Goal: Task Accomplishment & Management: Complete application form

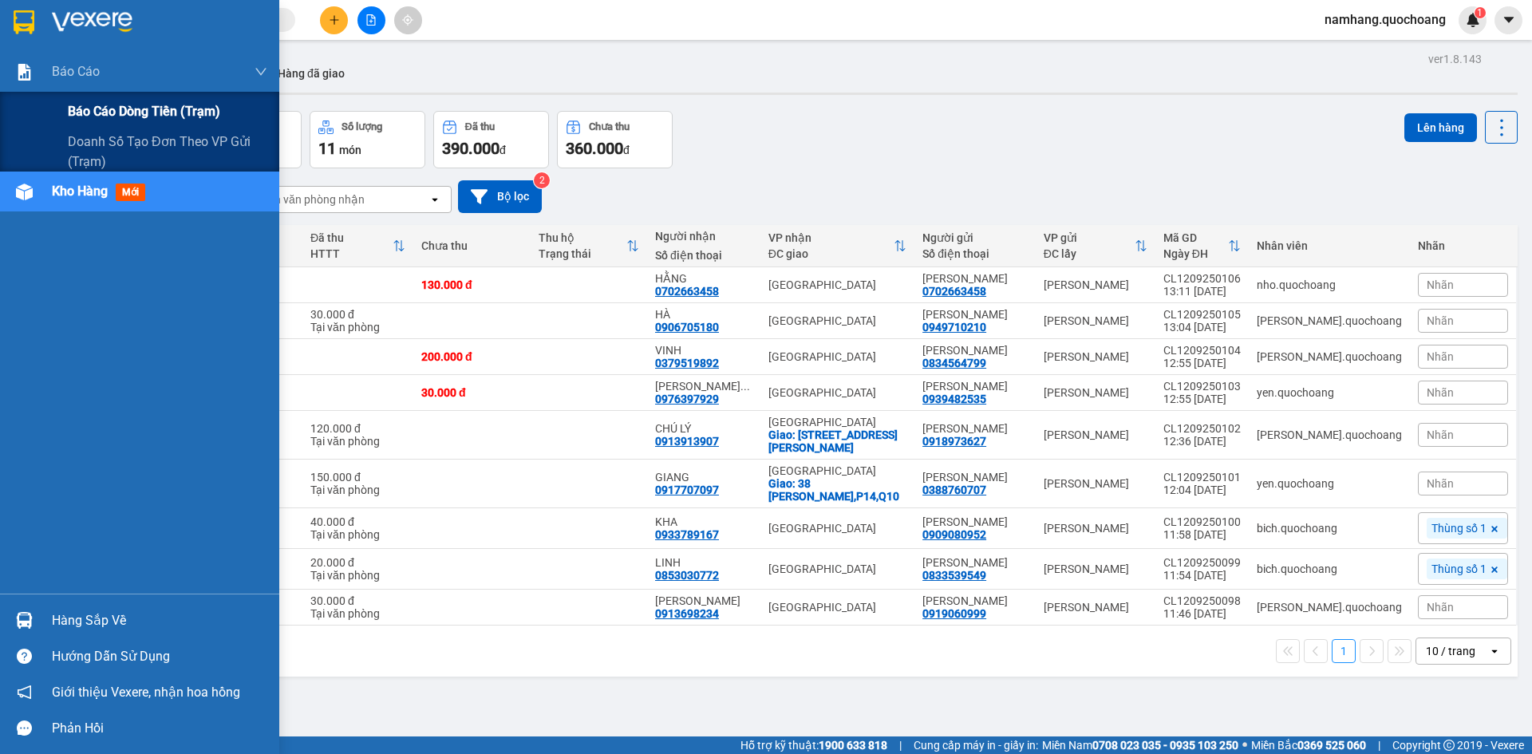
click at [77, 107] on span "Báo cáo dòng tiền (trạm)" at bounding box center [144, 111] width 152 height 20
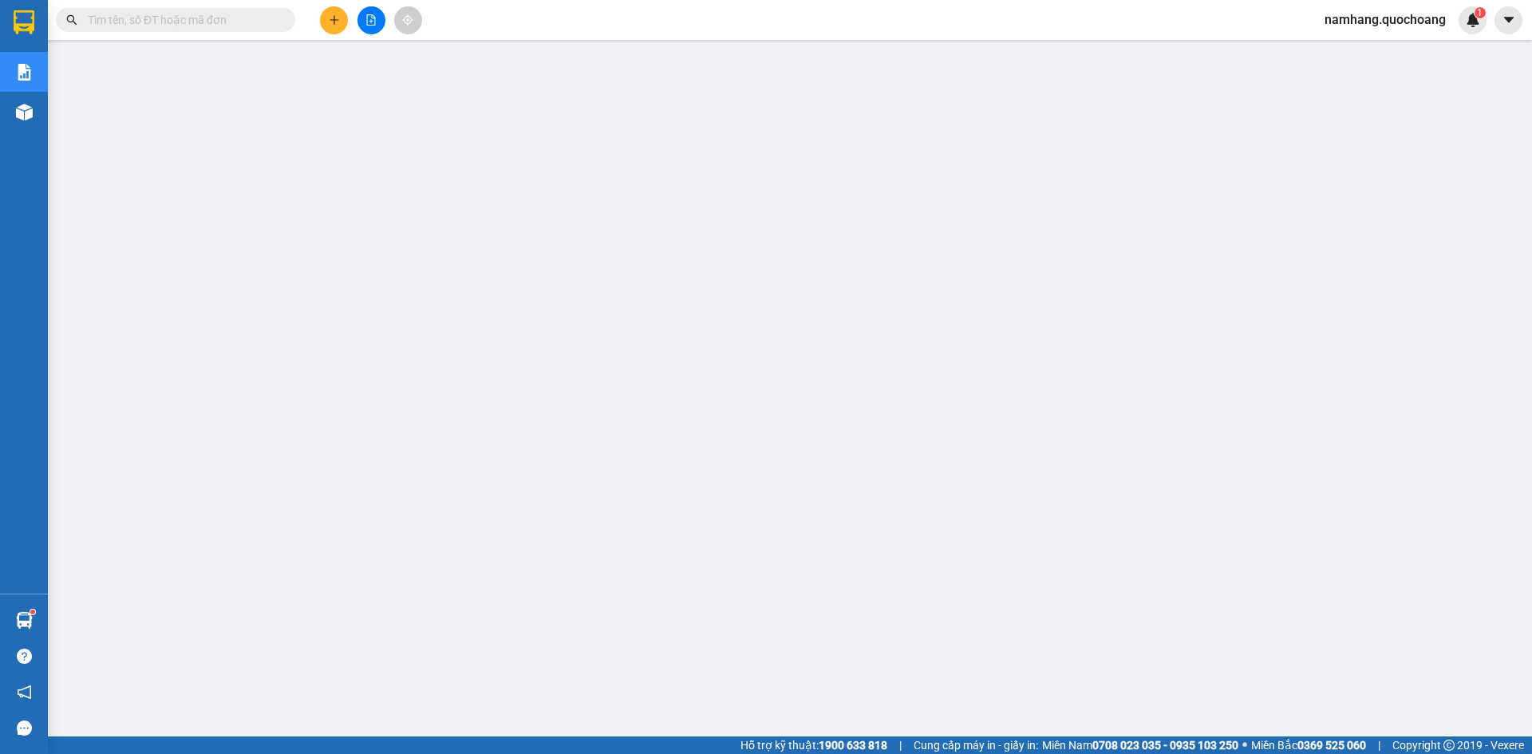
click at [158, 18] on input "text" at bounding box center [182, 20] width 188 height 18
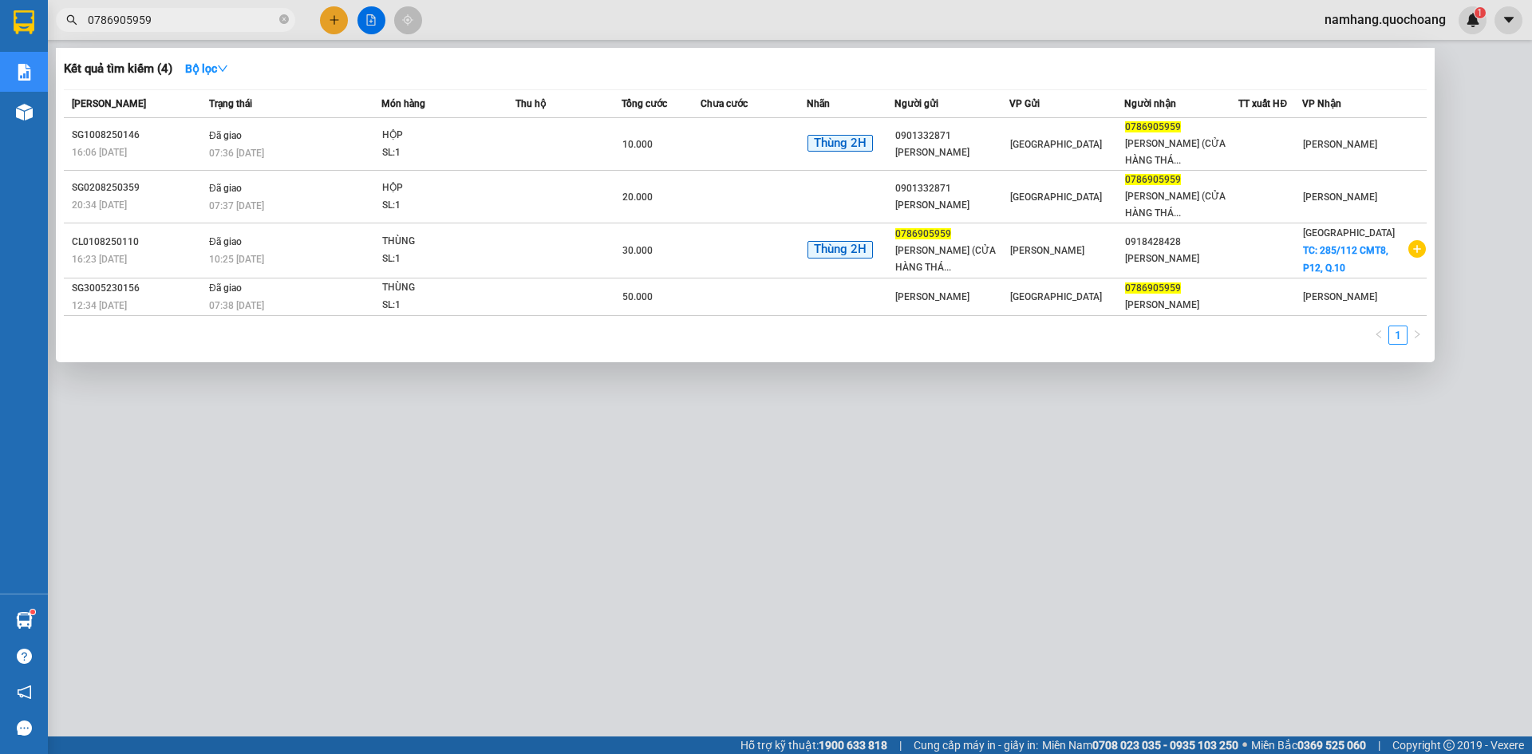
type input "0786905959"
click at [287, 24] on icon "close-circle" at bounding box center [284, 19] width 10 height 10
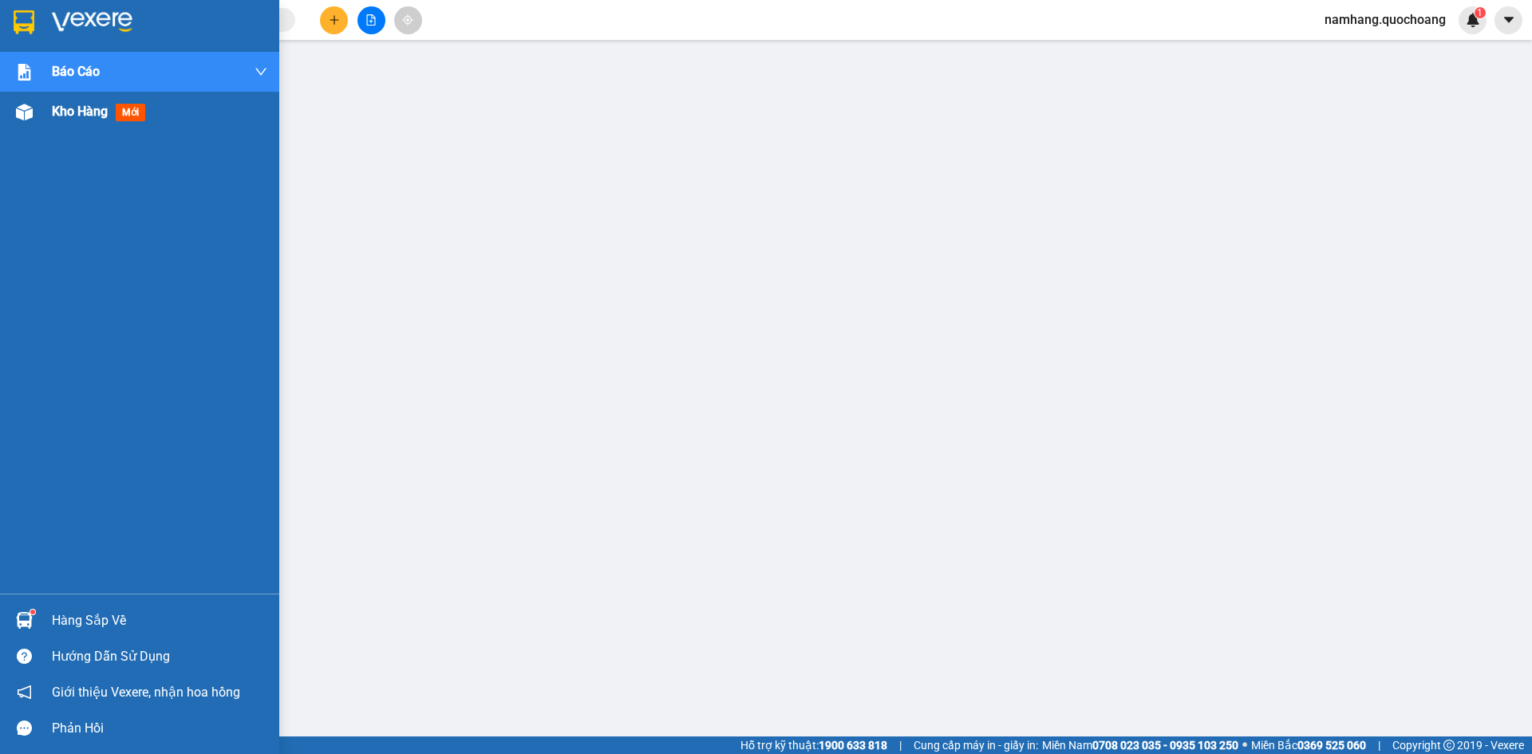
click at [85, 117] on span "Kho hàng" at bounding box center [80, 111] width 56 height 15
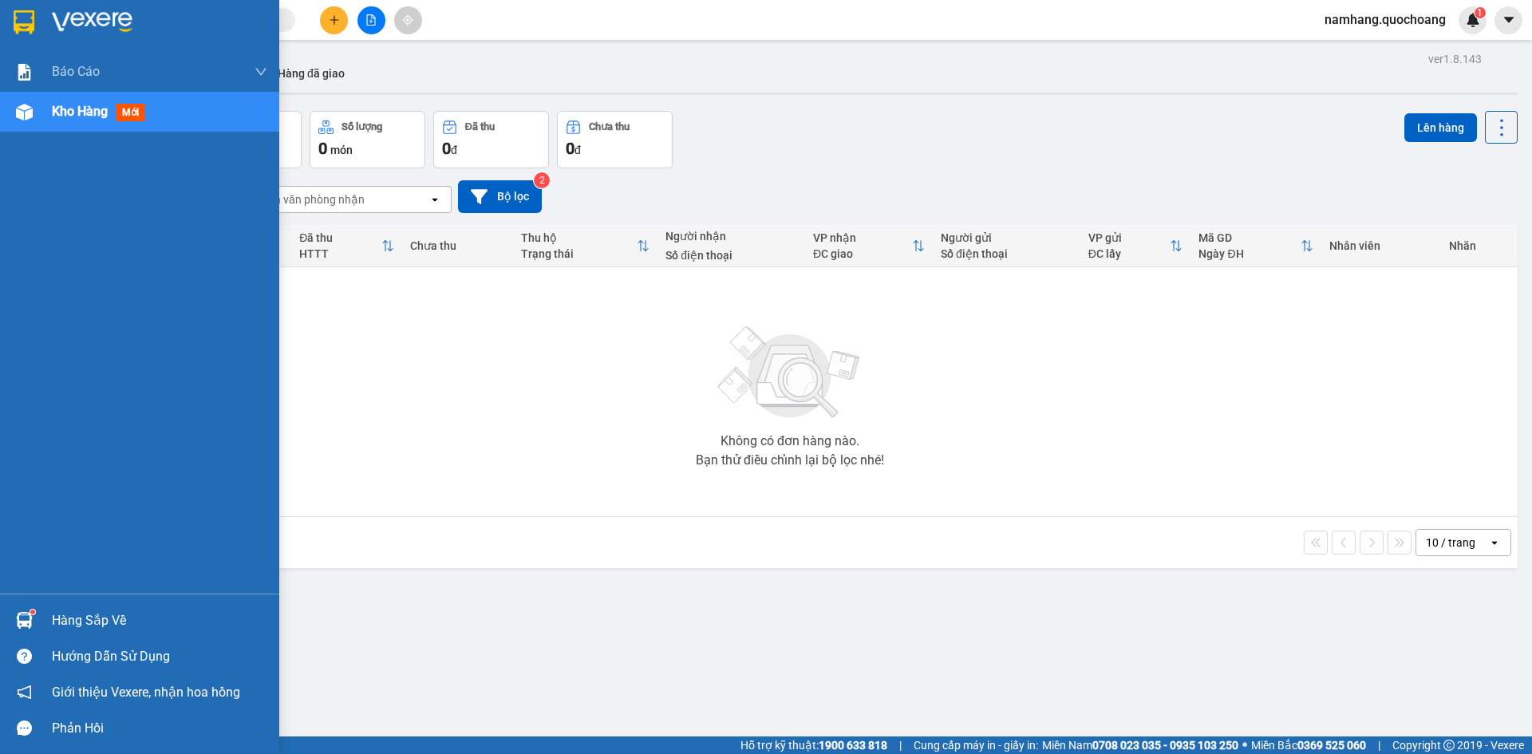
click at [49, 621] on div "Hàng sắp về" at bounding box center [139, 621] width 279 height 36
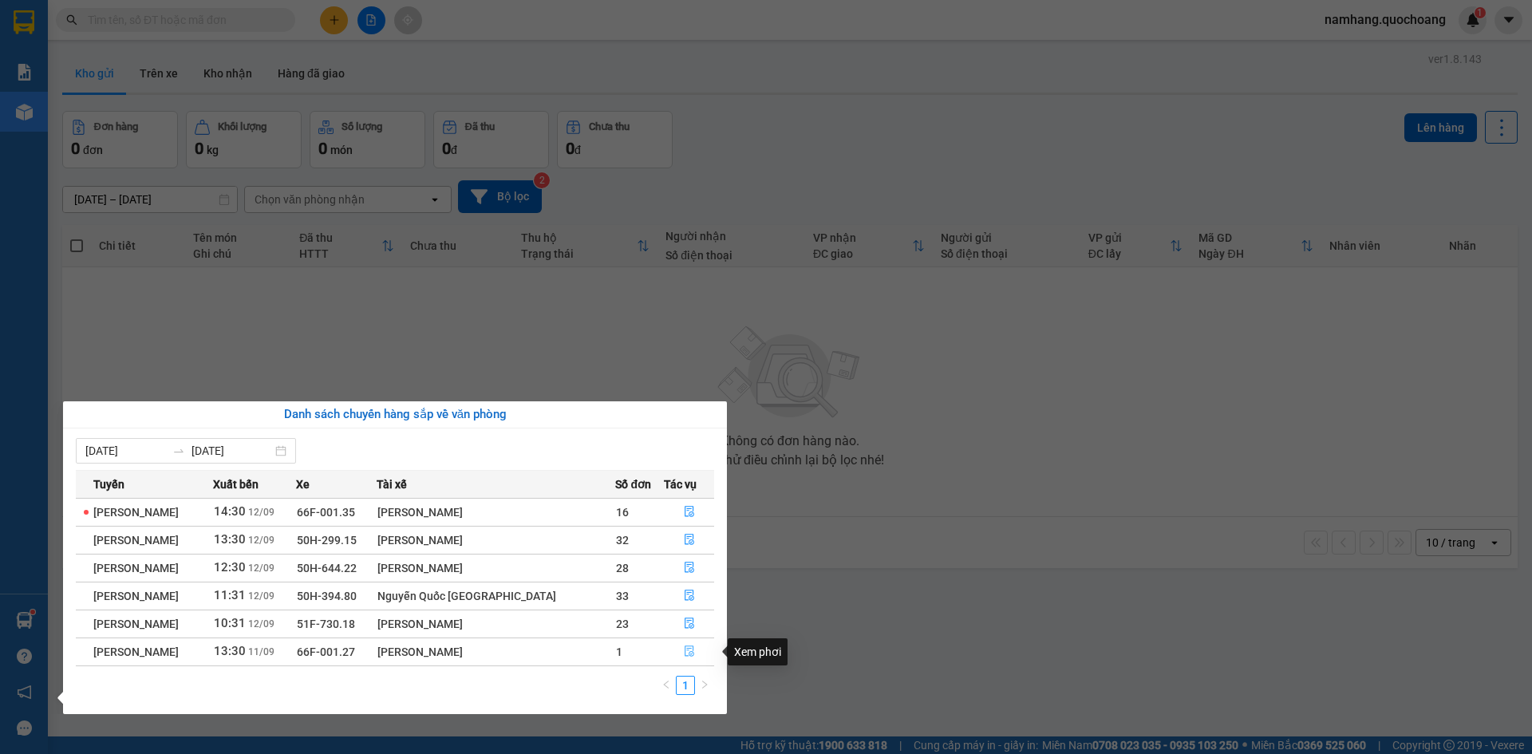
click at [698, 649] on button "button" at bounding box center [689, 652] width 49 height 26
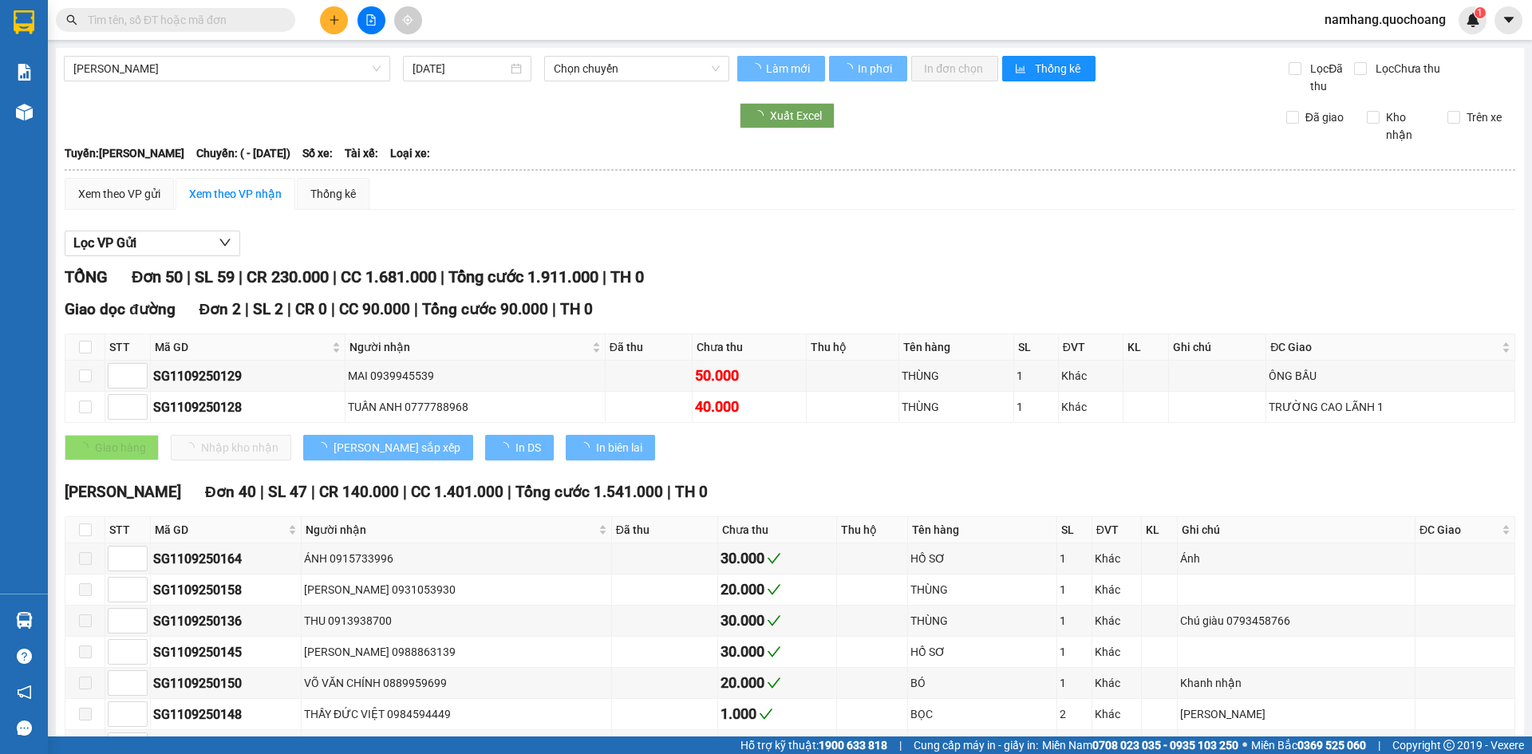
type input "11/09/2025"
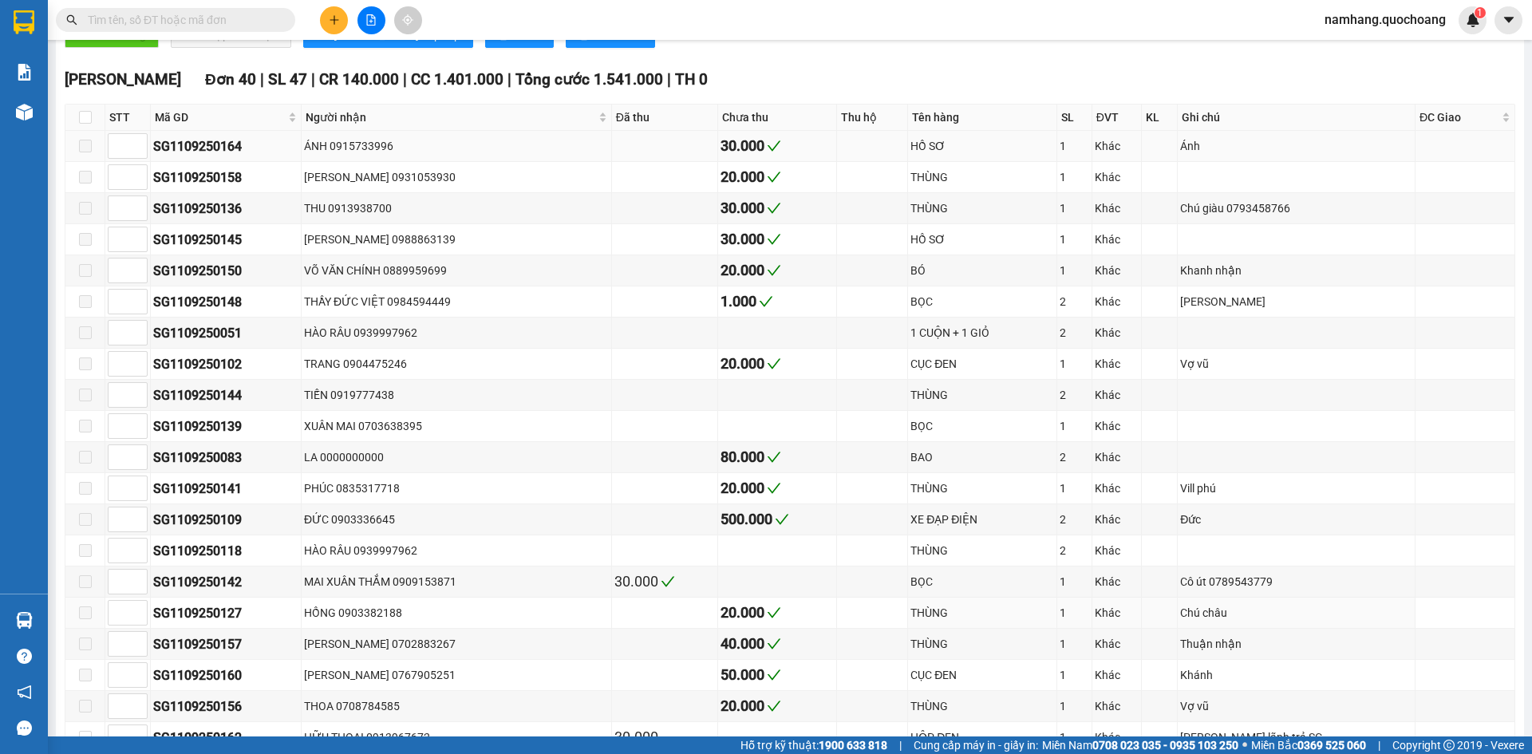
scroll to position [160, 0]
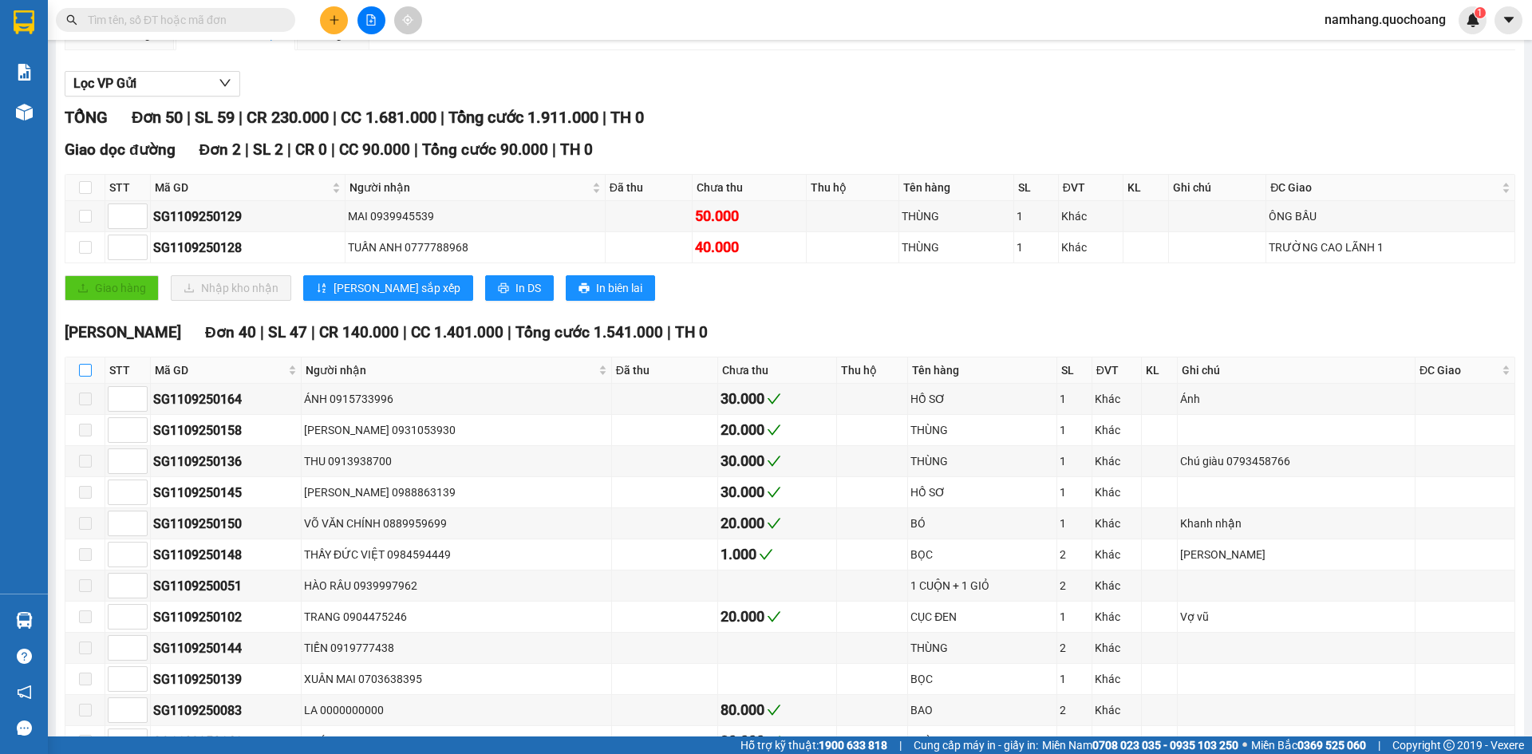
click at [89, 368] on input "checkbox" at bounding box center [85, 370] width 13 height 13
checkbox input "true"
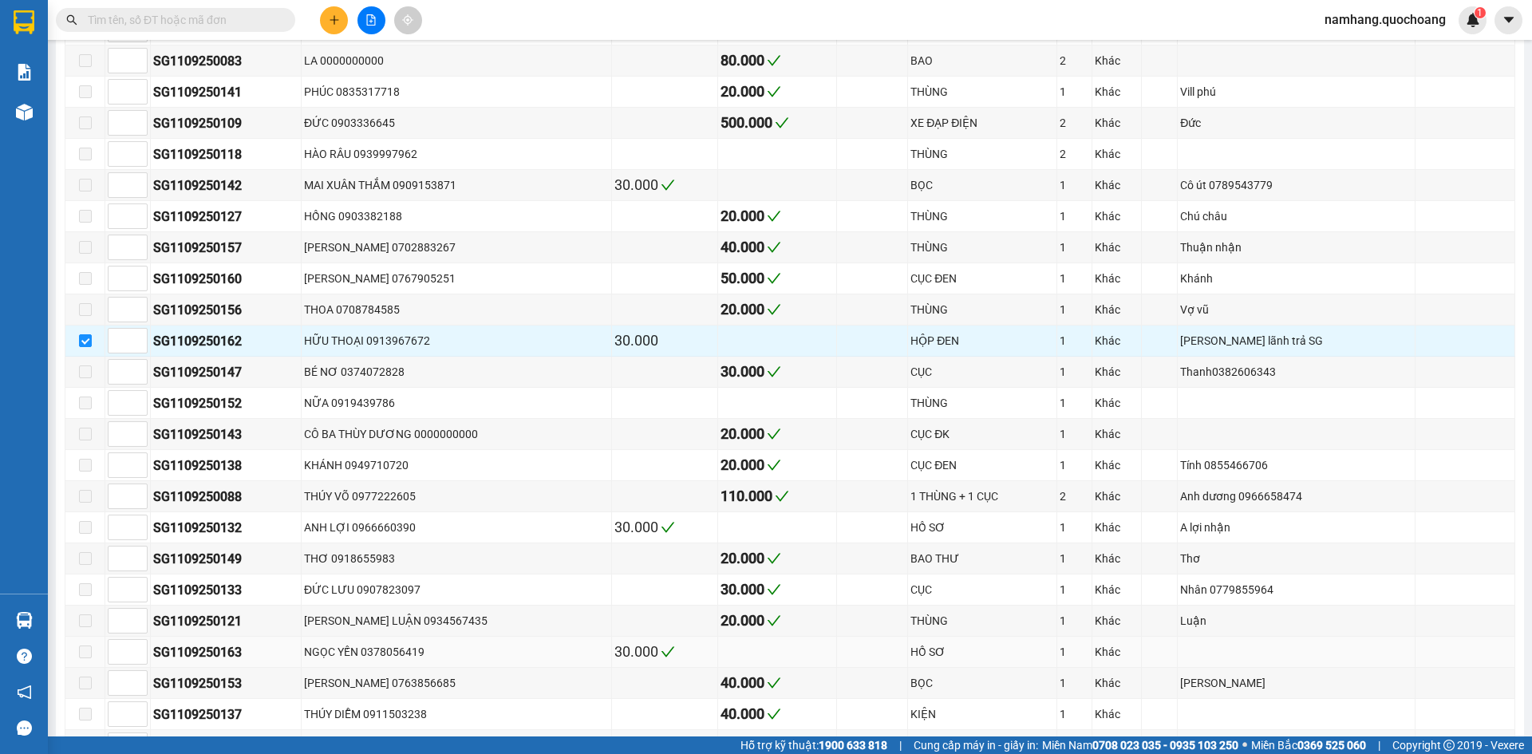
scroll to position [958, 0]
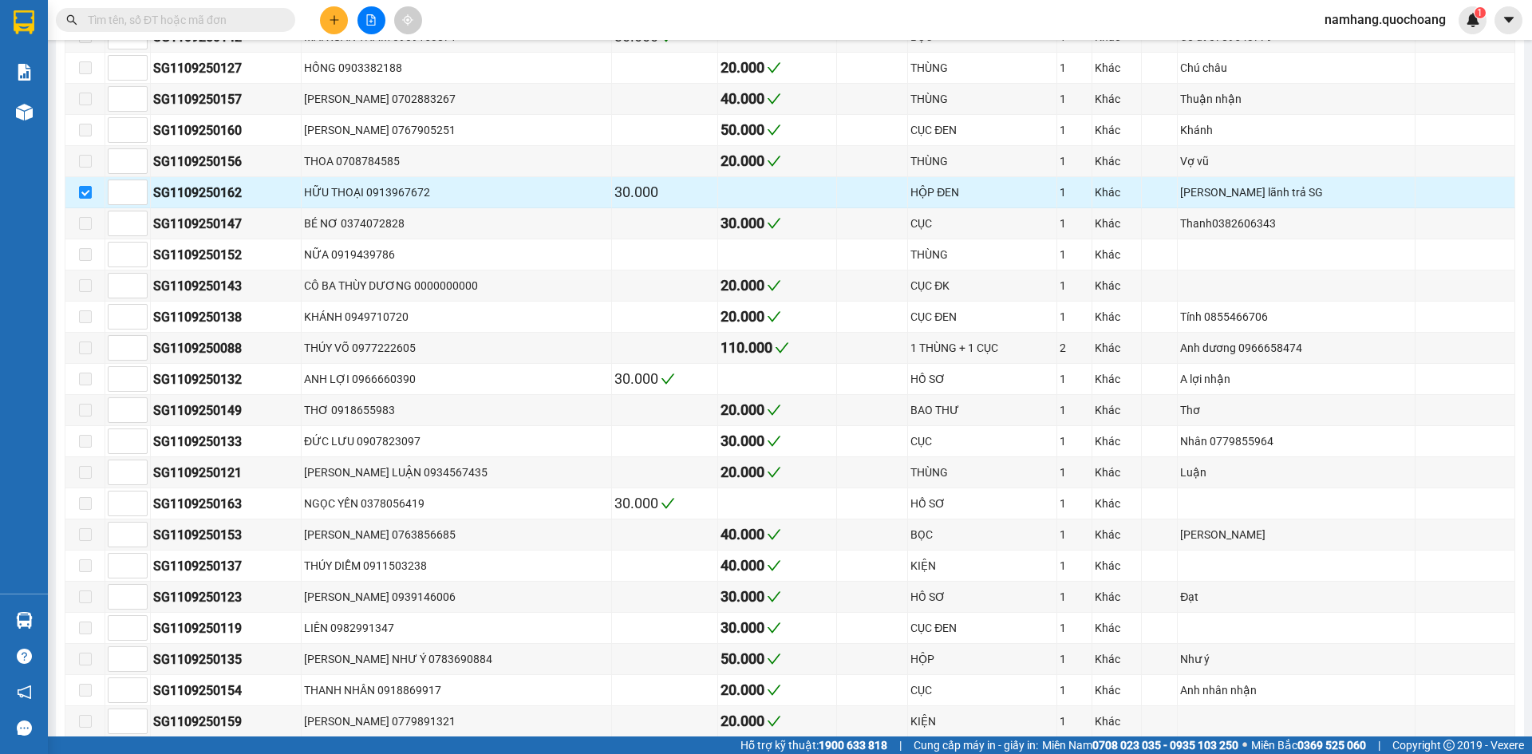
click at [747, 187] on td at bounding box center [777, 192] width 119 height 31
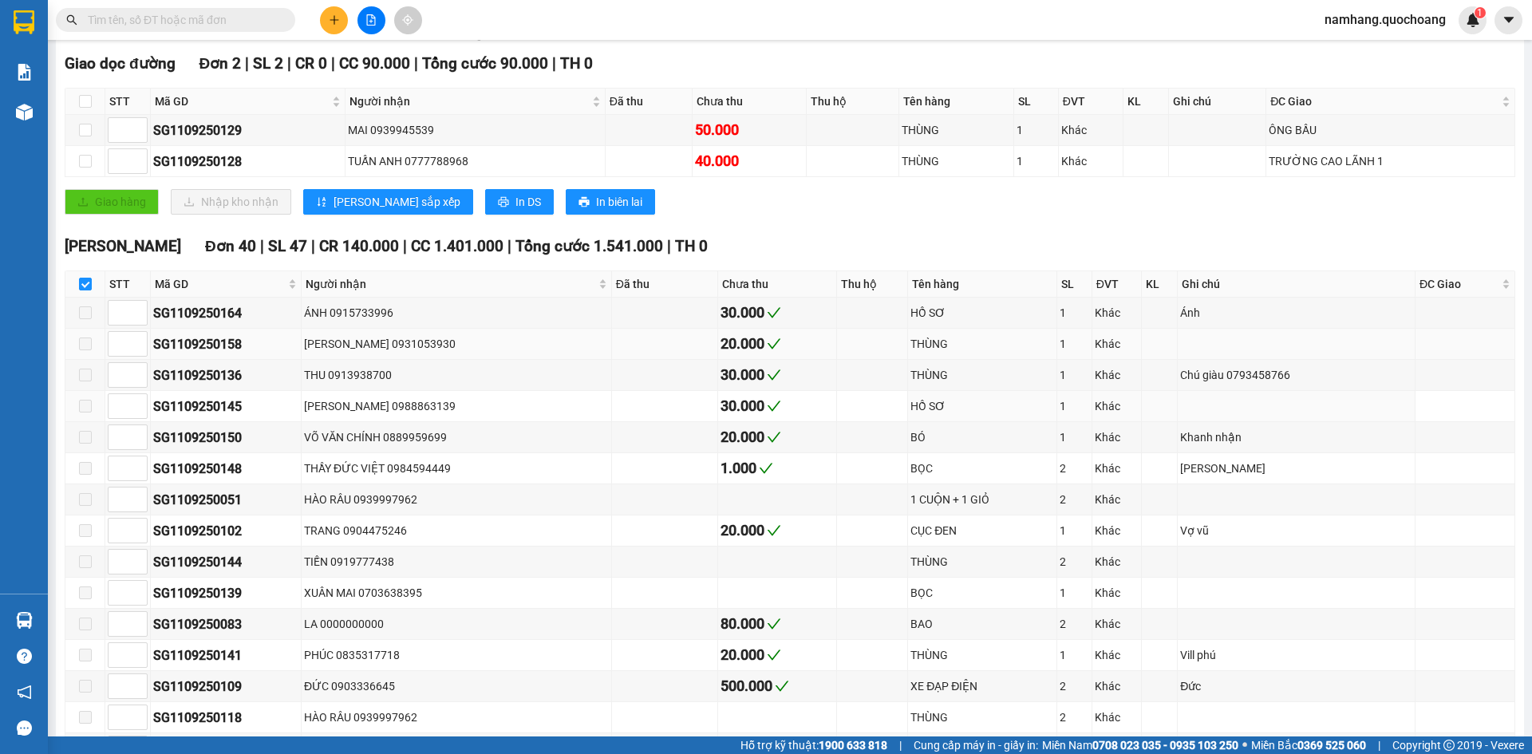
scroll to position [147, 0]
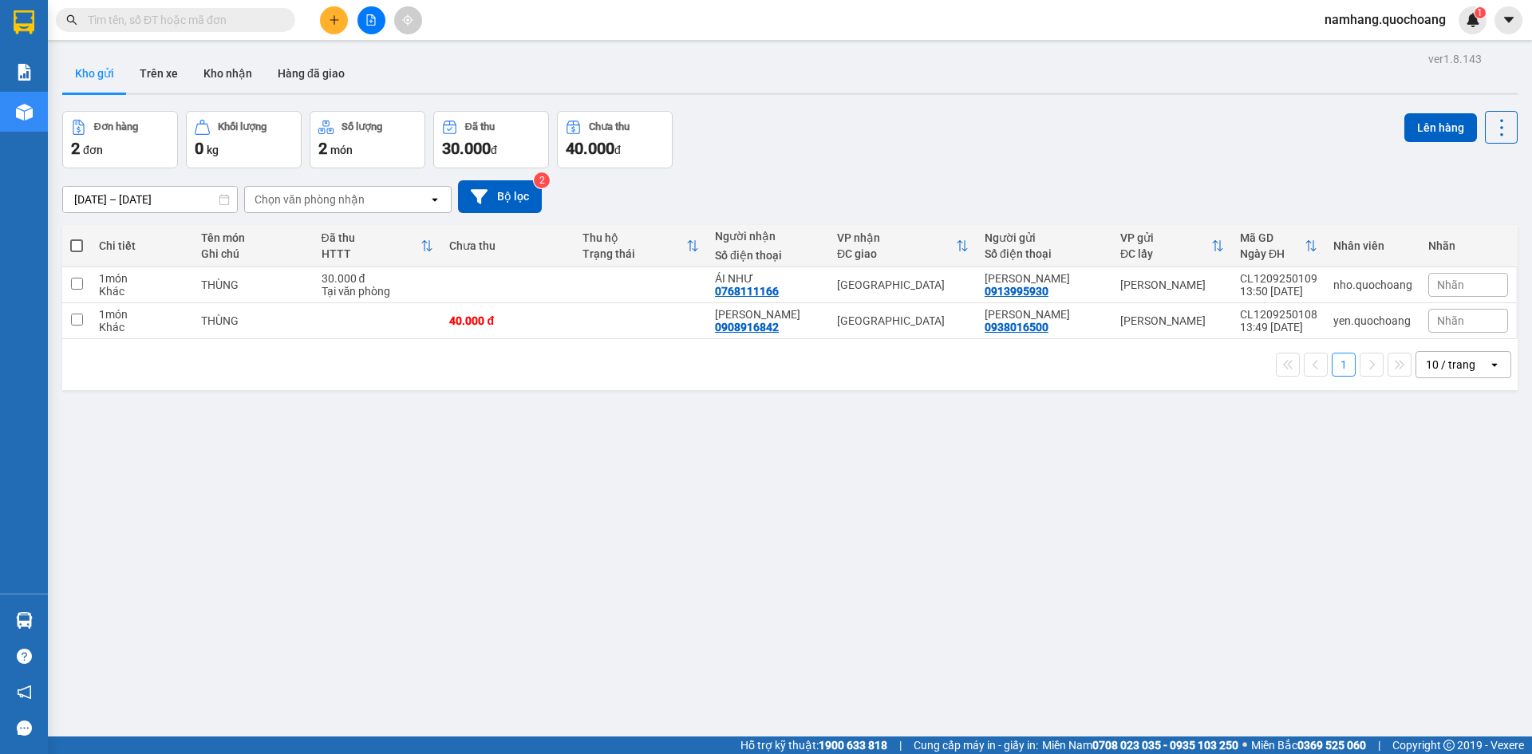
click at [263, 28] on input "text" at bounding box center [182, 20] width 188 height 18
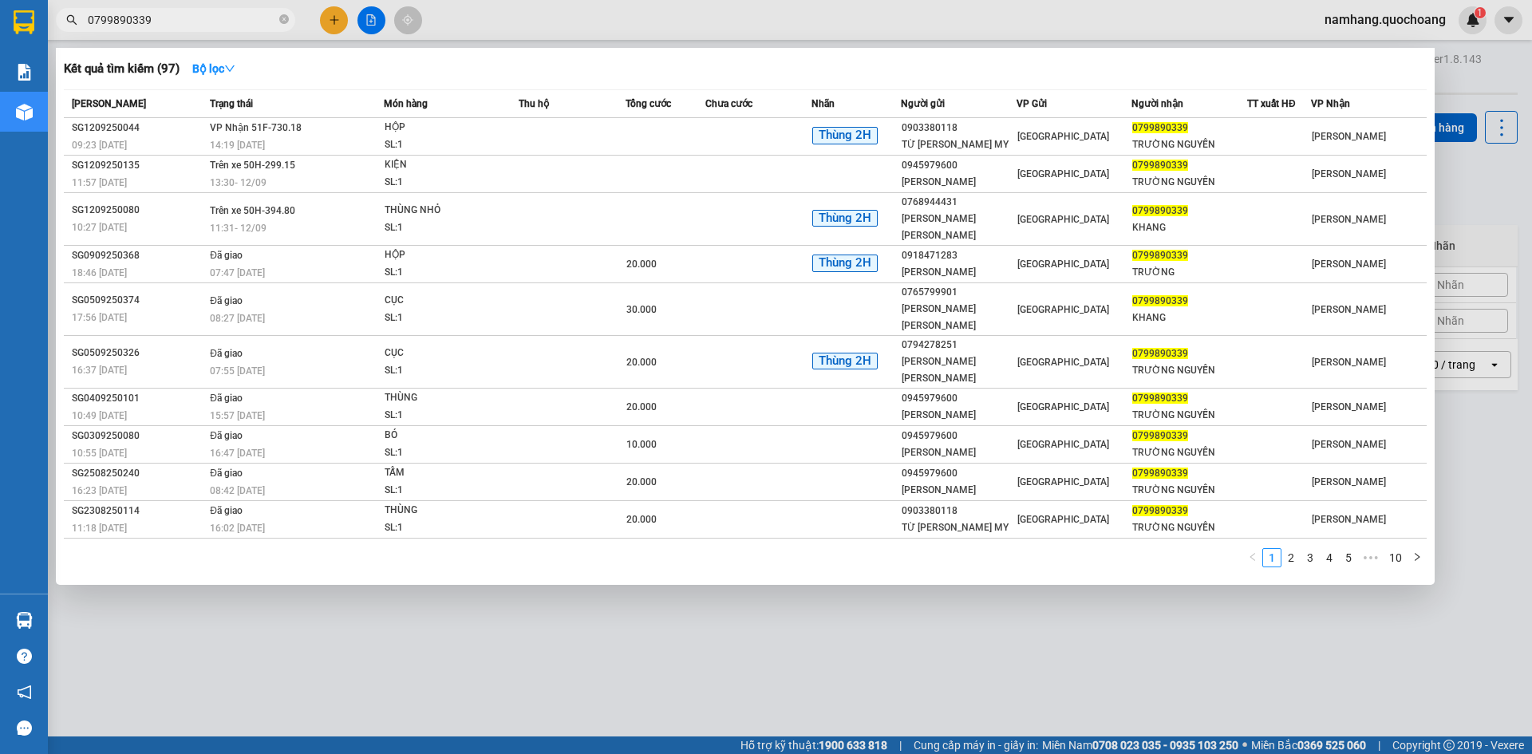
type input "0799890339"
click at [804, 614] on div at bounding box center [766, 377] width 1532 height 754
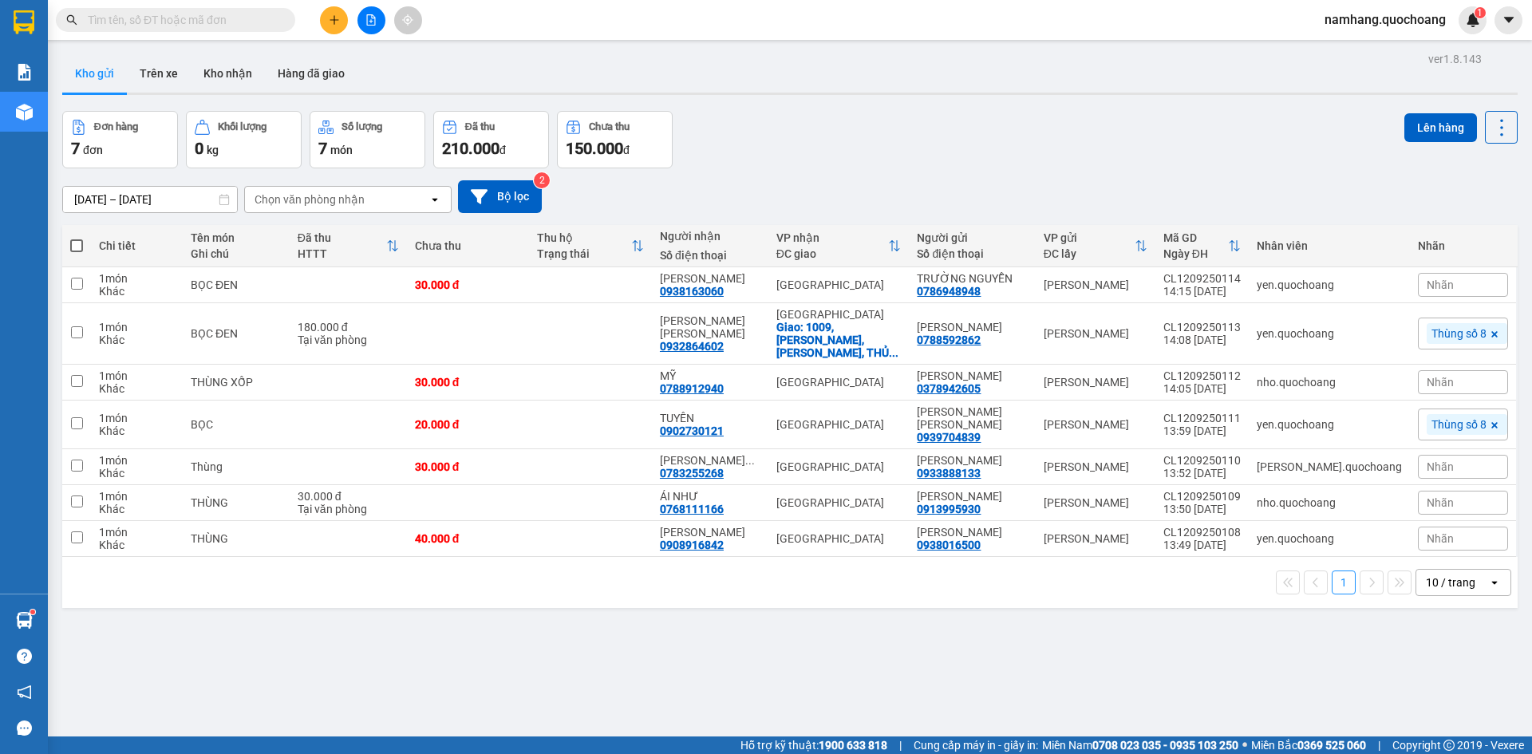
click at [239, 18] on input "text" at bounding box center [182, 20] width 188 height 18
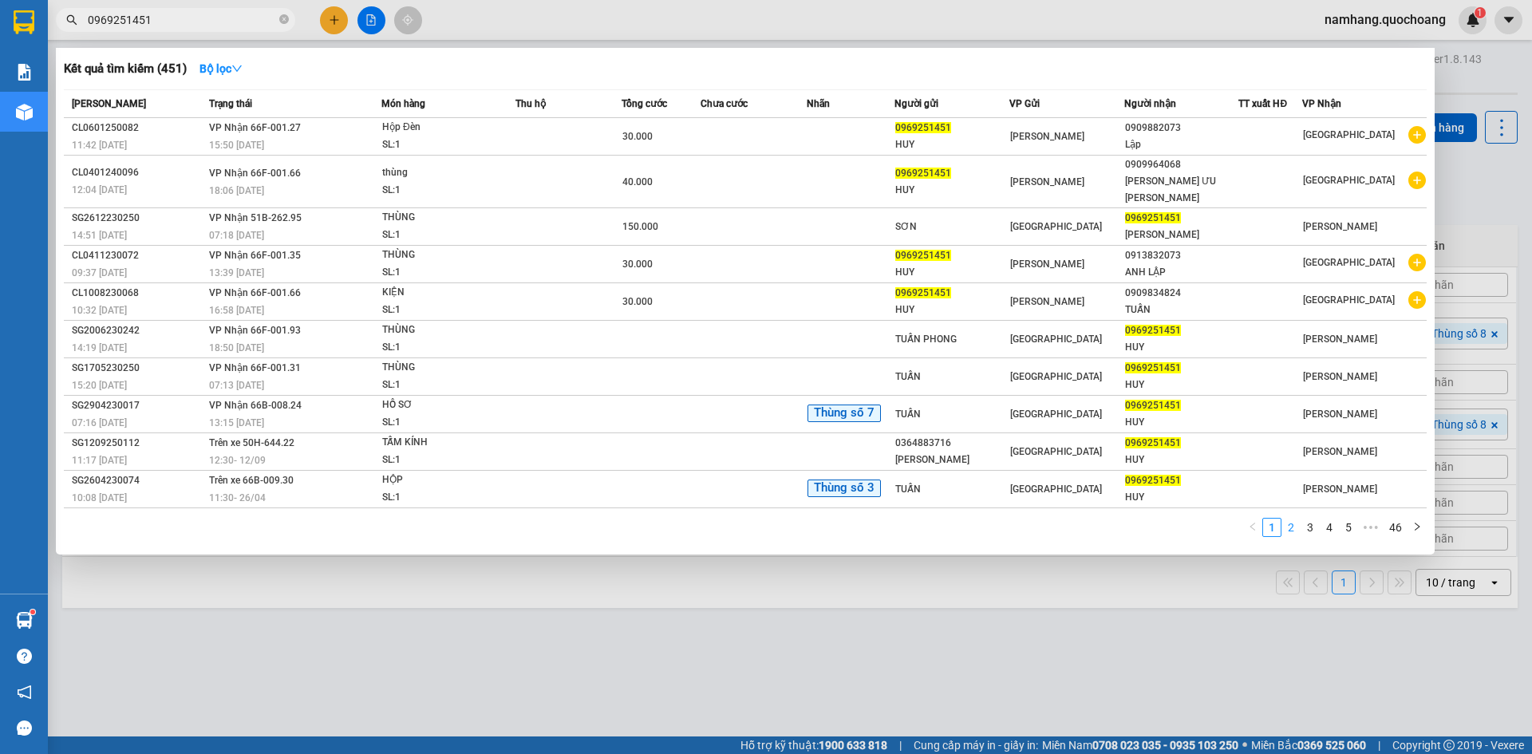
type input "0969251451"
click at [1296, 519] on link "2" at bounding box center [1292, 528] width 18 height 18
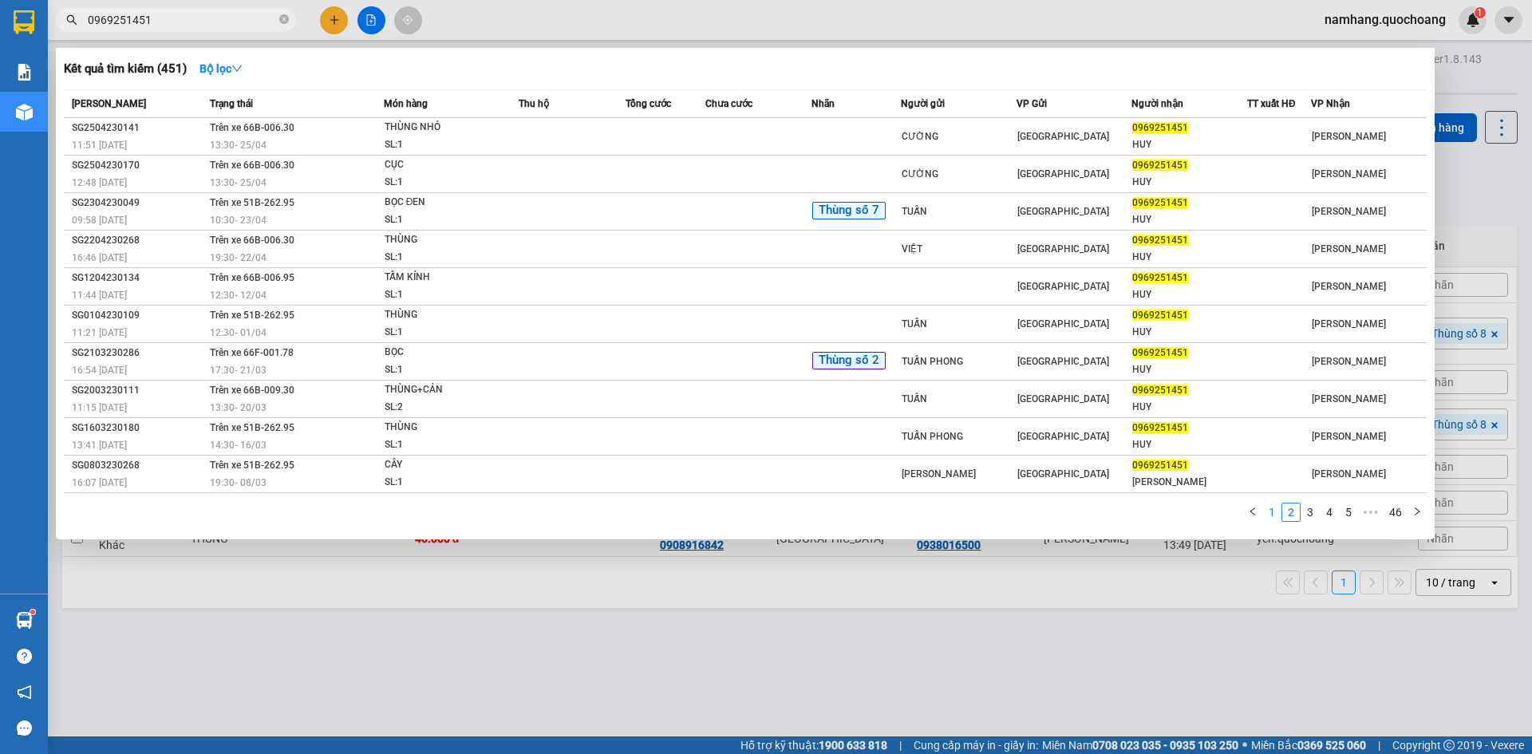
click at [1279, 517] on link "1" at bounding box center [1272, 513] width 18 height 18
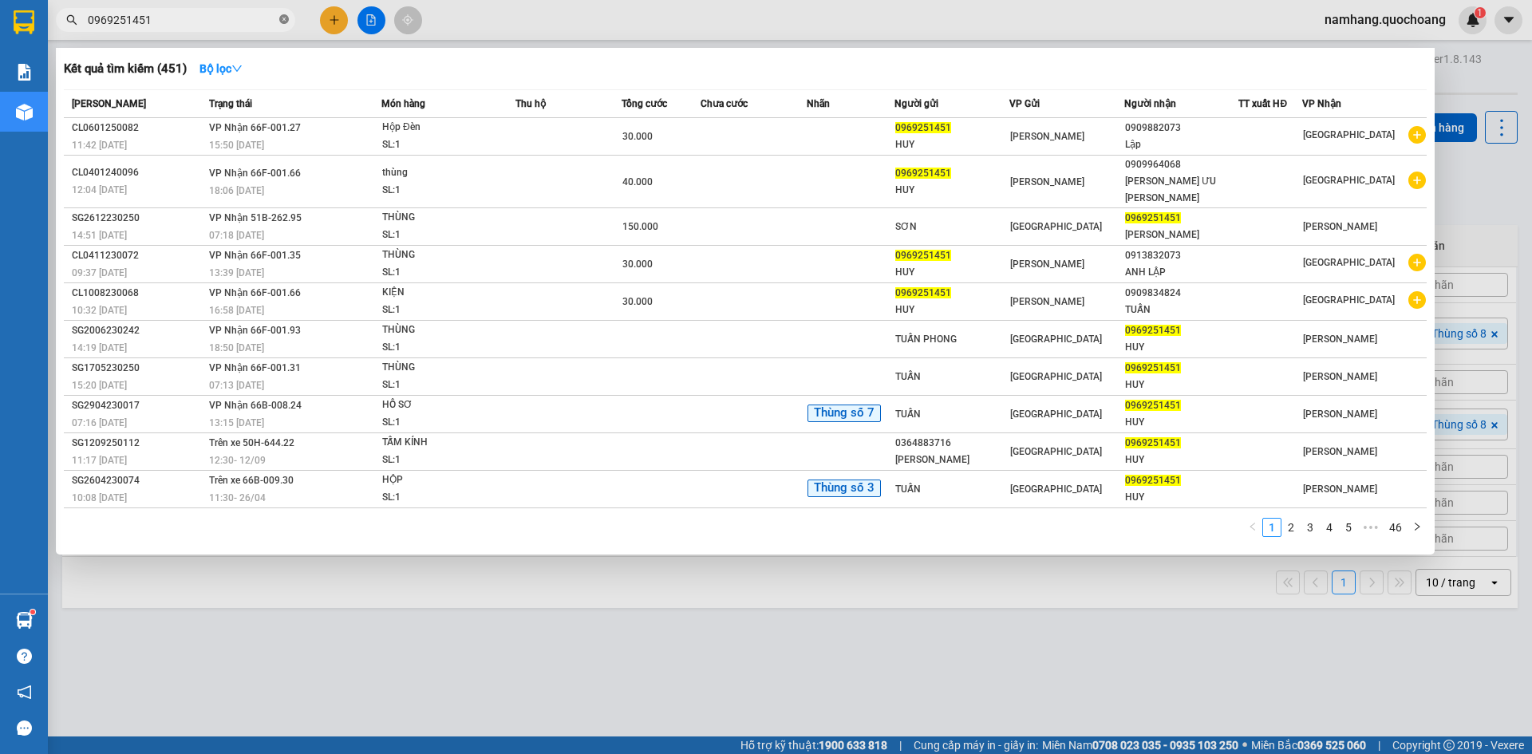
click at [287, 24] on icon "close-circle" at bounding box center [284, 19] width 10 height 10
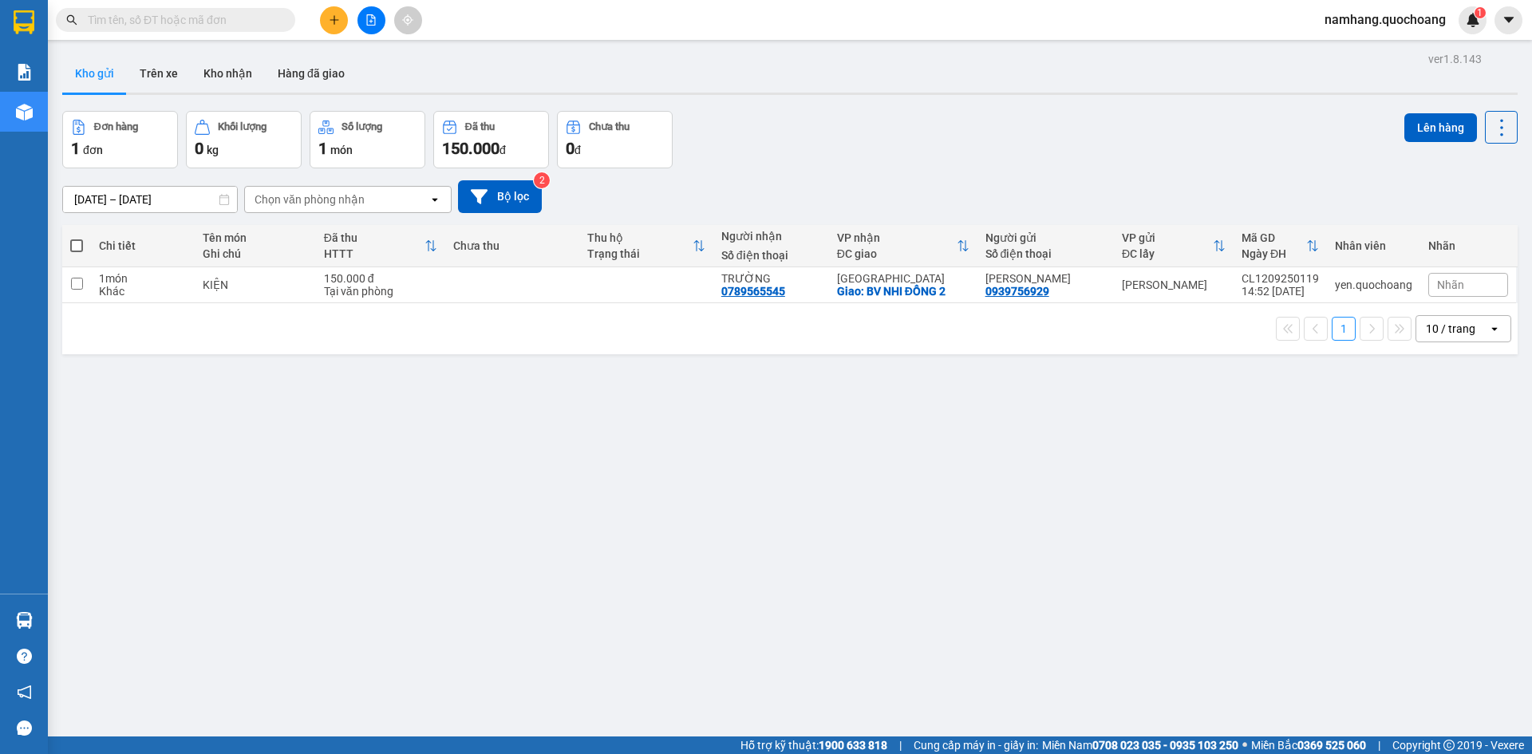
click at [207, 5] on div "Kết quả tìm kiếm ( 0 ) Bộ lọc No Data namhang.quochoang 1" at bounding box center [766, 20] width 1532 height 40
click at [205, 10] on span at bounding box center [175, 20] width 239 height 24
click at [235, 20] on input "text" at bounding box center [182, 20] width 188 height 18
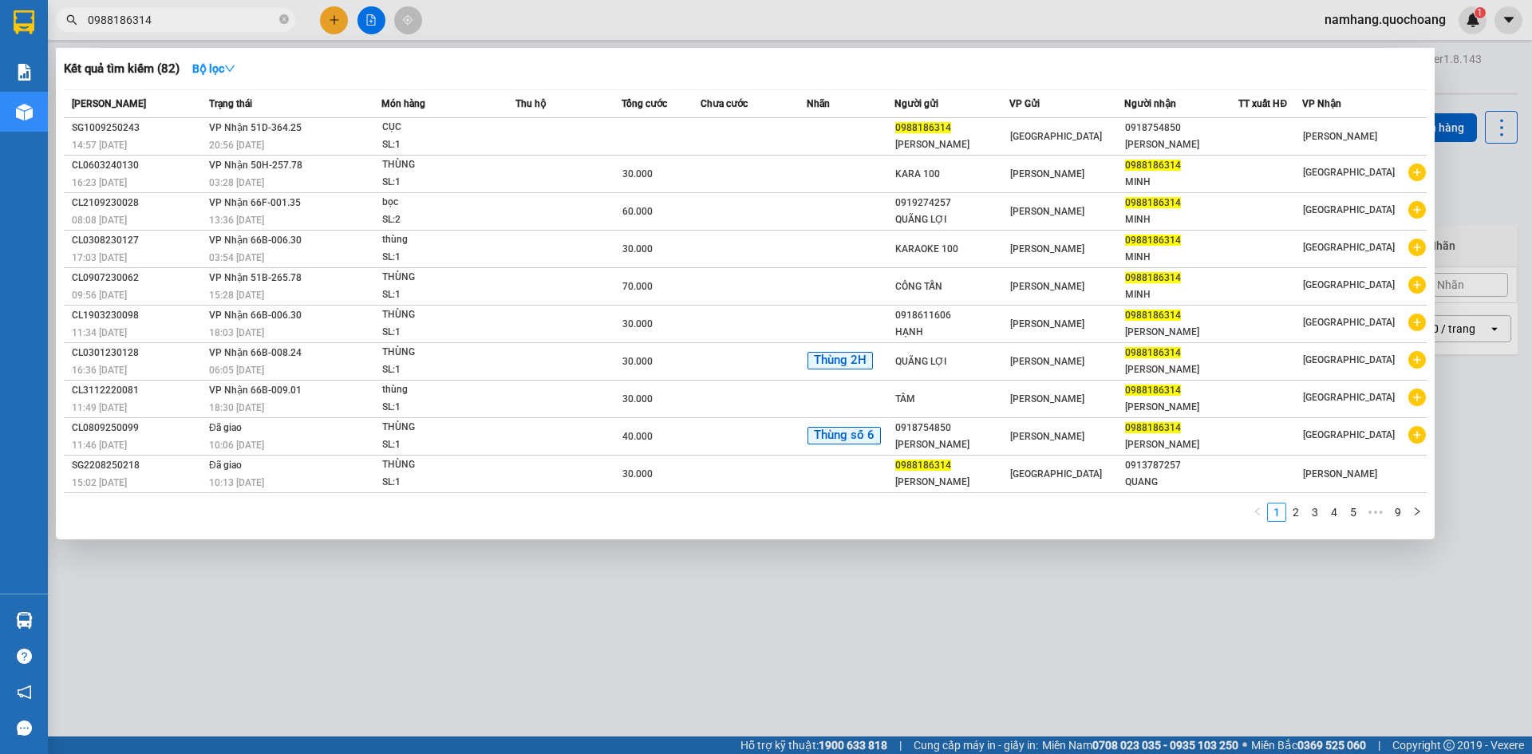
type input "0988186314"
click at [290, 26] on span "0988186314" at bounding box center [175, 20] width 239 height 24
click at [288, 24] on icon "close-circle" at bounding box center [284, 19] width 10 height 10
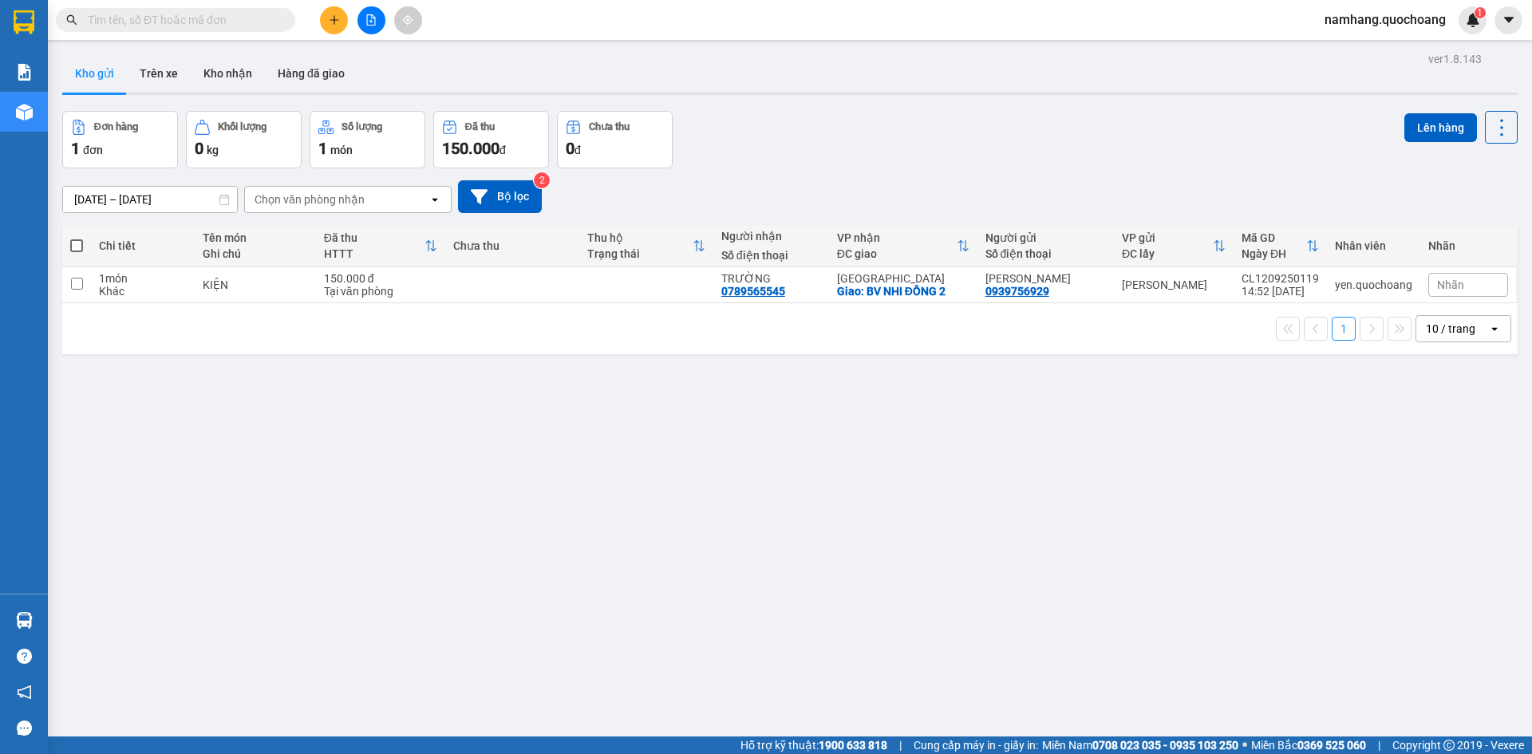
click at [200, 33] on div "Kết quả tìm kiếm ( 82 ) Bộ lọc Mã ĐH Trạng thái Món hàng Thu hộ Tổng cước Chưa …" at bounding box center [155, 20] width 311 height 28
click at [201, 26] on input "text" at bounding box center [182, 20] width 188 height 18
click at [205, 17] on input "text" at bounding box center [182, 20] width 188 height 18
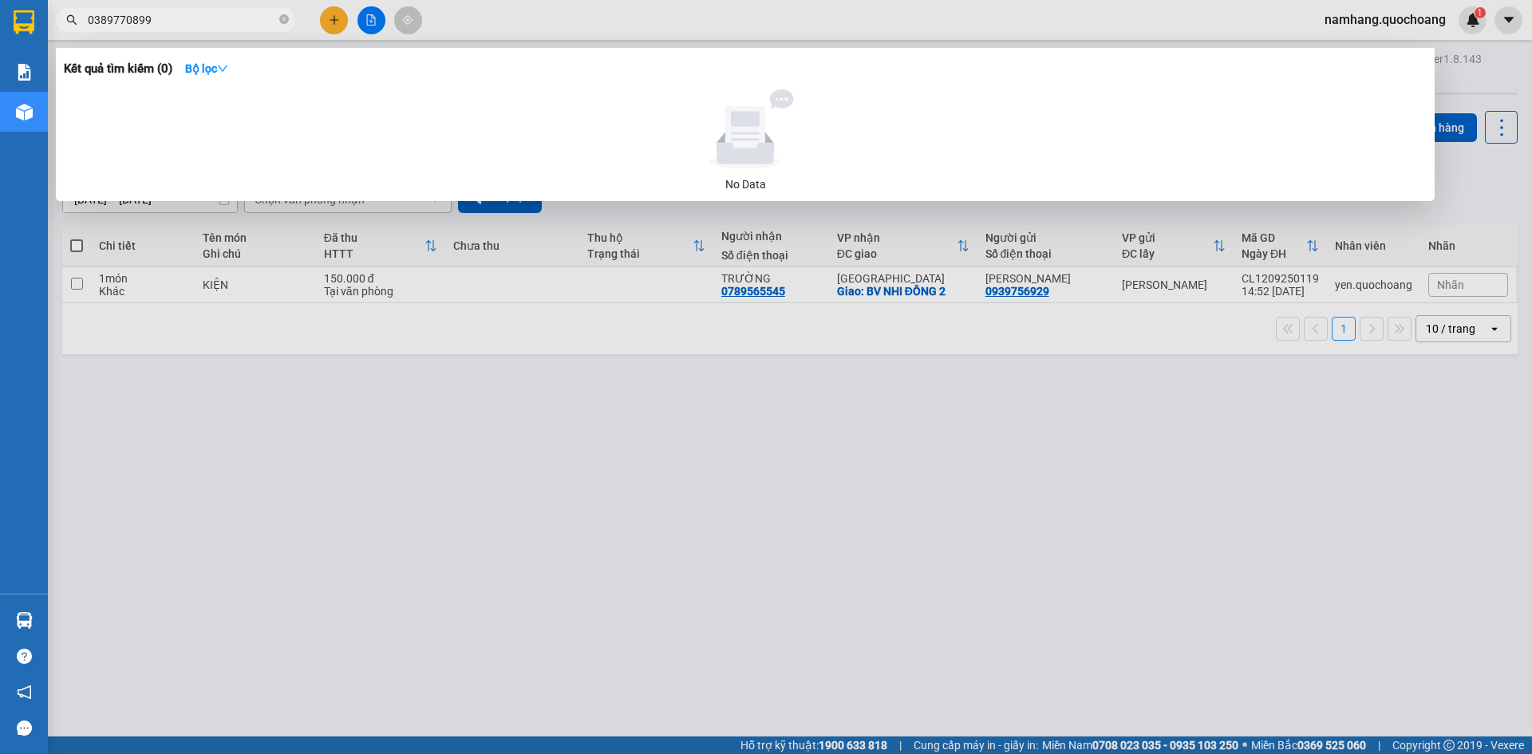
click at [170, 22] on input "0389770899" at bounding box center [182, 20] width 188 height 18
type input "0389770800"
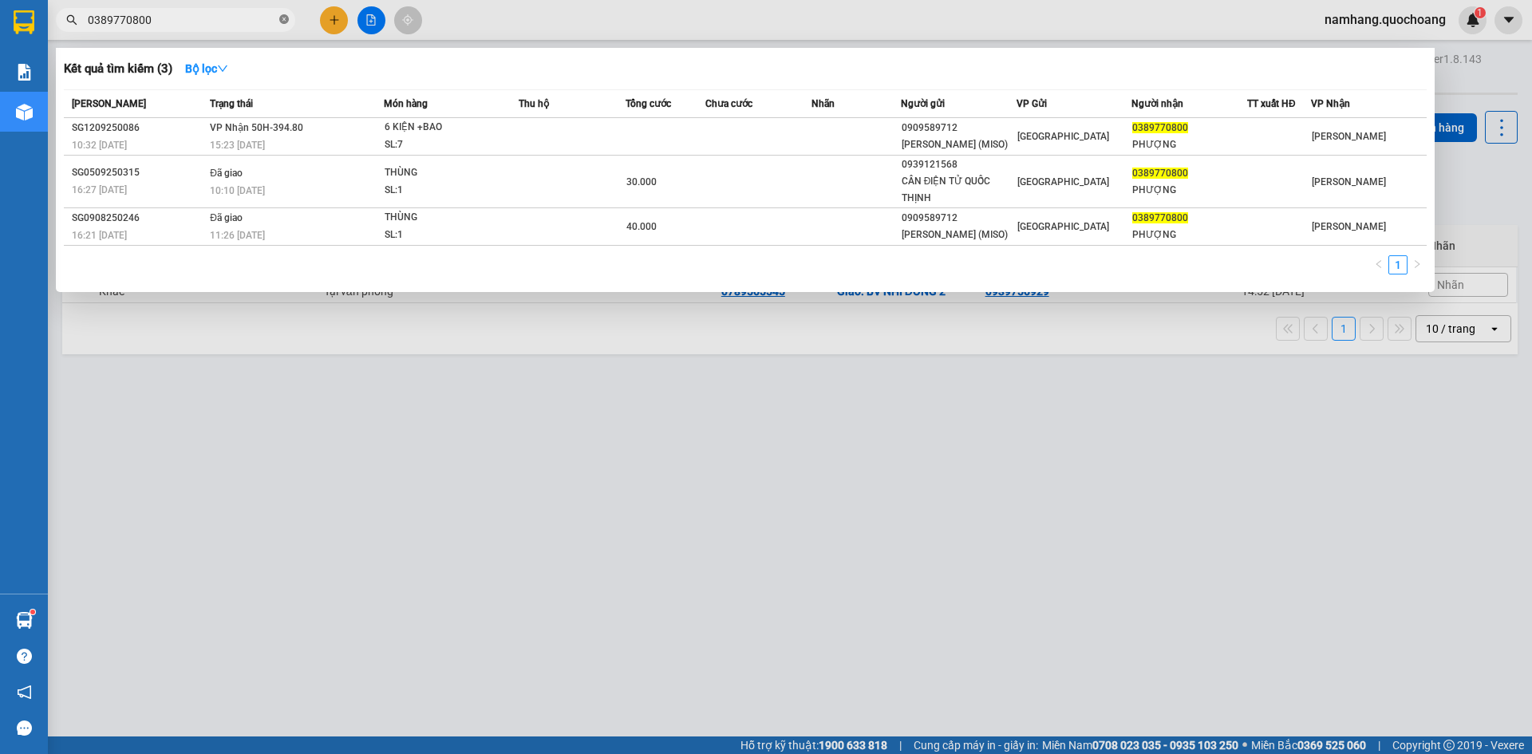
click at [280, 24] on icon "close-circle" at bounding box center [284, 19] width 10 height 10
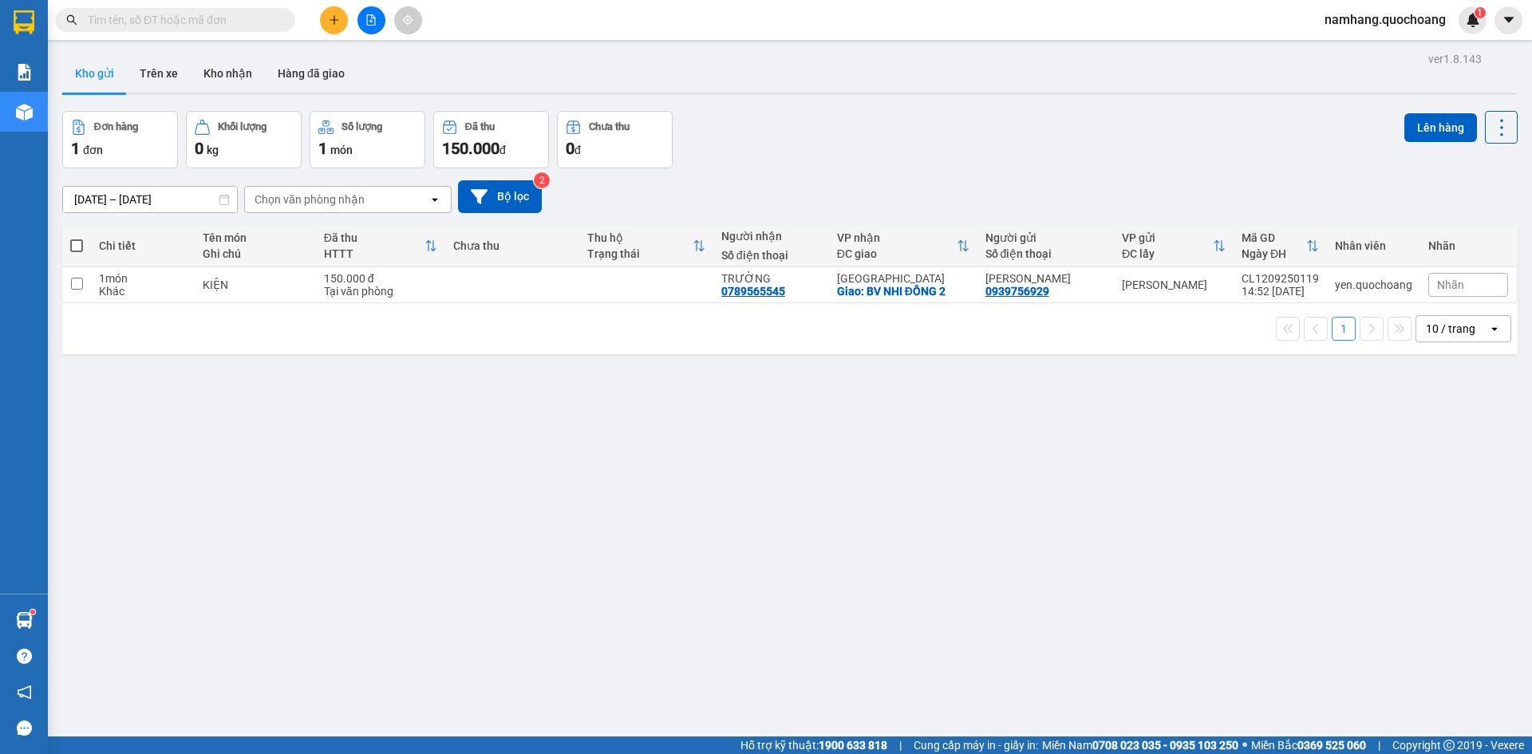
click at [342, 19] on button at bounding box center [334, 20] width 28 height 28
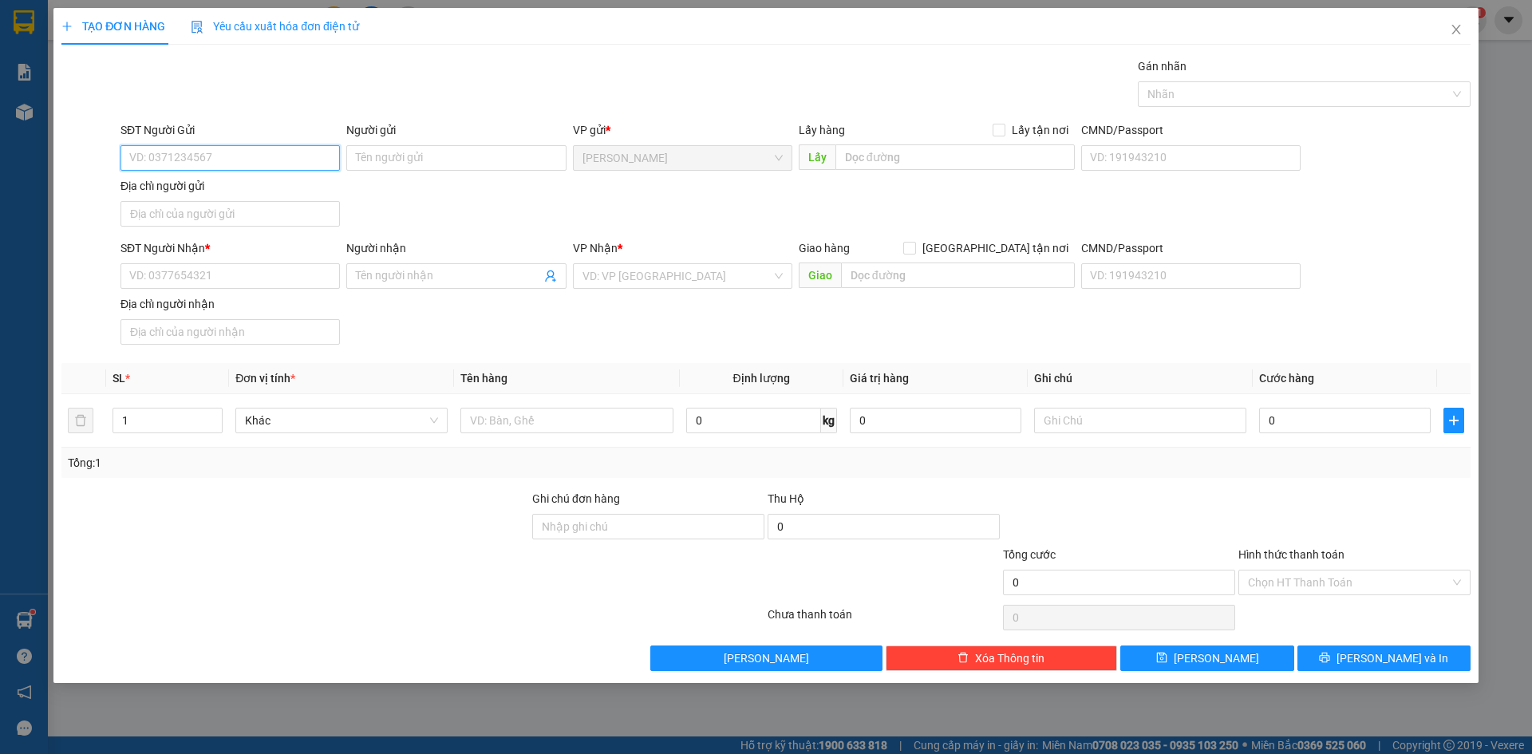
click at [291, 155] on input "SĐT Người Gửi" at bounding box center [230, 158] width 219 height 26
click at [1018, 250] on span "Giao tận nơi" at bounding box center [995, 248] width 159 height 18
click at [915, 250] on input "Giao tận nơi" at bounding box center [908, 247] width 11 height 11
checkbox input "true"
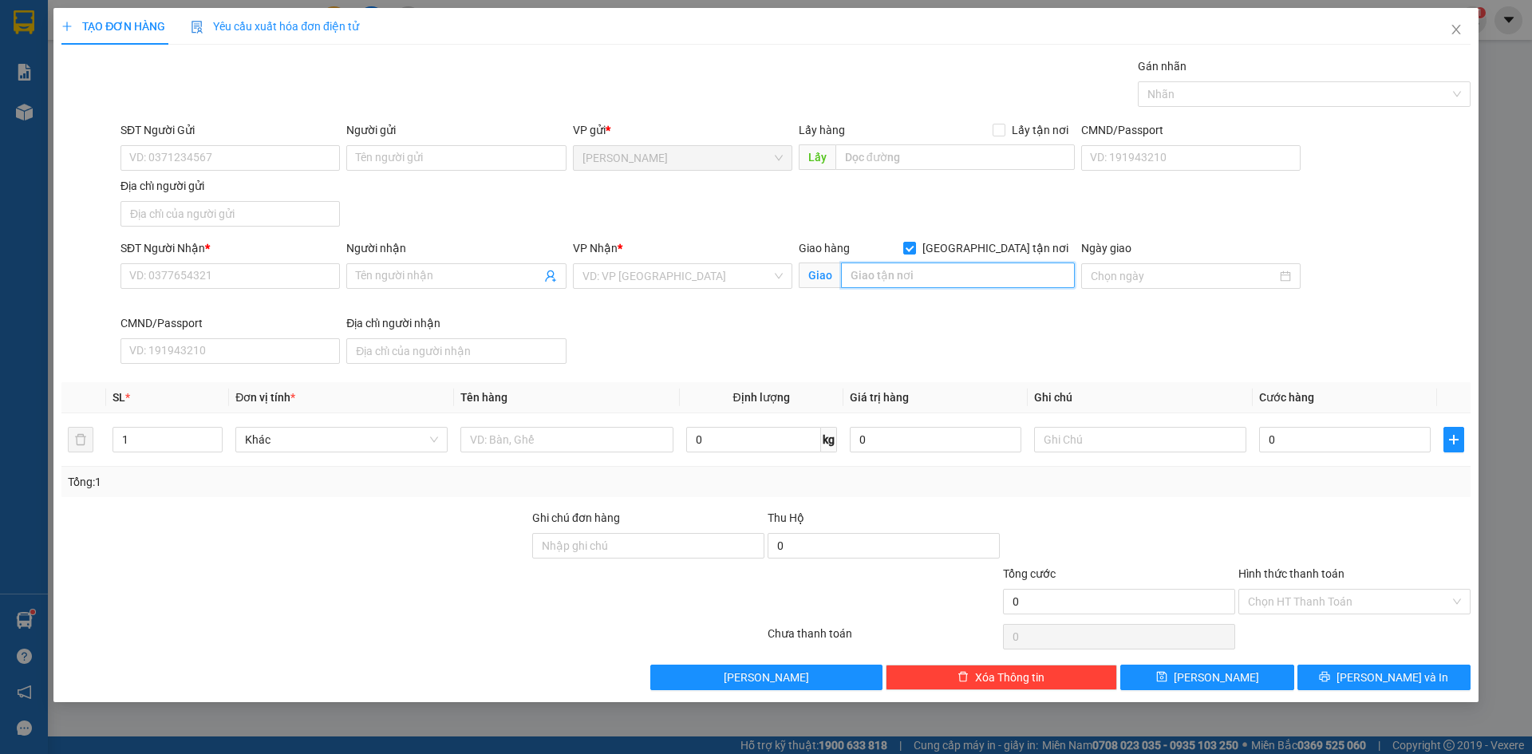
click at [908, 275] on input "text" at bounding box center [958, 276] width 234 height 26
click at [540, 434] on input "text" at bounding box center [567, 440] width 212 height 26
click at [1311, 105] on div "Nhãn" at bounding box center [1304, 94] width 333 height 26
type input "BAO THƯ"
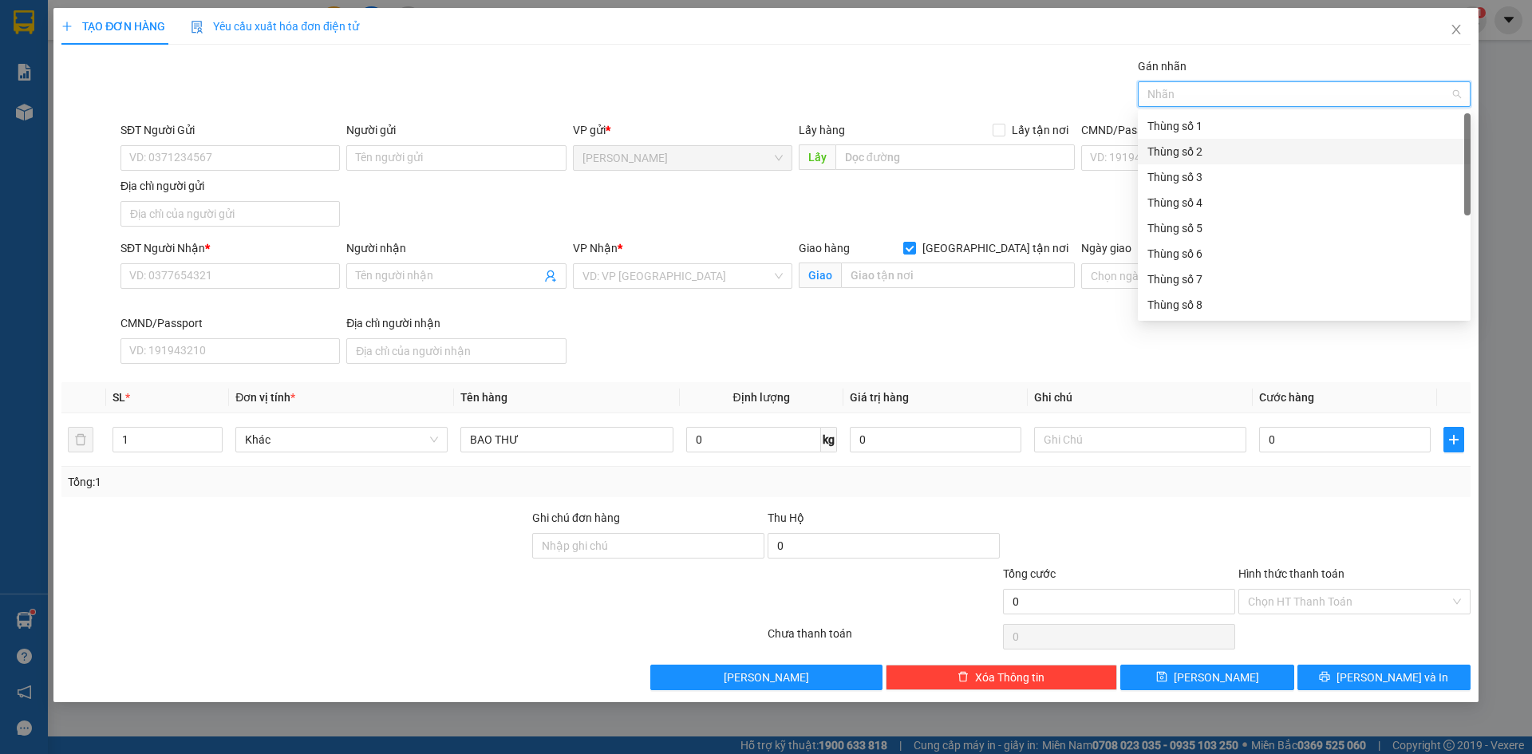
scroll to position [204, 0]
click at [1218, 301] on div "Thùng 2H" at bounding box center [1305, 305] width 314 height 18
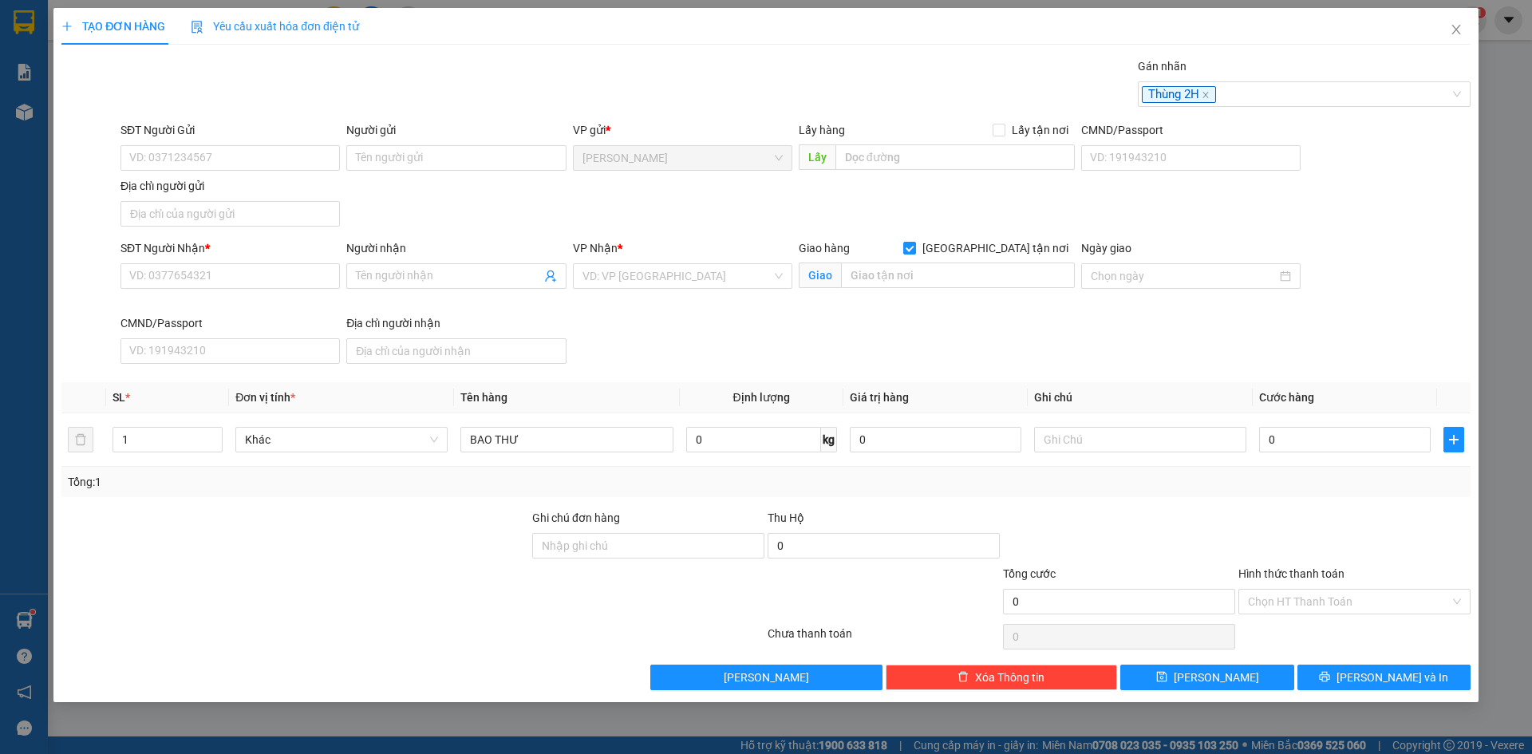
drag, startPoint x: 1314, startPoint y: 514, endPoint x: 1298, endPoint y: 524, distance: 19.0
click at [1310, 520] on div at bounding box center [1354, 537] width 235 height 56
click at [916, 289] on div "Giao hàng Giao tận nơi Giao" at bounding box center [937, 267] width 276 height 56
click at [918, 279] on input "text" at bounding box center [958, 276] width 234 height 26
click at [989, 279] on input "1227 LƯƠNG VĂN LƯƠNG, NHÀ BÈ" at bounding box center [958, 276] width 234 height 26
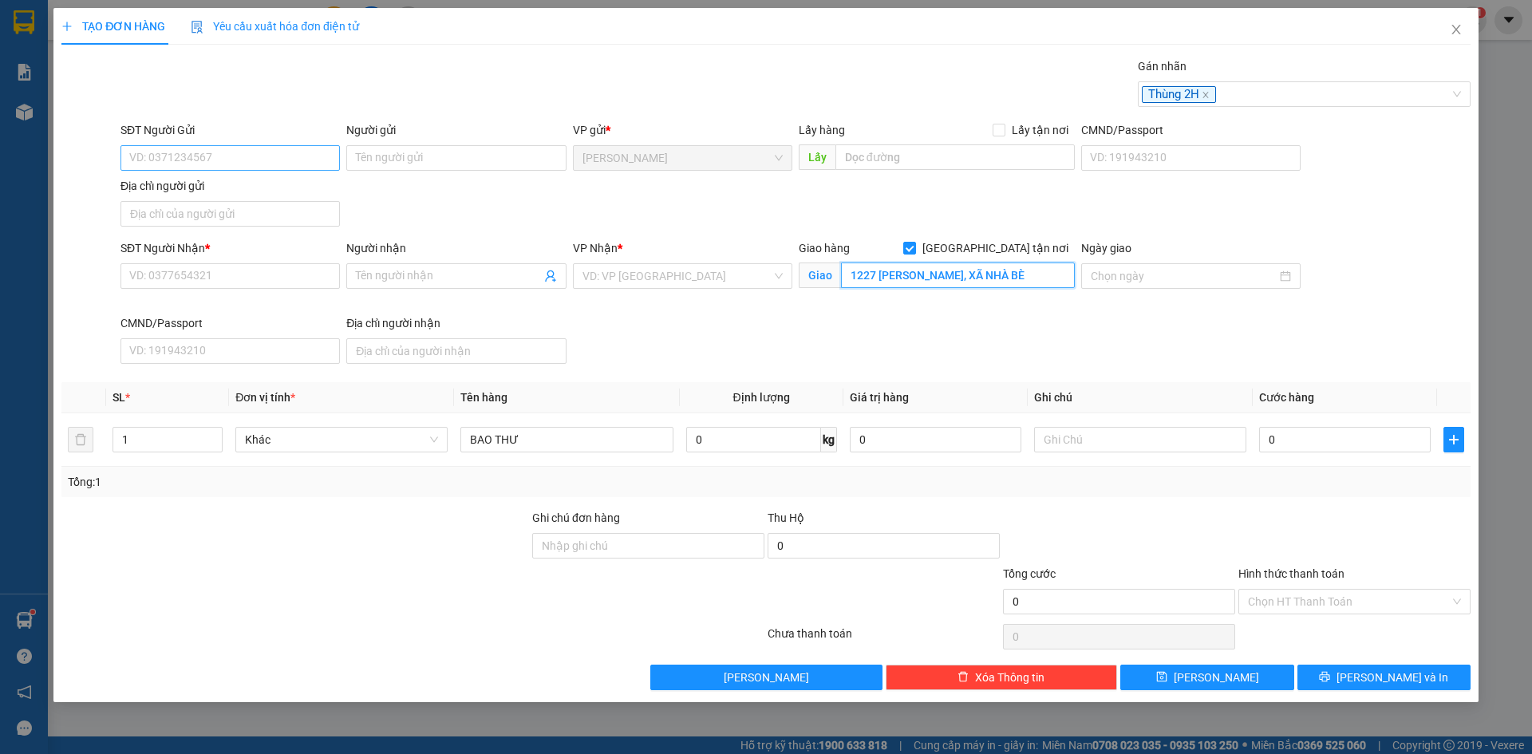
type input "1227 LƯƠNG VĂN LƯƠNG, XÃ NHÀ BÈ"
click at [287, 157] on input "SĐT Người Gửi" at bounding box center [230, 158] width 219 height 26
type input "0907907236"
click at [309, 184] on div "0907907236 - NGỌC CẨM" at bounding box center [230, 190] width 200 height 18
type input "NGỌC CẨM"
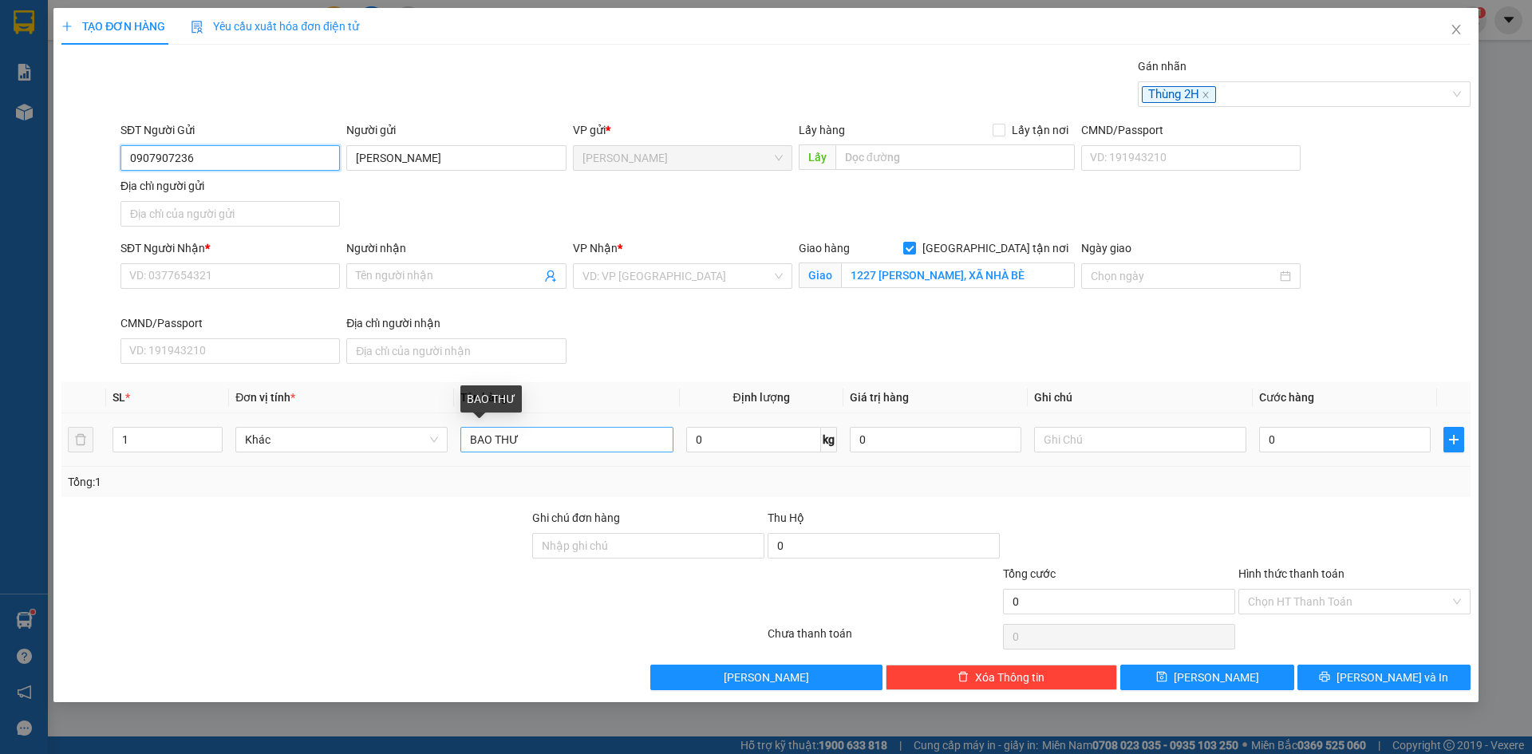
type input "0907907236"
click at [535, 436] on input "BAO THƯ" at bounding box center [567, 440] width 212 height 26
click at [1176, 507] on div "Transit Pickup Surcharge Ids Transit Deliver Surcharge Ids Transit Deliver Surc…" at bounding box center [765, 373] width 1409 height 633
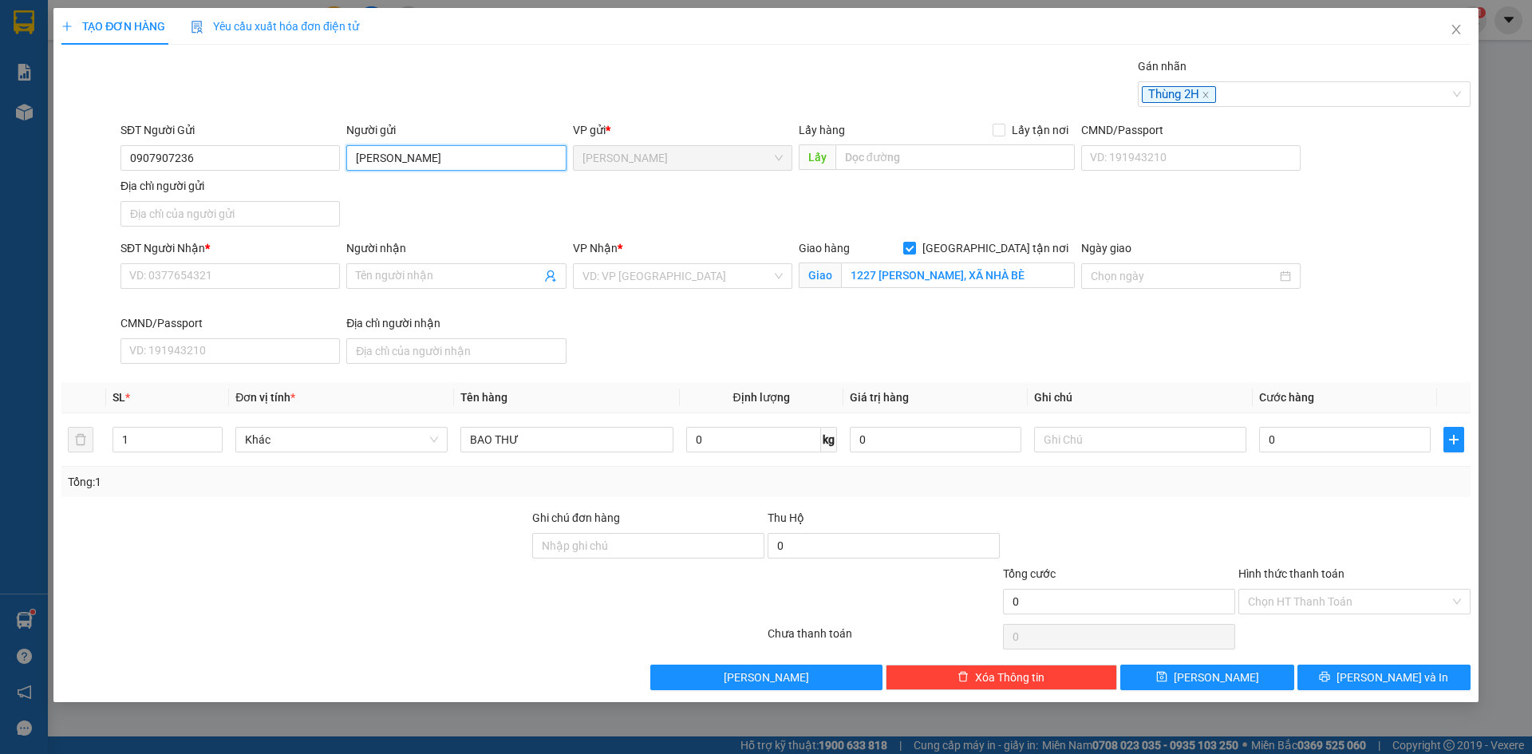
click at [356, 154] on input "NGỌC CẨM" at bounding box center [455, 158] width 219 height 26
type input "[PERSON_NAME]"
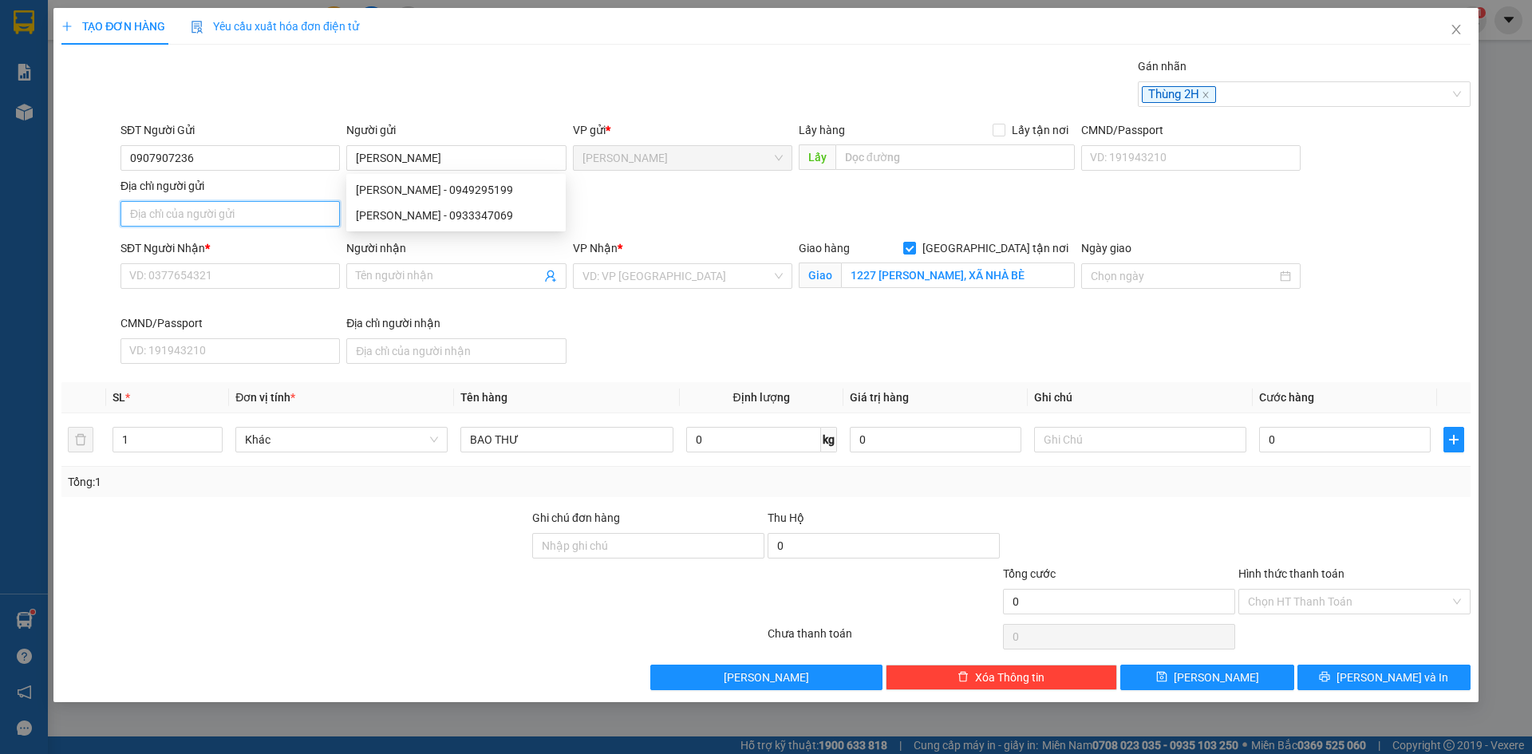
drag, startPoint x: 252, startPoint y: 211, endPoint x: 211, endPoint y: 192, distance: 45.7
click at [252, 211] on input "Địa chỉ người gửi" at bounding box center [230, 214] width 219 height 26
type input "PHƯỜNG CAO LÃNH, ĐỒNG THÁP"
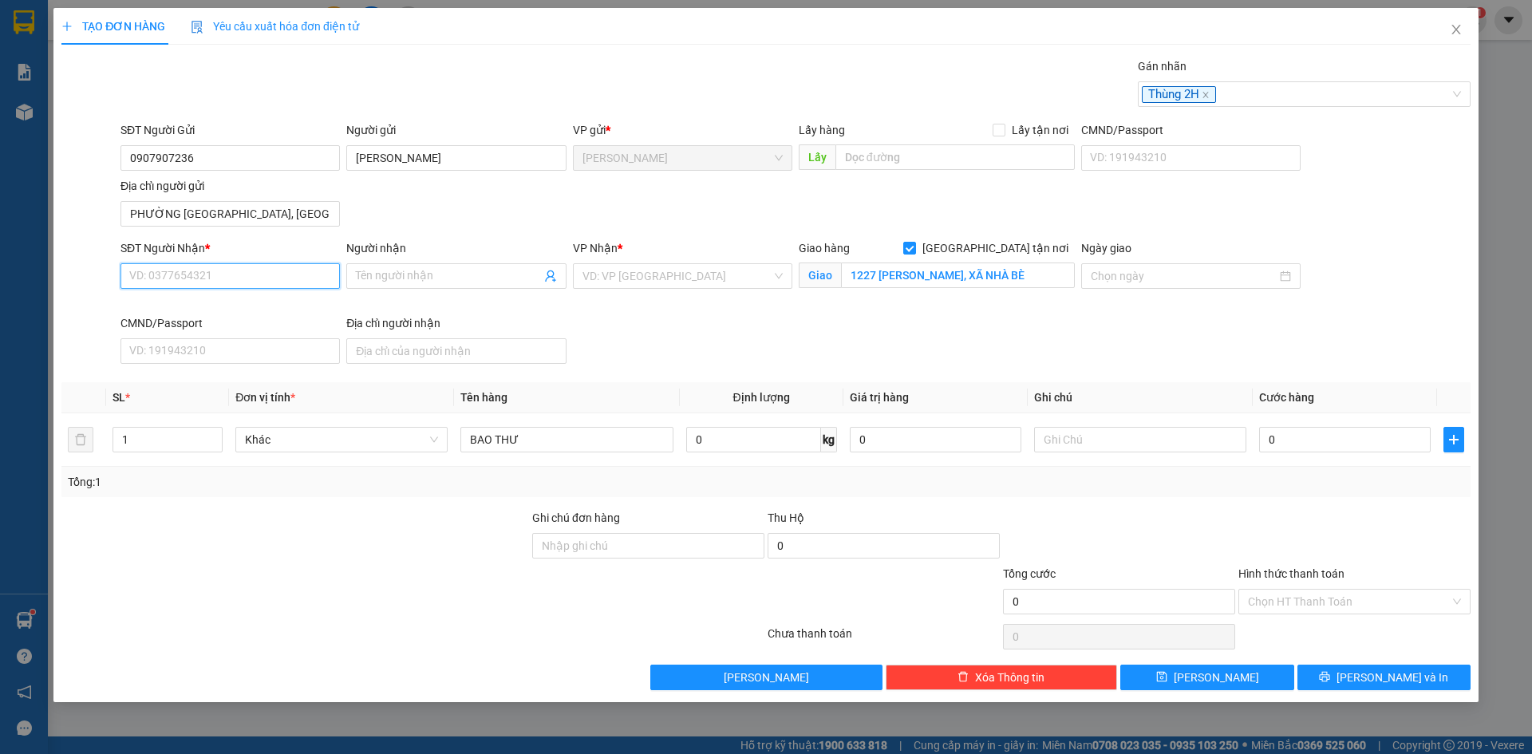
click at [180, 275] on input "SĐT Người Nhận *" at bounding box center [230, 276] width 219 height 26
type input "0867662084"
click at [430, 279] on input "Người nhận" at bounding box center [448, 276] width 184 height 18
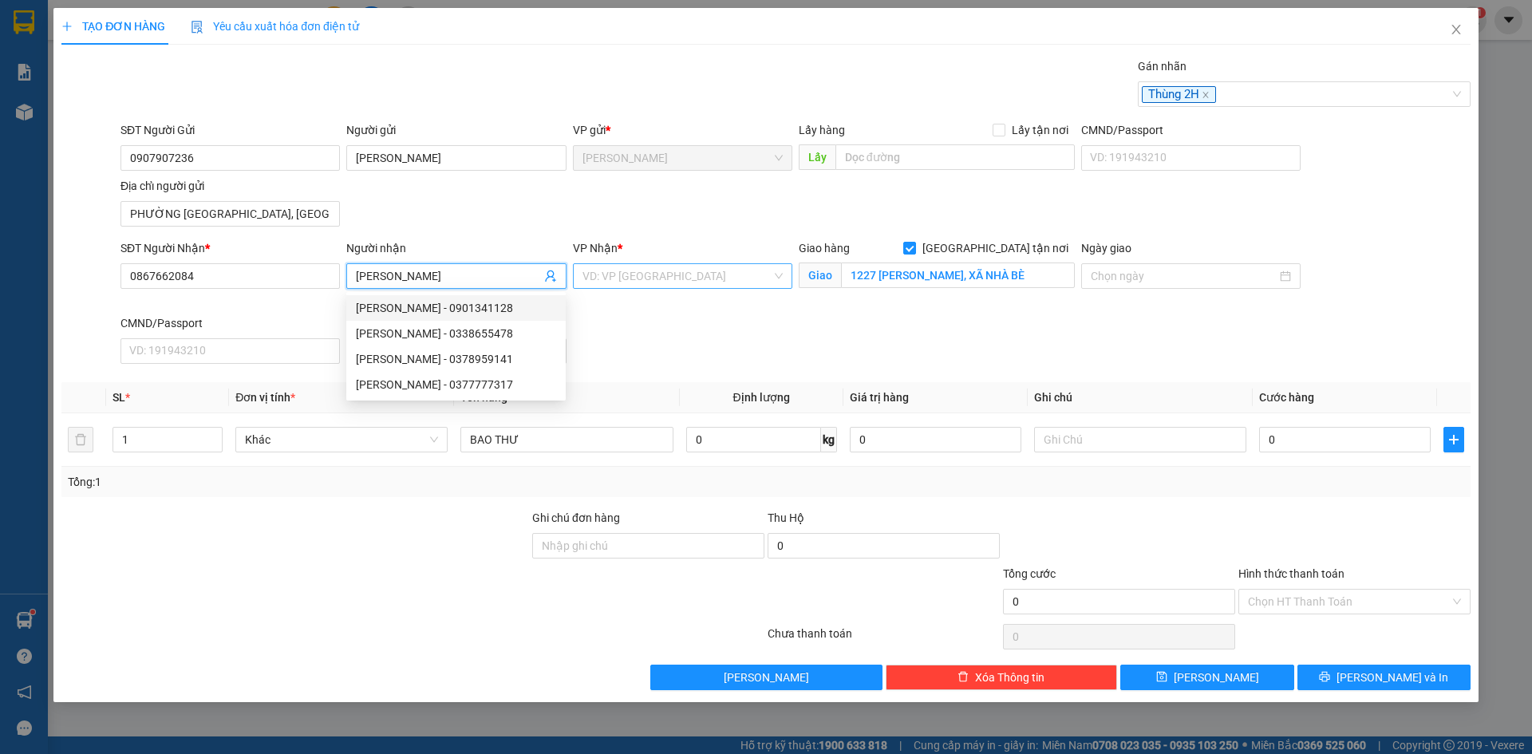
type input "NGUYỄN NHẬT LINH"
click at [670, 276] on input "search" at bounding box center [677, 276] width 189 height 24
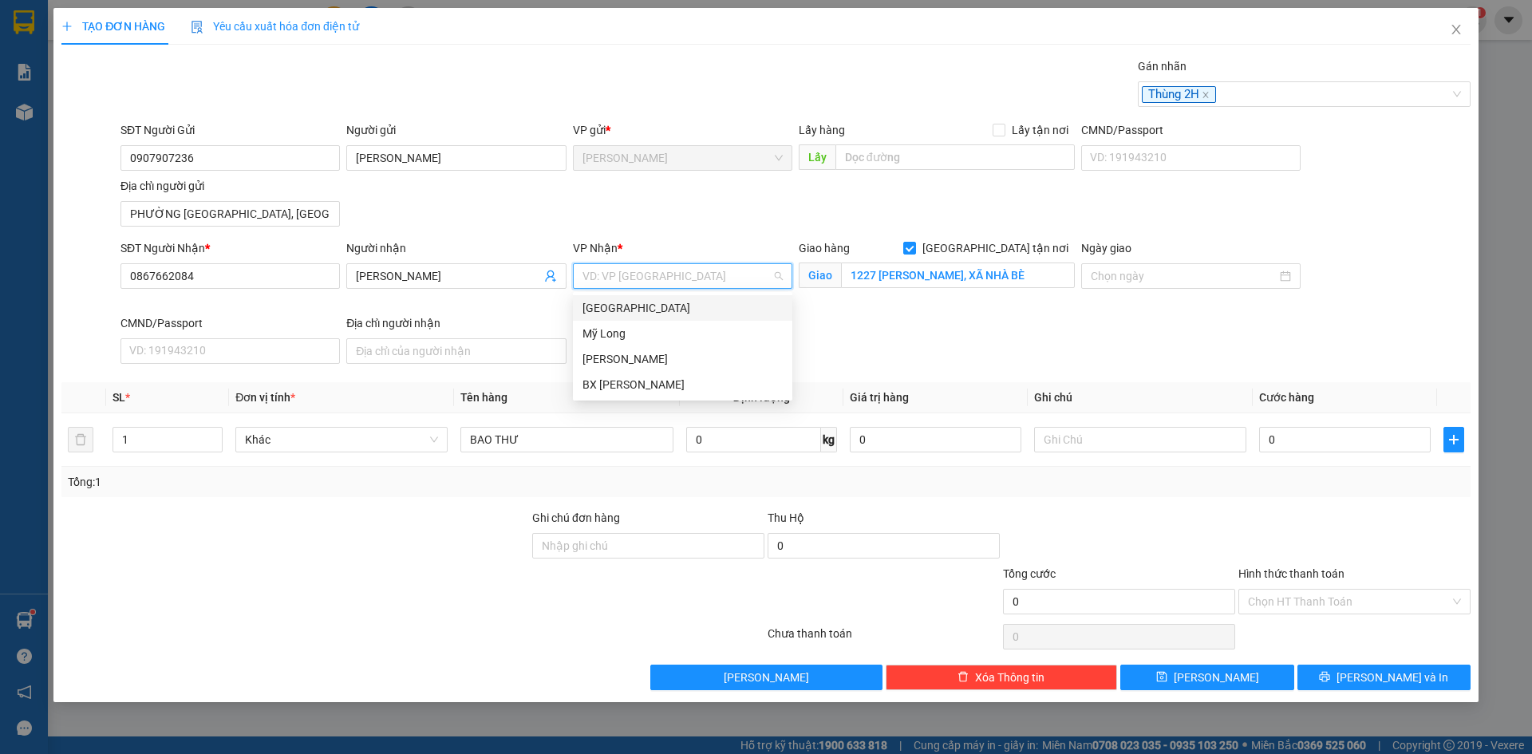
click at [658, 309] on div "[GEOGRAPHIC_DATA]" at bounding box center [683, 308] width 200 height 18
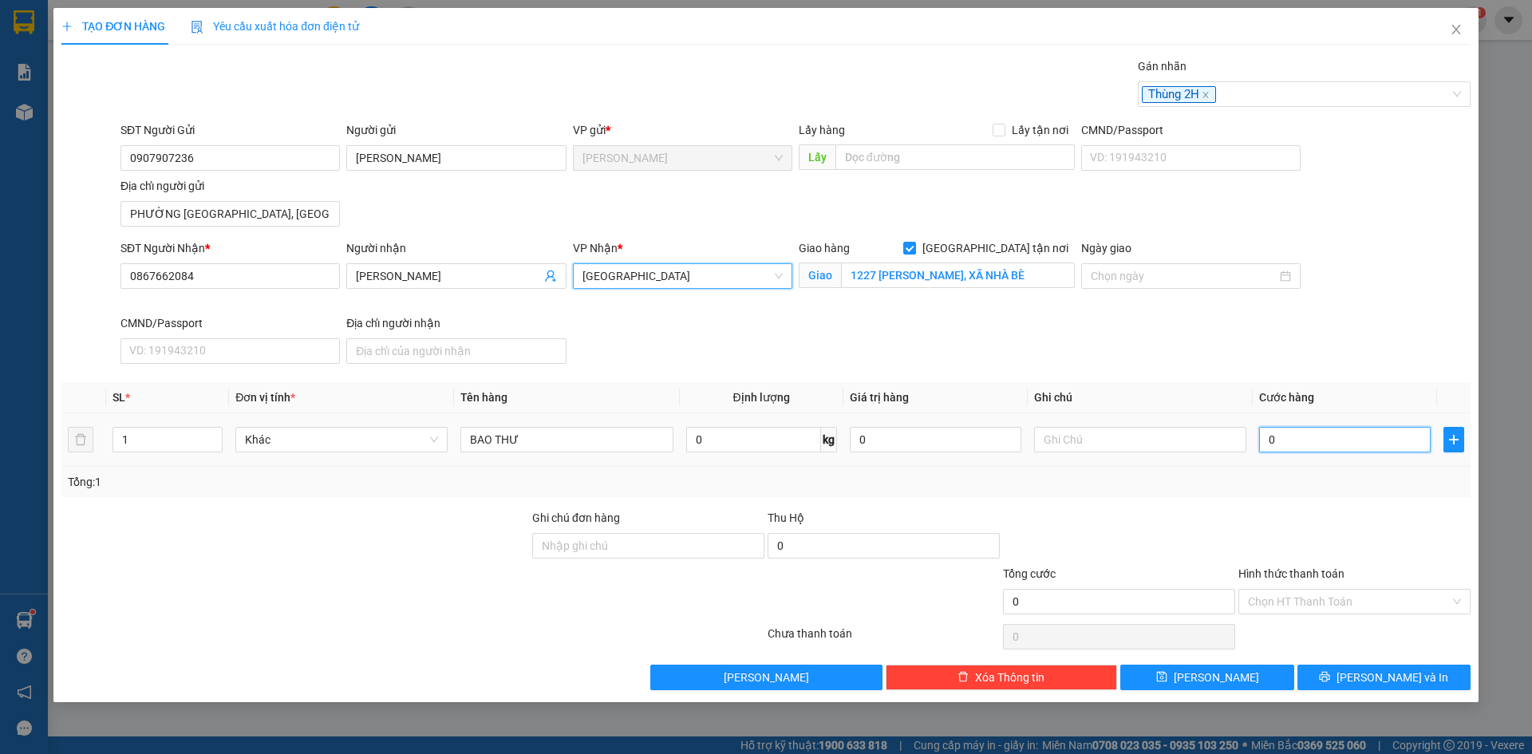
click at [1310, 429] on input "0" at bounding box center [1345, 440] width 172 height 26
type input "1"
type input "15"
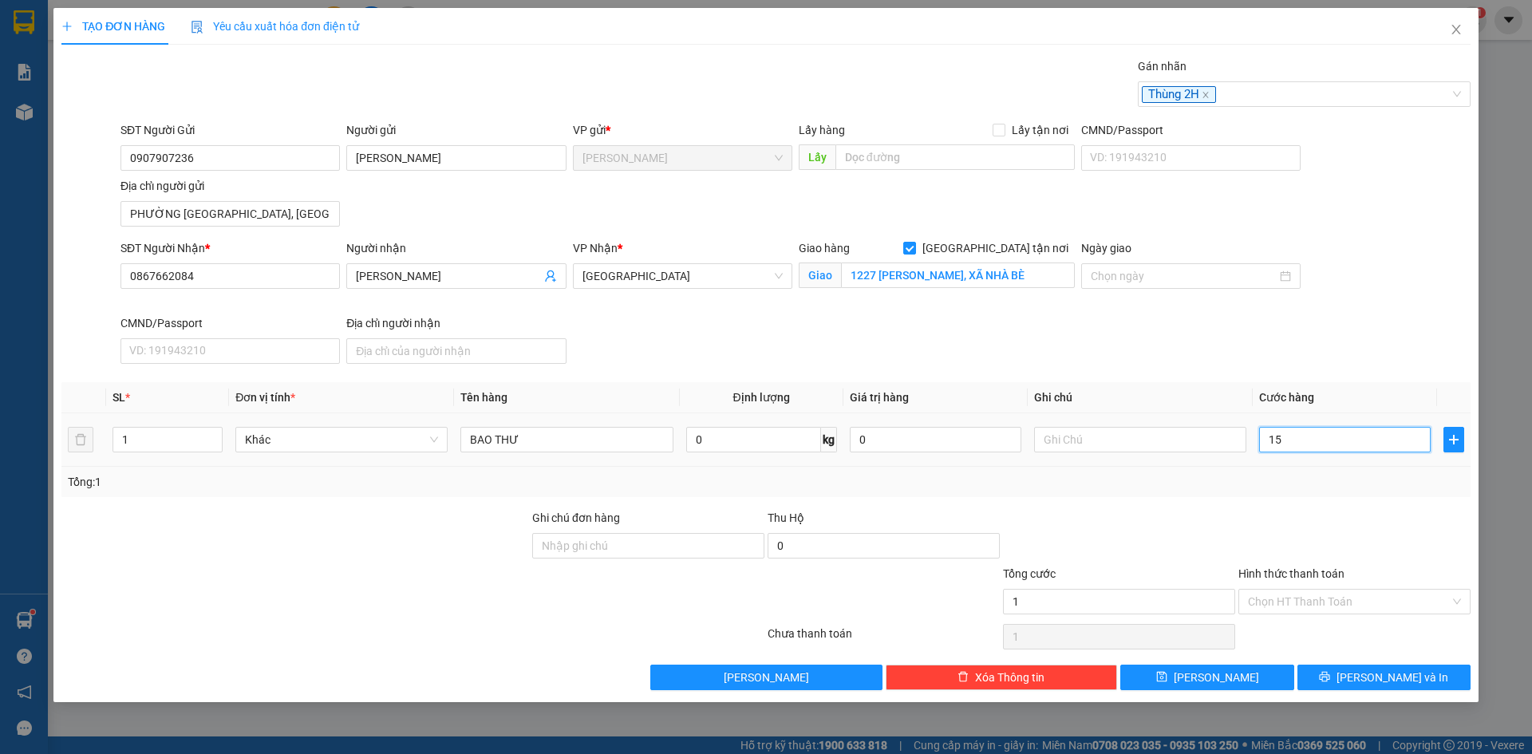
type input "15"
type input "150"
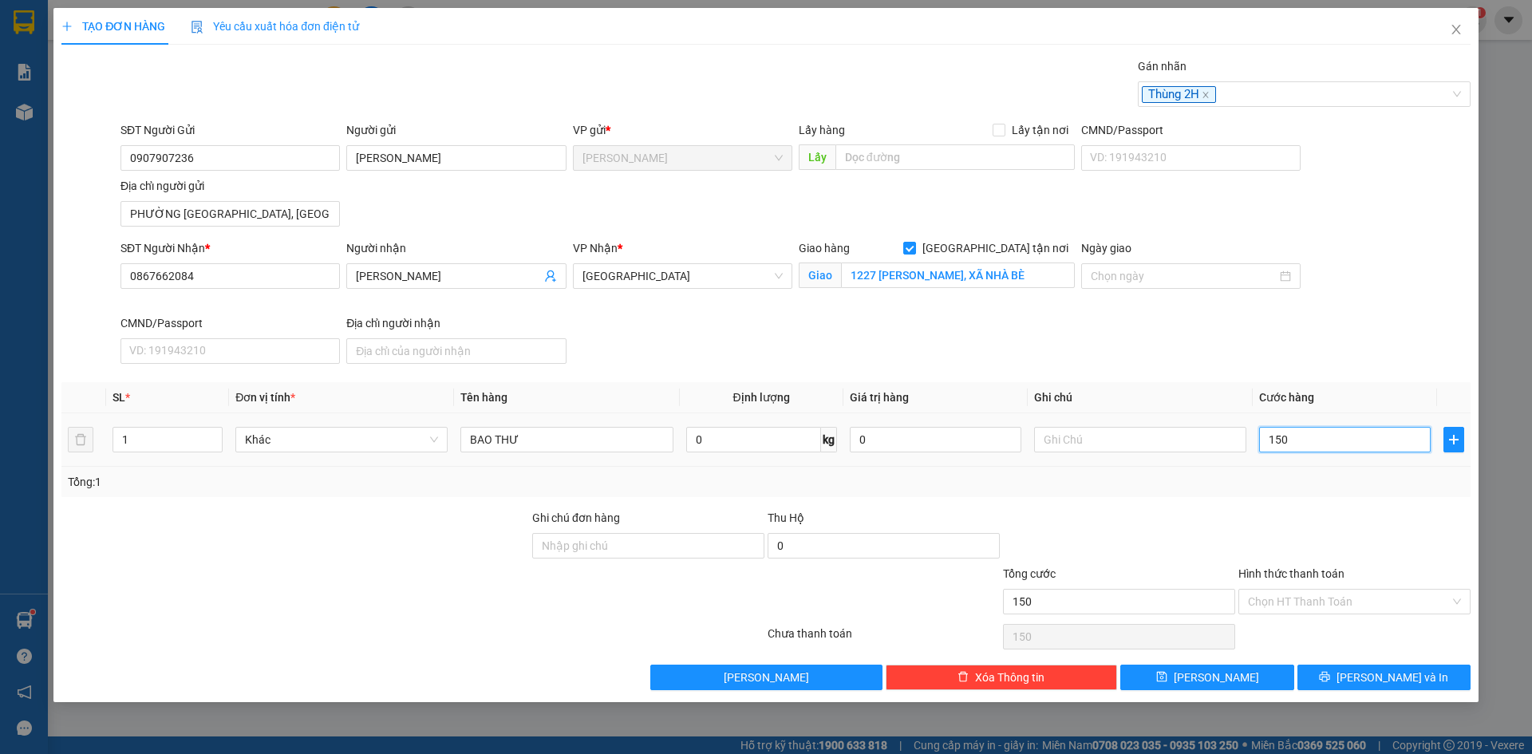
type input "1.500"
type input "15.000"
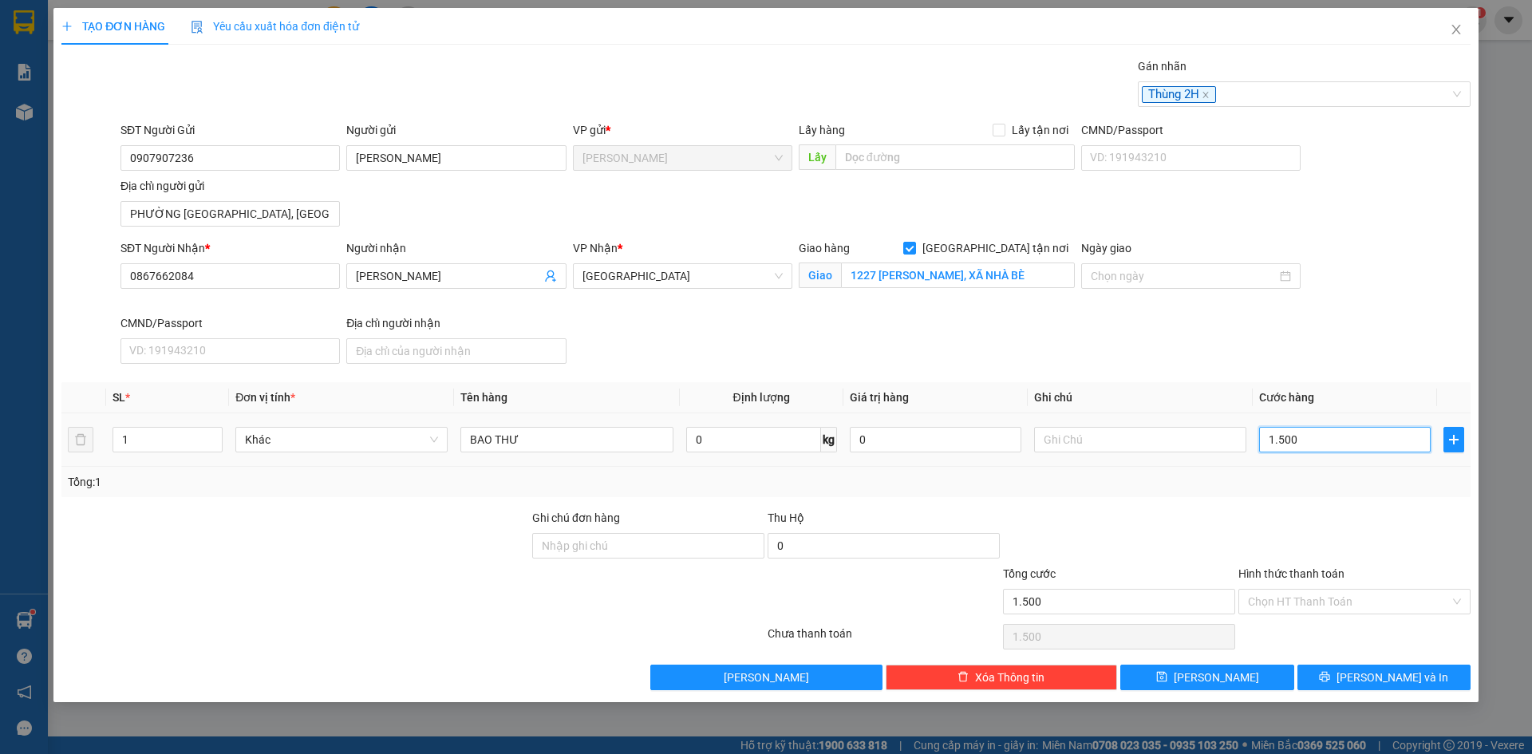
type input "15.000"
type input "150.000"
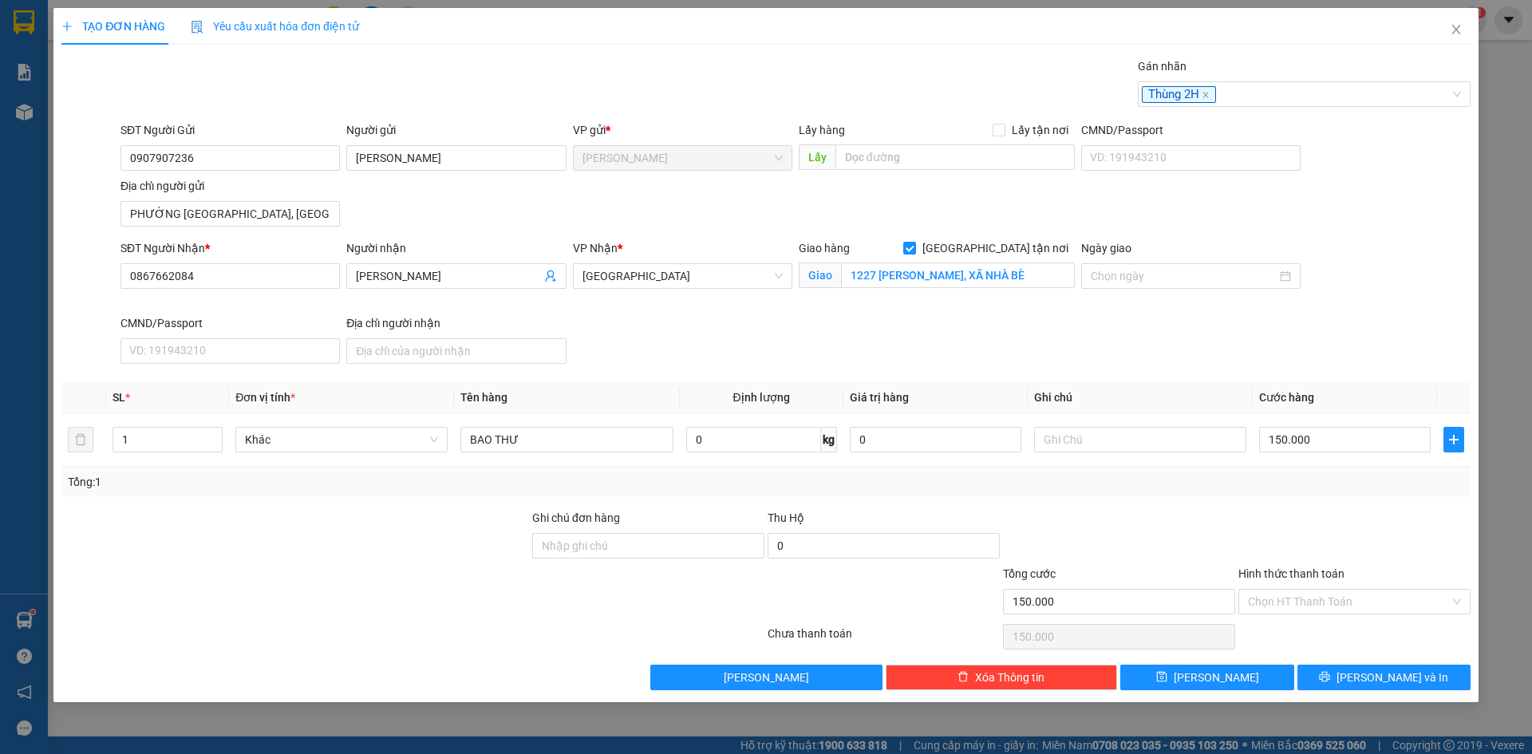
click at [1378, 380] on div "Transit Pickup Surcharge Ids Transit Deliver Surcharge Ids Transit Deliver Surc…" at bounding box center [765, 373] width 1409 height 633
click at [1309, 594] on input "Hình thức thanh toán" at bounding box center [1349, 602] width 202 height 24
click at [1310, 640] on div "Tại văn phòng" at bounding box center [1354, 634] width 213 height 18
type input "0"
click at [1115, 445] on input "text" at bounding box center [1140, 440] width 212 height 26
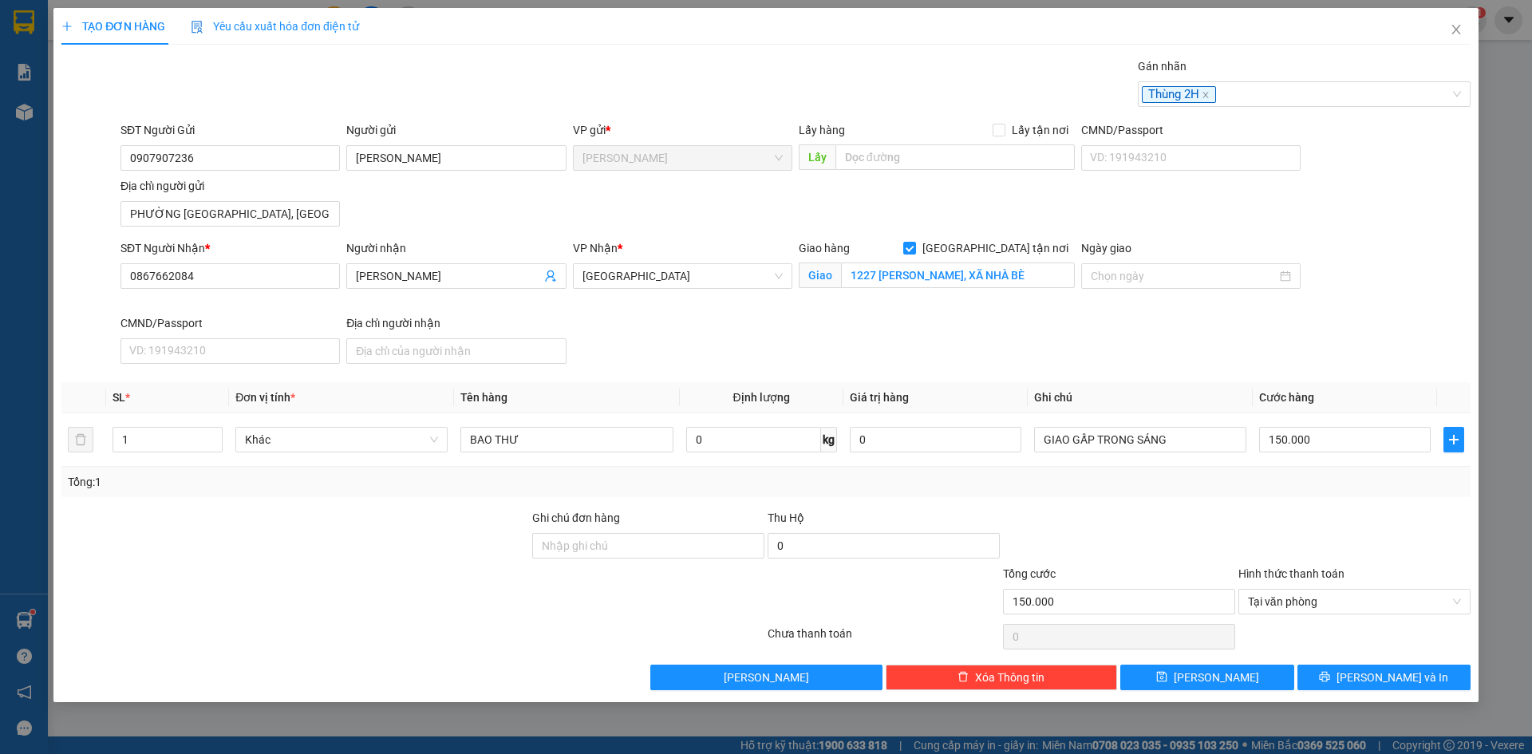
click at [1284, 358] on div "SĐT Người Nhận * 0867662084 Người nhận NGUYỄN NHẬT LINH VP Nhận * Sài Gòn Giao …" at bounding box center [795, 304] width 1357 height 131
drag, startPoint x: 1137, startPoint y: 436, endPoint x: 1427, endPoint y: 523, distance: 302.5
click at [1138, 436] on input "GIAO GẤP TRONG SÁNG" at bounding box center [1140, 440] width 212 height 26
type input "GIAO GẤP TRONG BUỔI SÁNG"
click at [1372, 529] on div at bounding box center [1354, 537] width 235 height 56
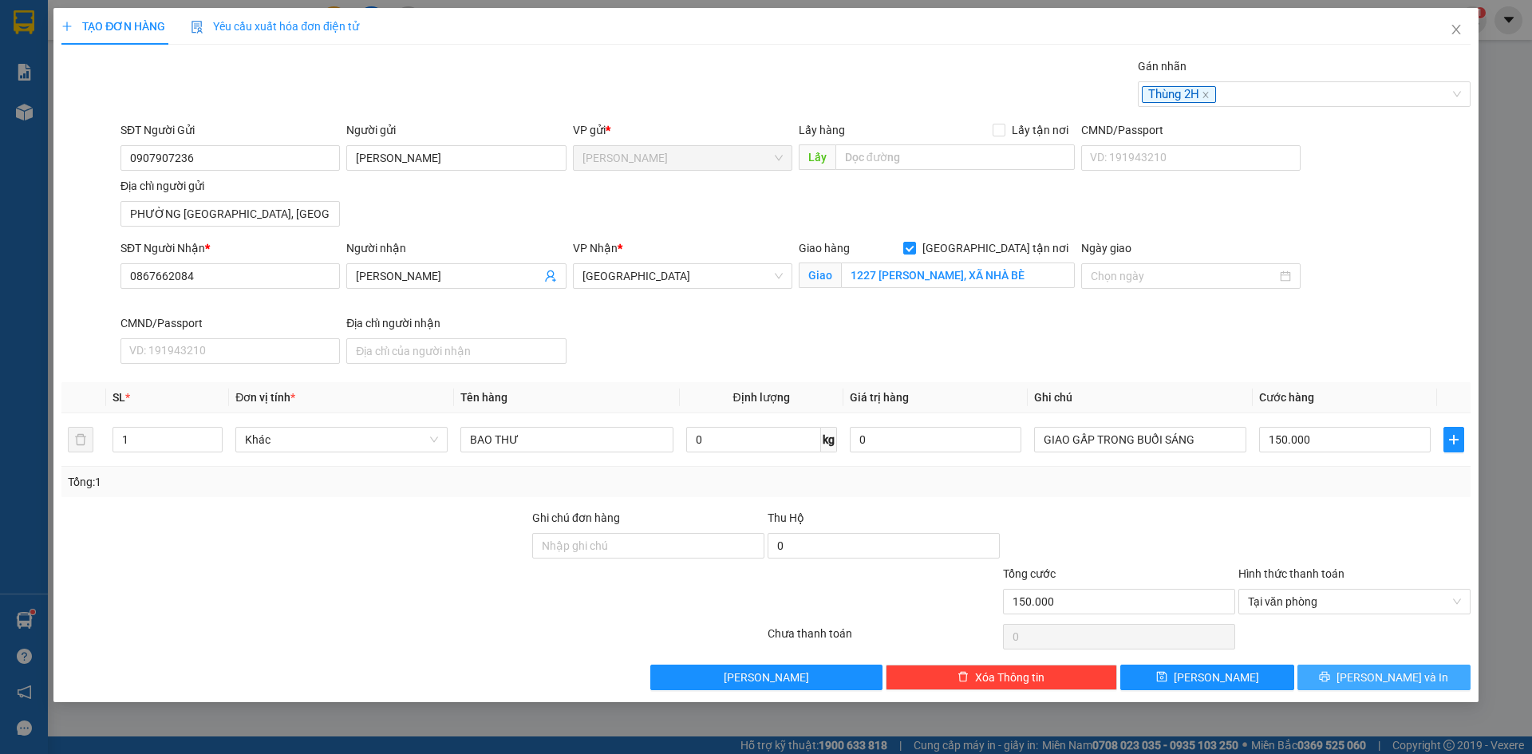
click at [1375, 667] on button "[PERSON_NAME] và In" at bounding box center [1384, 678] width 173 height 26
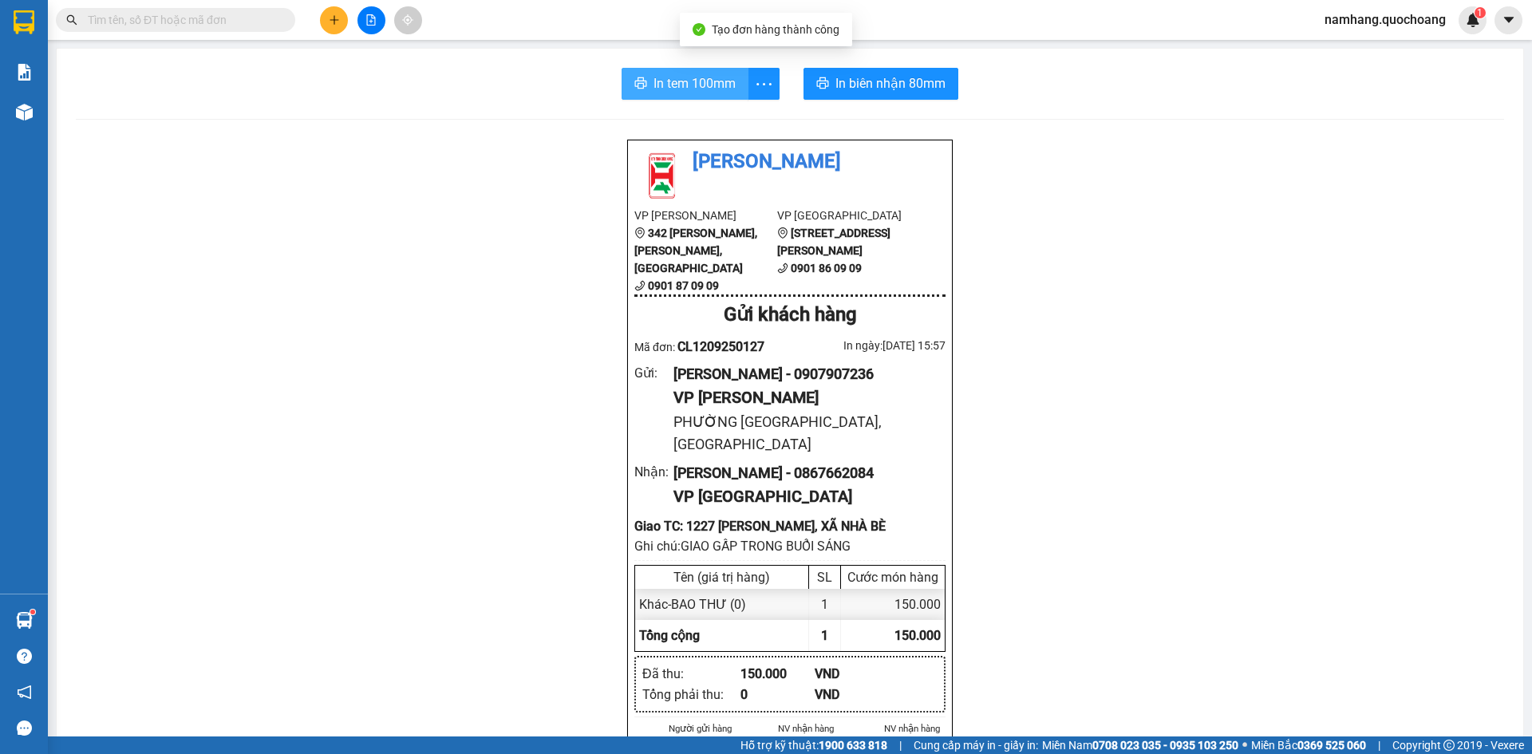
click at [701, 79] on span "In tem 100mm" at bounding box center [695, 83] width 82 height 20
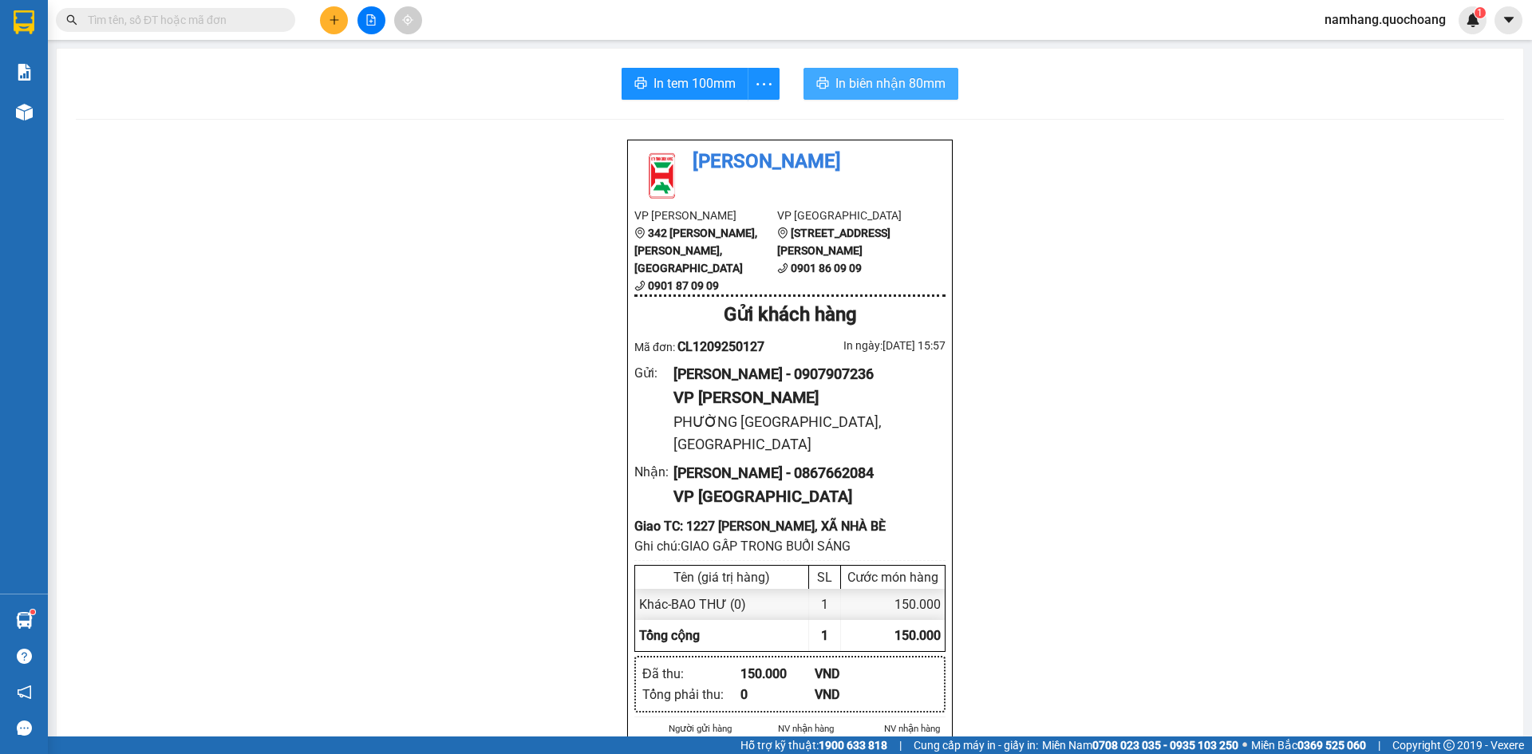
click at [882, 81] on span "In biên nhận 80mm" at bounding box center [891, 83] width 110 height 20
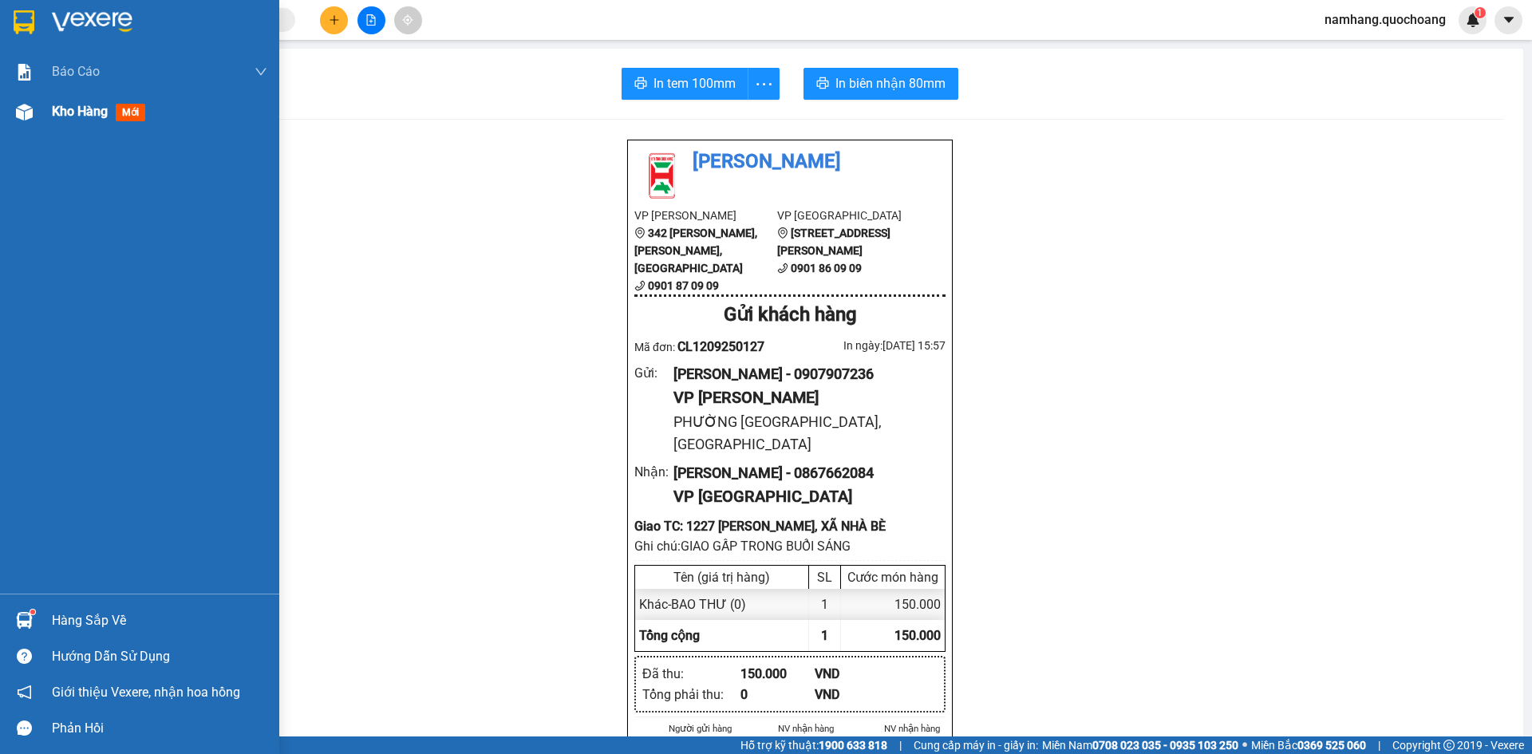
click at [72, 107] on span "Kho hàng" at bounding box center [80, 111] width 56 height 15
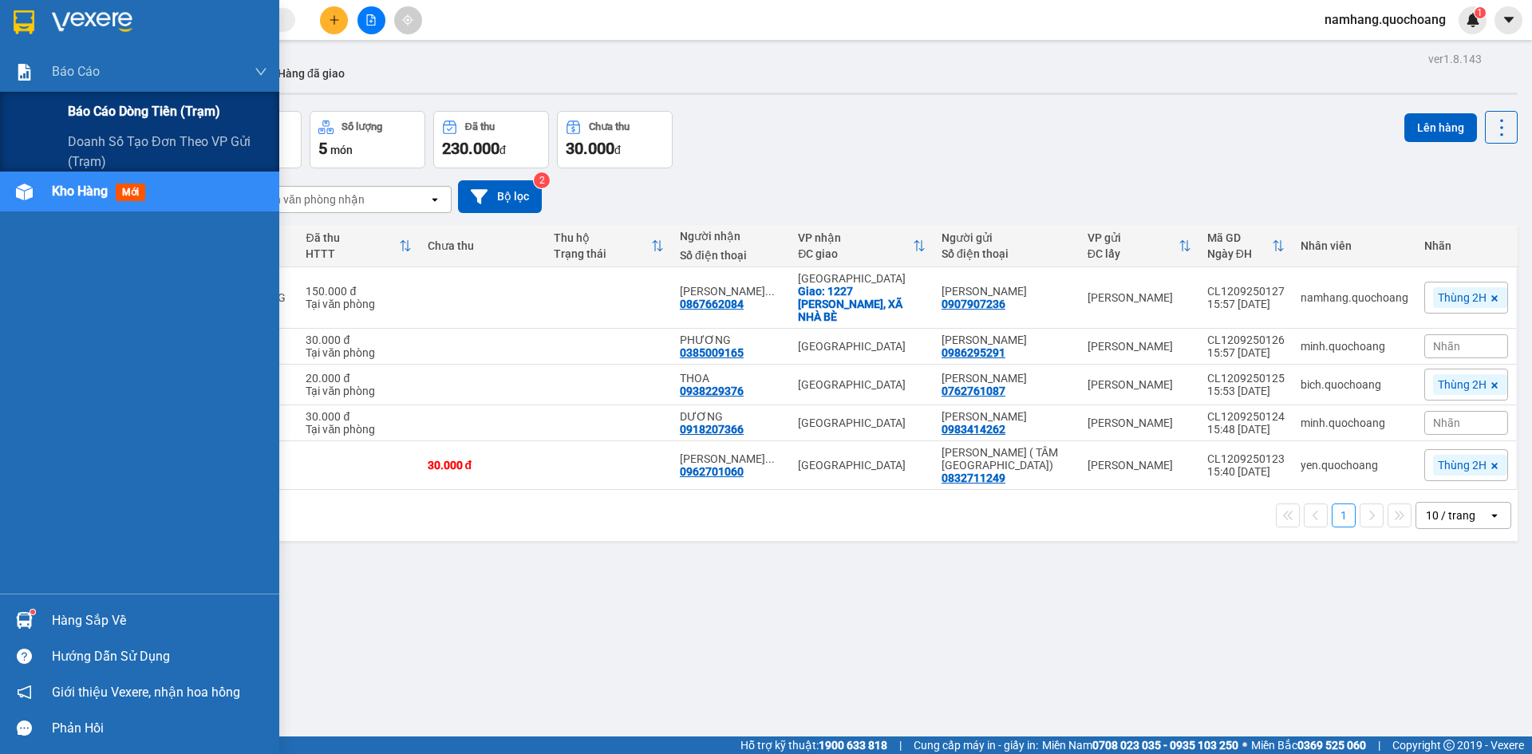
click at [130, 107] on span "Báo cáo dòng tiền (trạm)" at bounding box center [144, 111] width 152 height 20
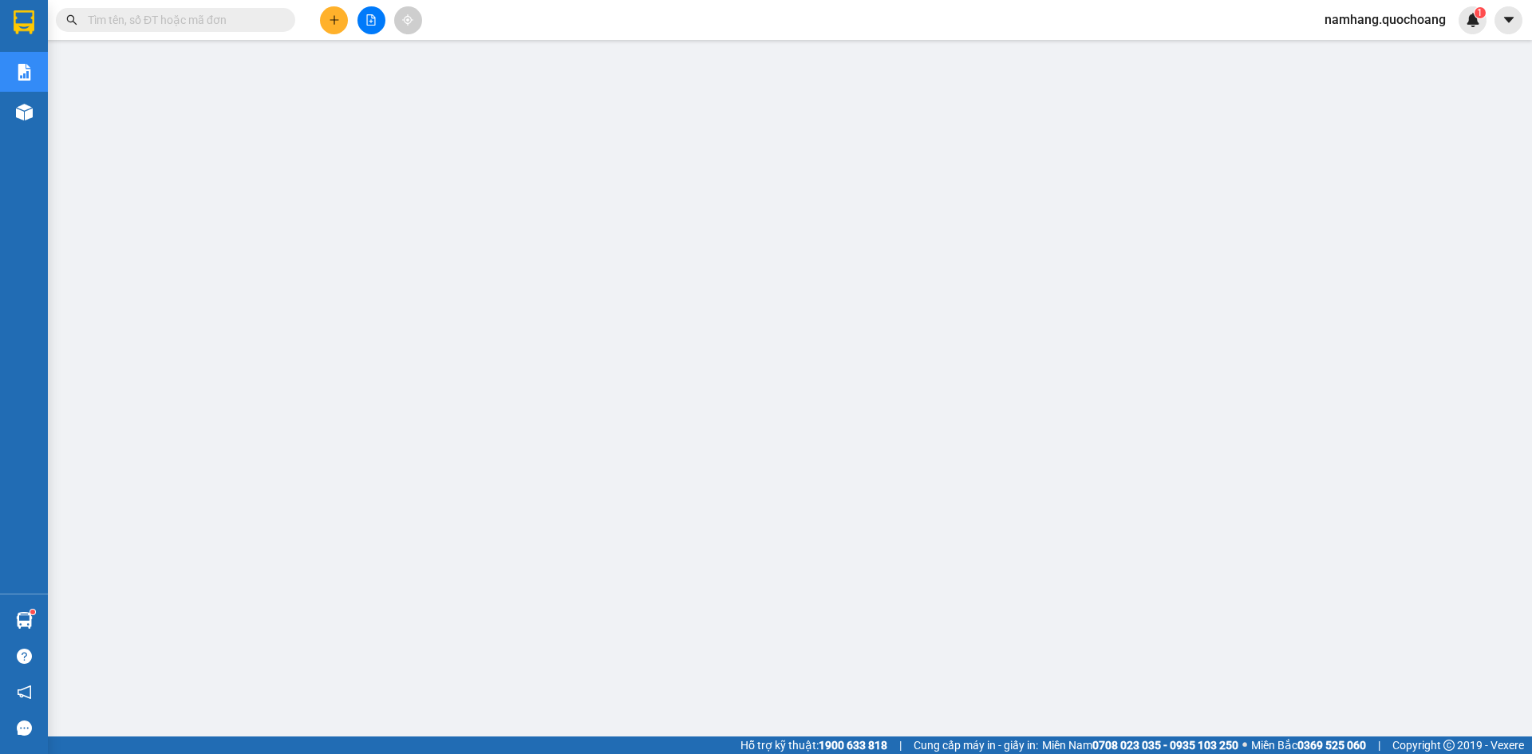
click at [166, 14] on input "text" at bounding box center [182, 20] width 188 height 18
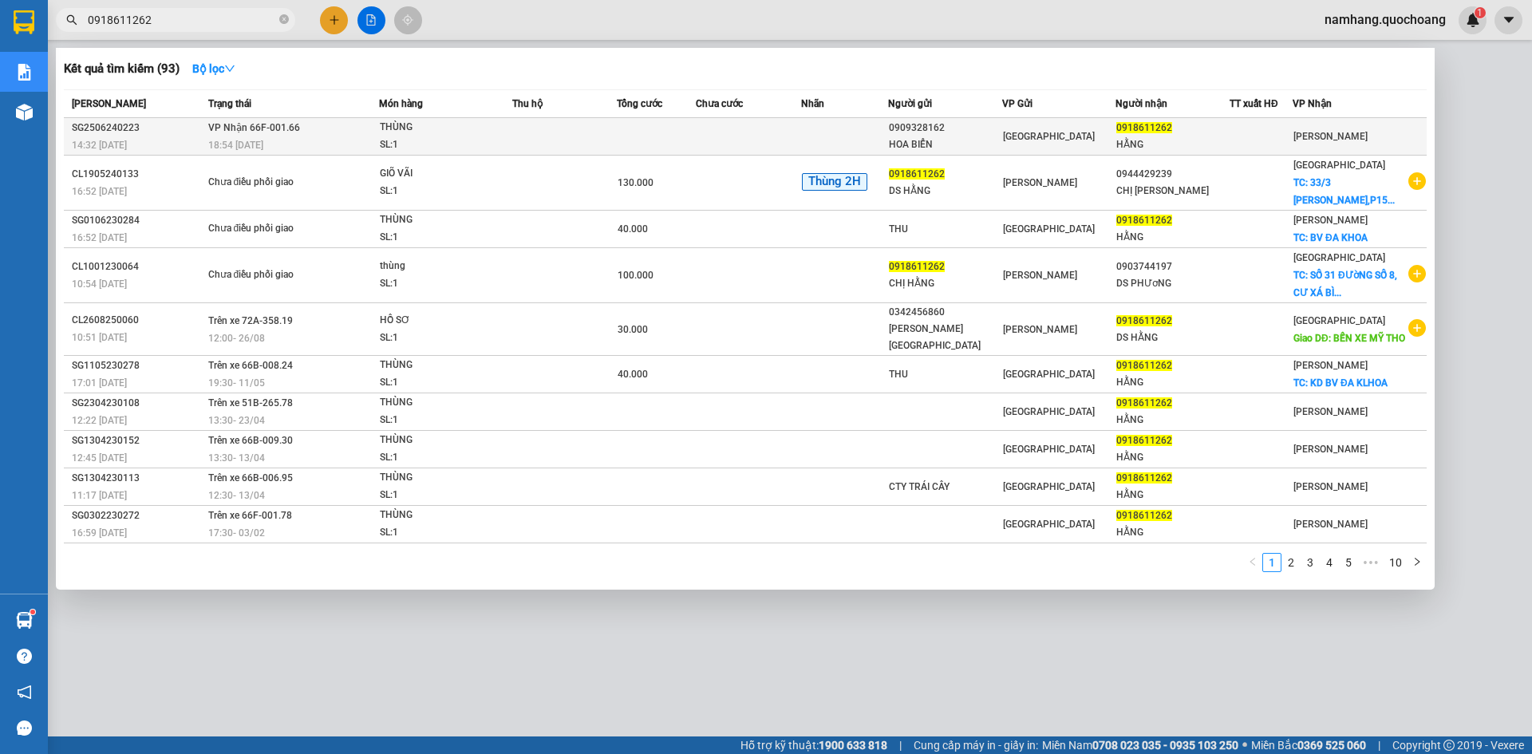
type input "0918611262"
click at [640, 139] on td at bounding box center [656, 137] width 79 height 38
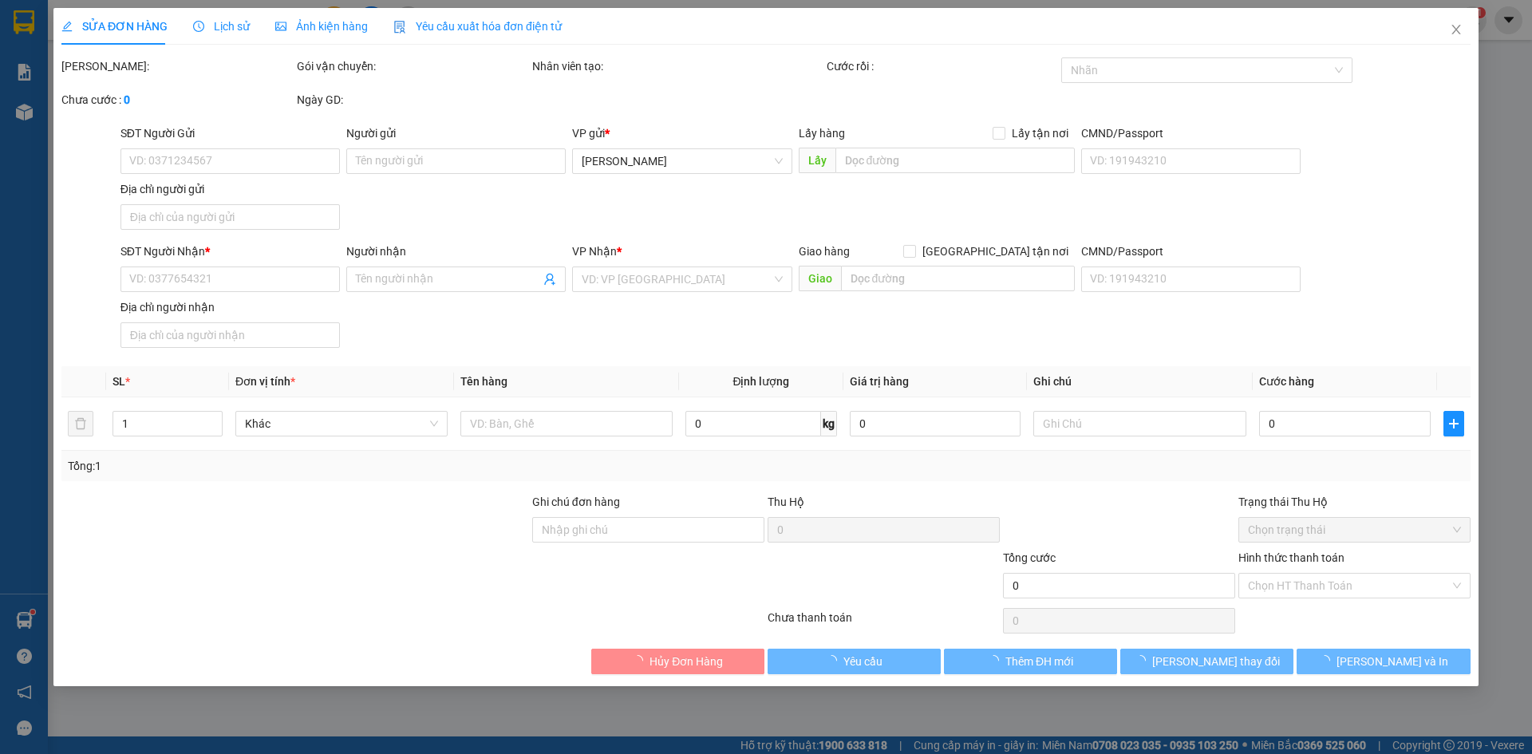
type input "0909328162"
type input "HOA BIỂN"
type input "0918611262"
type input "HẰNG"
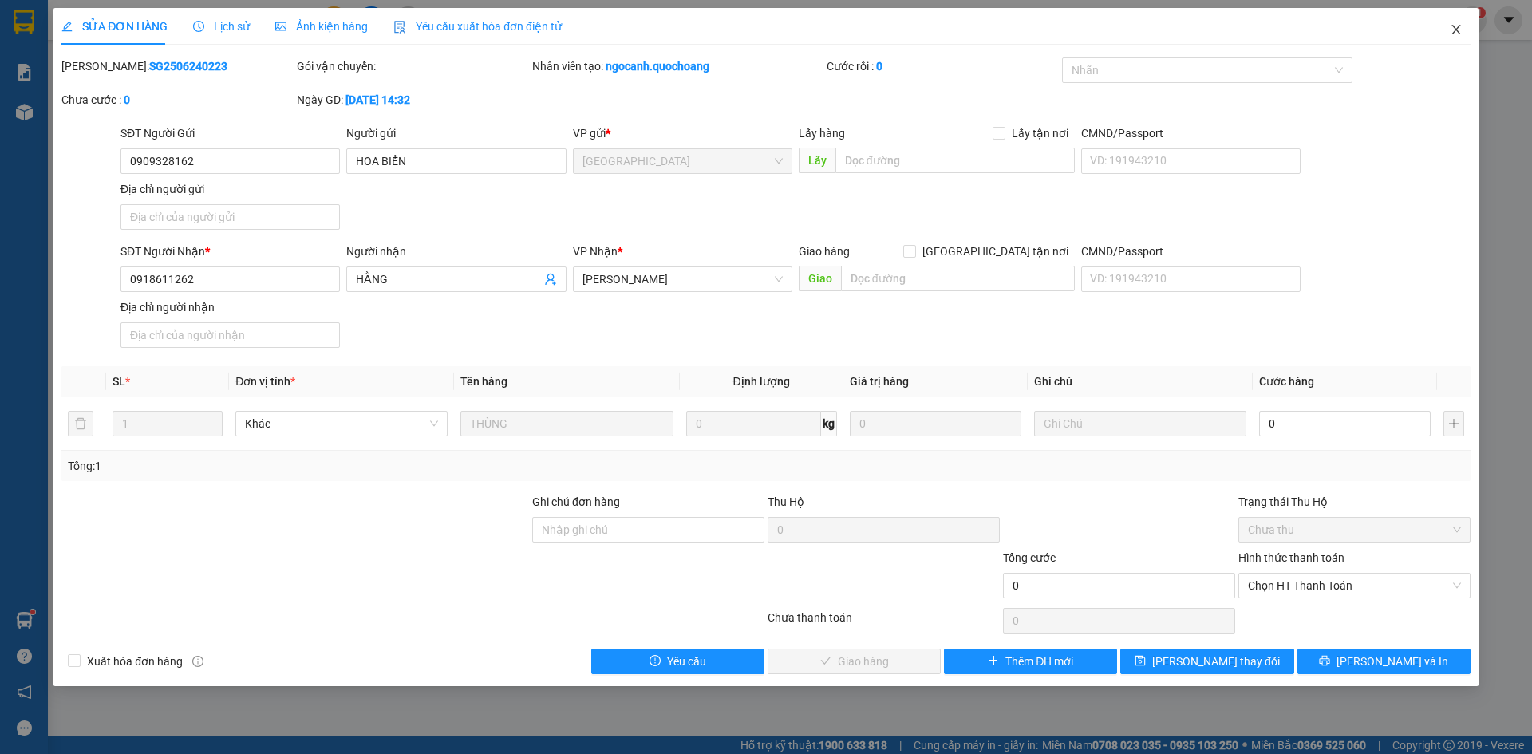
click at [1448, 30] on span "Close" at bounding box center [1456, 30] width 45 height 45
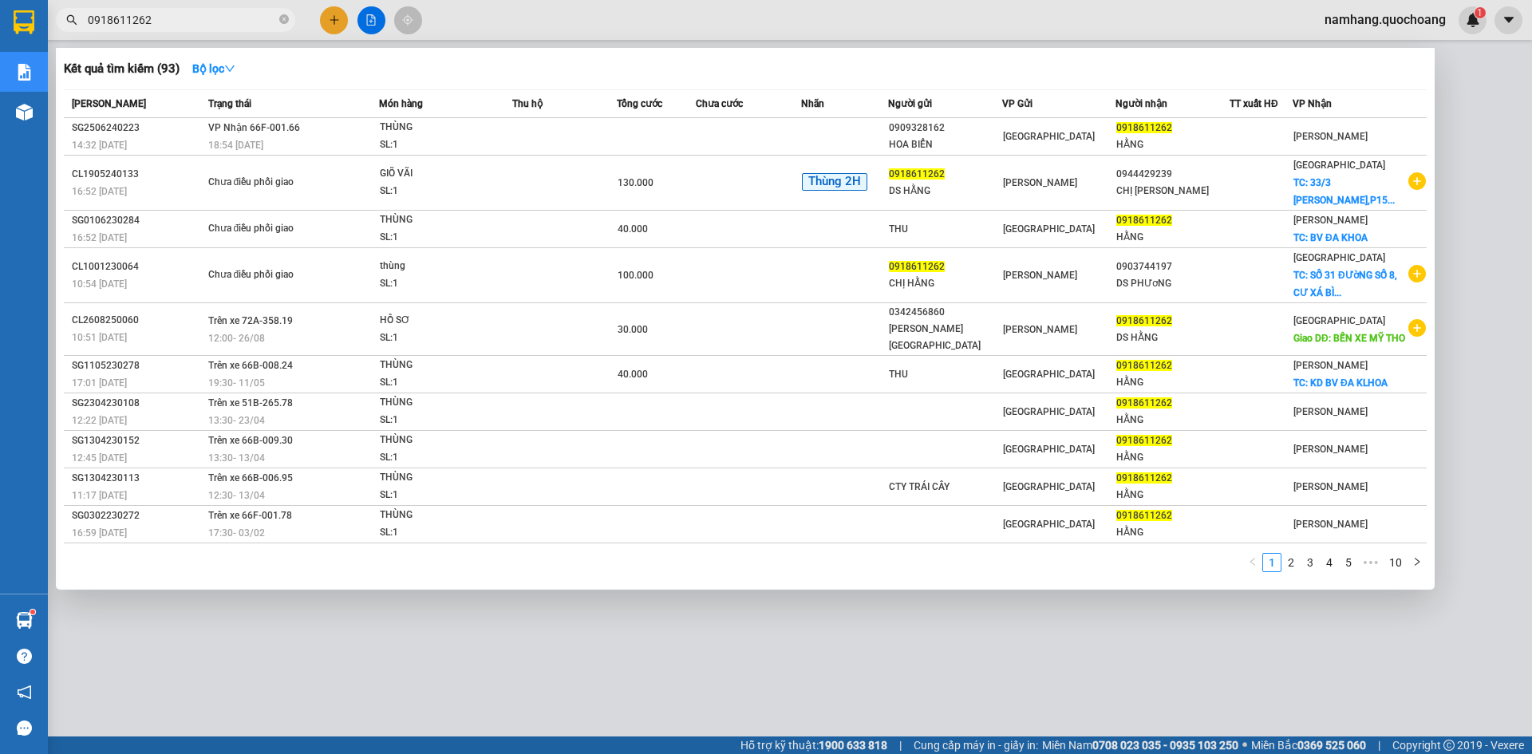
click at [227, 16] on input "0918611262" at bounding box center [182, 20] width 188 height 18
click at [1291, 569] on link "2" at bounding box center [1292, 563] width 18 height 18
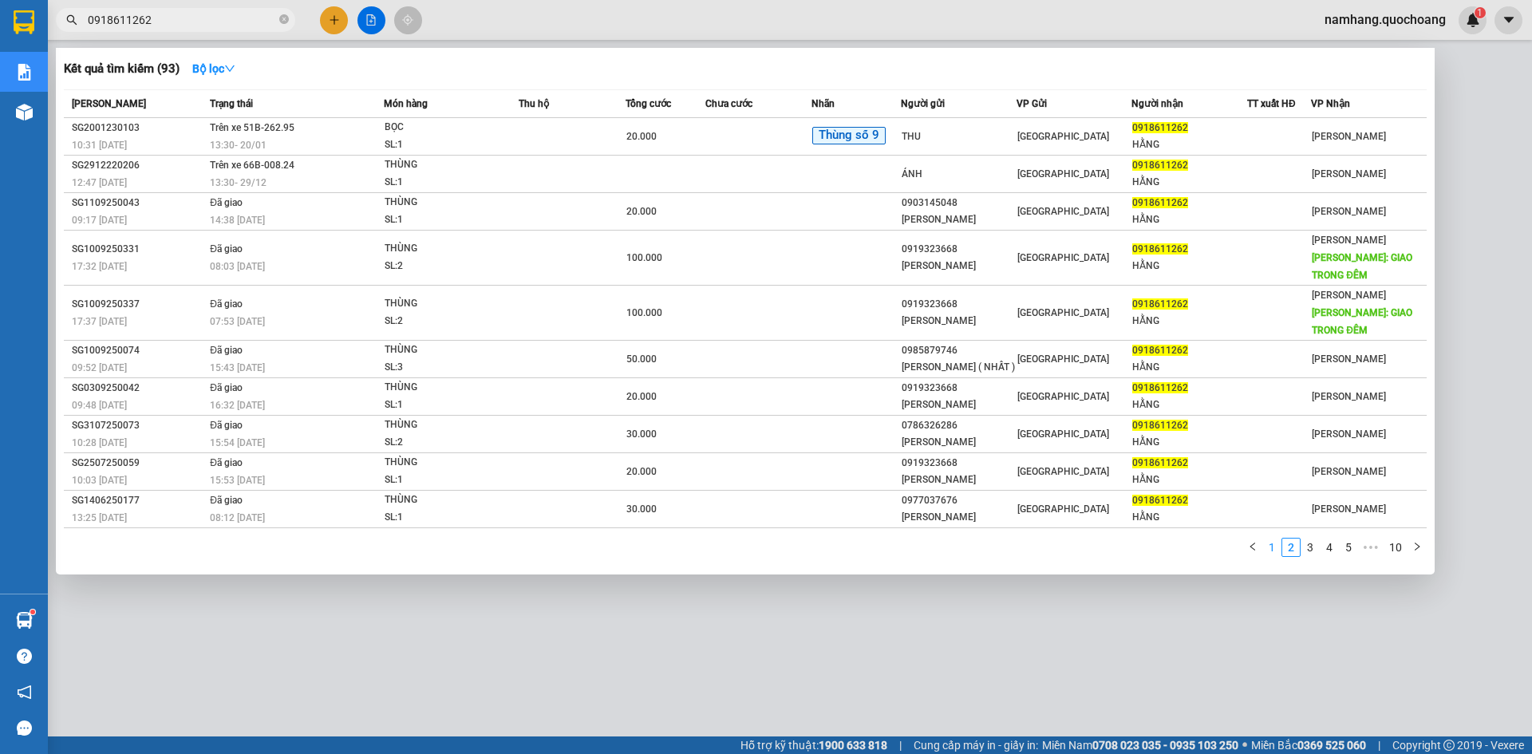
click at [1264, 556] on link "1" at bounding box center [1272, 548] width 18 height 18
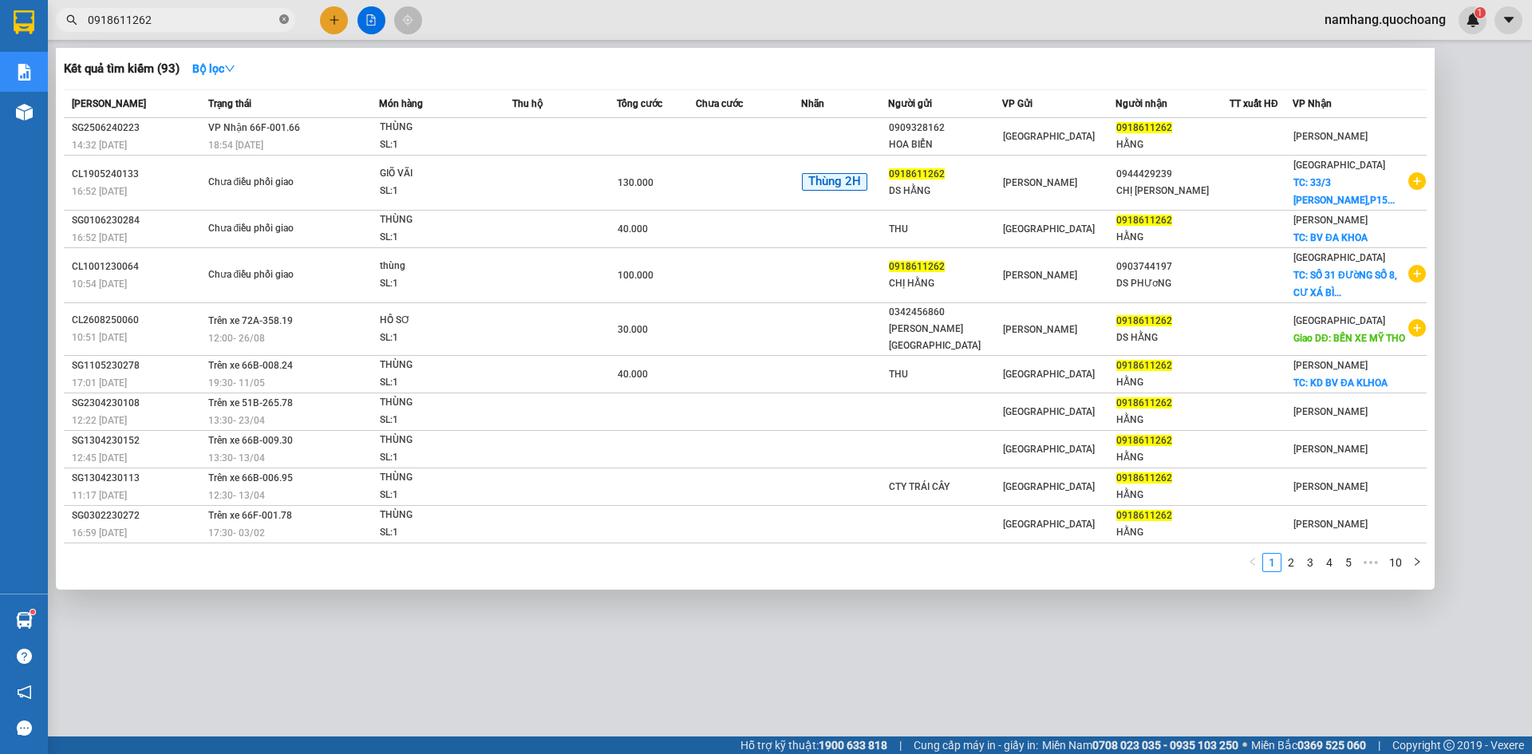
click at [283, 19] on icon "close-circle" at bounding box center [284, 19] width 10 height 10
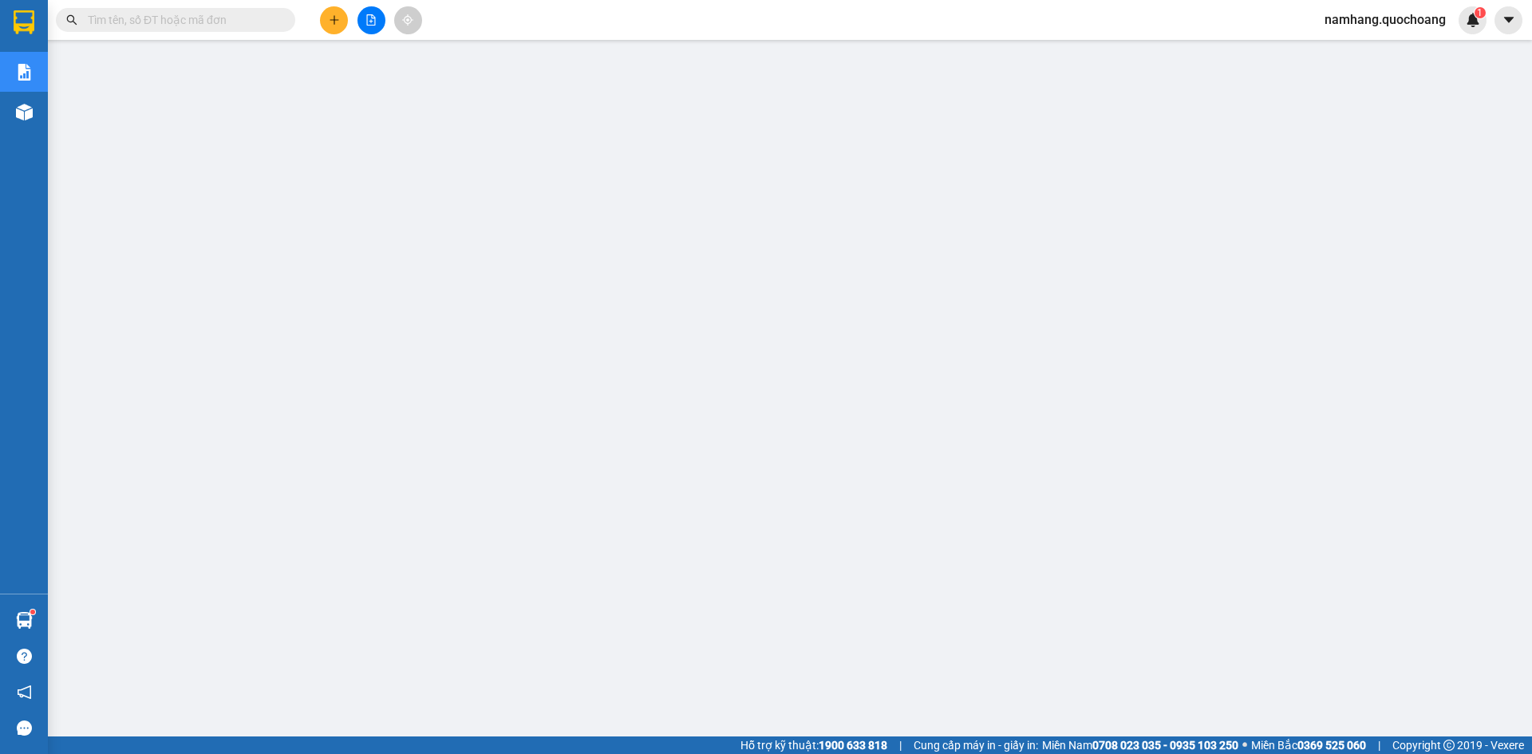
click at [334, 23] on icon "plus" at bounding box center [334, 19] width 1 height 9
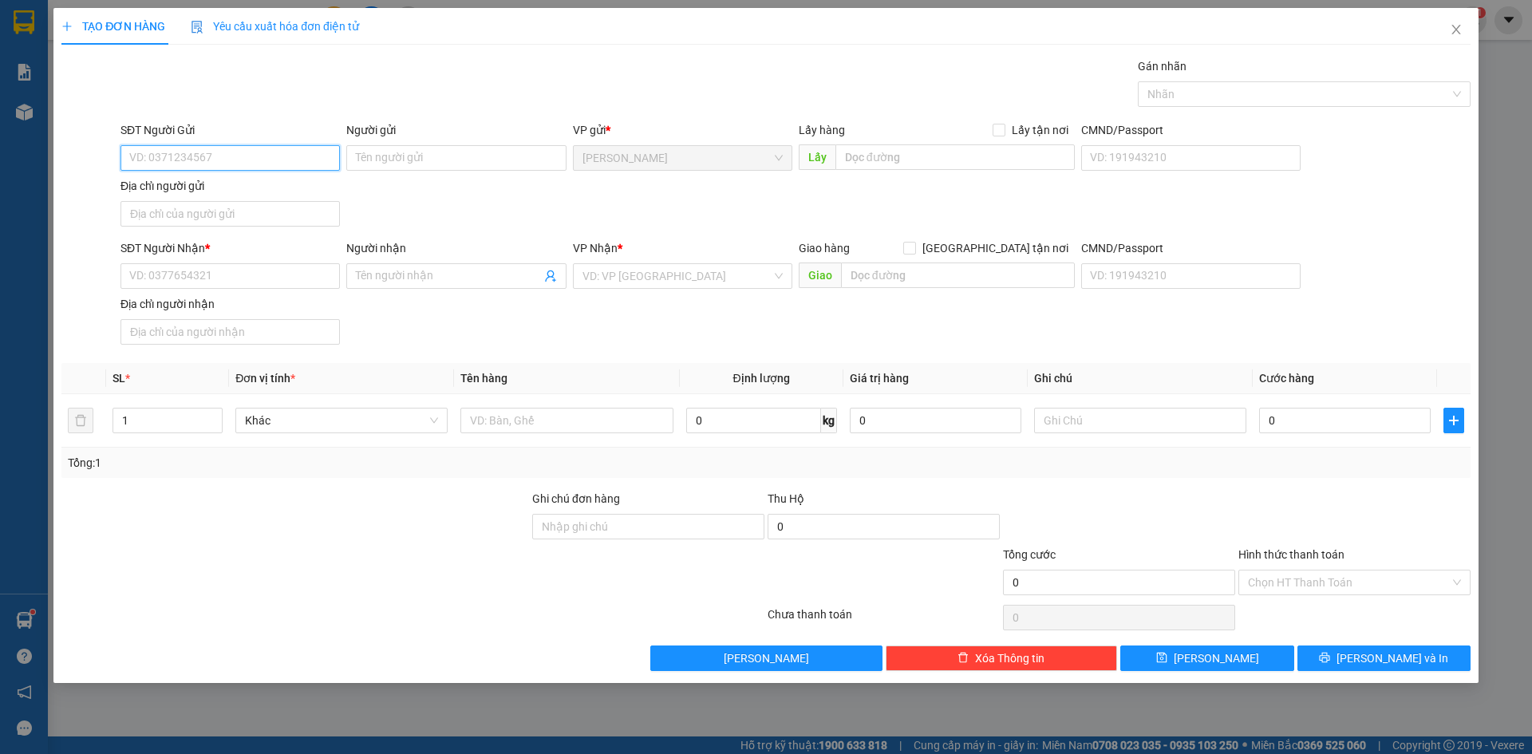
click at [287, 165] on input "SĐT Người Gửi" at bounding box center [230, 158] width 219 height 26
type input "0908190033"
click at [370, 156] on input "Người gửi" at bounding box center [455, 158] width 219 height 26
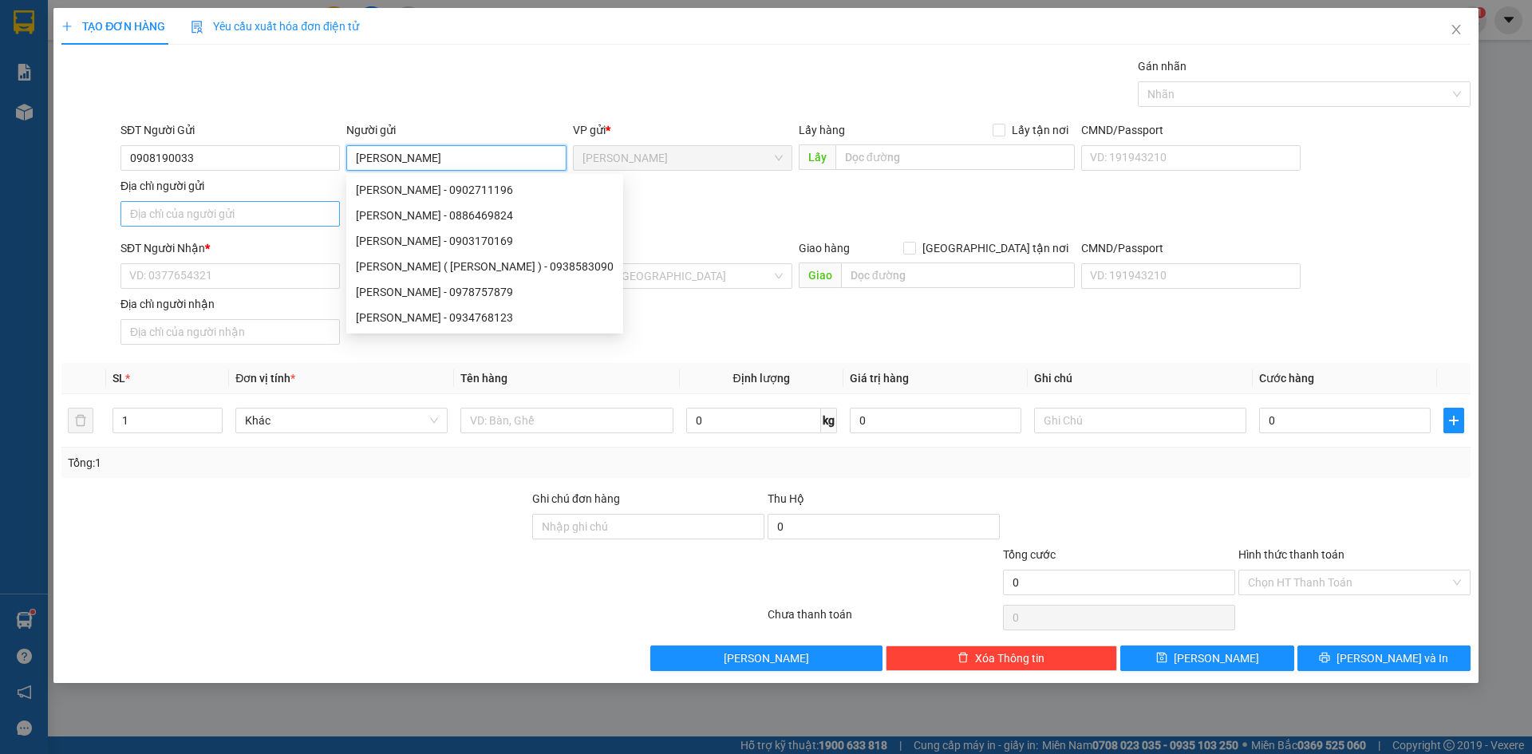
type input "[PERSON_NAME]"
click at [220, 210] on input "Địa chỉ người gửi" at bounding box center [230, 214] width 219 height 26
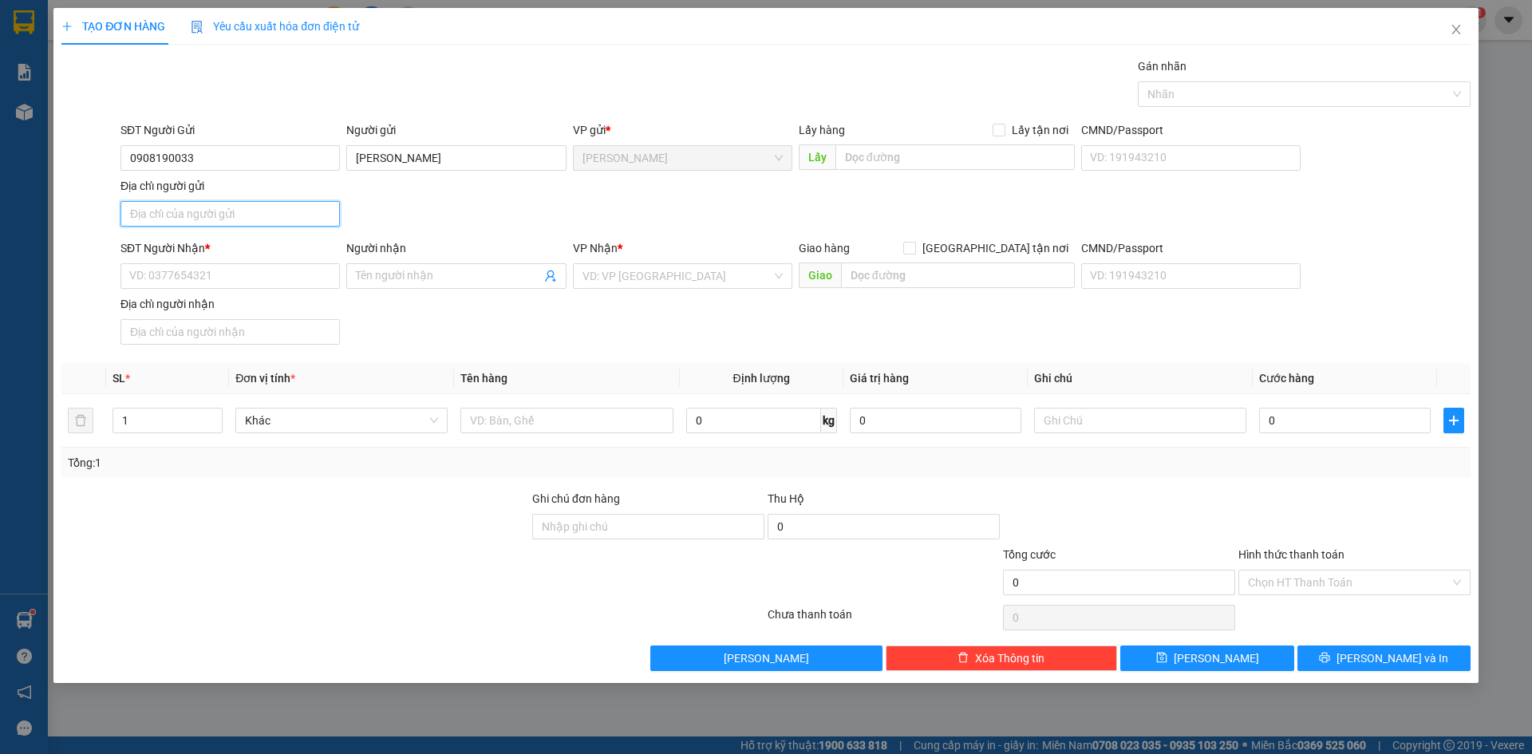
type input "PHƯỜNG [GEOGRAPHIC_DATA], [GEOGRAPHIC_DATA]"
click at [196, 278] on input "SĐT Người Nhận *" at bounding box center [230, 276] width 219 height 26
type input "0788790290"
click at [450, 283] on input "Người nhận" at bounding box center [448, 276] width 184 height 18
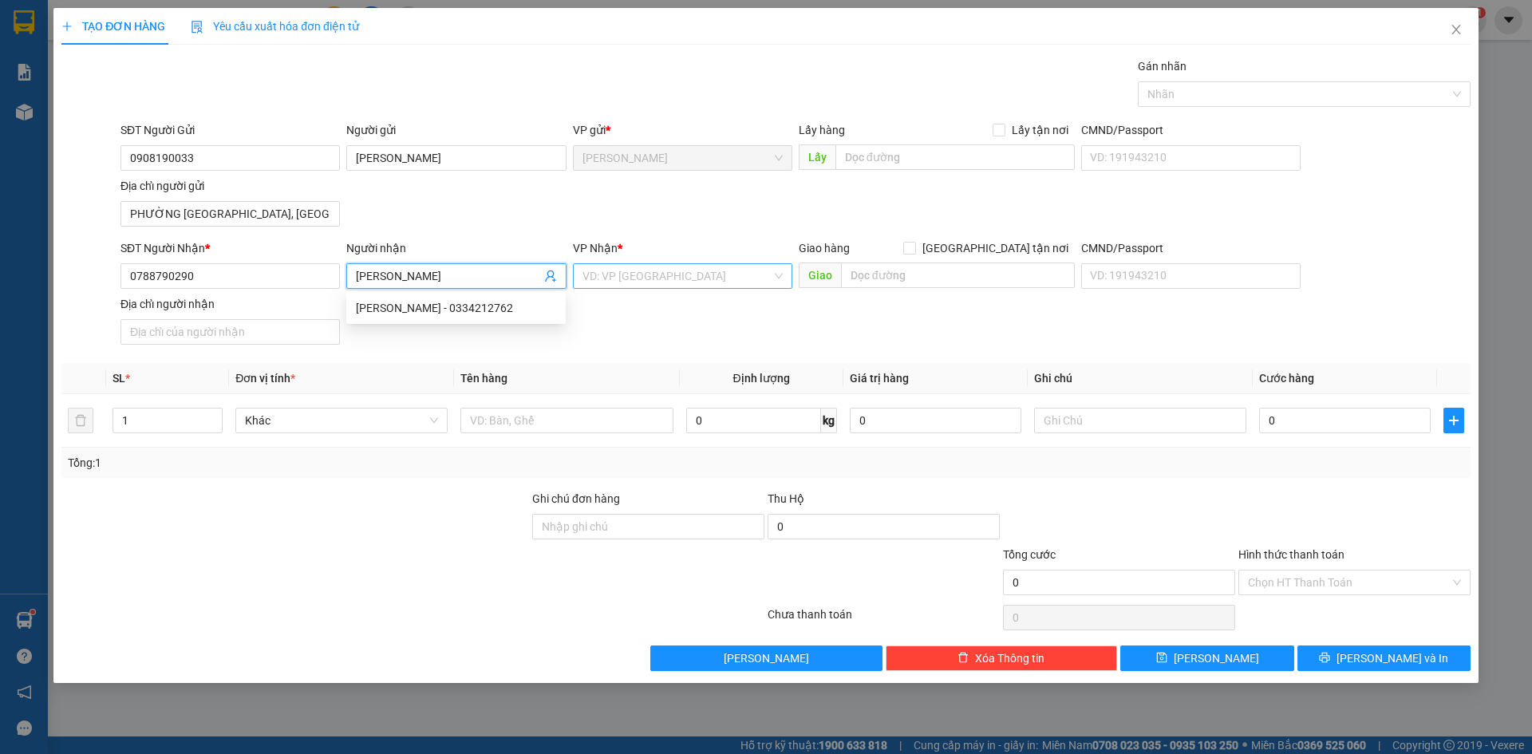
type input "[PERSON_NAME]"
click at [674, 276] on input "search" at bounding box center [677, 276] width 189 height 24
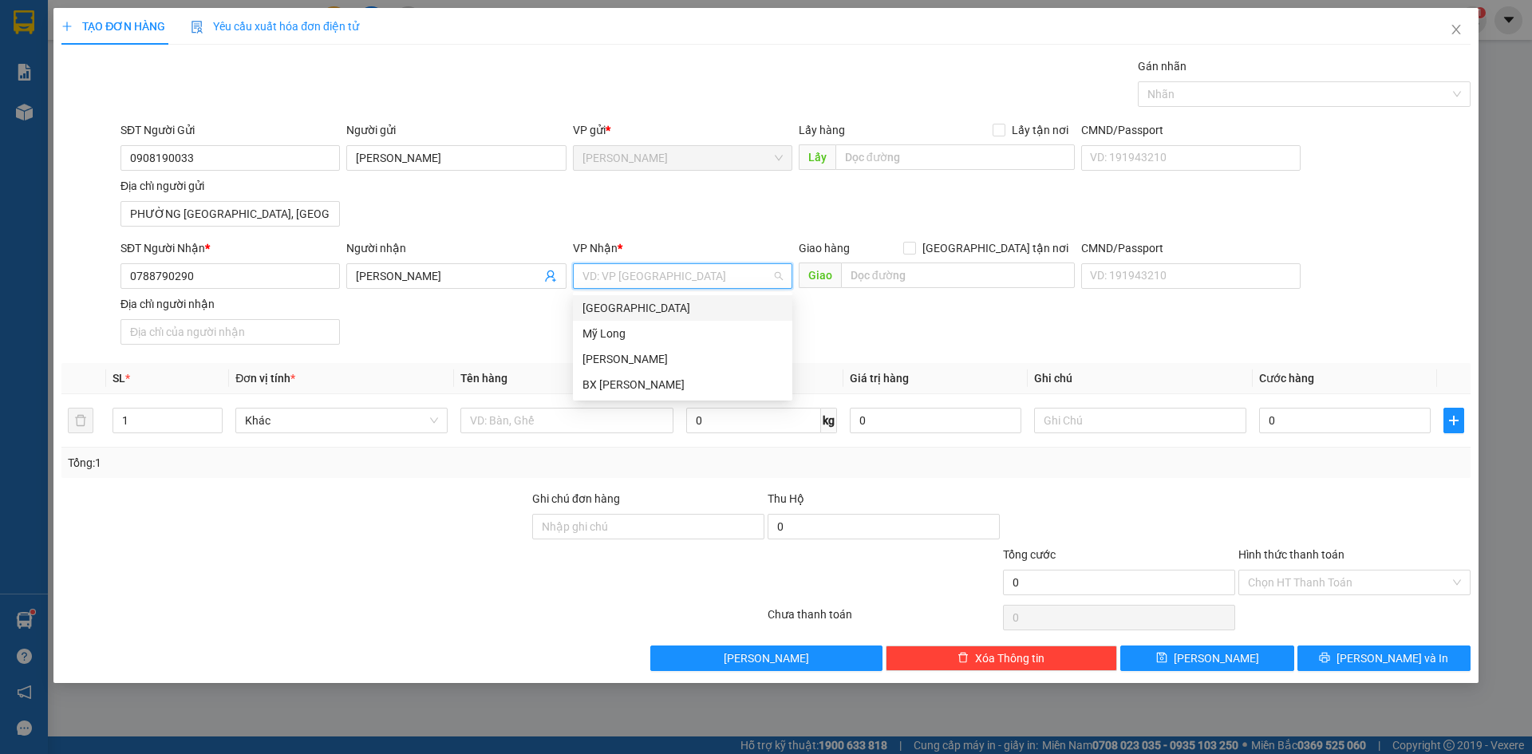
click at [662, 318] on div "[GEOGRAPHIC_DATA]" at bounding box center [682, 308] width 219 height 26
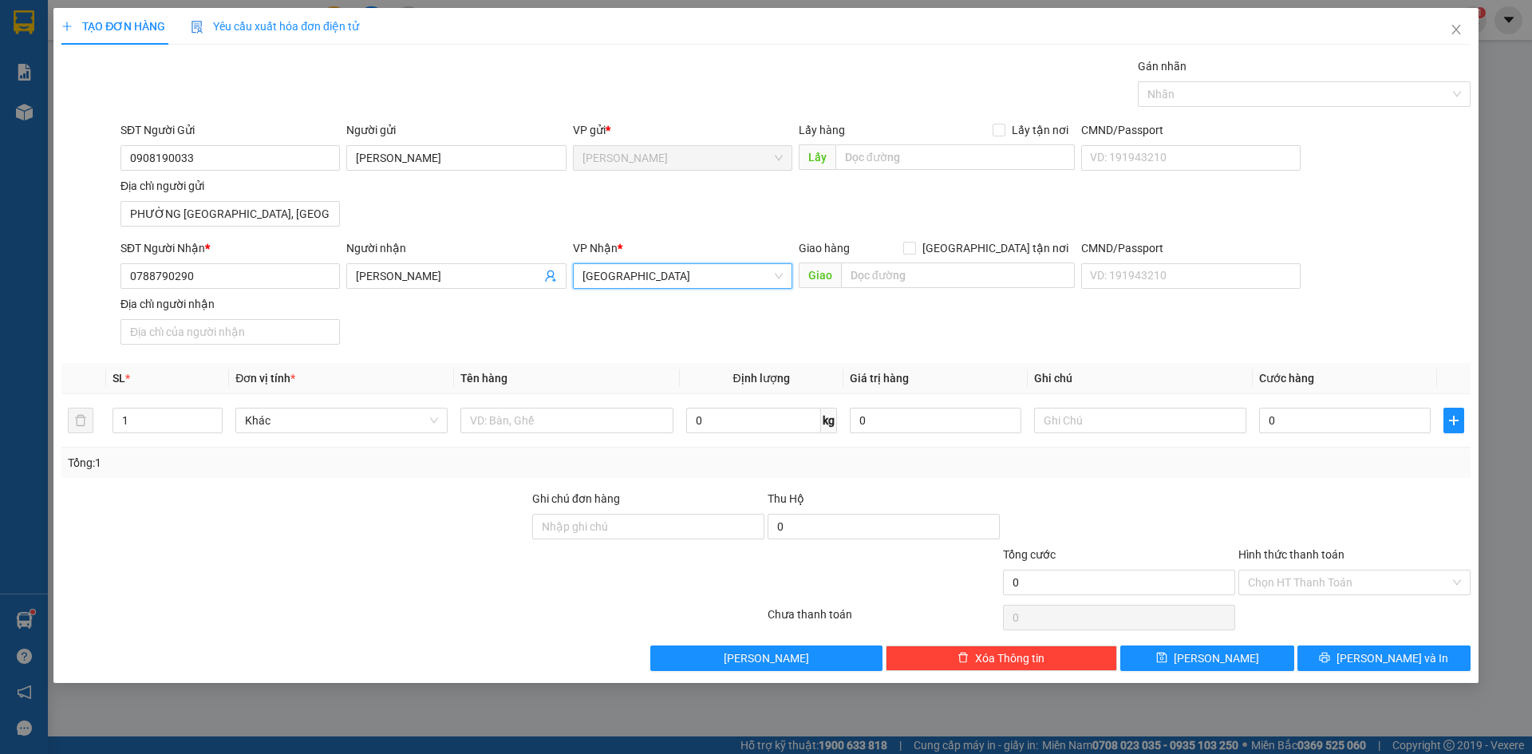
drag, startPoint x: 993, startPoint y: 259, endPoint x: 974, endPoint y: 294, distance: 39.3
click at [993, 259] on div "Giao hàng Giao tận nơi" at bounding box center [937, 251] width 276 height 24
click at [991, 257] on div "Giao hàng Giao tận nơi" at bounding box center [937, 251] width 276 height 24
click at [983, 250] on div "Giao hàng Giao tận nơi" at bounding box center [937, 248] width 276 height 18
click at [915, 250] on input "[GEOGRAPHIC_DATA] tận nơi" at bounding box center [908, 247] width 11 height 11
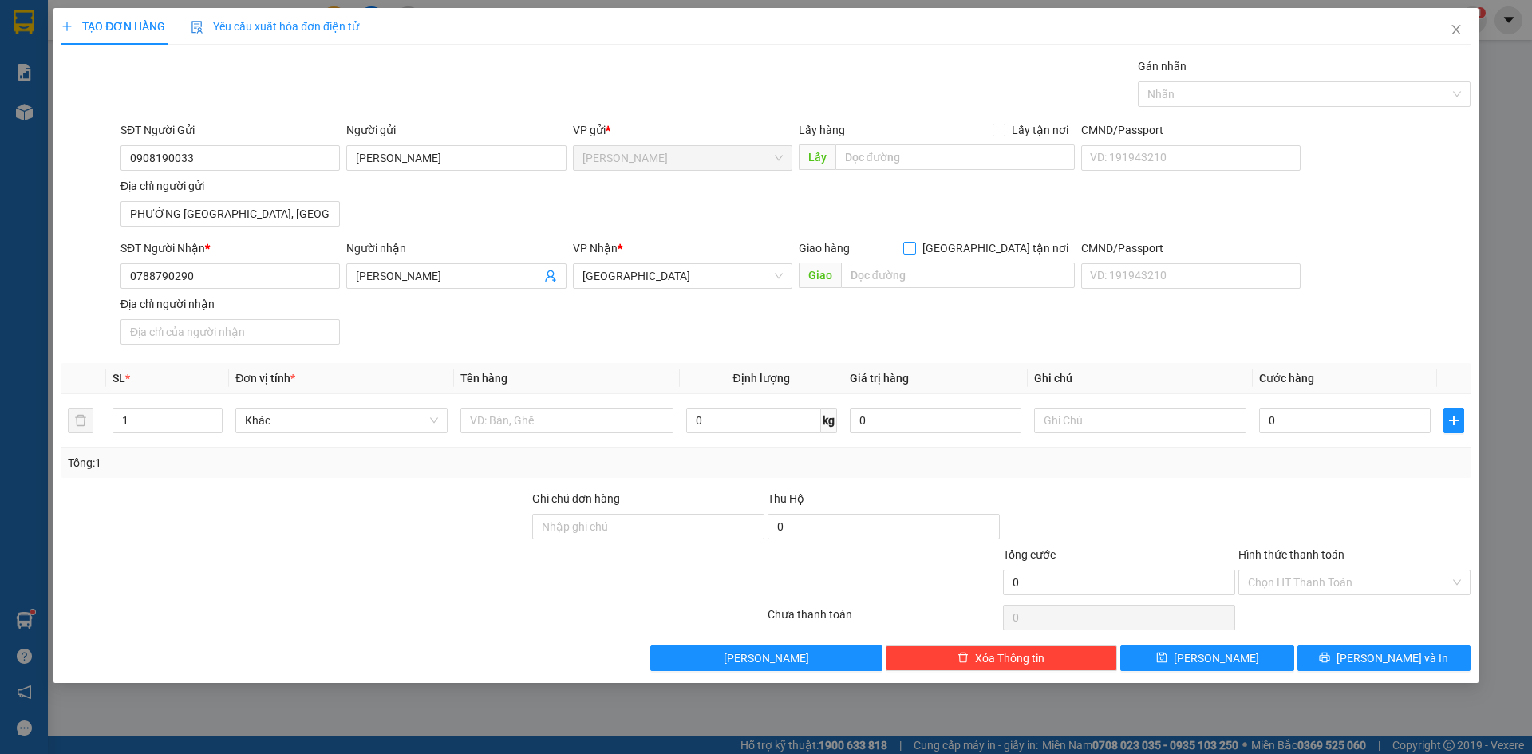
checkbox input "true"
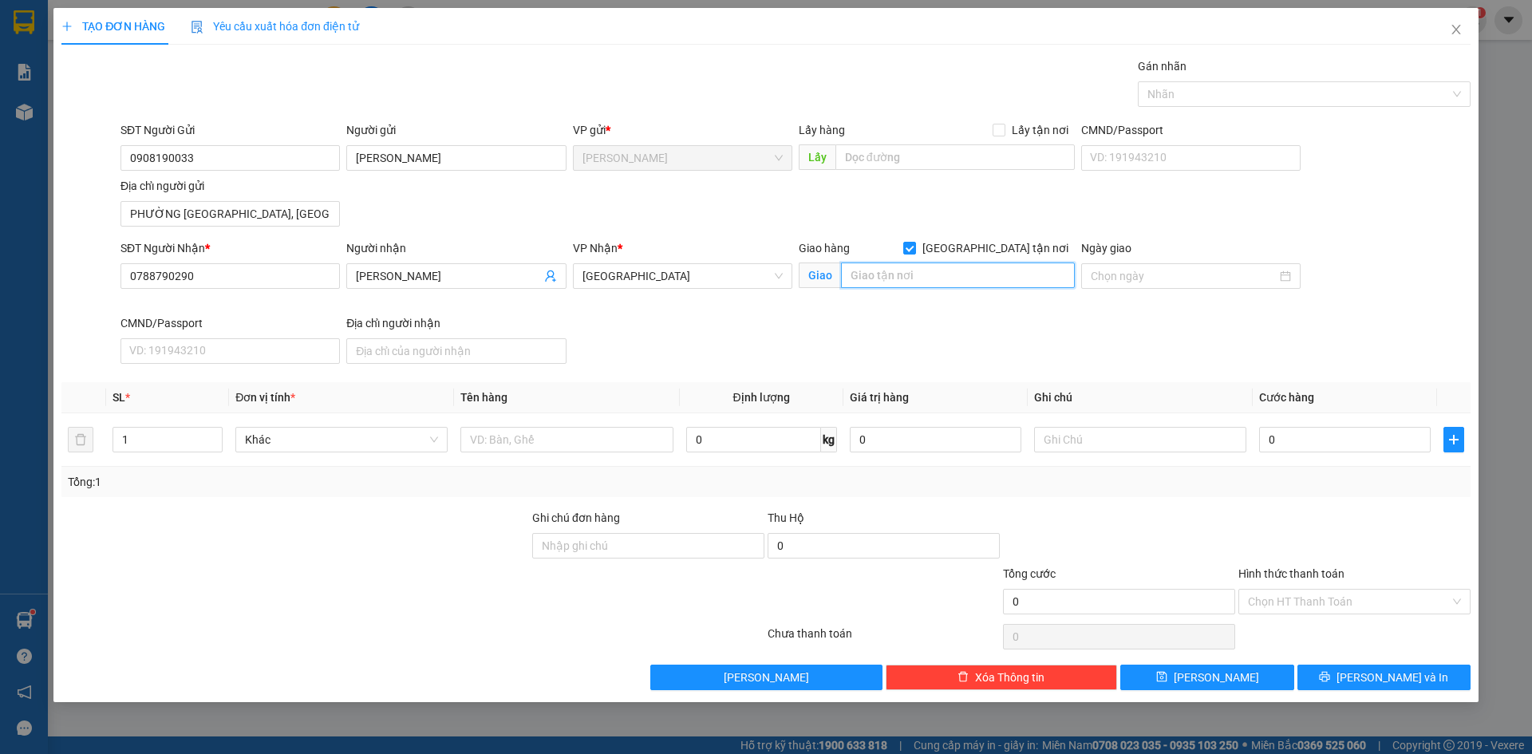
click at [907, 271] on input "text" at bounding box center [958, 276] width 234 height 26
click at [1131, 277] on input "Ngày giao" at bounding box center [1184, 276] width 186 height 18
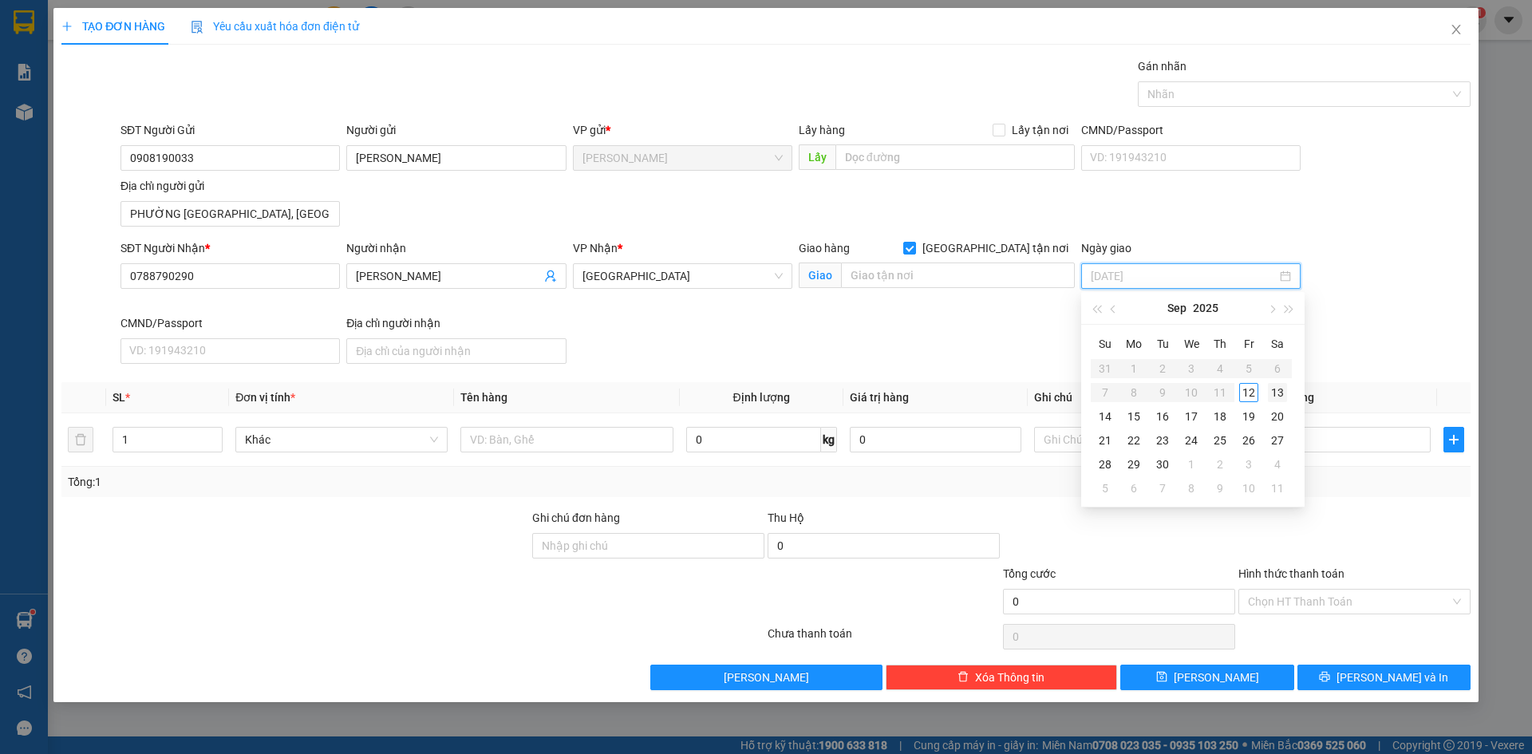
type input "13/09/2025"
drag, startPoint x: 1274, startPoint y: 393, endPoint x: 1080, endPoint y: 350, distance: 198.7
click at [1274, 393] on div "13" at bounding box center [1277, 392] width 19 height 19
click at [957, 267] on input "text" at bounding box center [958, 276] width 234 height 26
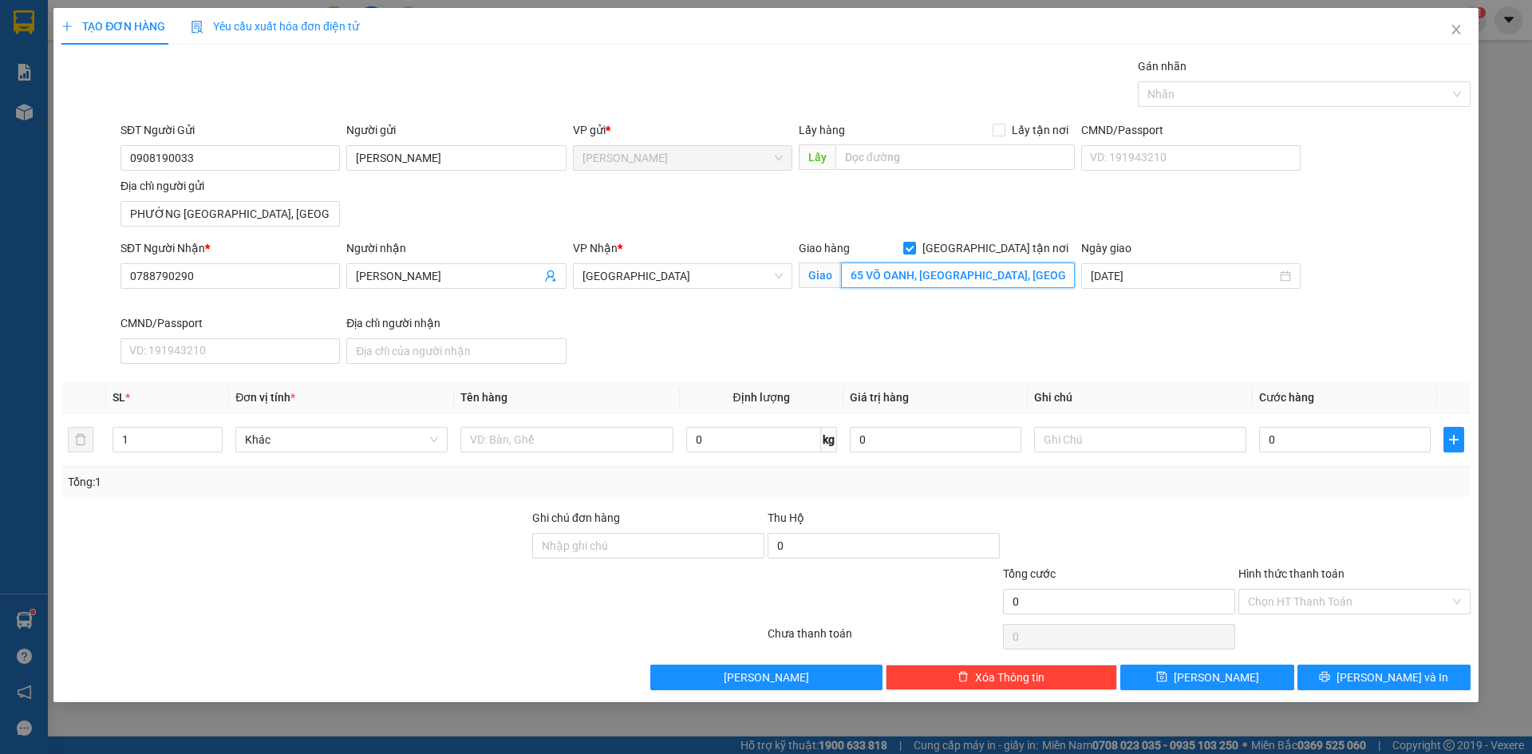
click at [997, 274] on input "65 VÕ OANH, PHƯỜNG 25, Q.BÌNH THẠNH" at bounding box center [958, 276] width 234 height 26
click at [911, 279] on input "65 VÕ OANH, PHƯỜNG 25, Q. BÌNH THẠNH" at bounding box center [958, 276] width 234 height 26
type input "65 VÕ OANH, PHƯỜNG 25, Q. BÌNH THẠNH"
click at [914, 339] on div "SĐT Người Nhận * 0788790290 Người nhận NGUYỄN XUÂN LAN VP Nhận * Sài Gòn Giao h…" at bounding box center [795, 304] width 1357 height 131
click at [483, 444] on input "text" at bounding box center [567, 440] width 212 height 26
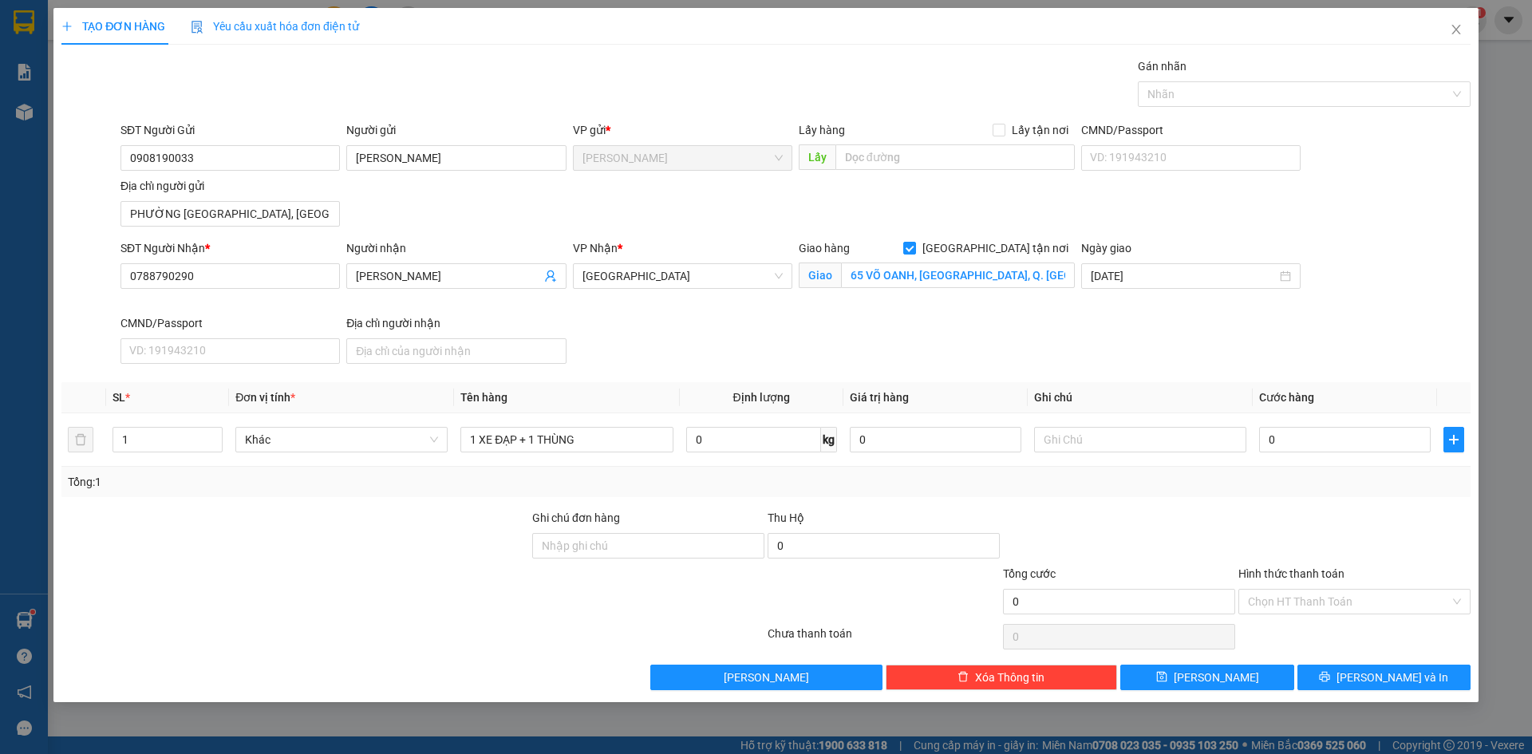
click at [1146, 380] on div "Transit Pickup Surcharge Ids Transit Deliver Surcharge Ids Transit Deliver Surc…" at bounding box center [765, 373] width 1409 height 633
click at [607, 437] on input "1 XE ĐẠP + 1 THÙNG" at bounding box center [567, 440] width 212 height 26
drag, startPoint x: 608, startPoint y: 440, endPoint x: 591, endPoint y: 441, distance: 16.8
click at [591, 441] on input "1 XE ĐẠP + 1 THÙNG DẸP" at bounding box center [567, 440] width 212 height 26
click at [528, 438] on input "1 XE ĐẠP + 1 THÙNG DẸP" at bounding box center [567, 440] width 212 height 26
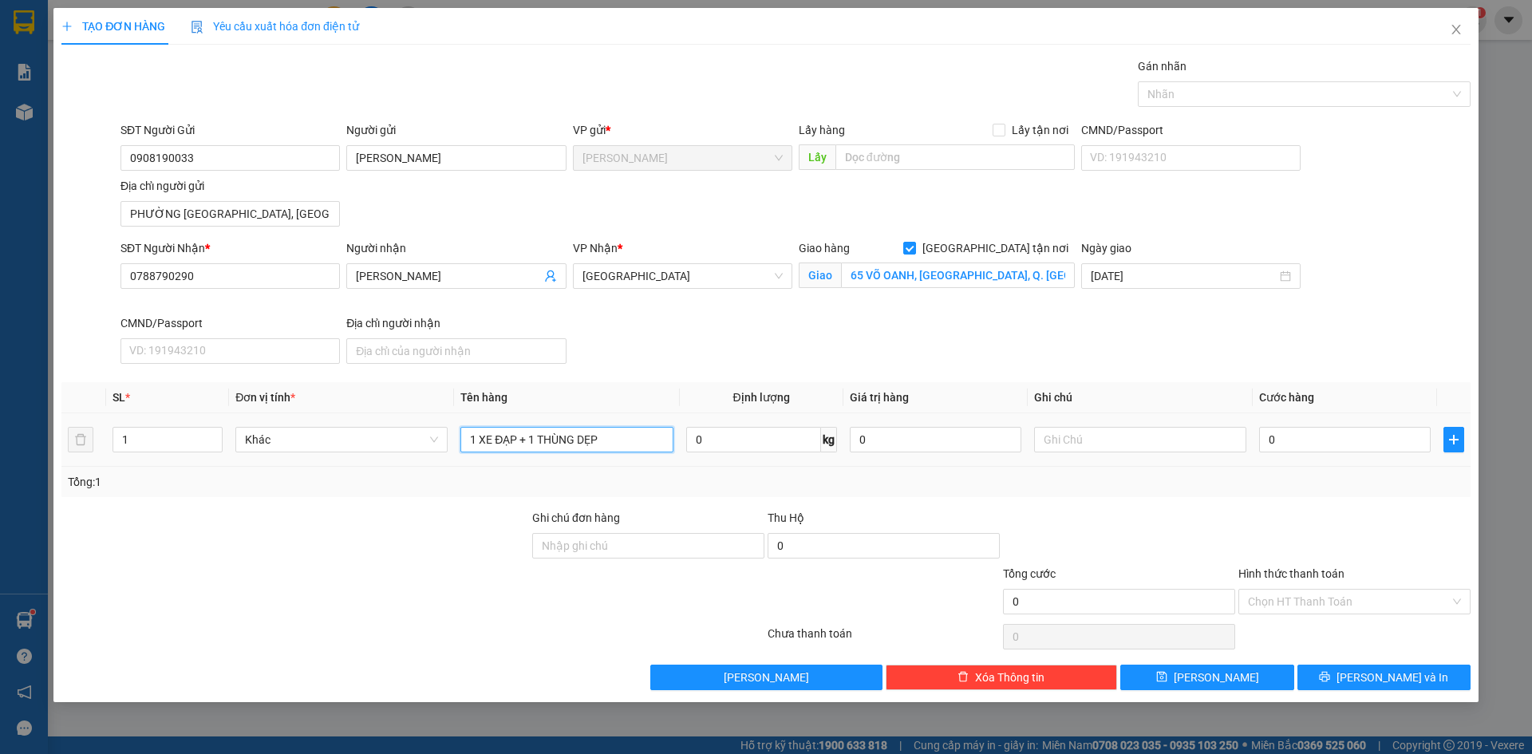
drag, startPoint x: 528, startPoint y: 438, endPoint x: 451, endPoint y: 444, distance: 77.6
click at [451, 444] on tr "1 Khác 1 XE ĐẠP + 1 THÙNG DẸP 0 kg 0 0" at bounding box center [765, 439] width 1409 height 53
type input "1 THÙNG DẸP"
click at [769, 335] on div "SĐT Người Nhận * 0788790290 Người nhận NGUYỄN XUÂN LAN VP Nhận * Sài Gòn Giao h…" at bounding box center [795, 304] width 1357 height 131
click at [1368, 453] on div "0" at bounding box center [1345, 440] width 172 height 32
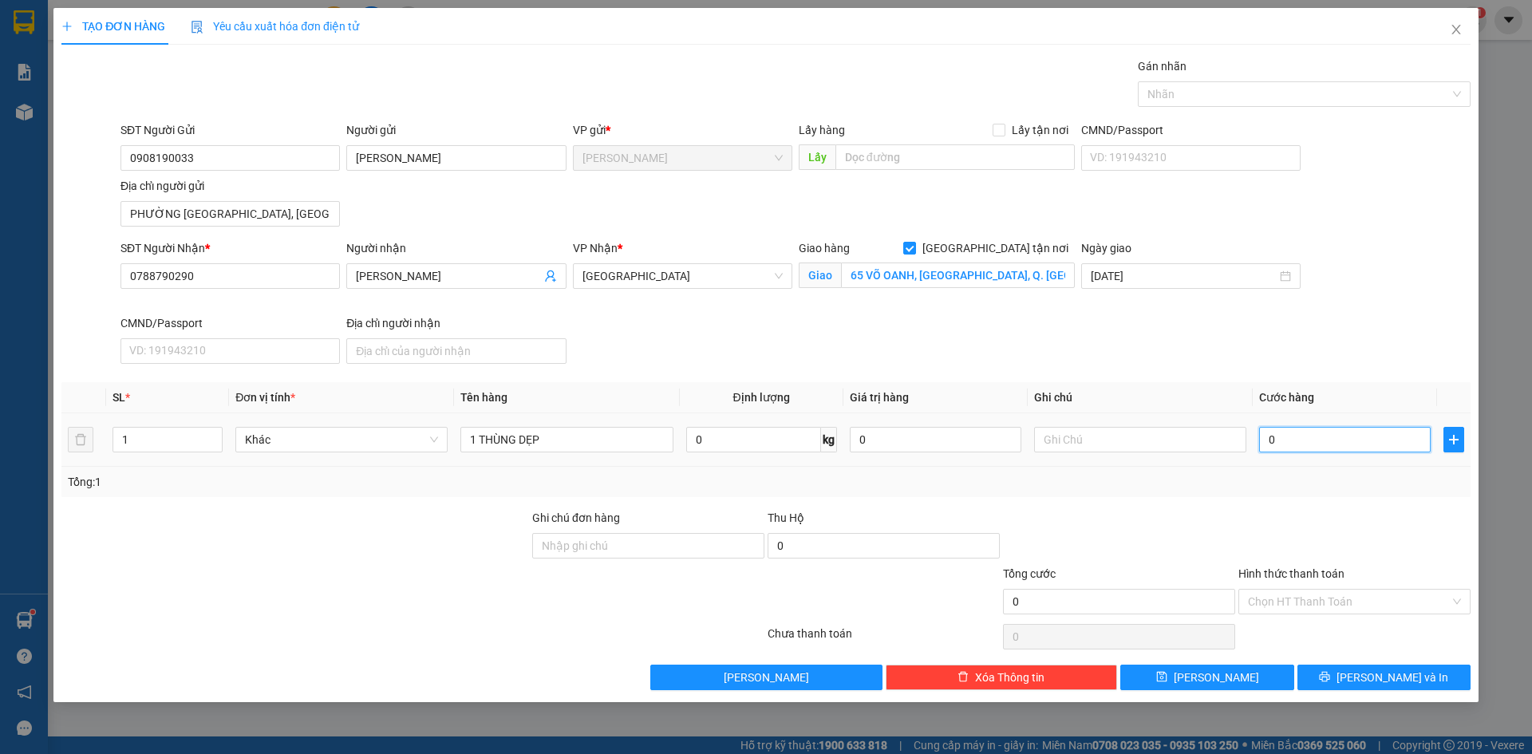
click at [1366, 445] on input "0" at bounding box center [1345, 440] width 172 height 26
type input "1"
type input "15"
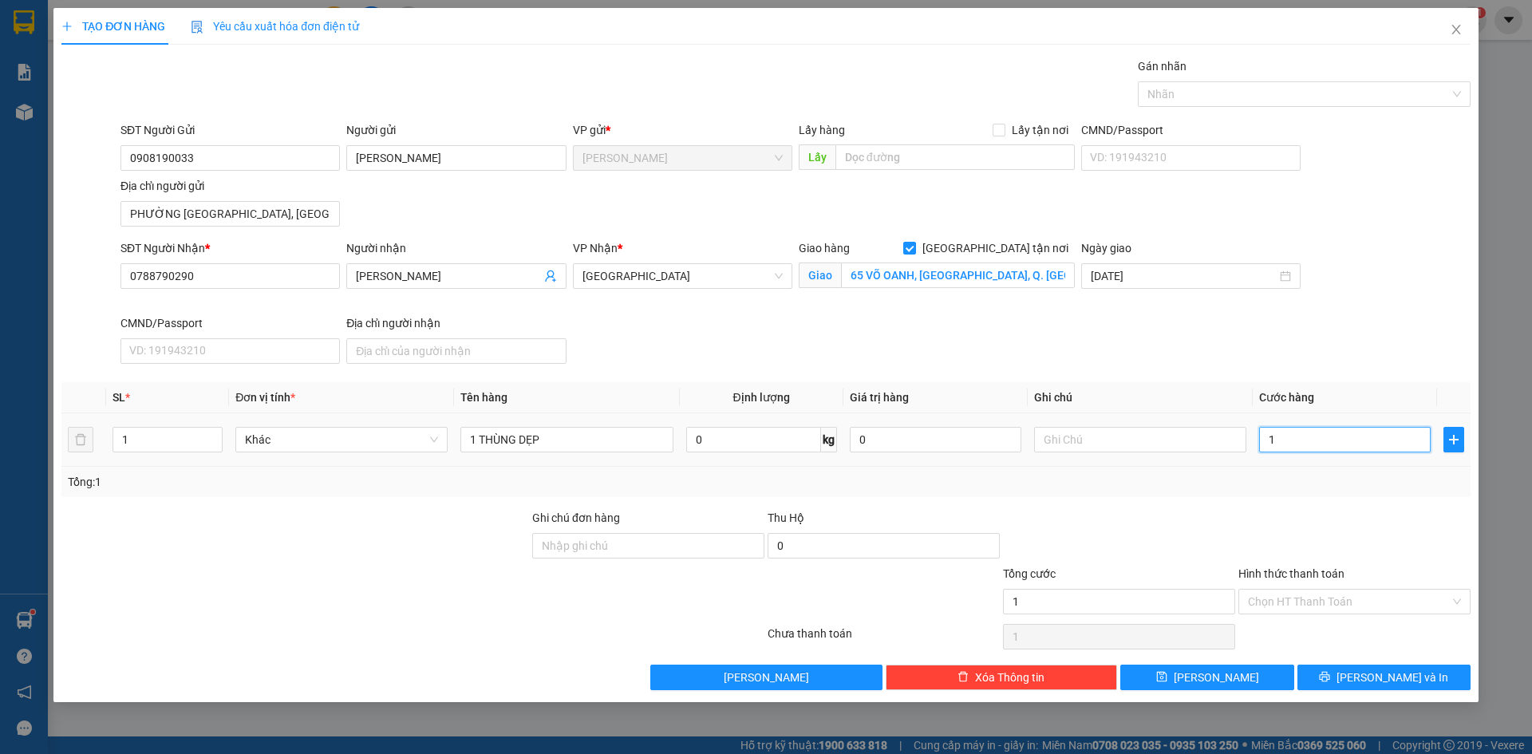
type input "15"
type input "150"
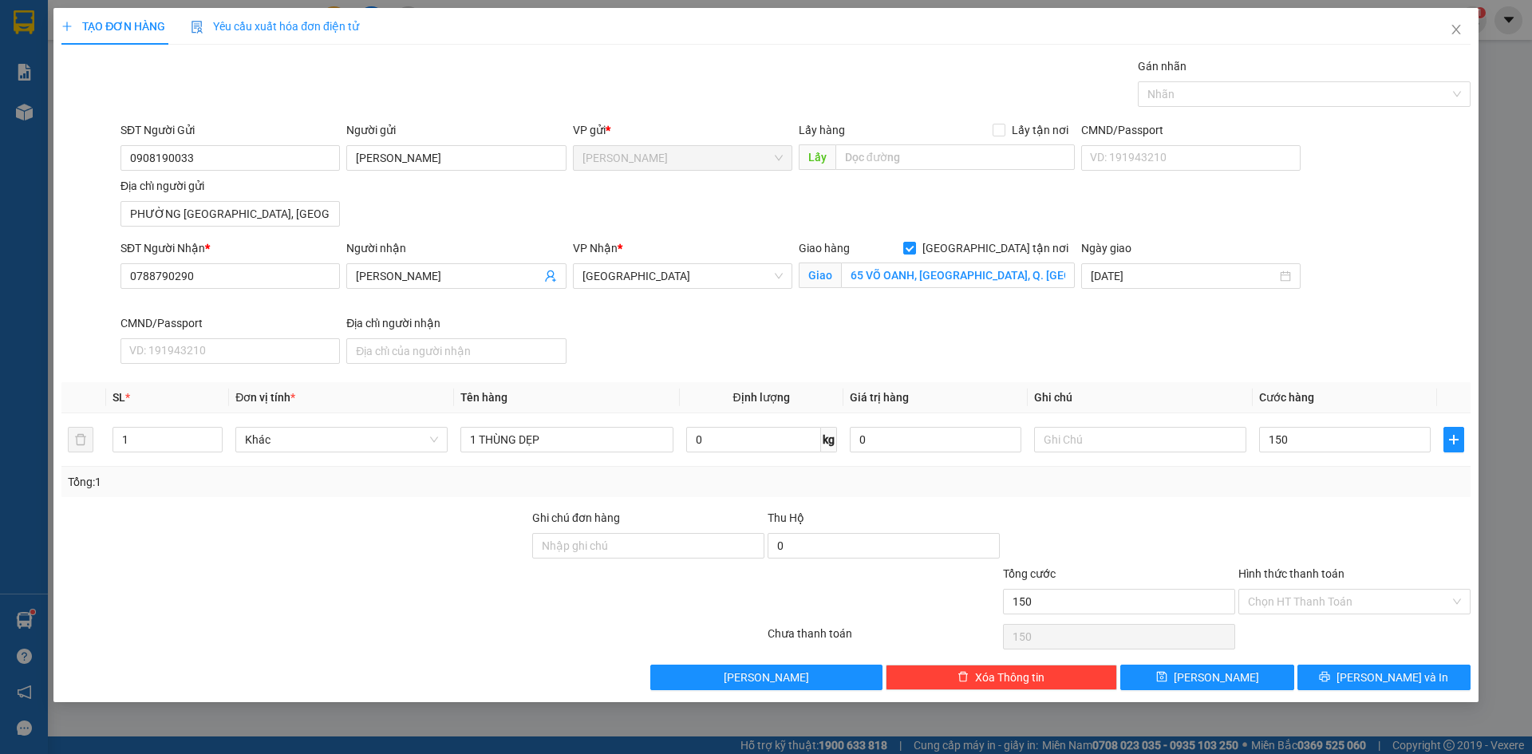
type input "150.000"
click at [1256, 364] on div "SĐT Người Nhận * 0788790290 Người nhận NGUYỄN XUÂN LAN VP Nhận * Sài Gòn Giao h…" at bounding box center [795, 304] width 1357 height 131
click at [1374, 359] on div "SĐT Người Nhận * 0788790290 Người nhận NGUYỄN XUÂN LAN VP Nhận * Sài Gòn Giao h…" at bounding box center [795, 304] width 1357 height 131
click at [1345, 363] on div "SĐT Người Nhận * 0788790290 Người nhận NGUYỄN XUÂN LAN VP Nhận * Sài Gòn Giao h…" at bounding box center [795, 304] width 1357 height 131
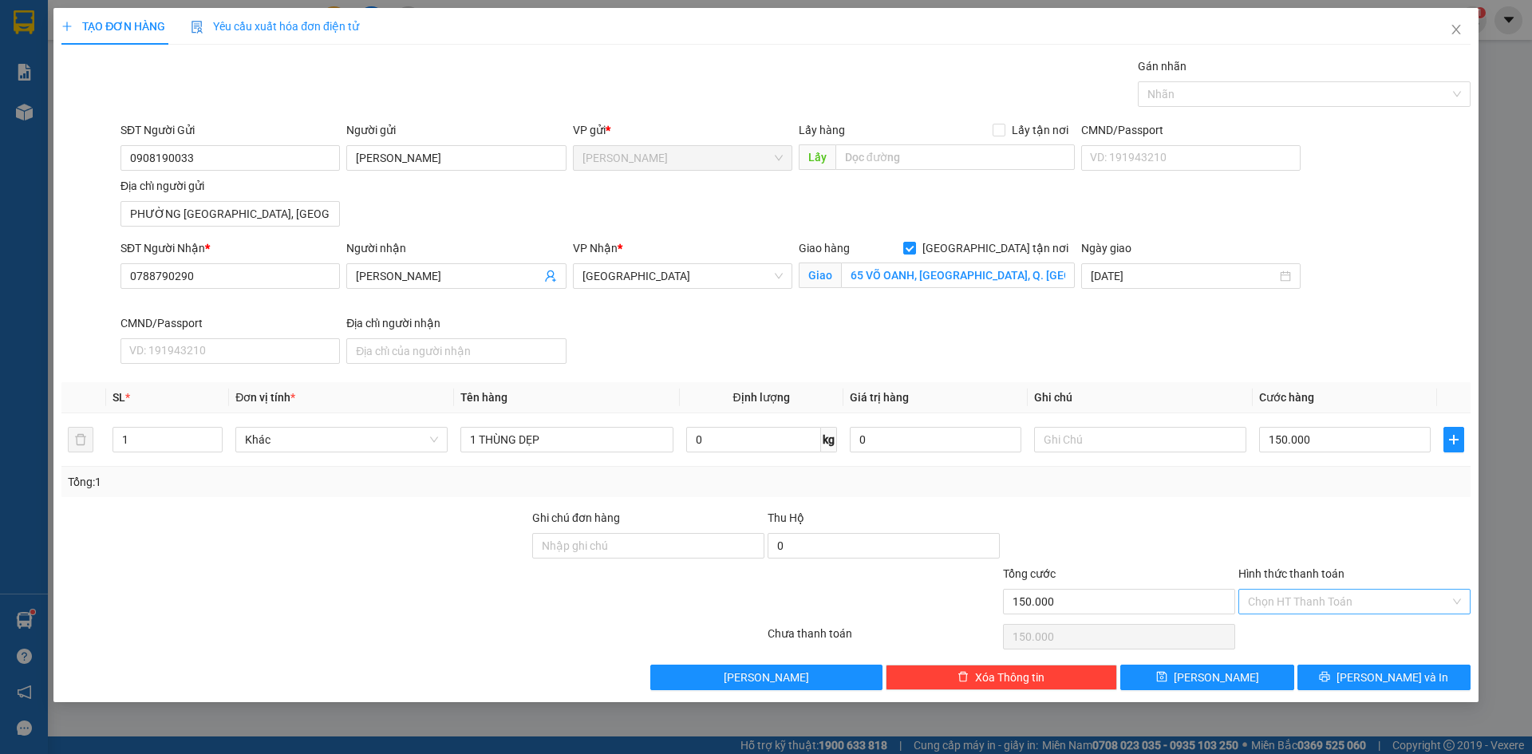
click at [1323, 601] on input "Hình thức thanh toán" at bounding box center [1349, 602] width 202 height 24
click at [1344, 642] on div "Tại văn phòng" at bounding box center [1355, 634] width 232 height 26
type input "0"
click at [1291, 543] on div at bounding box center [1354, 537] width 235 height 56
click at [1423, 677] on button "Lưu và In" at bounding box center [1384, 678] width 173 height 26
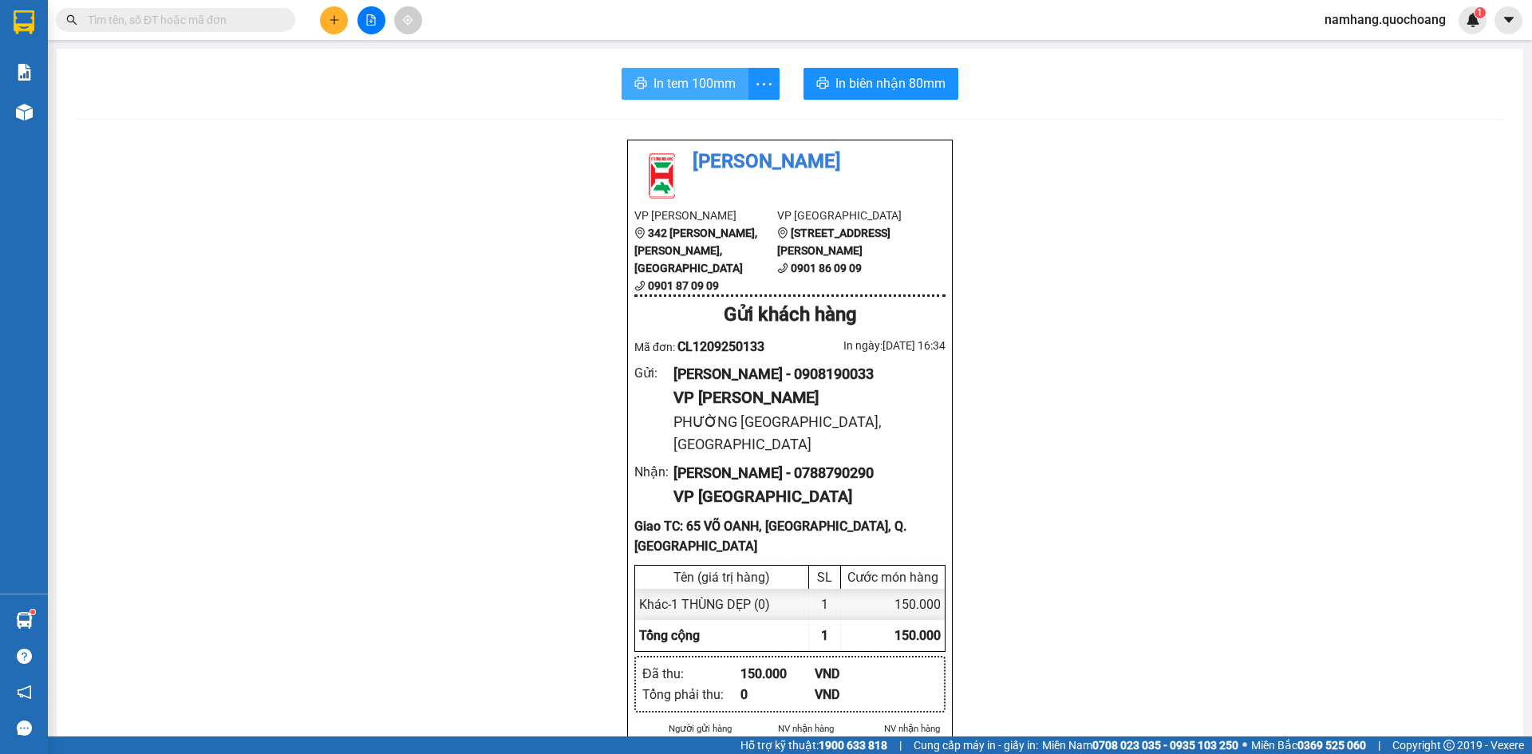
click at [698, 89] on span "In tem 100mm" at bounding box center [695, 83] width 82 height 20
click at [893, 77] on span "In biên nhận 80mm" at bounding box center [891, 83] width 110 height 20
drag, startPoint x: 666, startPoint y: 358, endPoint x: 816, endPoint y: 361, distance: 150.1
click at [816, 363] on div "Gửi : NGUYỄN VĂN KHANH - 0908190033 VP Cao Lãnh PHƯỜNG CAO LÃNH, ĐỒNG THÁP" at bounding box center [789, 409] width 311 height 93
click at [902, 385] on div "VP Cao Lãnh" at bounding box center [803, 397] width 259 height 25
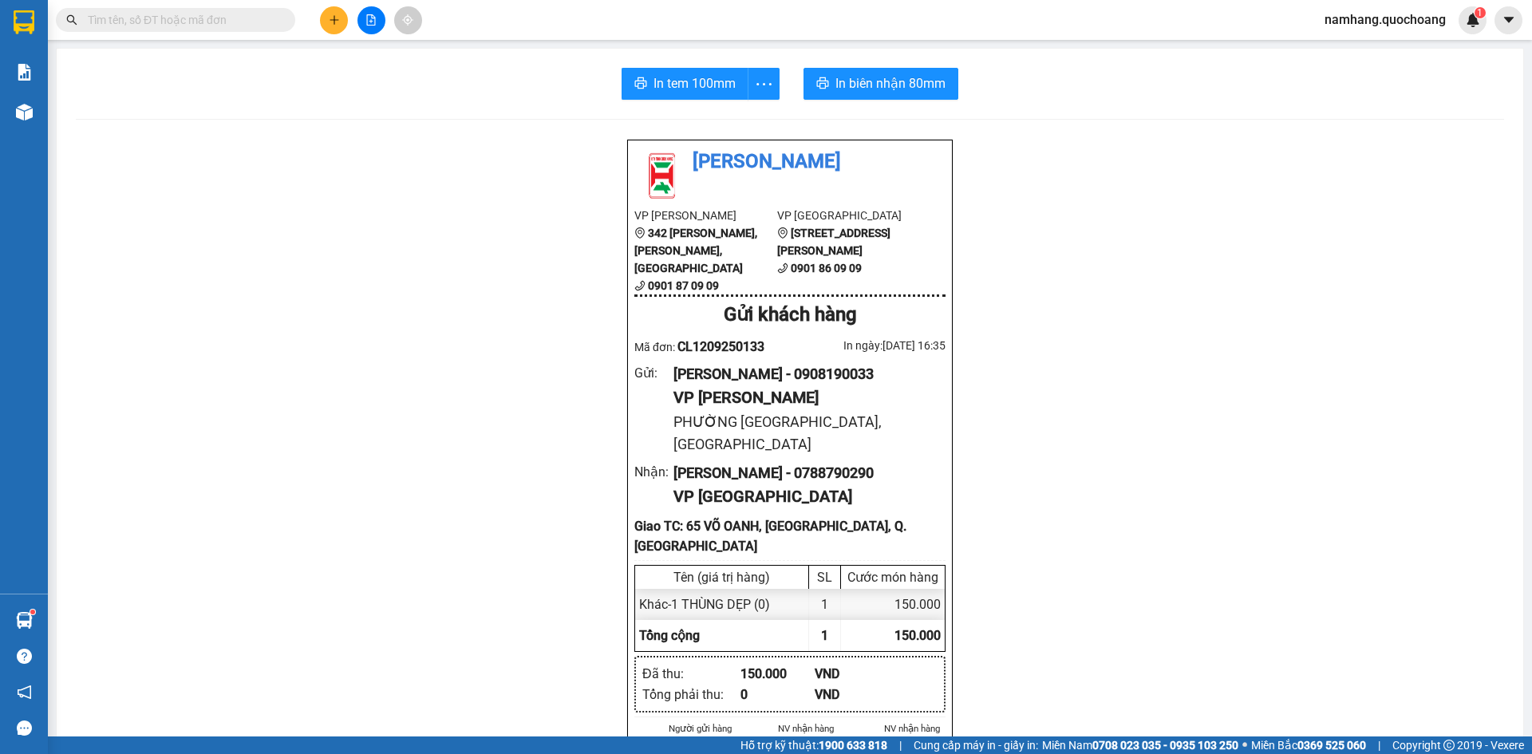
drag, startPoint x: 915, startPoint y: 358, endPoint x: 832, endPoint y: 366, distance: 82.6
click at [832, 366] on div "NGUYỄN VĂN KHANH - 0908190033" at bounding box center [803, 374] width 259 height 22
click at [798, 462] on div "NGUYỄN XUÂN LAN - 0788790290" at bounding box center [803, 473] width 259 height 22
drag, startPoint x: 821, startPoint y: 436, endPoint x: 932, endPoint y: 437, distance: 110.9
click at [932, 462] on div "Nhận : NGUYỄN XUÂN LAN - 0788790290 VP Sài Gòn" at bounding box center [789, 486] width 311 height 48
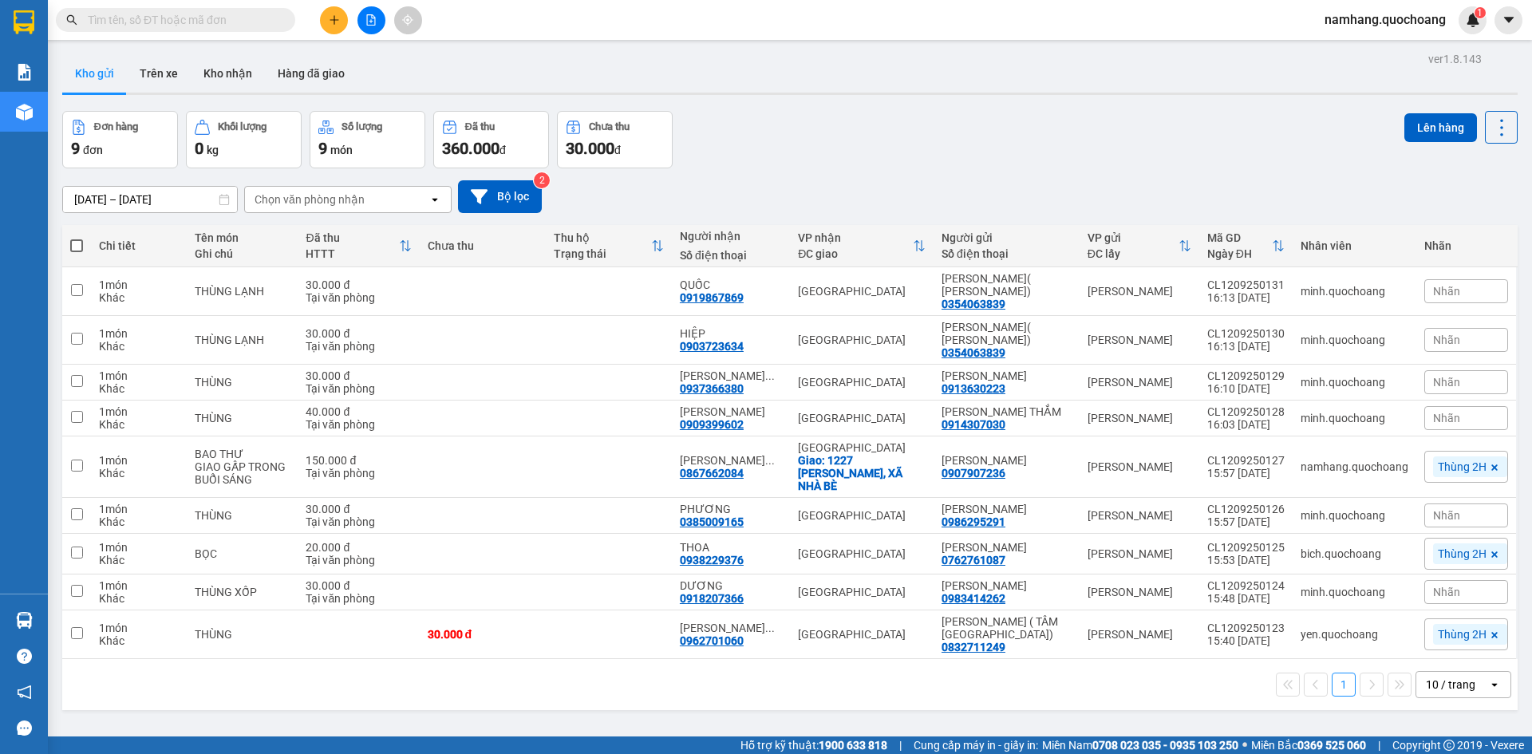
click at [249, 22] on input "text" at bounding box center [182, 20] width 188 height 18
click at [327, 18] on button at bounding box center [334, 20] width 28 height 28
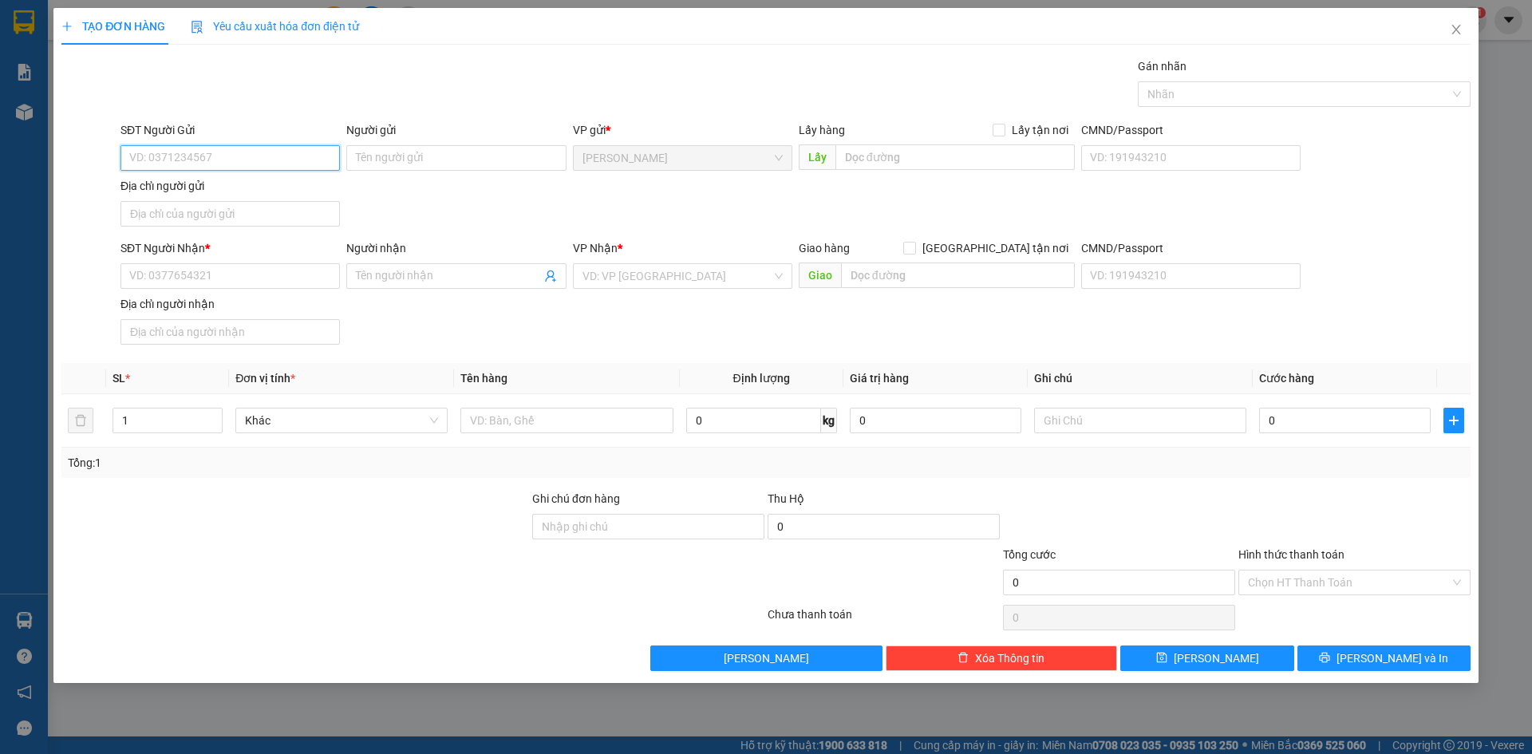
click at [225, 163] on input "SĐT Người Gửi" at bounding box center [230, 158] width 219 height 26
click at [1453, 34] on icon "close" at bounding box center [1456, 30] width 9 height 10
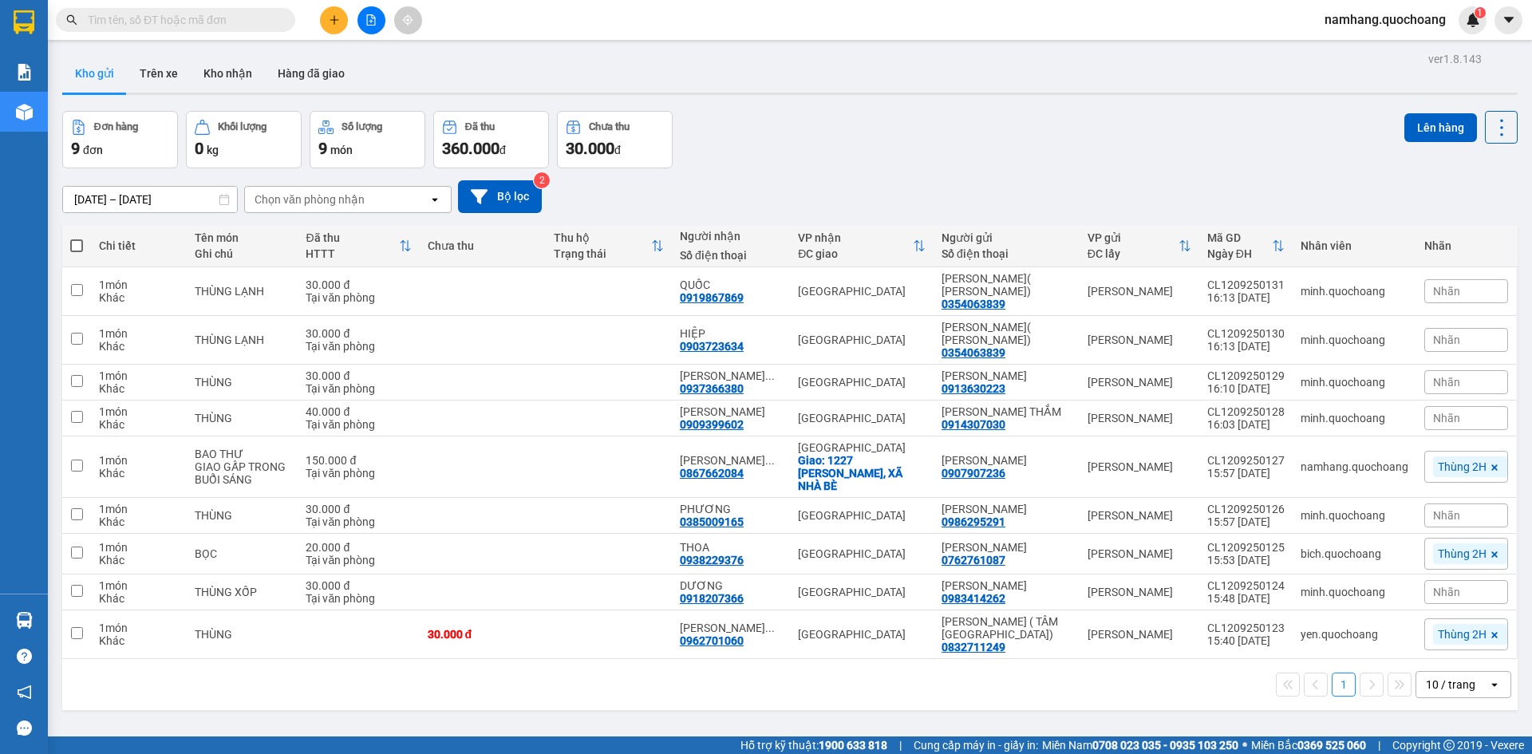
click at [213, 18] on input "text" at bounding box center [182, 20] width 188 height 18
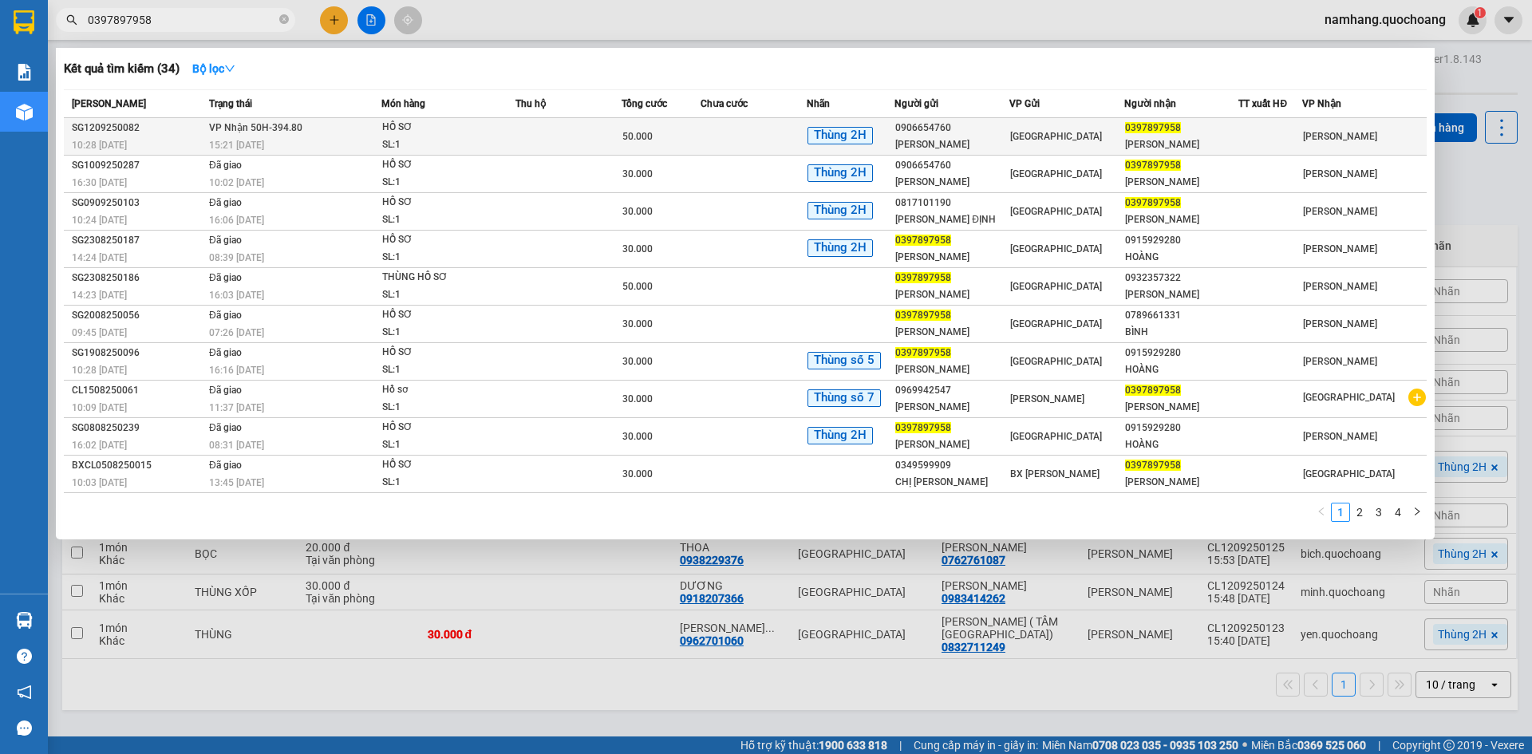
type input "0397897958"
click at [603, 146] on td at bounding box center [569, 137] width 106 height 38
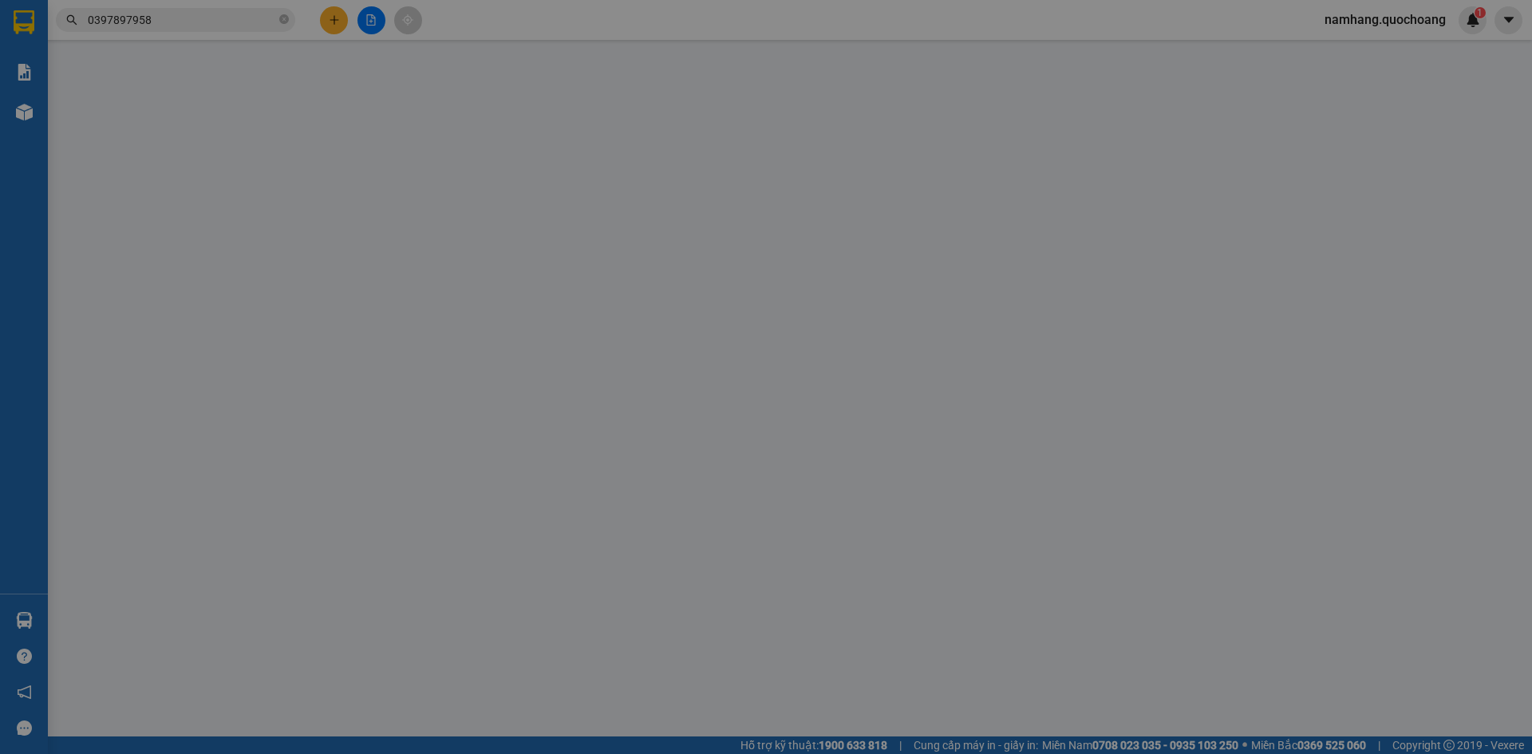
type input "0906654760"
type input "NGUYỄN HOÀNG ANH"
type input "202/6/27 LÝ THƯỜNG KIỆT P14 Q10"
type input "0397897958"
type input "NGUYỄN VÕ MINH QUANG"
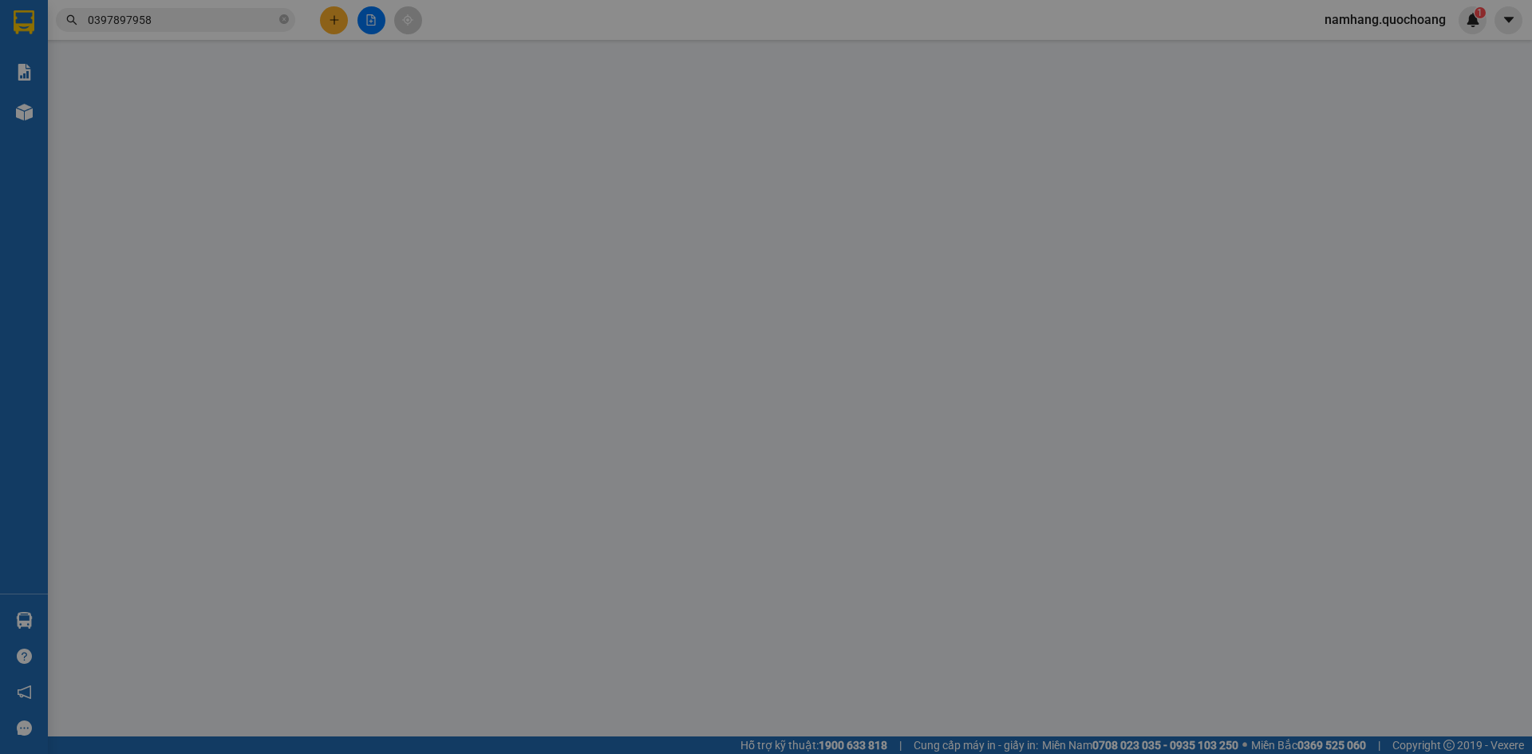
type input "50.000"
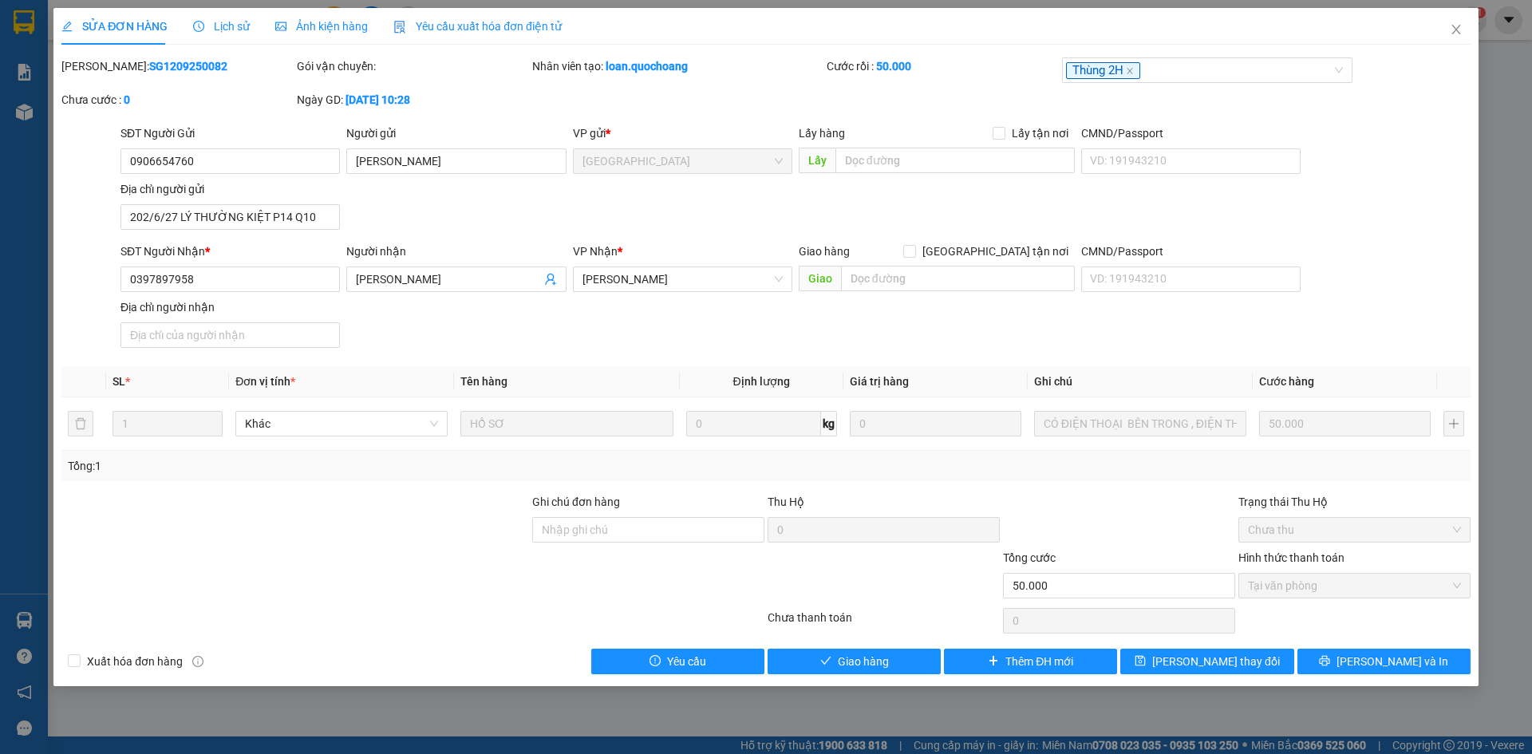
click at [1131, 298] on div "CMND/Passport VD: 191943210" at bounding box center [1190, 271] width 219 height 56
click at [1133, 267] on input "CMND/Passport" at bounding box center [1190, 280] width 219 height 26
click at [1128, 284] on input "CMND/Passport" at bounding box center [1190, 280] width 219 height 26
type input "051203000807"
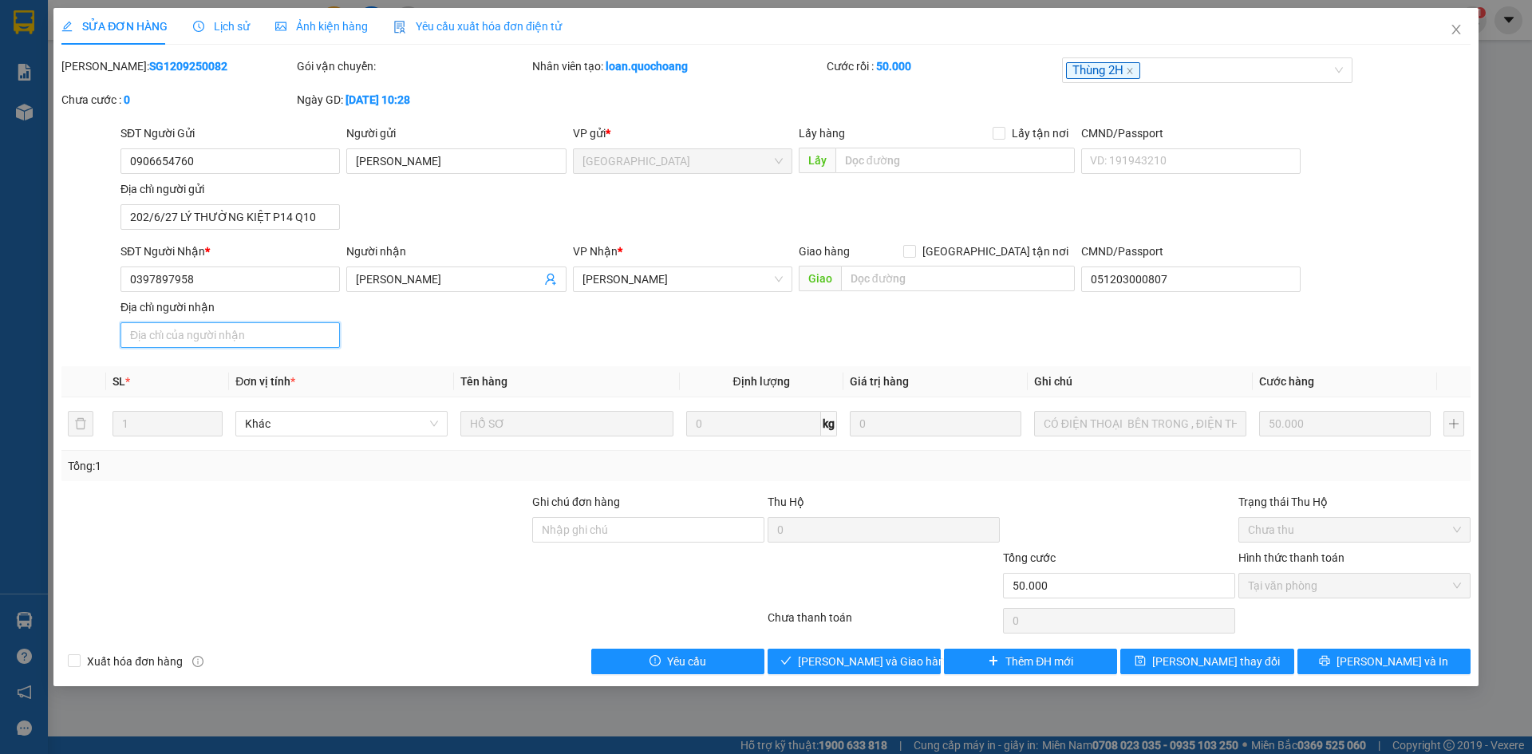
click at [276, 334] on input "Địa chỉ người nhận" at bounding box center [230, 335] width 219 height 26
type input "QUẢNG PHÚ, THÀNH PHỐ QUẢNG NGÃI, QUẢNG NGÃI"
click at [516, 344] on div "SĐT Người Nhận * 0397897958 Người nhận NGUYỄN VÕ MINH QUANG VP Nhận * Cao Lãnh …" at bounding box center [795, 299] width 1357 height 112
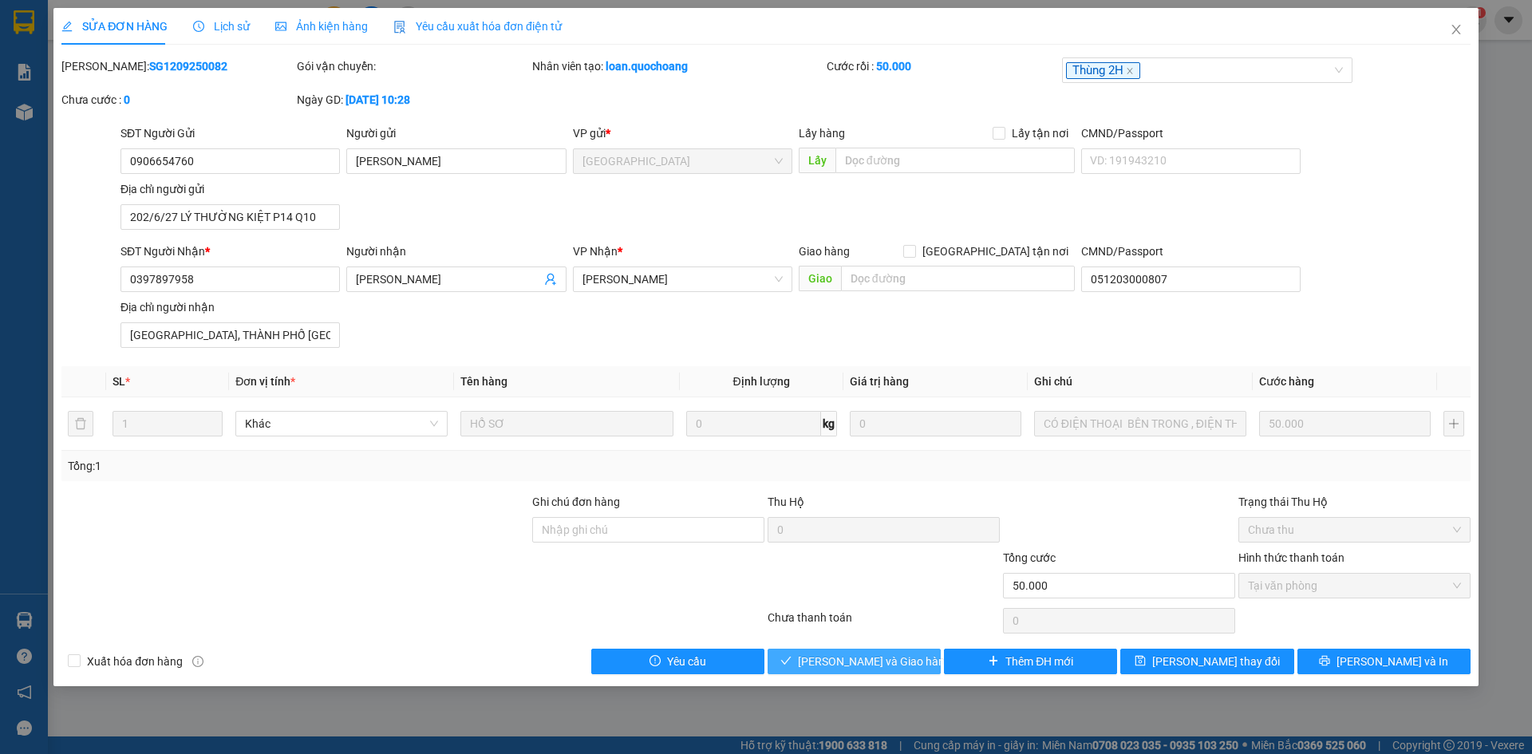
click at [907, 666] on button "[PERSON_NAME] và Giao hàng" at bounding box center [854, 662] width 173 height 26
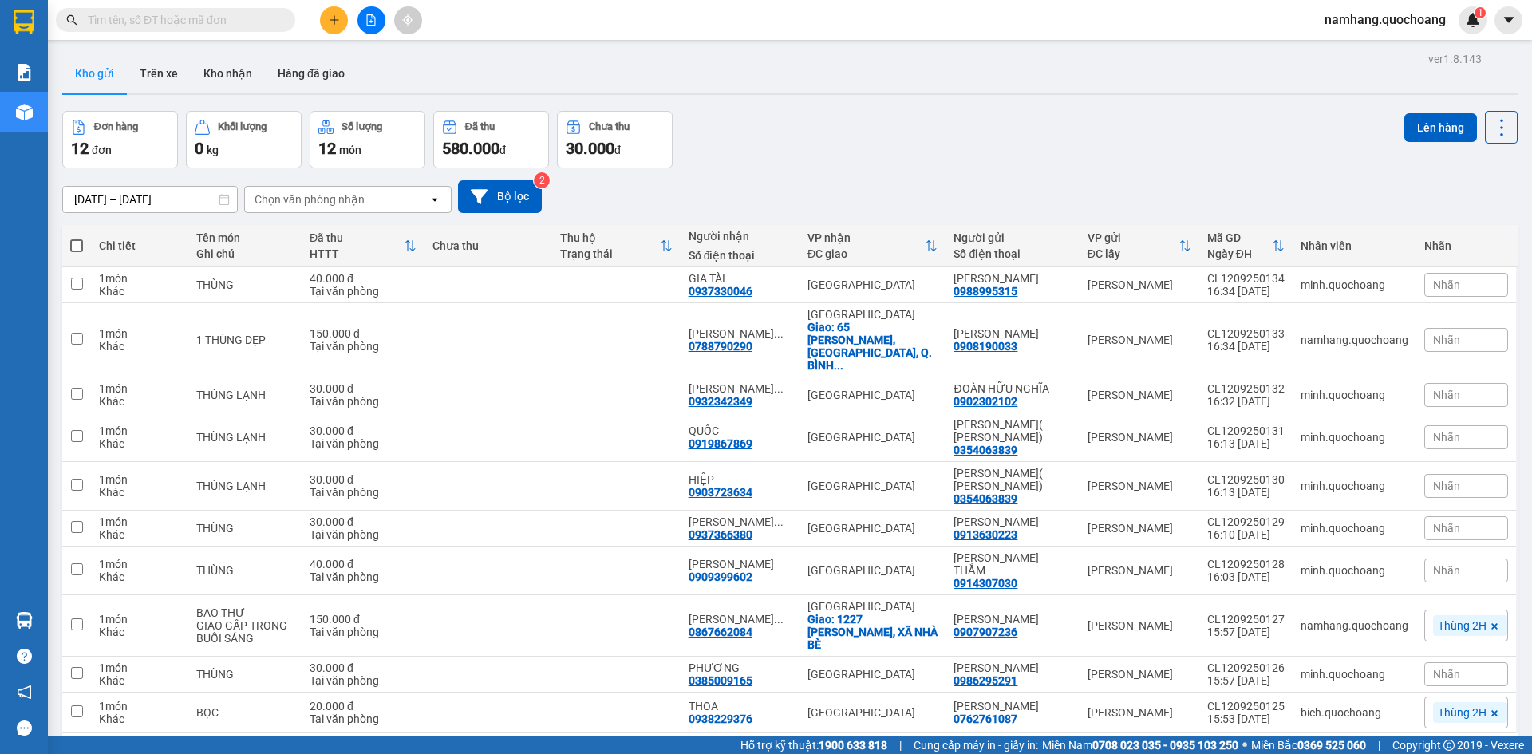
click at [338, 10] on button at bounding box center [334, 20] width 28 height 28
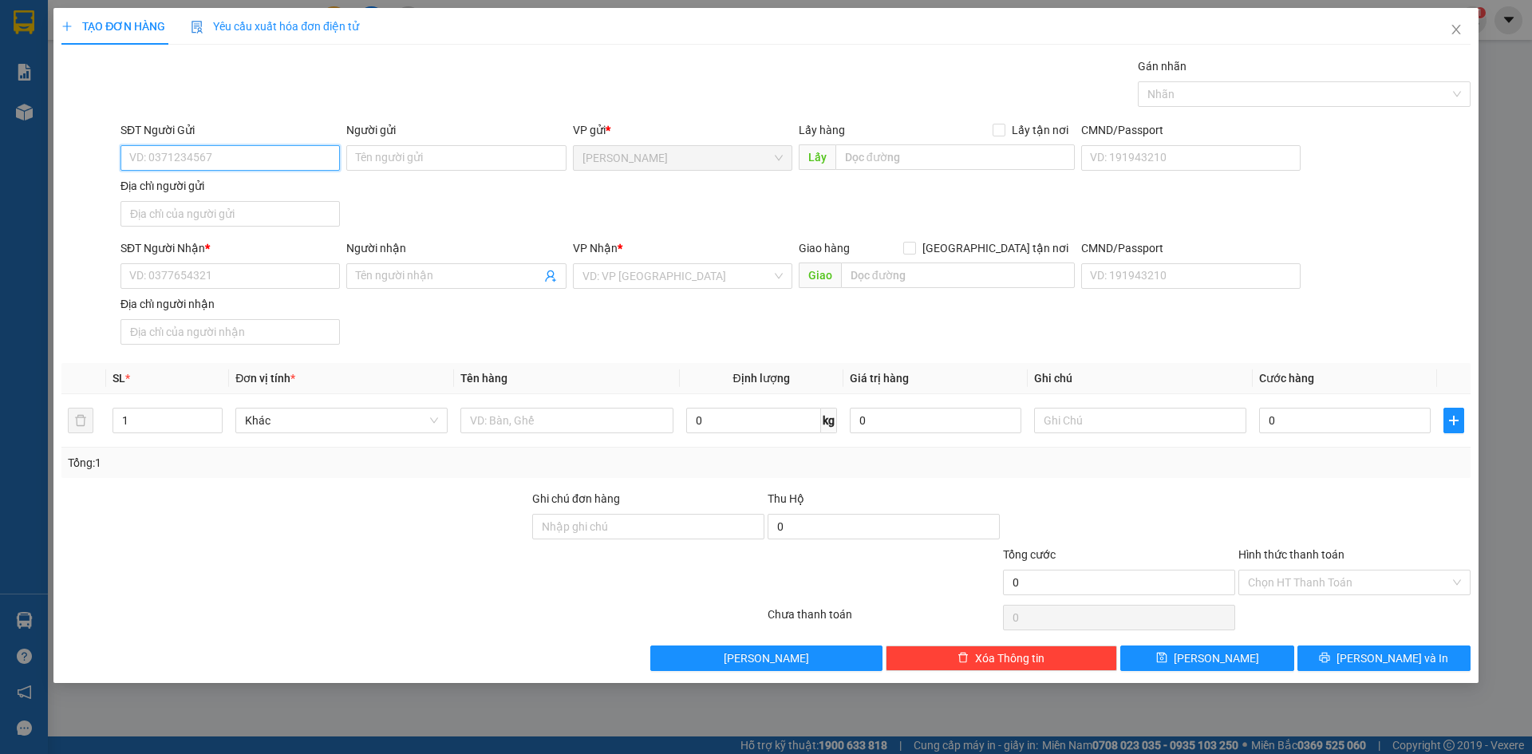
click at [184, 157] on input "SĐT Người Gửi" at bounding box center [230, 158] width 219 height 26
paste input "[PERSON_NAME]"
type input "[PERSON_NAME]"
click at [415, 152] on input "Người gửi" at bounding box center [455, 158] width 219 height 26
paste input "0908190033"
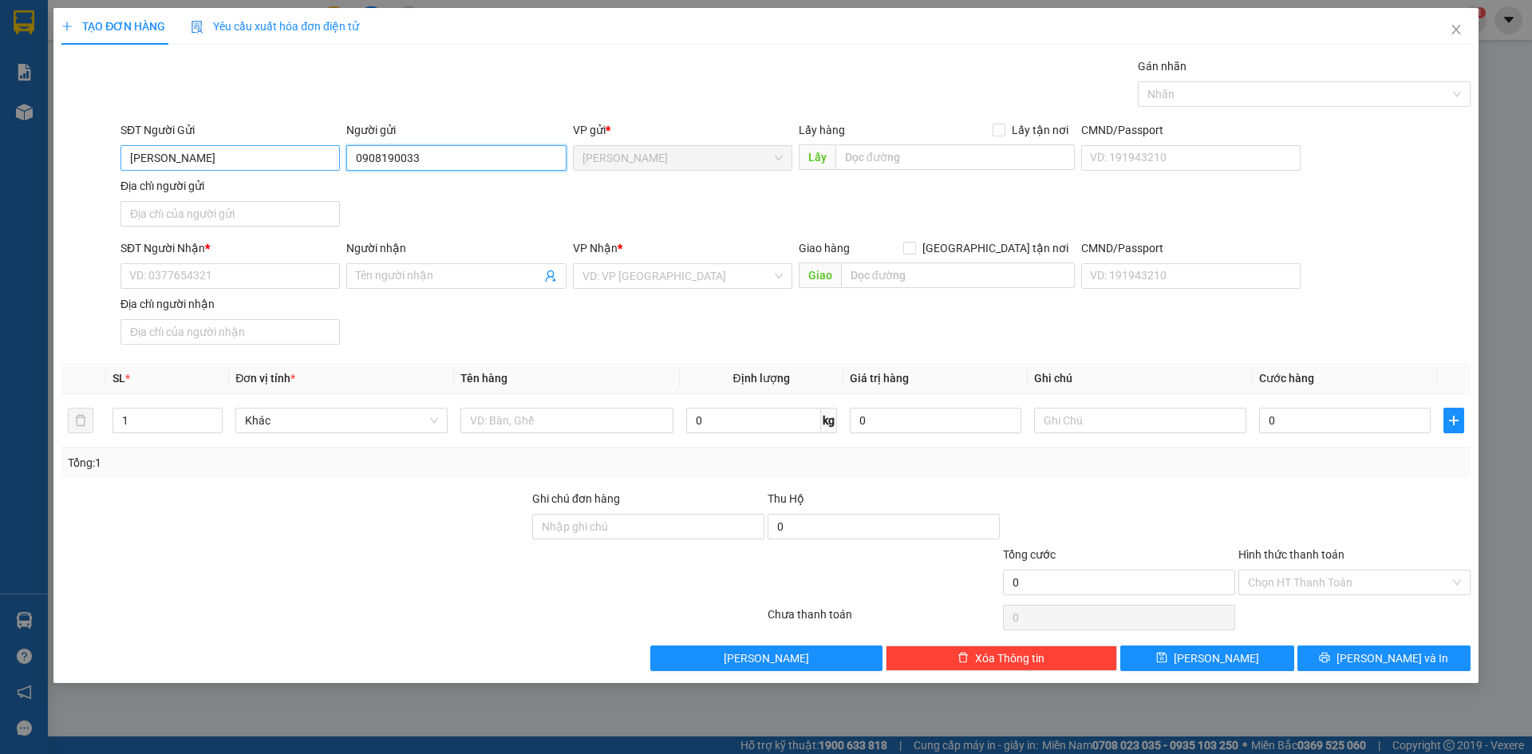
type input "0908190033"
click at [271, 150] on input "[PERSON_NAME]" at bounding box center [230, 158] width 219 height 26
paste input "0908190033"
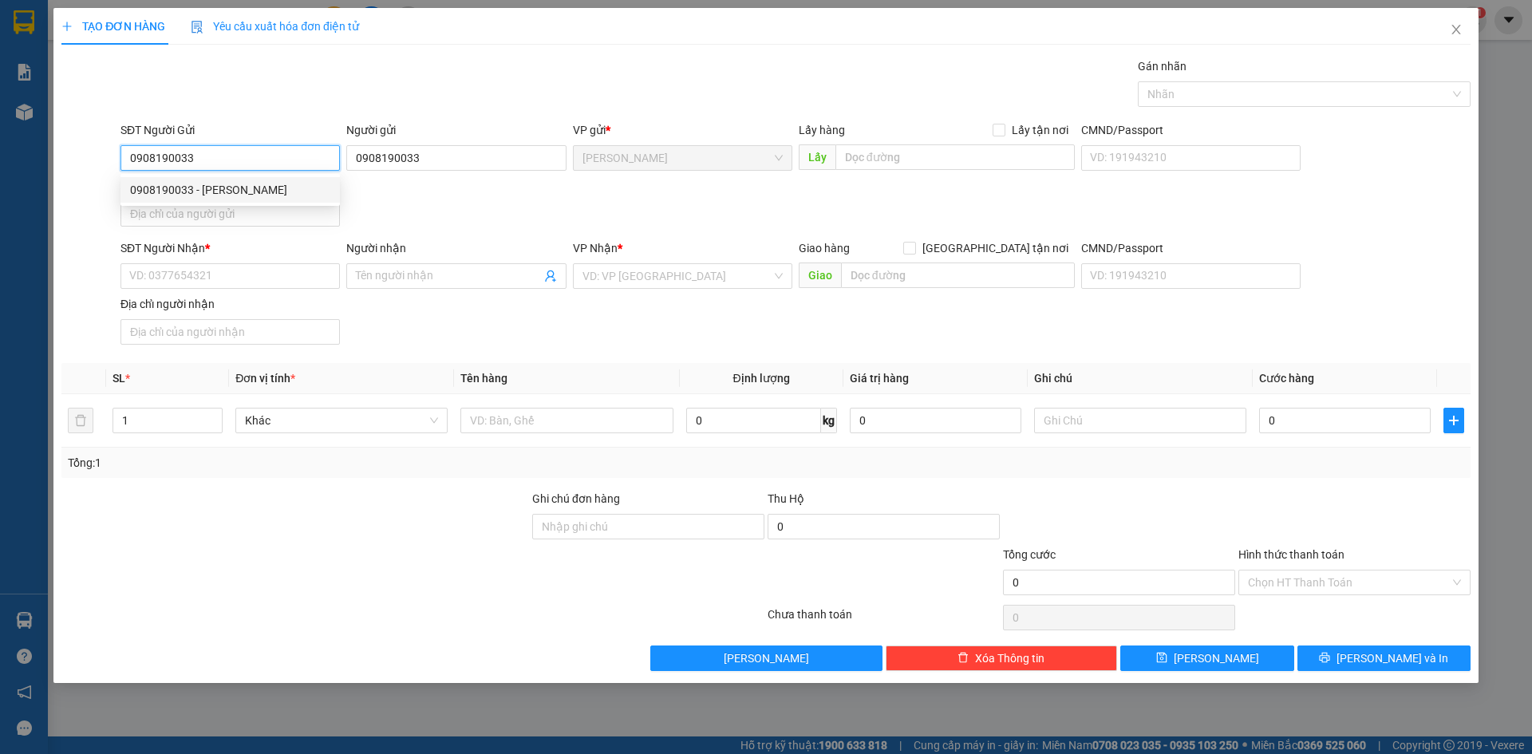
type input "0908190033"
click at [433, 209] on div "SĐT Người Gửi 0908190033 Người gửi 0908190033 VP gửi * [PERSON_NAME] Lấy hàng L…" at bounding box center [795, 177] width 1357 height 112
click at [250, 165] on input "0908190033" at bounding box center [230, 158] width 219 height 26
click at [250, 194] on div "0908190033 - [PERSON_NAME]" at bounding box center [230, 190] width 200 height 18
type input "[PERSON_NAME]"
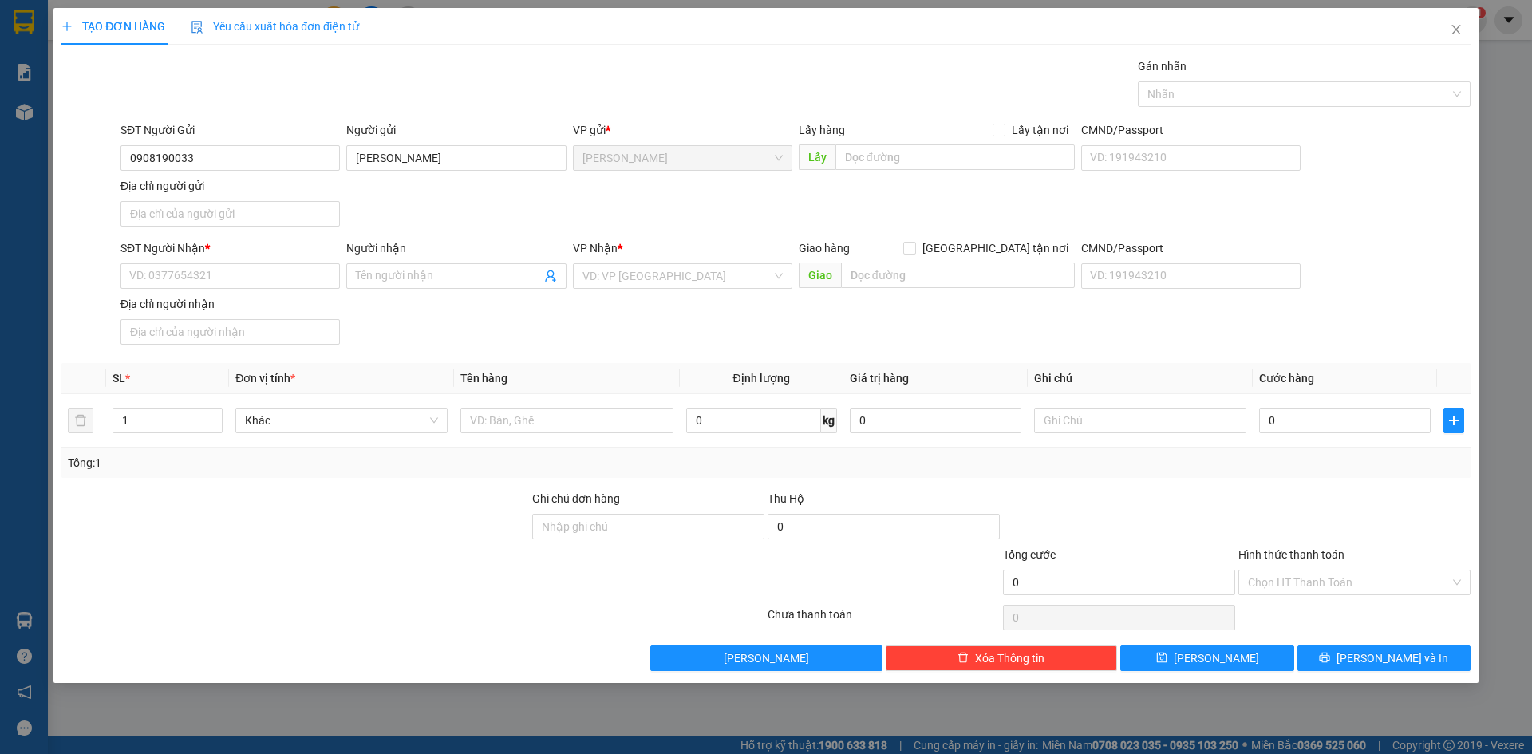
click at [405, 211] on div "SĐT Người Gửi 0908190033 0908190033 Người gửi [PERSON_NAME] VP gửi * [PERSON_NA…" at bounding box center [795, 177] width 1357 height 112
drag, startPoint x: 211, startPoint y: 209, endPoint x: 209, endPoint y: 224, distance: 15.2
click at [211, 209] on input "Địa chỉ người gửi" at bounding box center [230, 214] width 219 height 26
type input "PHƯỜNG [GEOGRAPHIC_DATA], [GEOGRAPHIC_DATA]"
click at [278, 276] on input "SĐT Người Nhận *" at bounding box center [230, 276] width 219 height 26
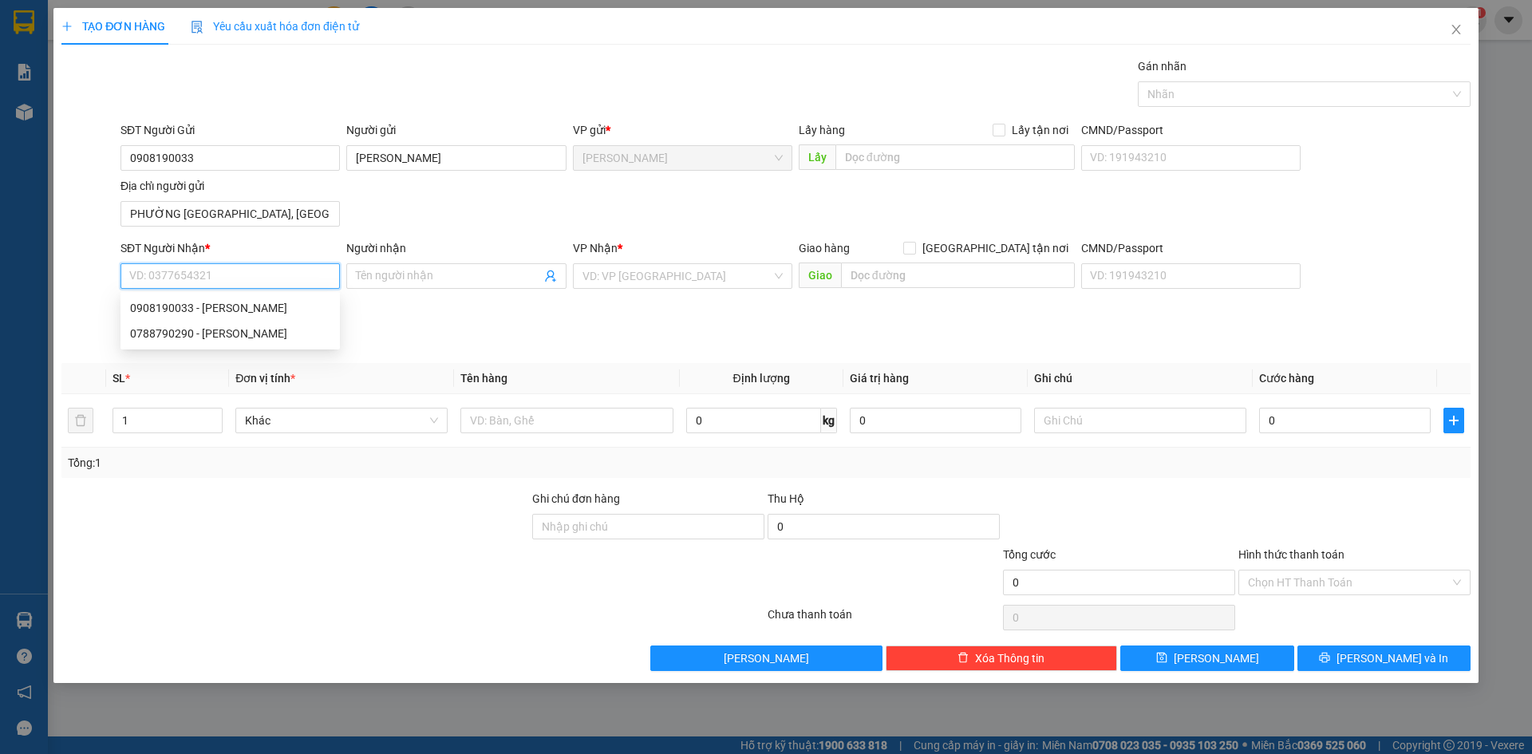
paste input "0788790290"
type input "0788790290"
click at [311, 314] on div "0788790290 - [PERSON_NAME]" at bounding box center [230, 308] width 200 height 18
type input "[PERSON_NAME]"
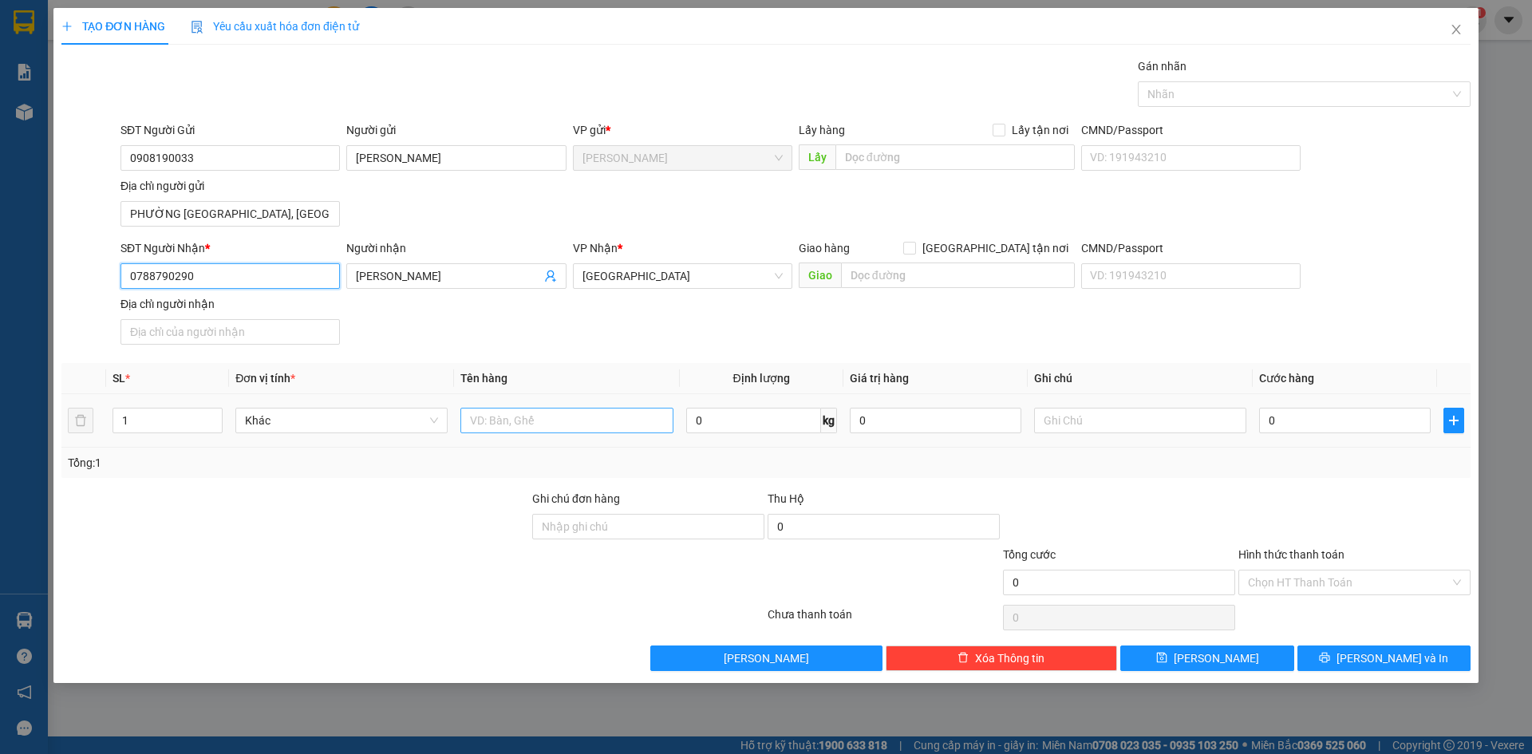
type input "0788790290"
click at [492, 424] on input "text" at bounding box center [567, 421] width 212 height 26
type input "XE ĐẠP"
click at [1341, 429] on input "0" at bounding box center [1345, 421] width 172 height 26
type input "1"
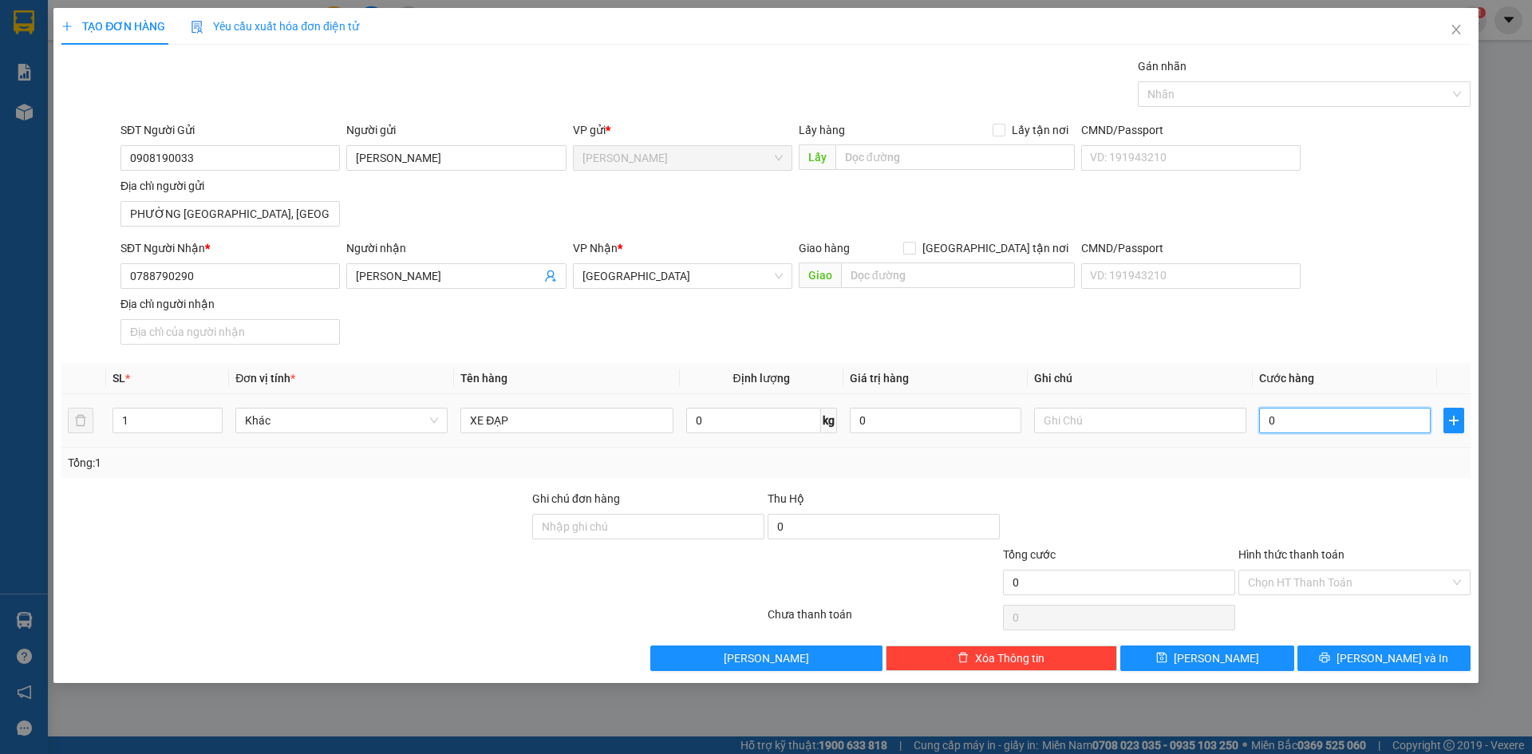
type input "1"
type input "10"
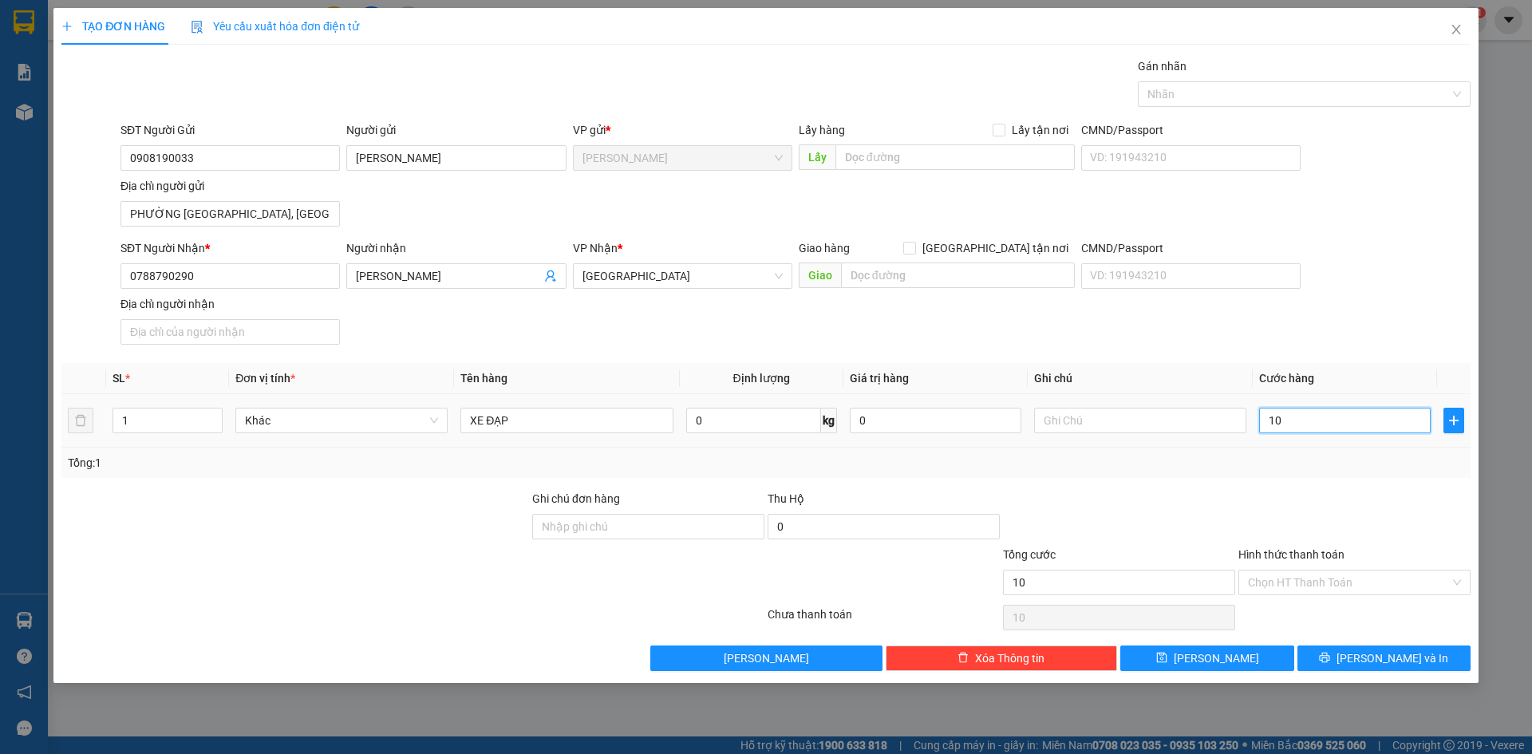
type input "100"
type input "1.000"
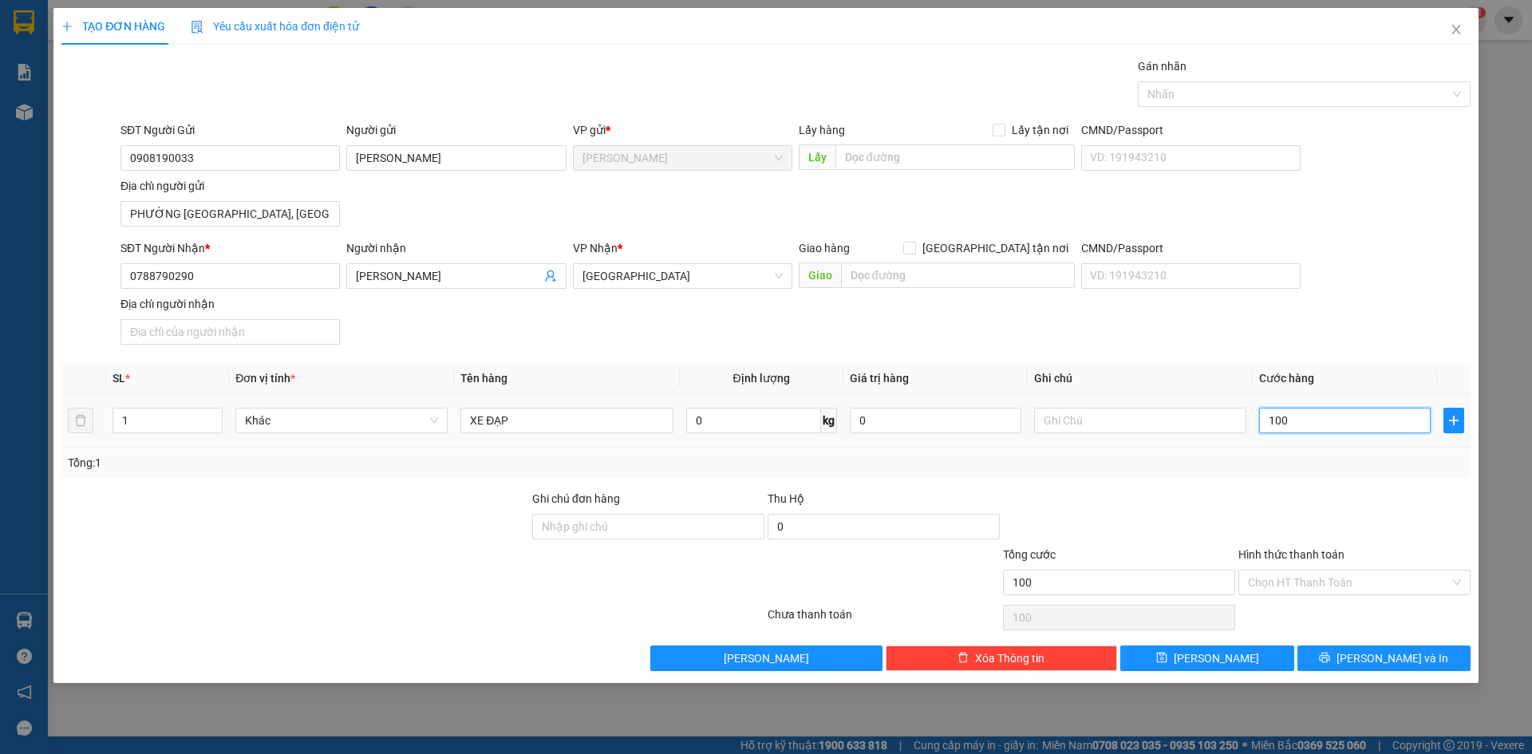
type input "1.000"
type input "10.000"
type input "100.000"
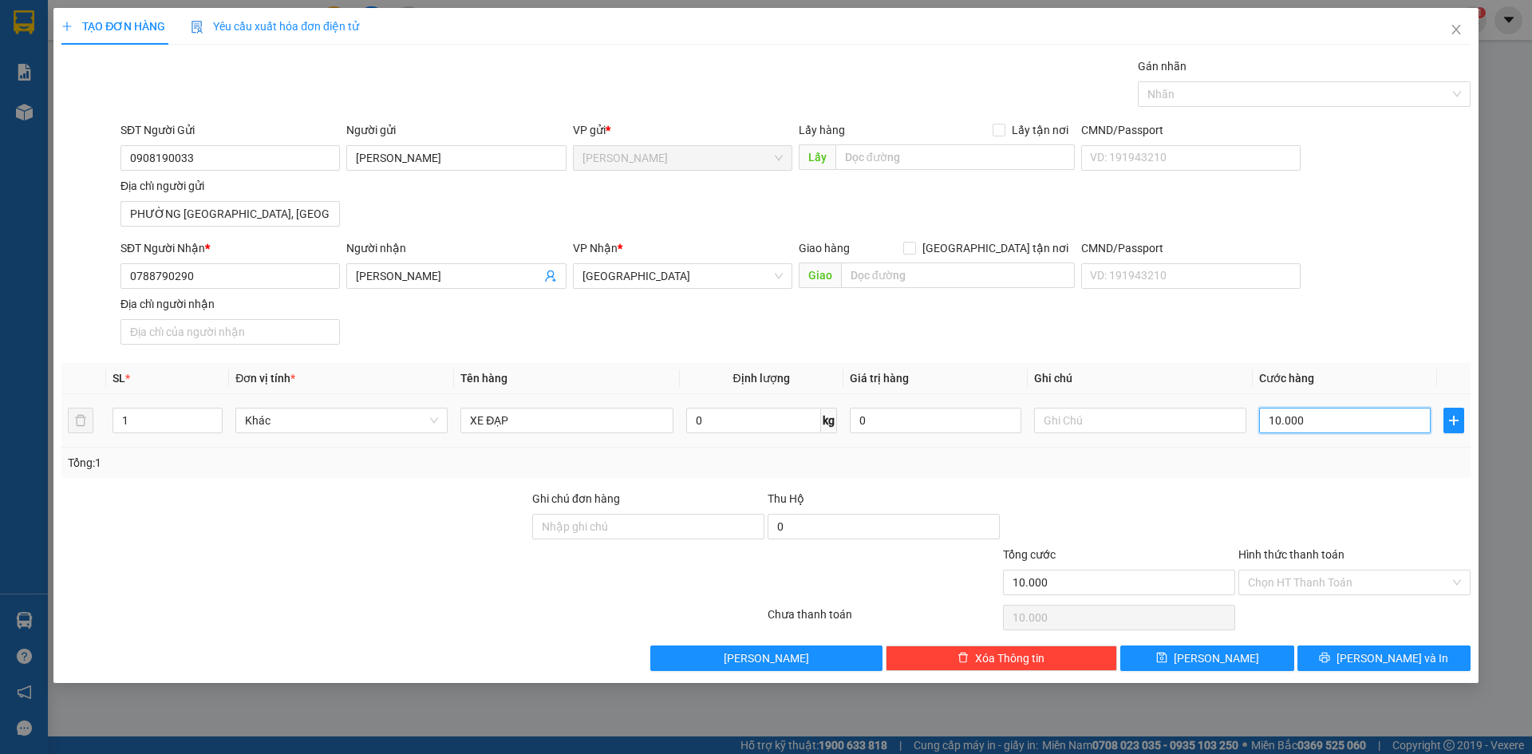
type input "100.000"
click at [1341, 333] on div "SĐT Người Nhận * 0788790290 Người nhận [PERSON_NAME] VP Nhận * [GEOGRAPHIC_DATA…" at bounding box center [795, 295] width 1357 height 112
click at [1310, 591] on input "Hình thức thanh toán" at bounding box center [1349, 583] width 202 height 24
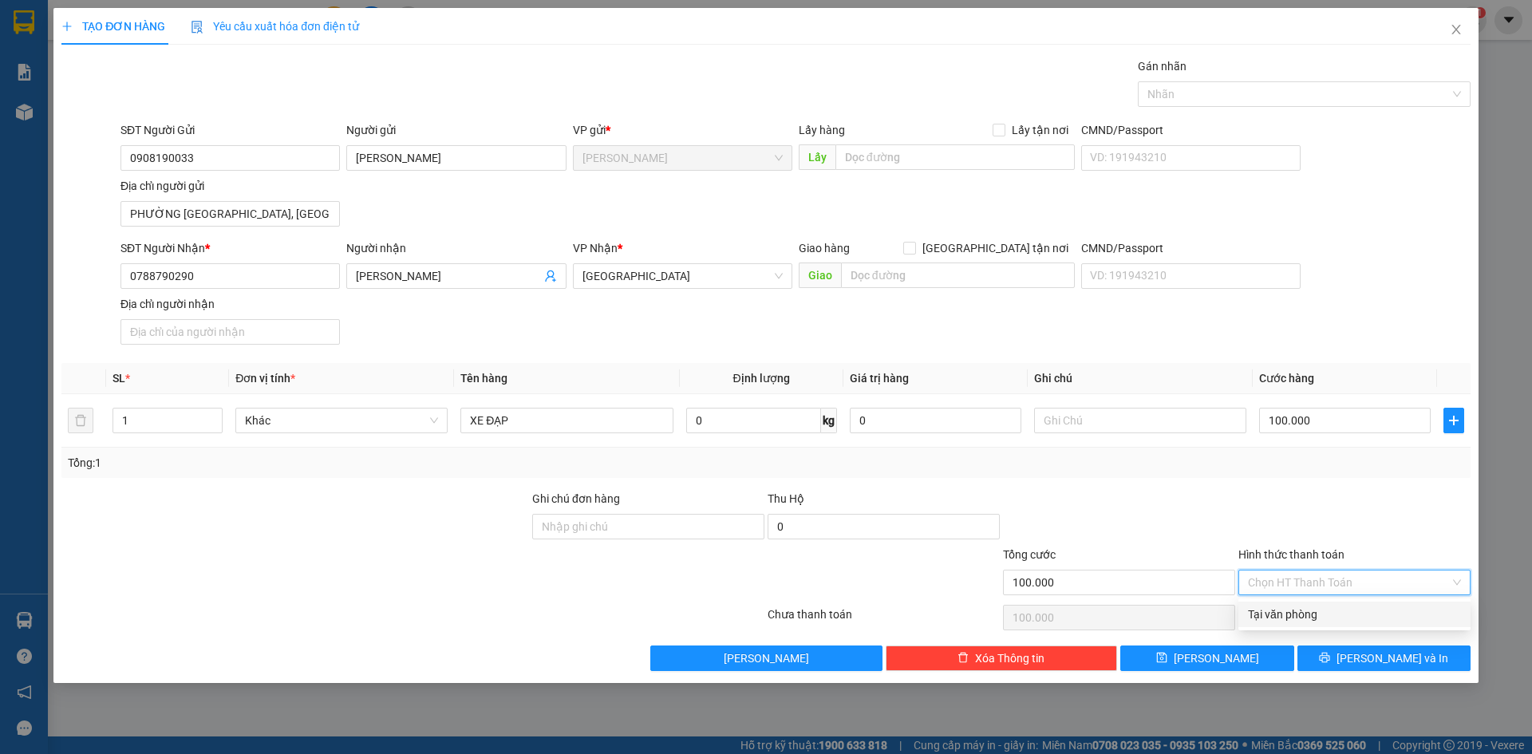
click at [1317, 617] on div "Tại văn phòng" at bounding box center [1354, 615] width 213 height 18
type input "0"
click at [1407, 661] on span "[PERSON_NAME] và In" at bounding box center [1393, 659] width 112 height 18
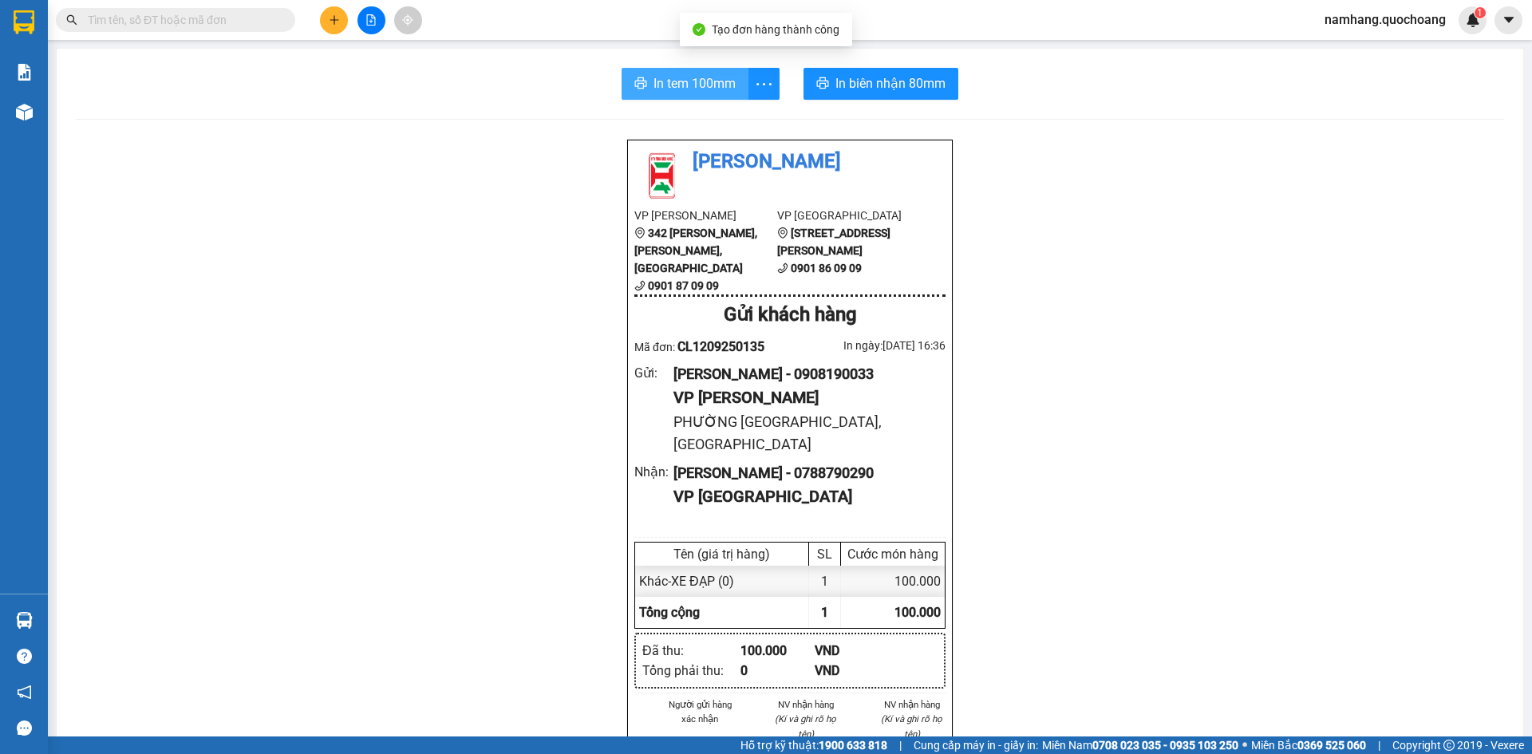
click at [654, 88] on span "In tem 100mm" at bounding box center [695, 83] width 82 height 20
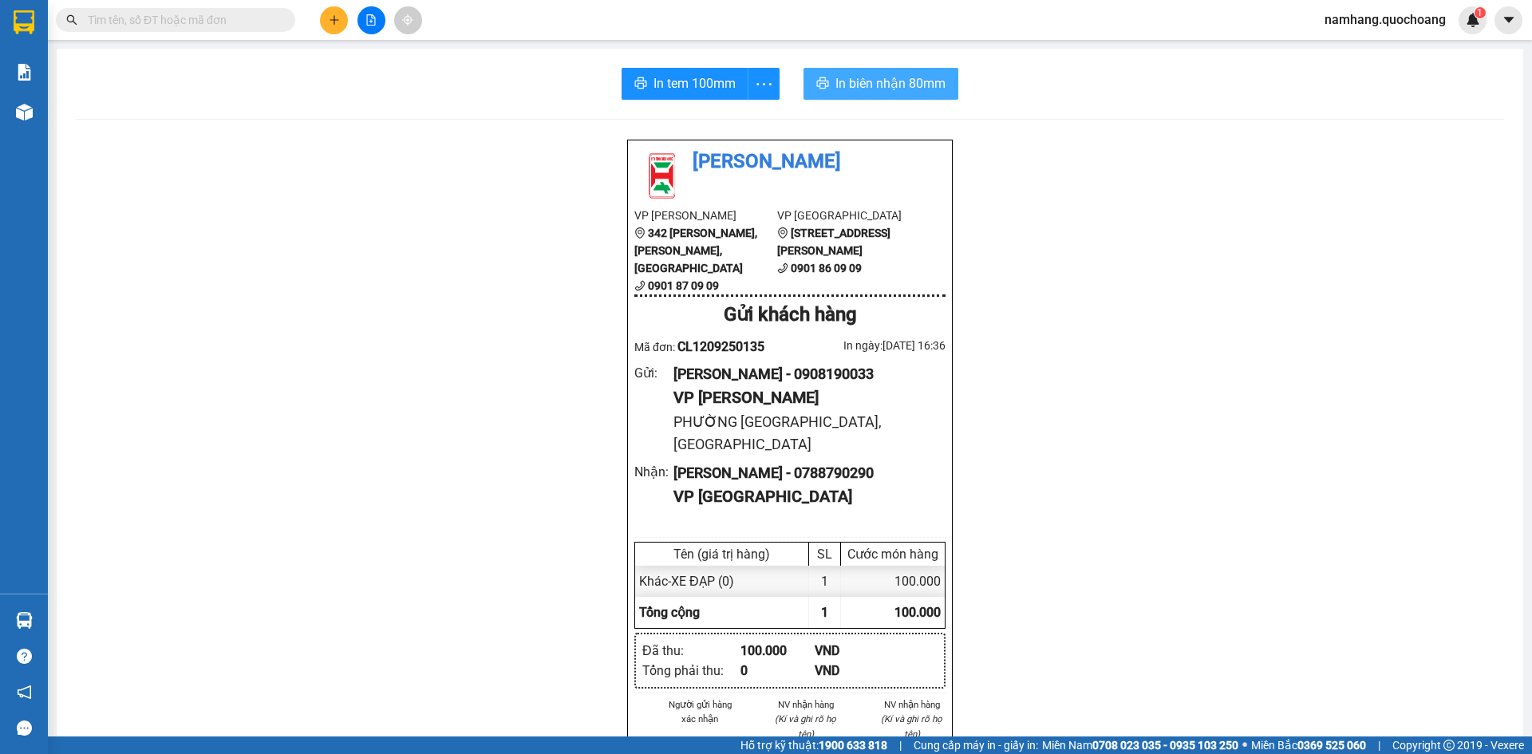
click at [903, 84] on span "In biên nhận 80mm" at bounding box center [891, 83] width 110 height 20
click at [251, 28] on input "text" at bounding box center [182, 20] width 188 height 18
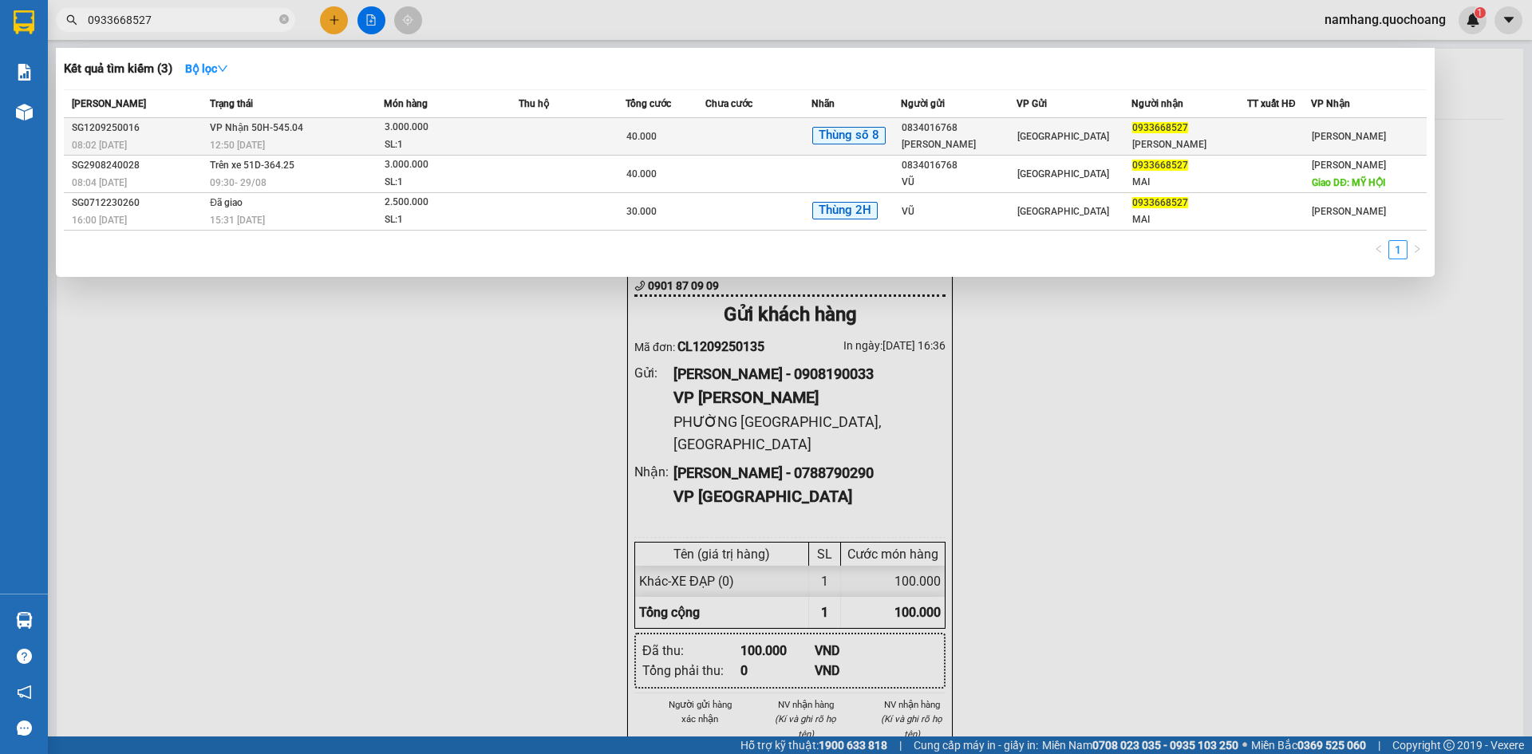
type input "0933668527"
click at [524, 141] on td at bounding box center [572, 137] width 107 height 38
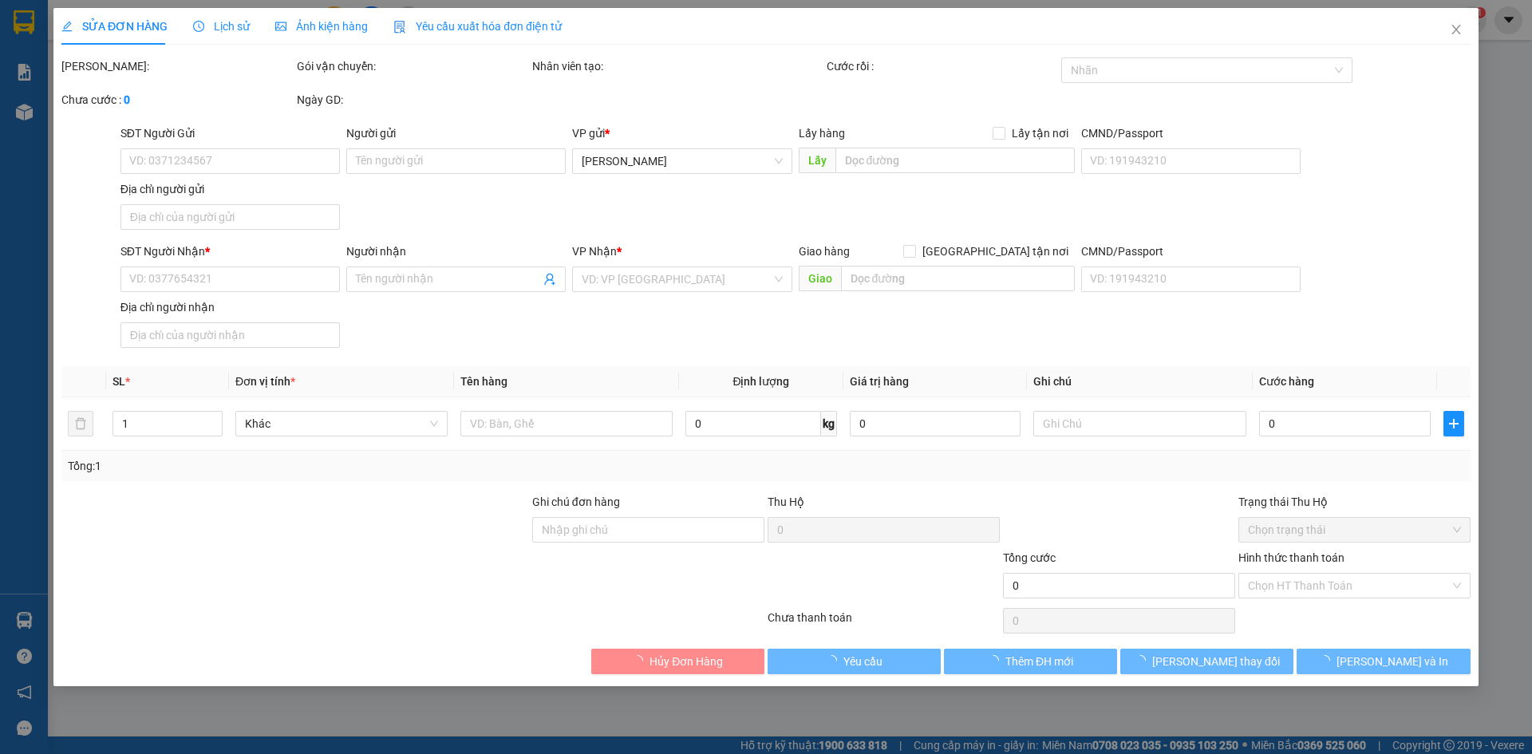
type input "0834016768"
type input "[PERSON_NAME]"
type input "1491/21 [PERSON_NAME] P6 Q8"
type input "0933668527"
type input "[PERSON_NAME]"
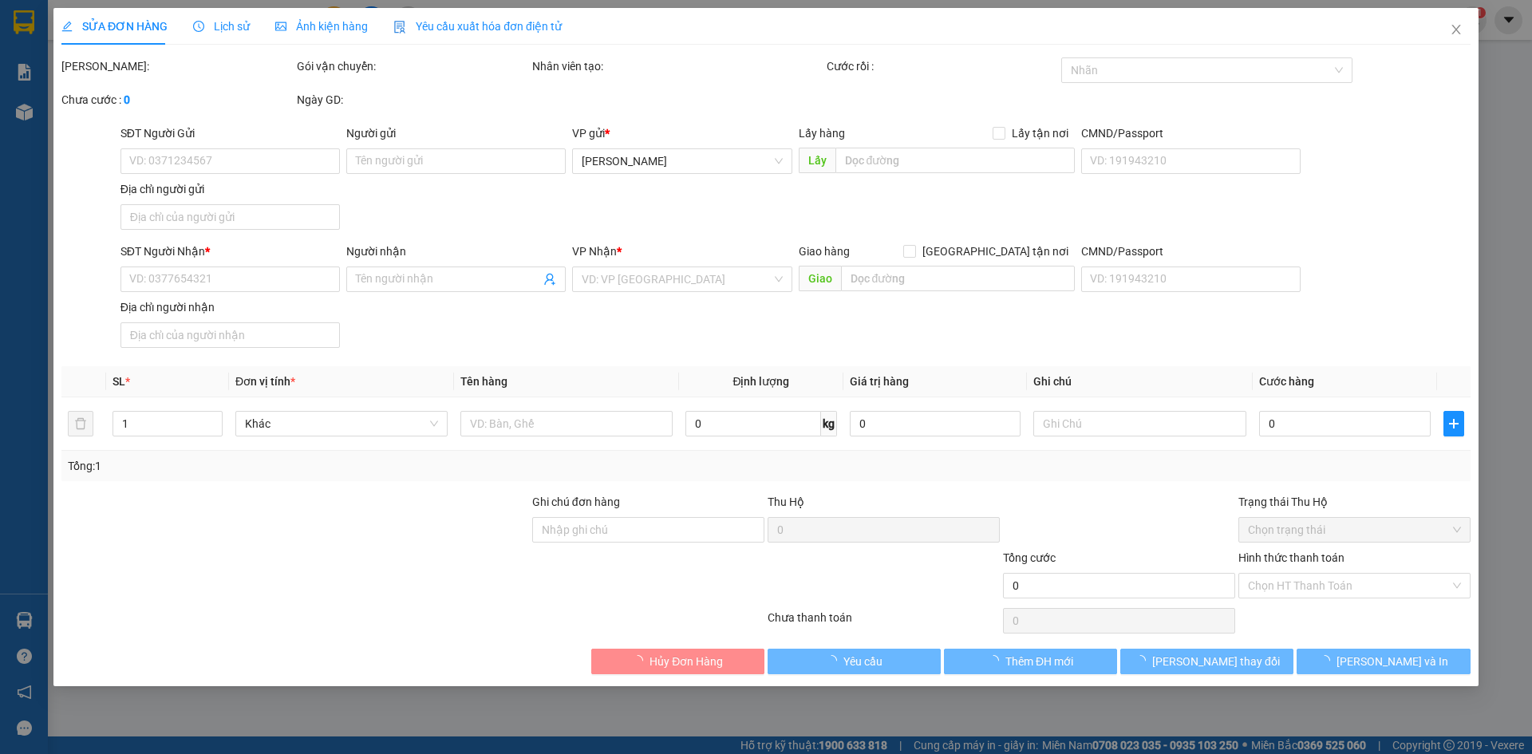
type input "40.000"
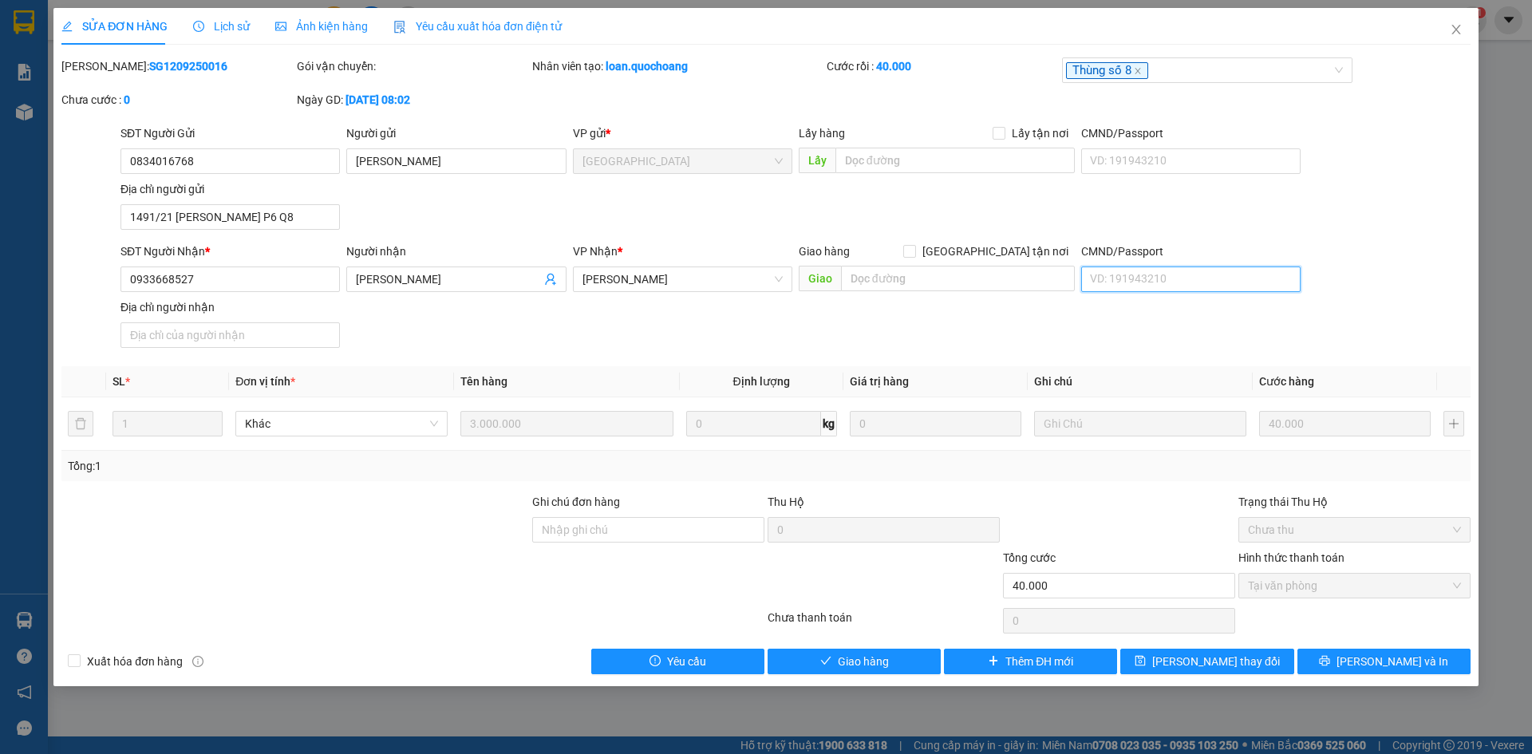
click at [1174, 282] on input "CMND/Passport" at bounding box center [1190, 280] width 219 height 26
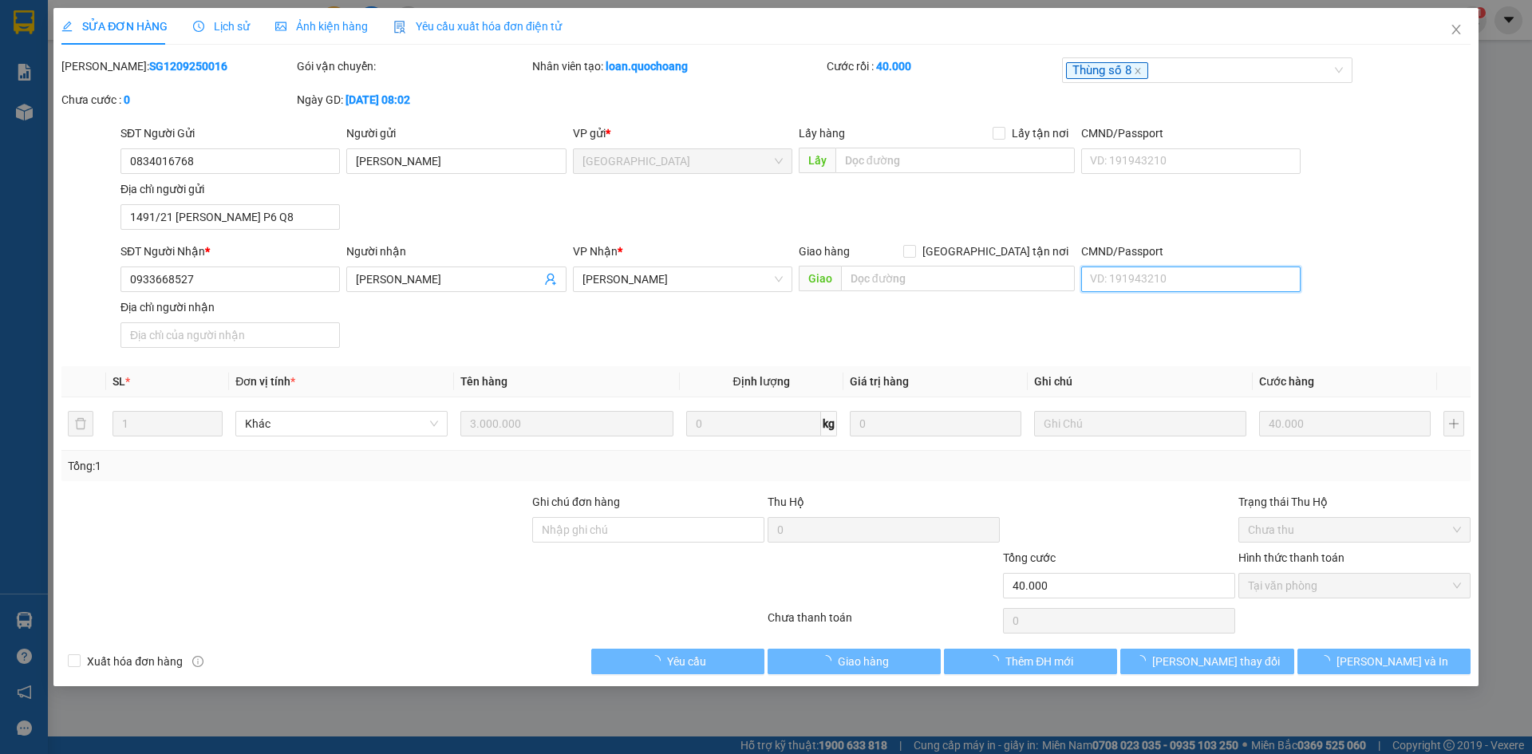
click at [1174, 282] on input "CMND/Passport" at bounding box center [1190, 280] width 219 height 26
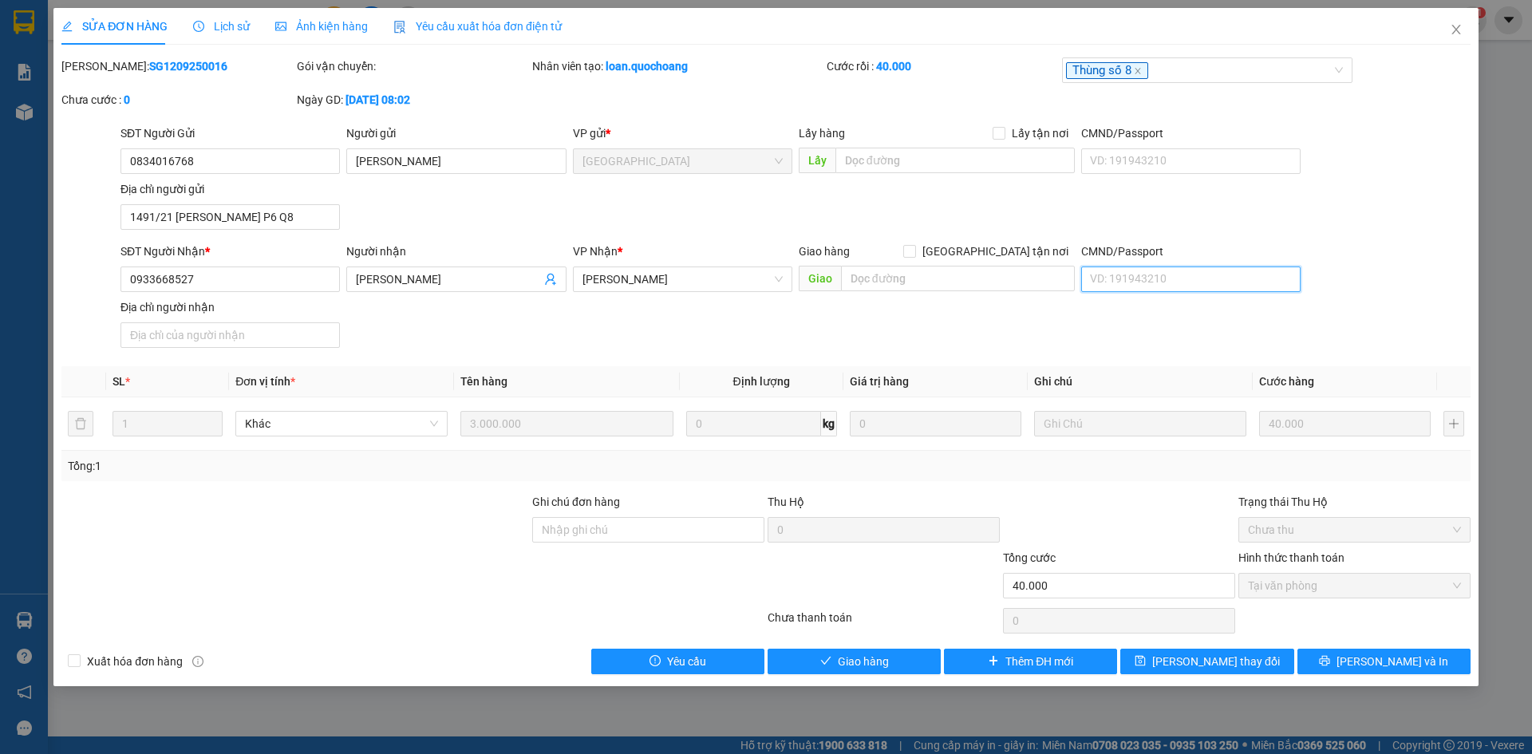
click at [1174, 282] on input "CMND/Passport" at bounding box center [1190, 280] width 219 height 26
type input "087310010036"
click at [224, 342] on input "Địa chỉ người nhận" at bounding box center [230, 335] width 219 height 26
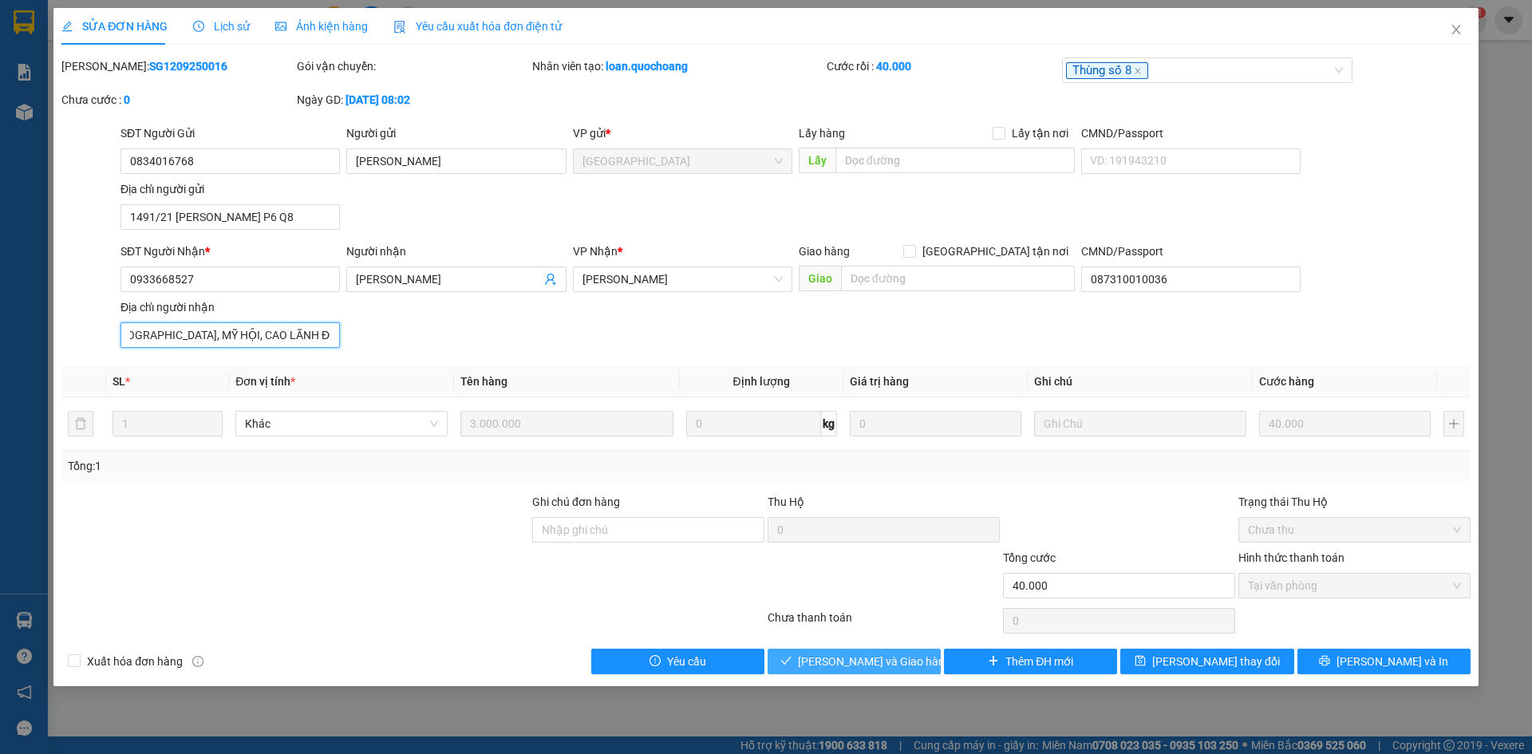
type input "TỔ 17, ẤP [GEOGRAPHIC_DATA], MỸ HỘI, CAO LÃNH ĐỒNG THÁP"
click at [887, 658] on span "[PERSON_NAME] và Giao hàng" at bounding box center [874, 662] width 153 height 18
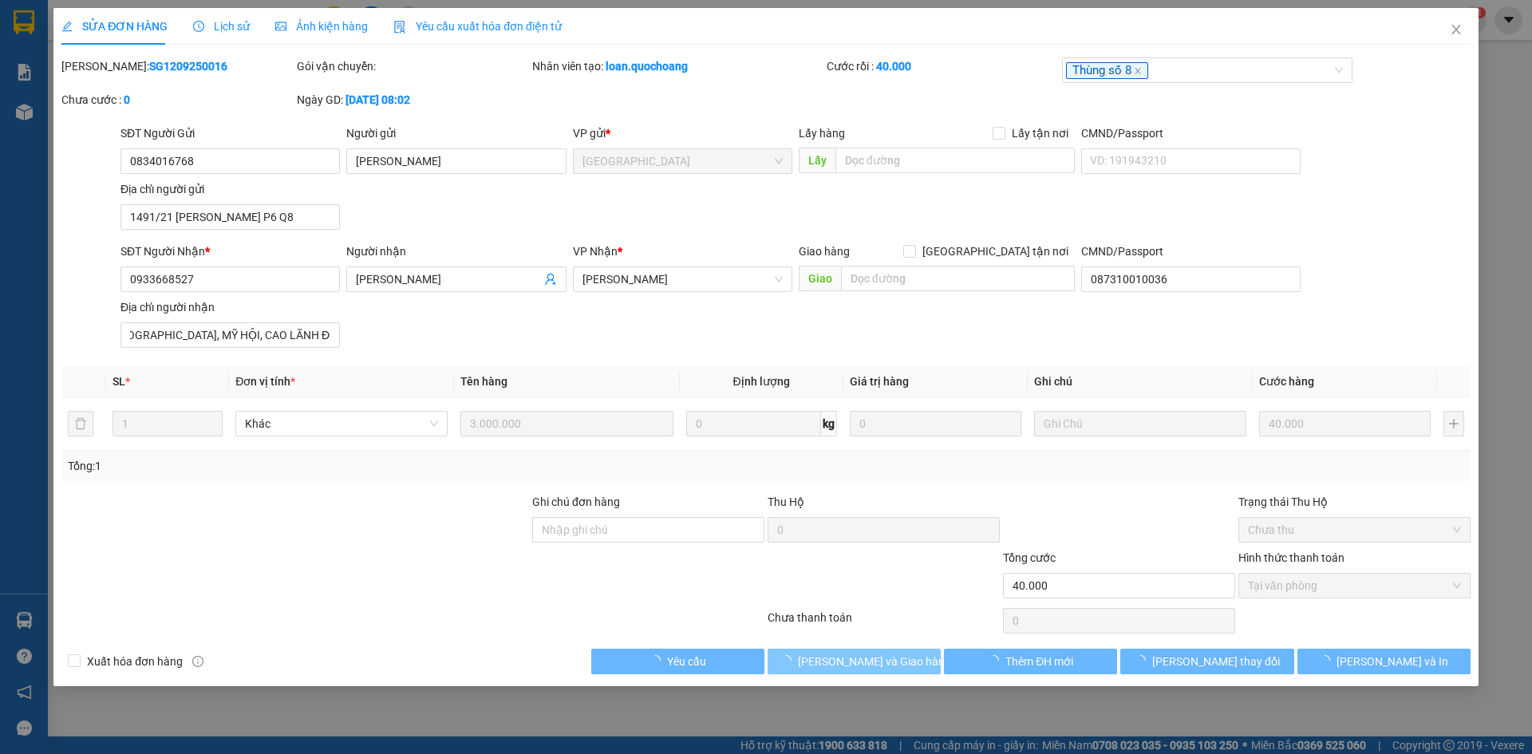
scroll to position [0, 0]
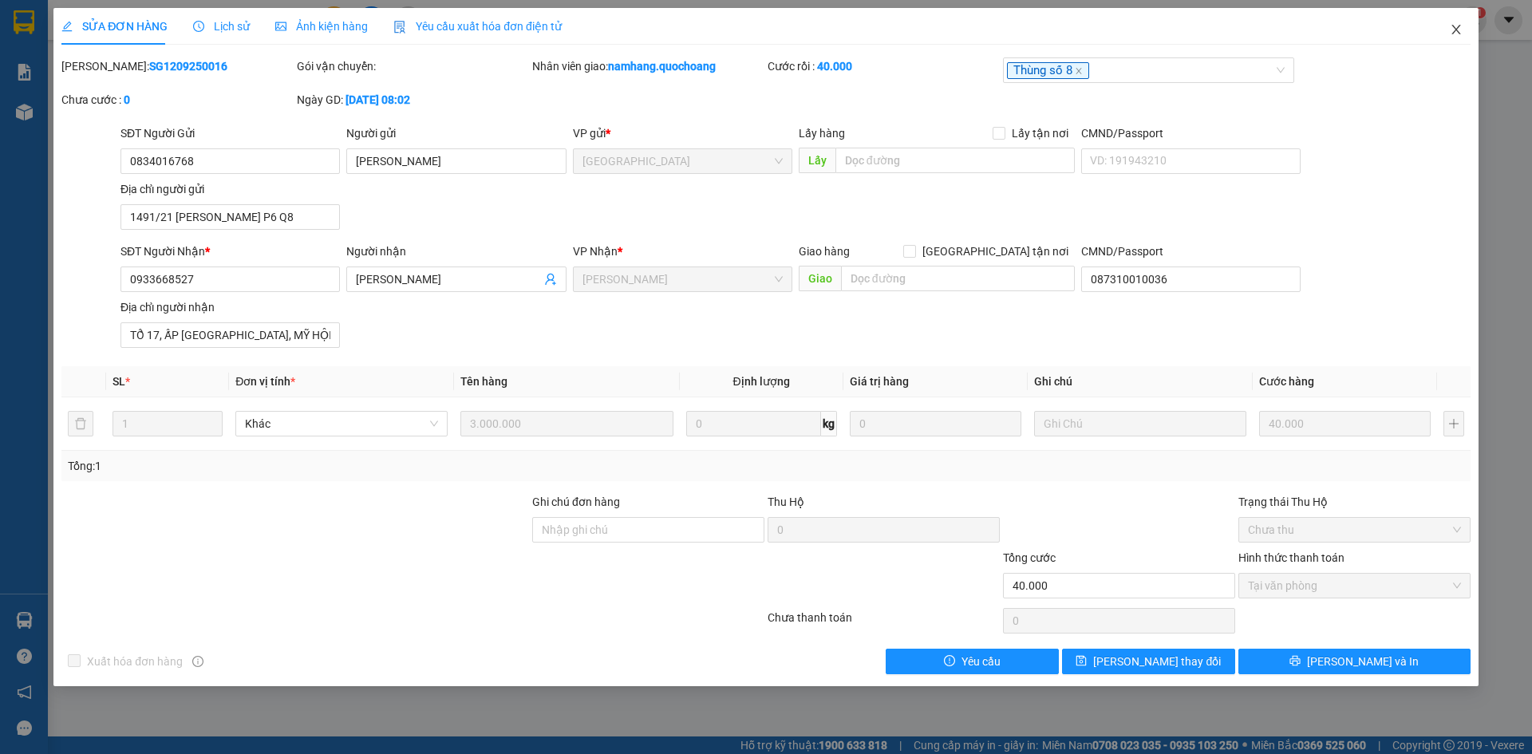
click at [1463, 35] on span "Close" at bounding box center [1456, 30] width 45 height 45
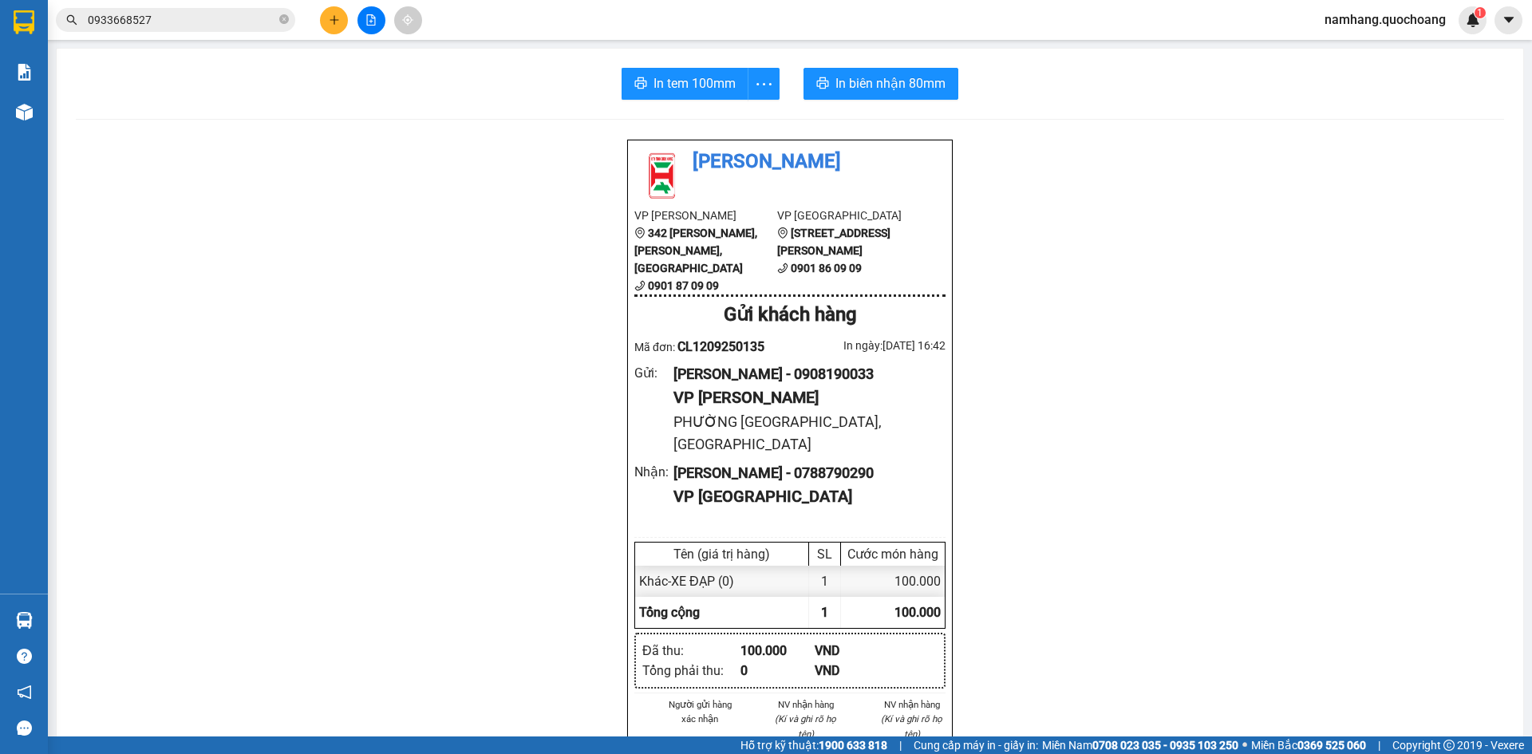
click at [200, 18] on input "0933668527" at bounding box center [182, 20] width 188 height 18
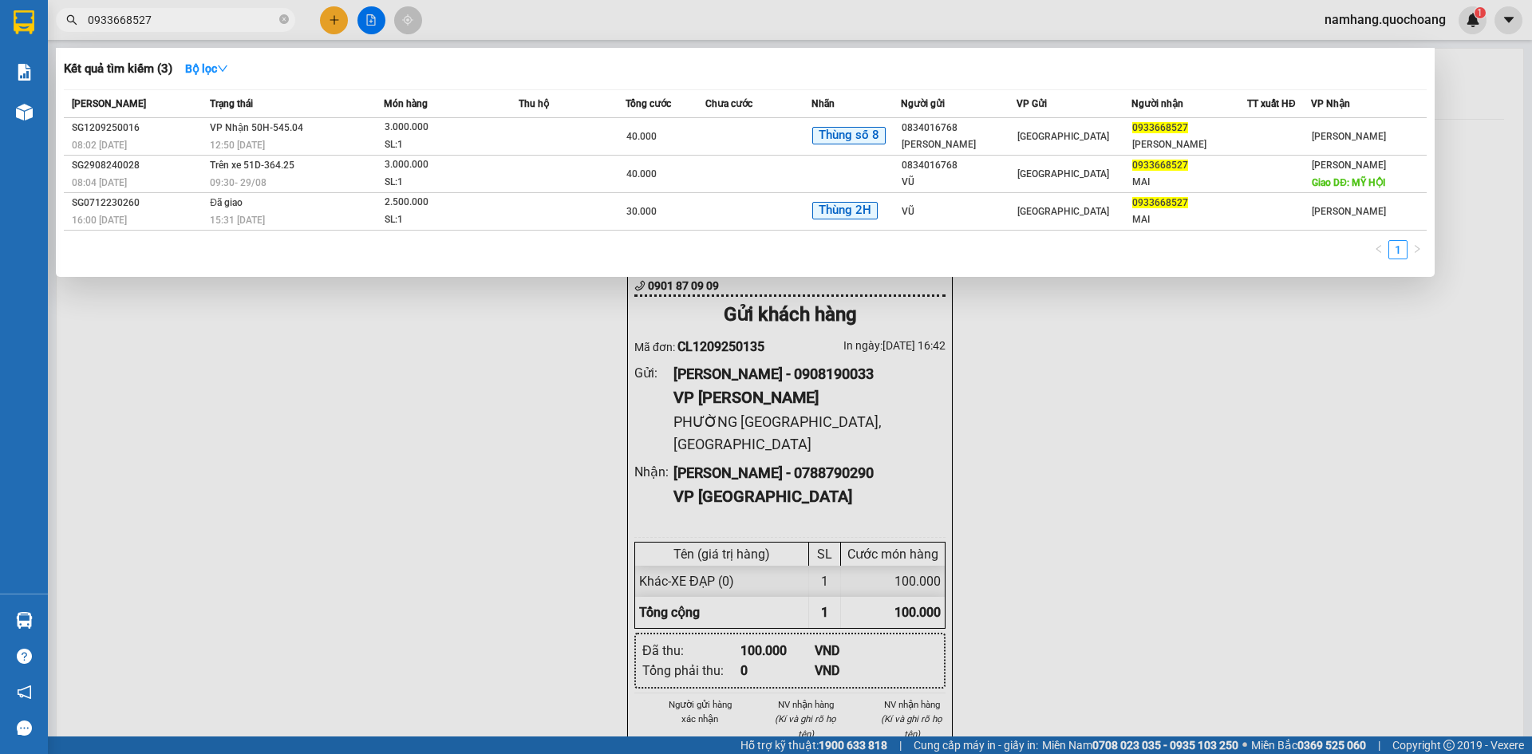
click at [200, 18] on input "0933668527" at bounding box center [182, 20] width 188 height 18
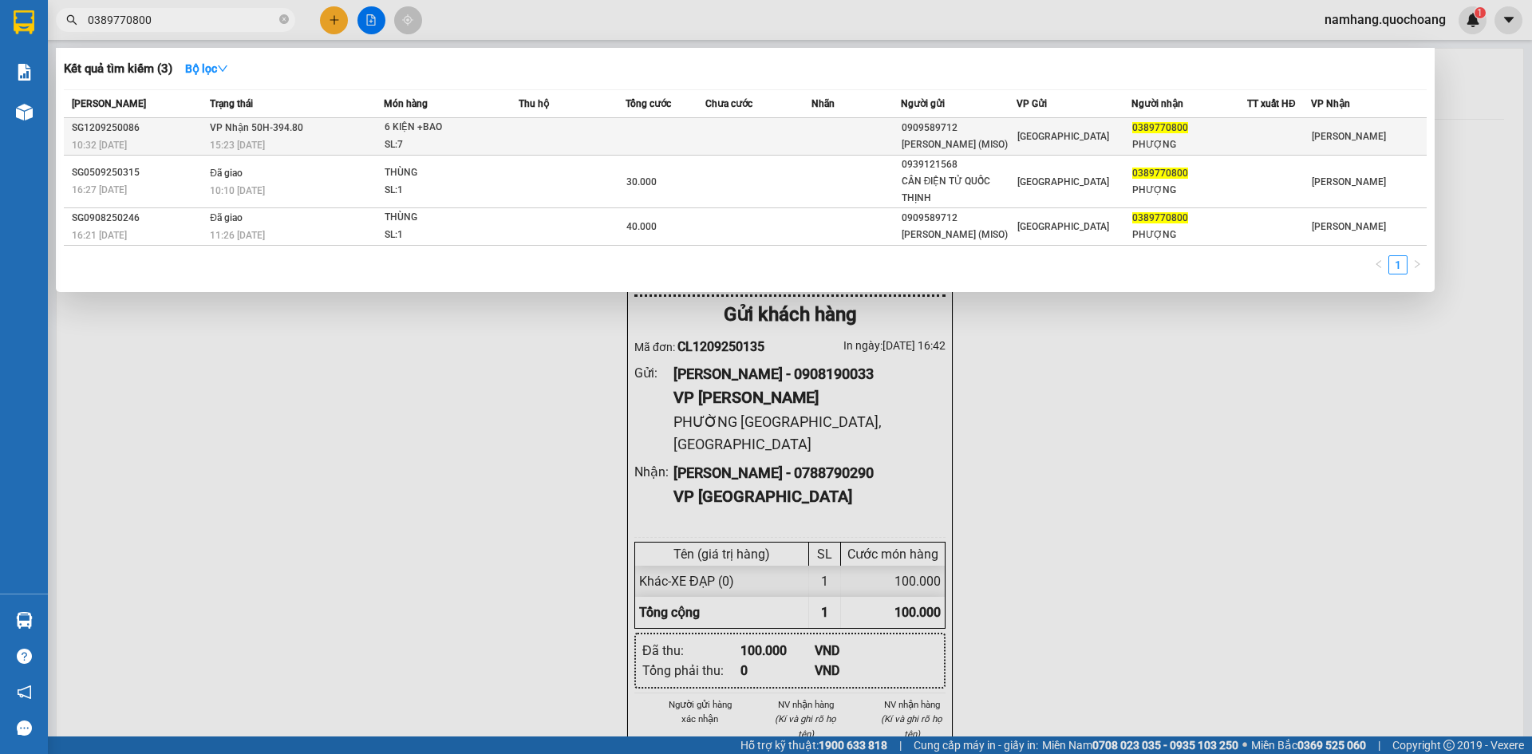
type input "0389770800"
click at [432, 131] on div "6 KIỆN +BAO" at bounding box center [445, 128] width 120 height 18
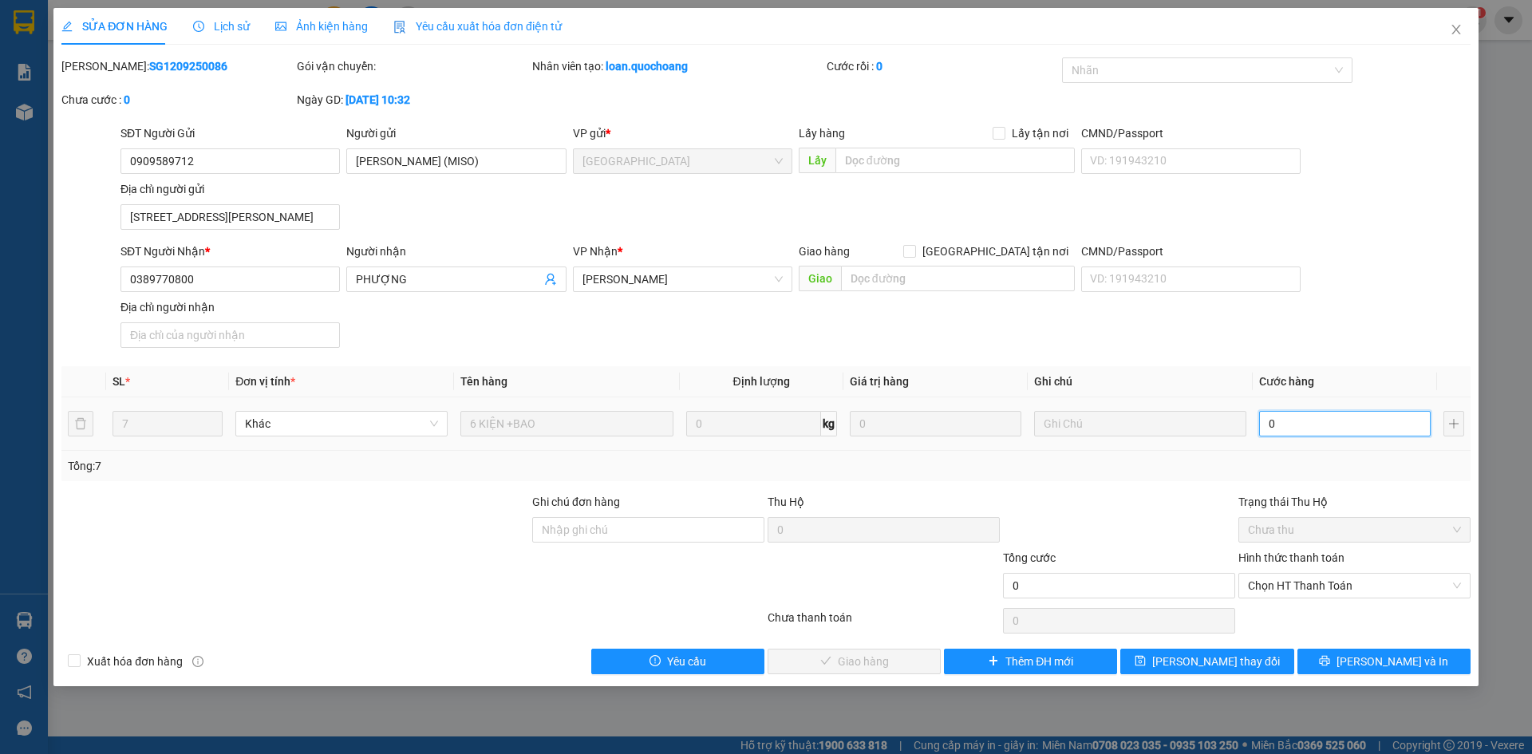
click at [1319, 432] on input "0" at bounding box center [1345, 424] width 172 height 26
type input "1"
type input "15"
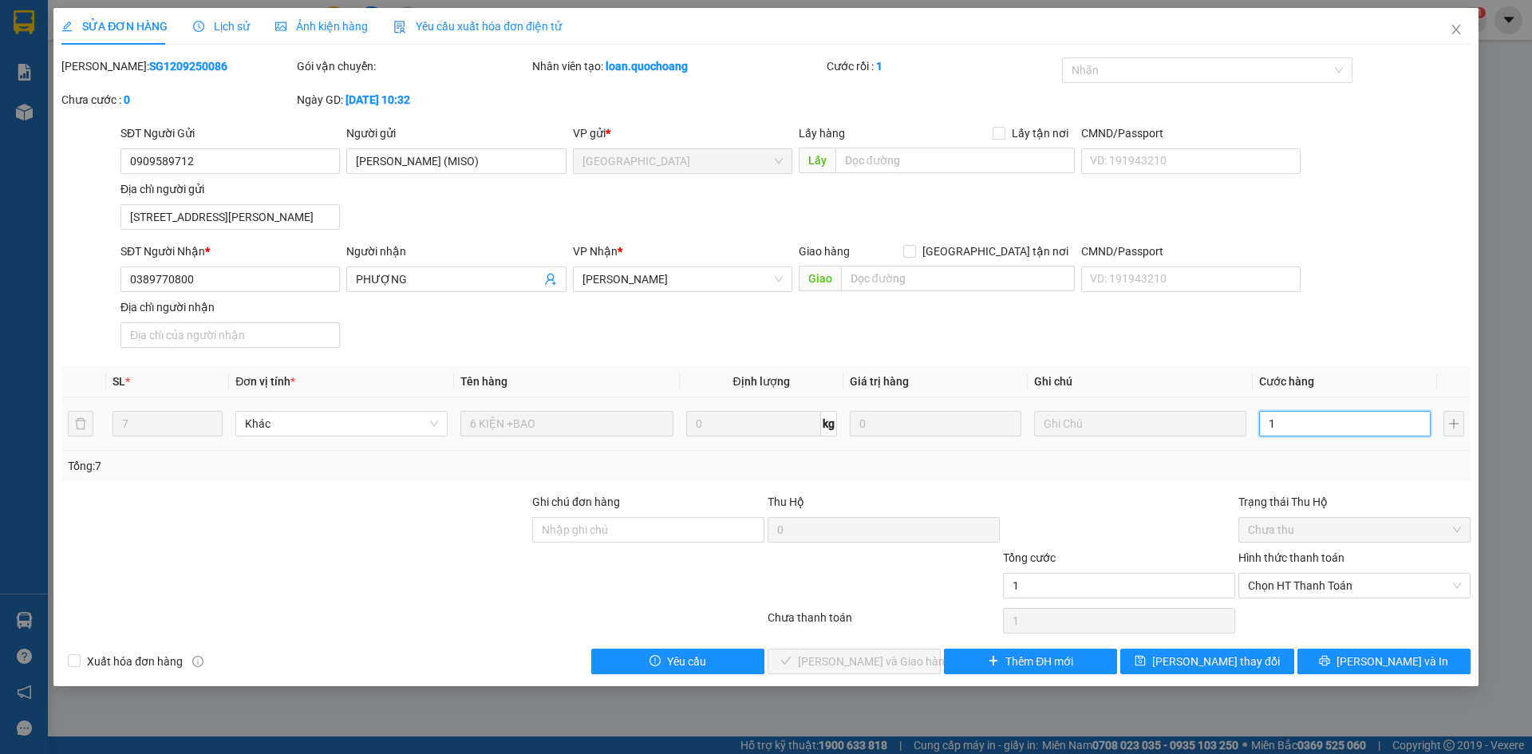
type input "15"
type input "150"
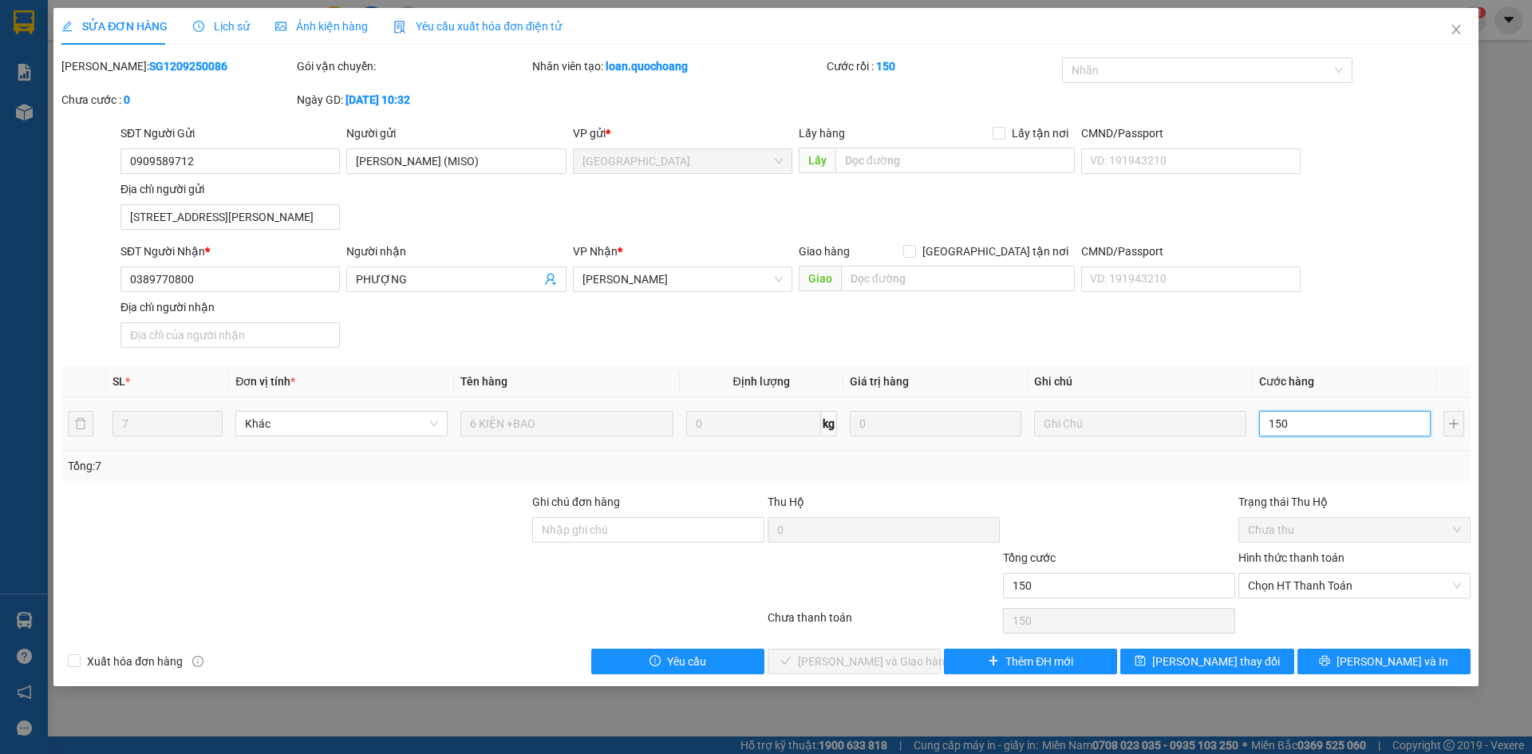
type input "1.500"
type input "15.000"
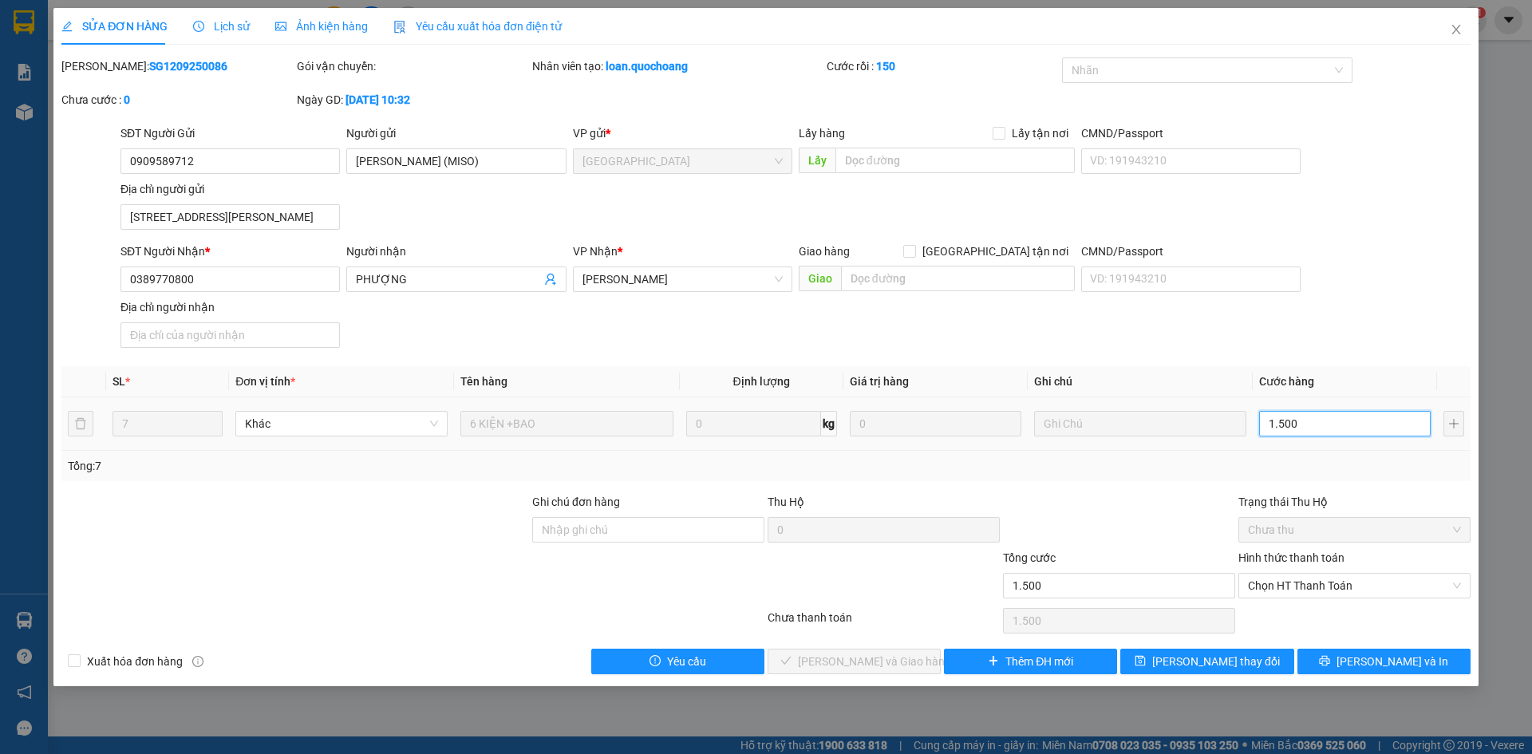
type input "15.000"
type input "150.000"
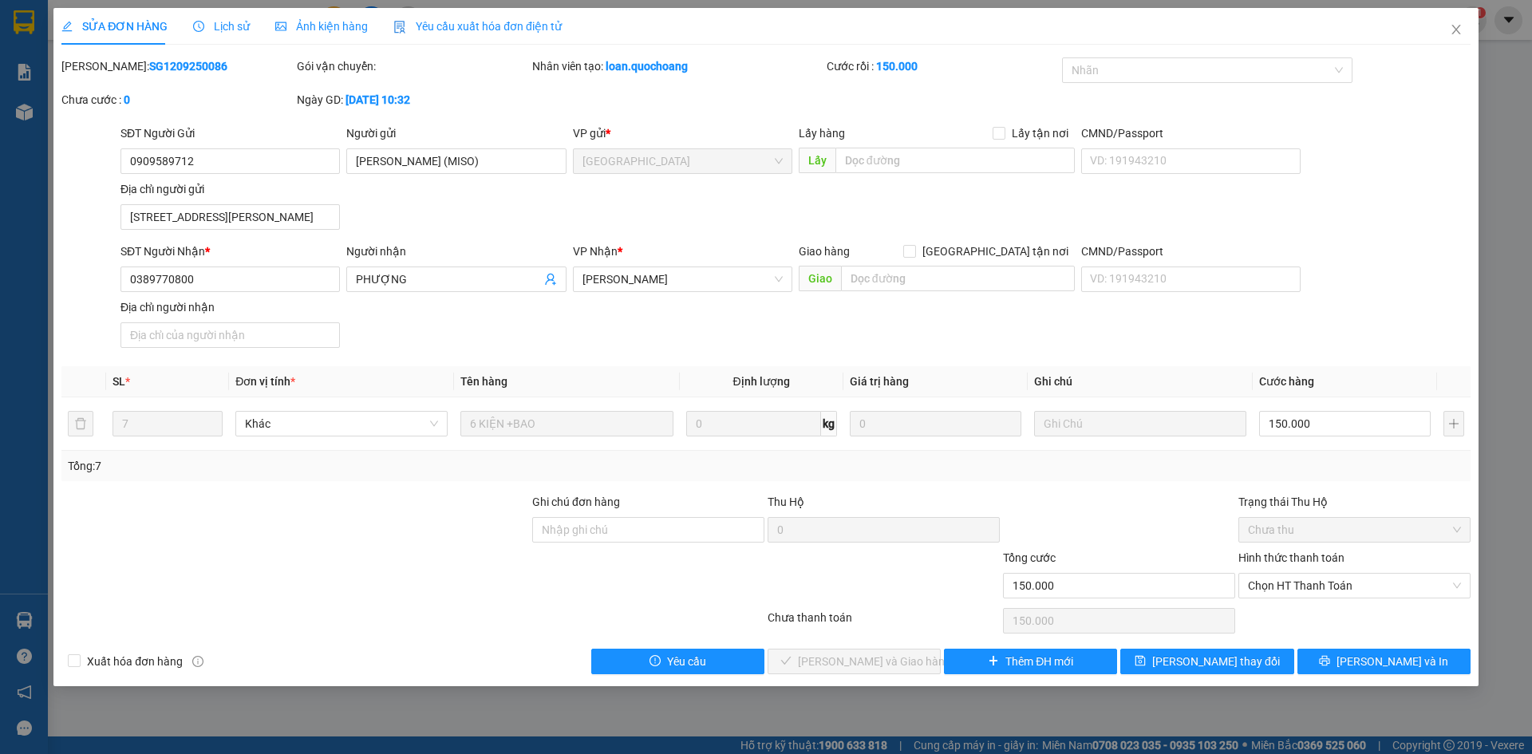
click at [1372, 313] on div "SĐT Người Nhận * 0389770800 Người nhận PHƯỢNG VP Nhận * Cao Lãnh Giao hàng Giao…" at bounding box center [795, 299] width 1357 height 112
click at [1356, 585] on span "Chọn HT Thanh Toán" at bounding box center [1354, 586] width 213 height 24
click at [1343, 619] on div "Tại văn phòng" at bounding box center [1354, 618] width 213 height 18
type input "0"
click at [885, 666] on span "[PERSON_NAME] và Giao hàng" at bounding box center [874, 662] width 153 height 18
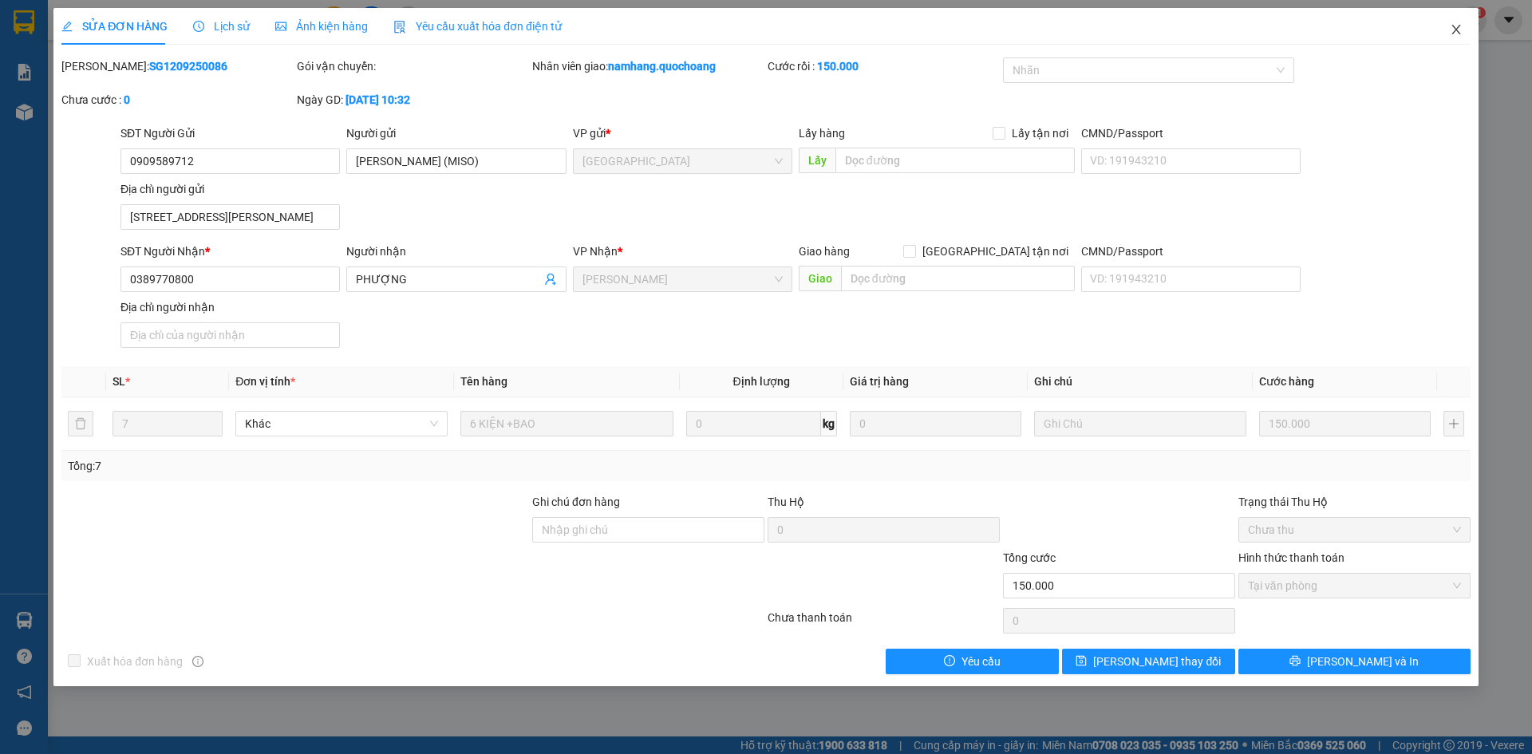
click at [1461, 38] on span "Close" at bounding box center [1456, 30] width 45 height 45
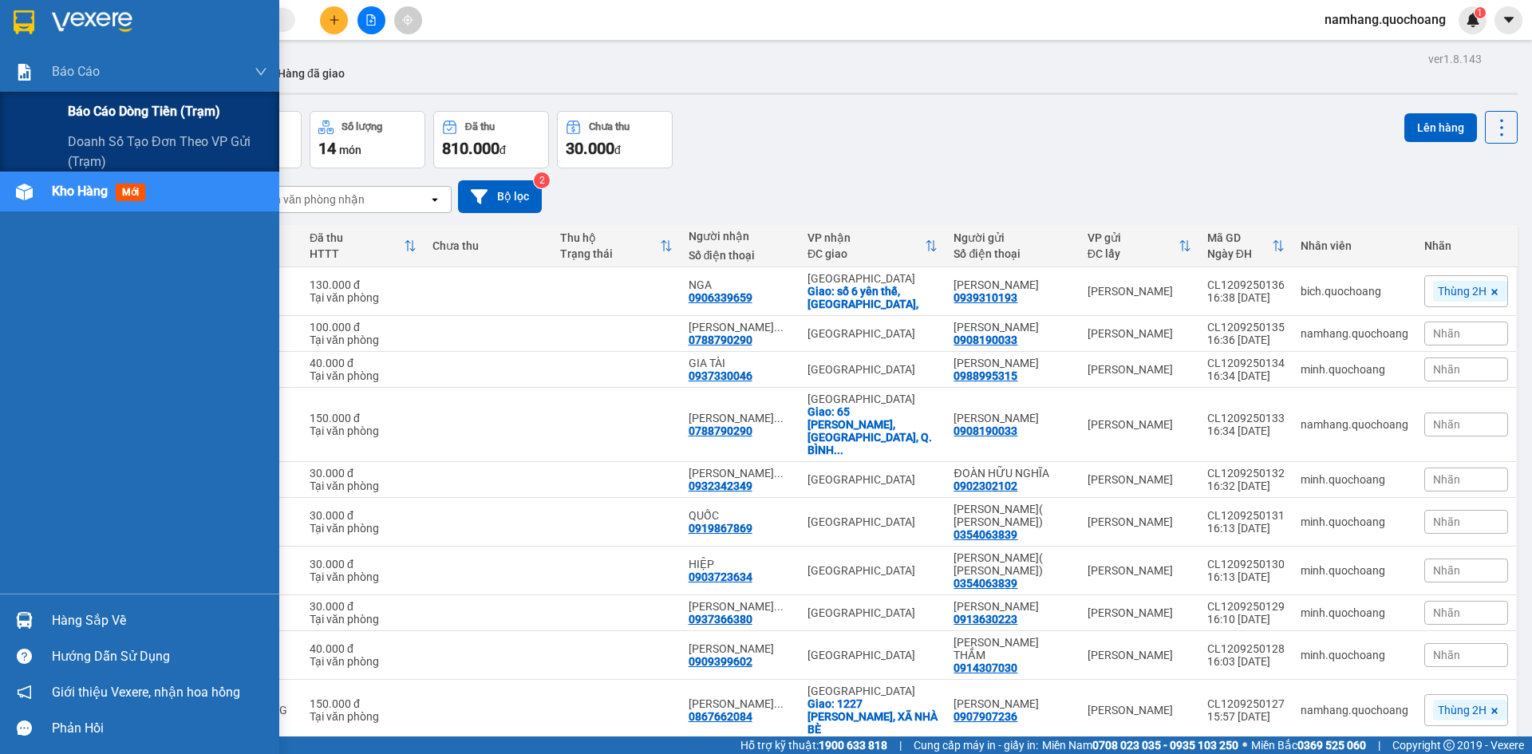
drag, startPoint x: 85, startPoint y: 104, endPoint x: 207, endPoint y: 123, distance: 122.8
click at [86, 104] on span "Báo cáo dòng tiền (trạm)" at bounding box center [144, 111] width 152 height 20
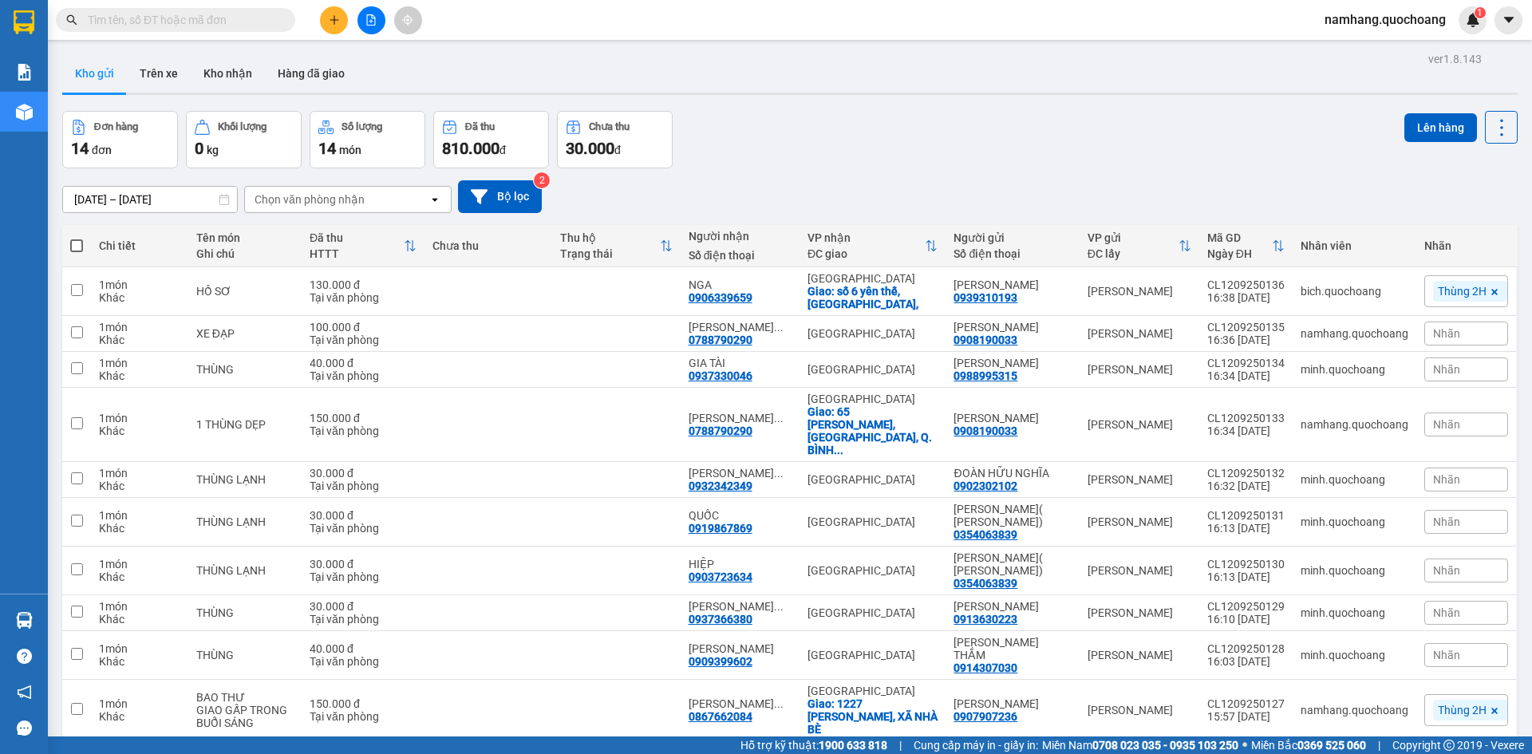
click at [143, 10] on span at bounding box center [175, 20] width 239 height 24
click at [144, 17] on input "text" at bounding box center [182, 20] width 188 height 18
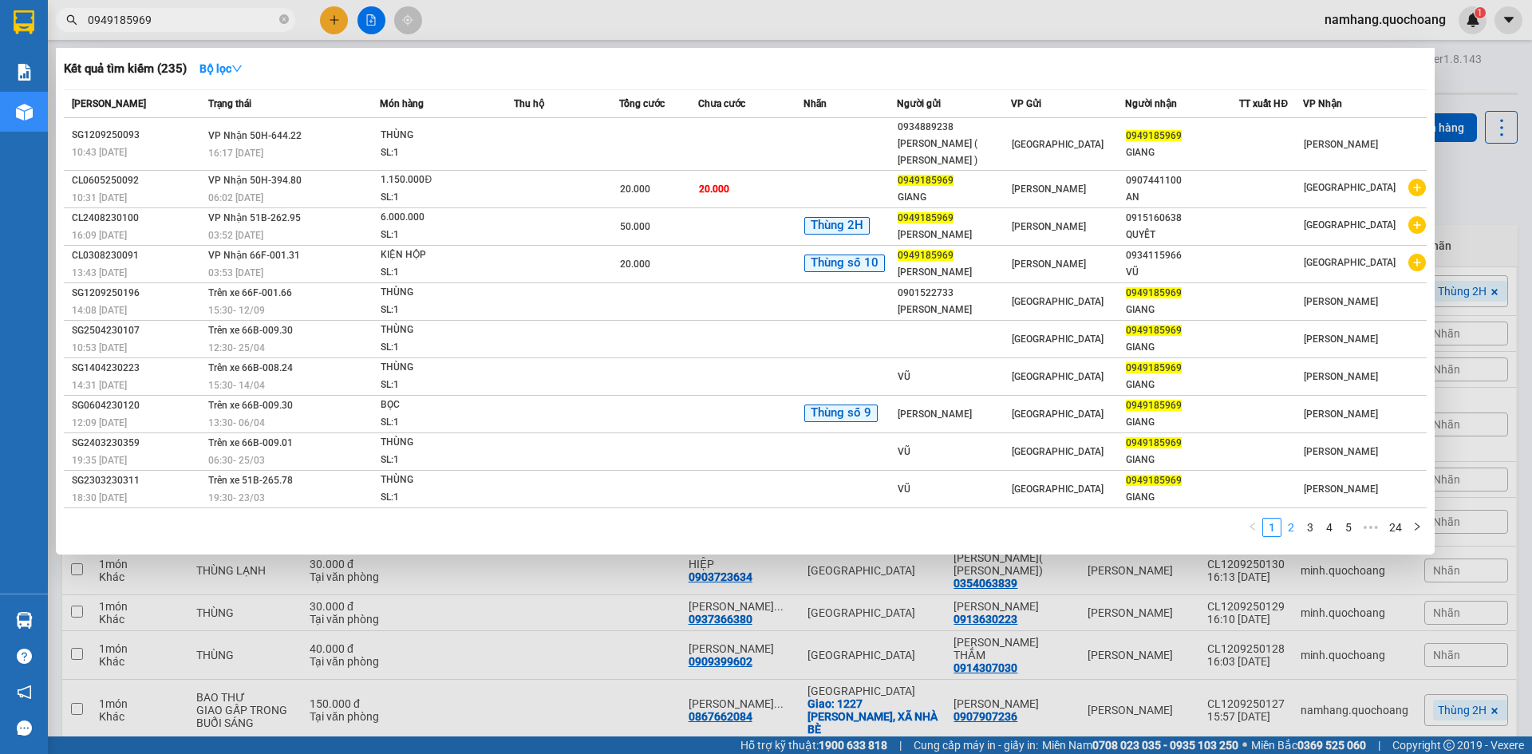
type input "0949185969"
click at [1291, 527] on link "2" at bounding box center [1292, 528] width 18 height 18
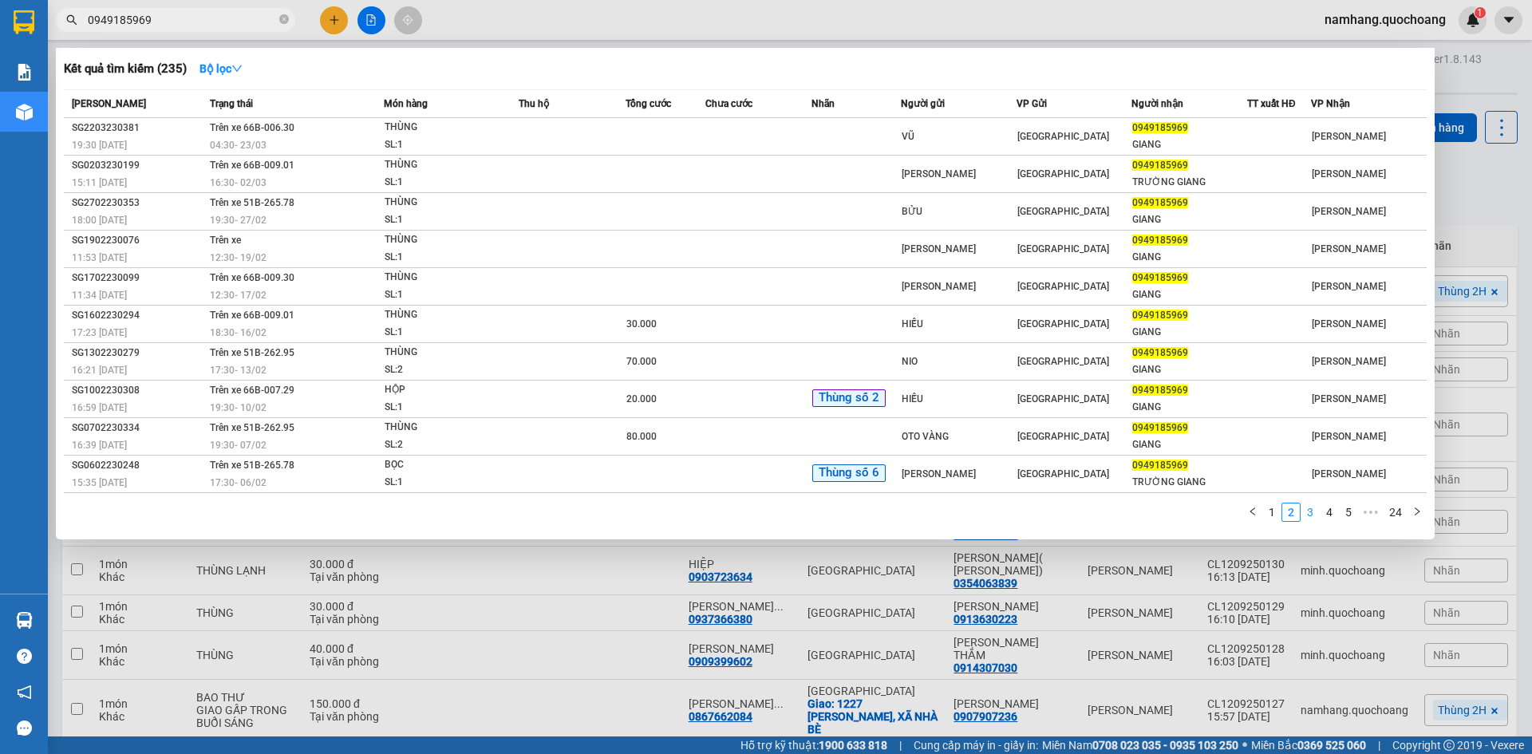
click at [1313, 506] on link "3" at bounding box center [1311, 513] width 18 height 18
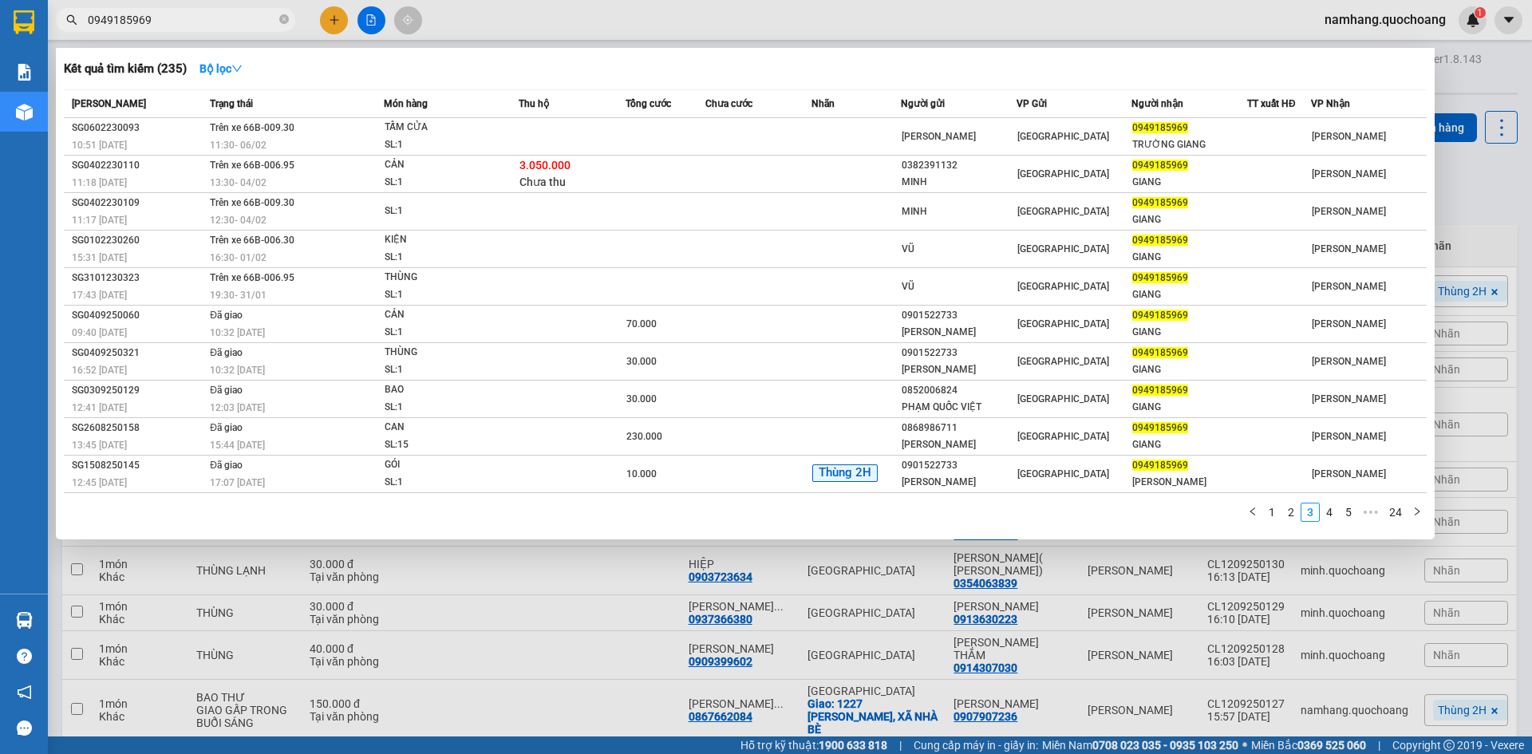
click at [1275, 520] on link "1" at bounding box center [1272, 513] width 18 height 18
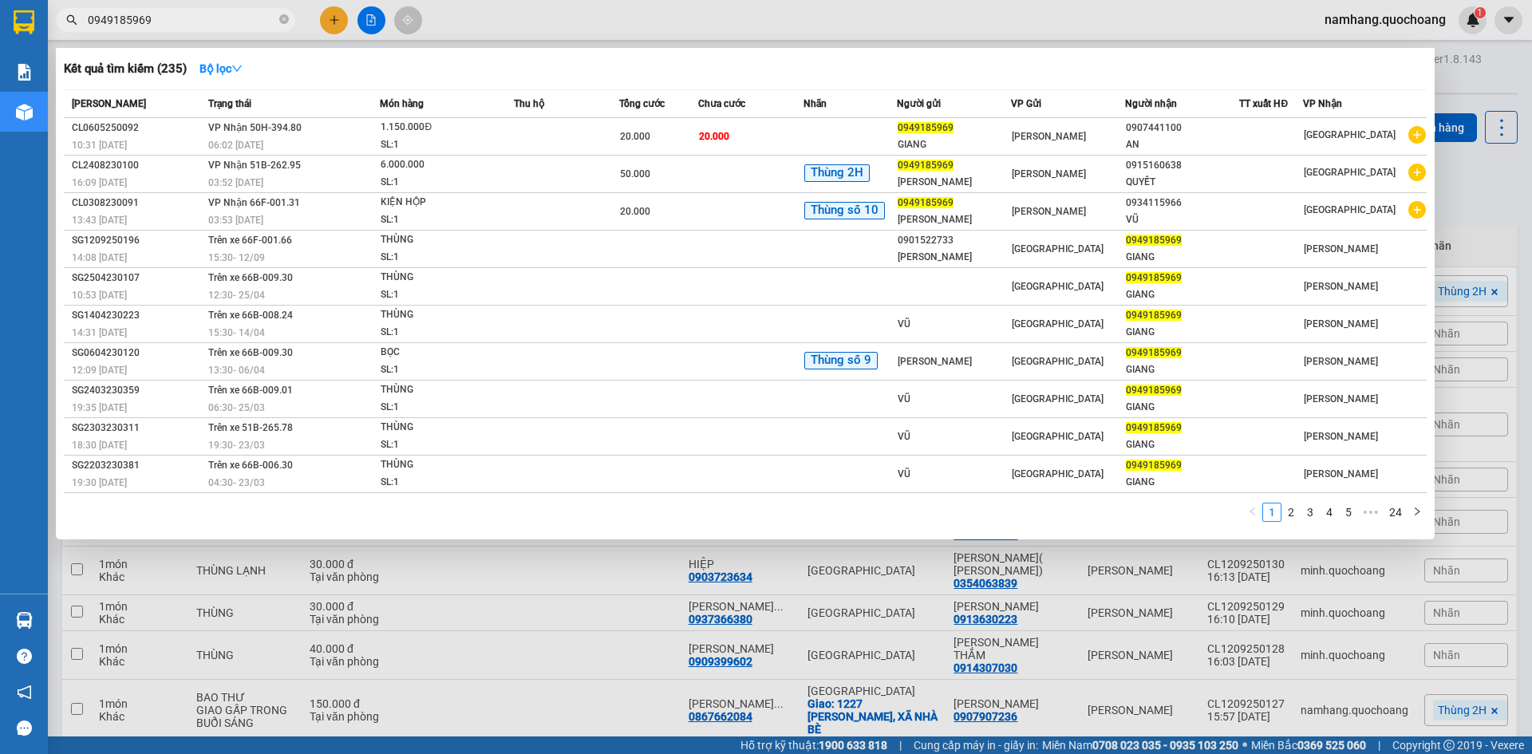
click at [1349, 603] on div at bounding box center [766, 377] width 1532 height 754
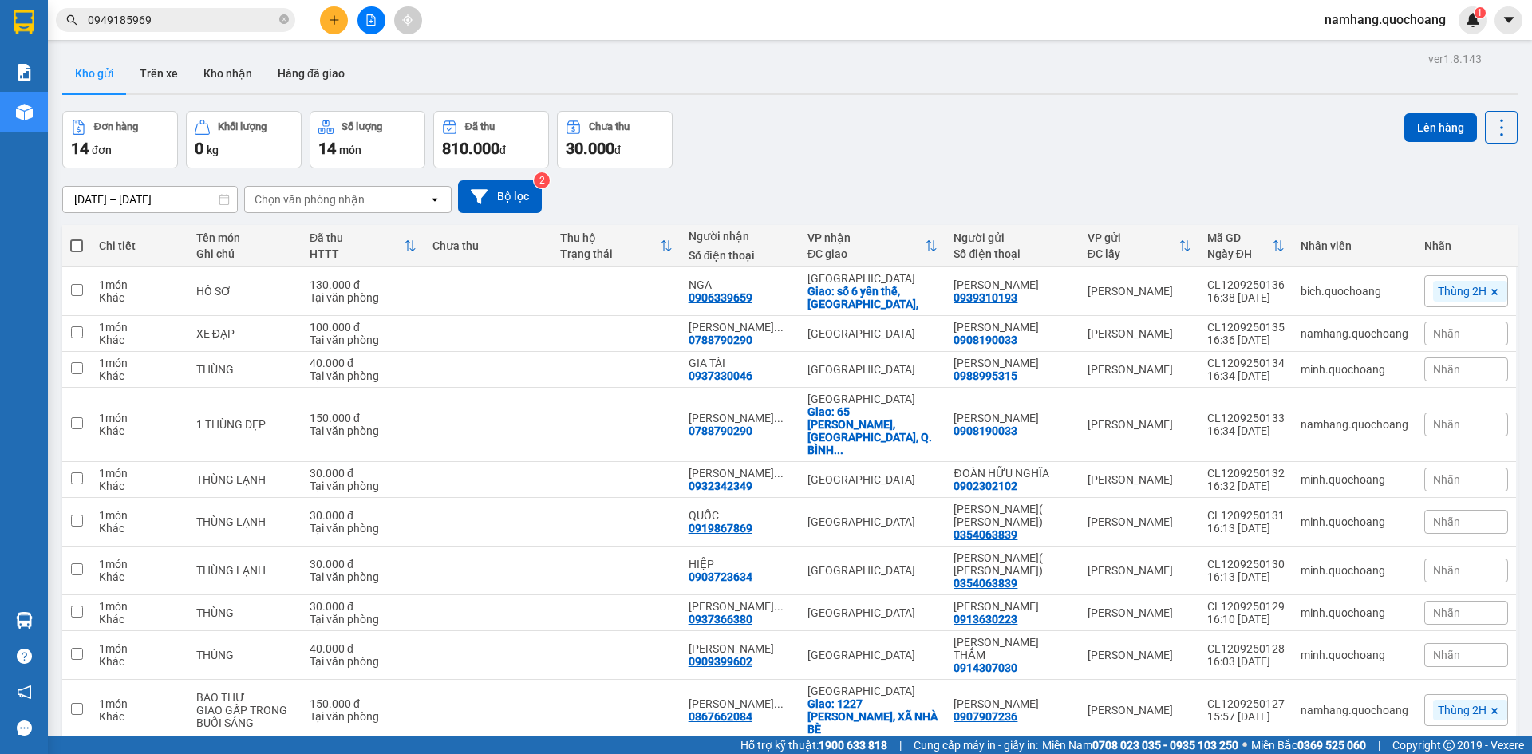
click at [334, 27] on button at bounding box center [334, 20] width 28 height 28
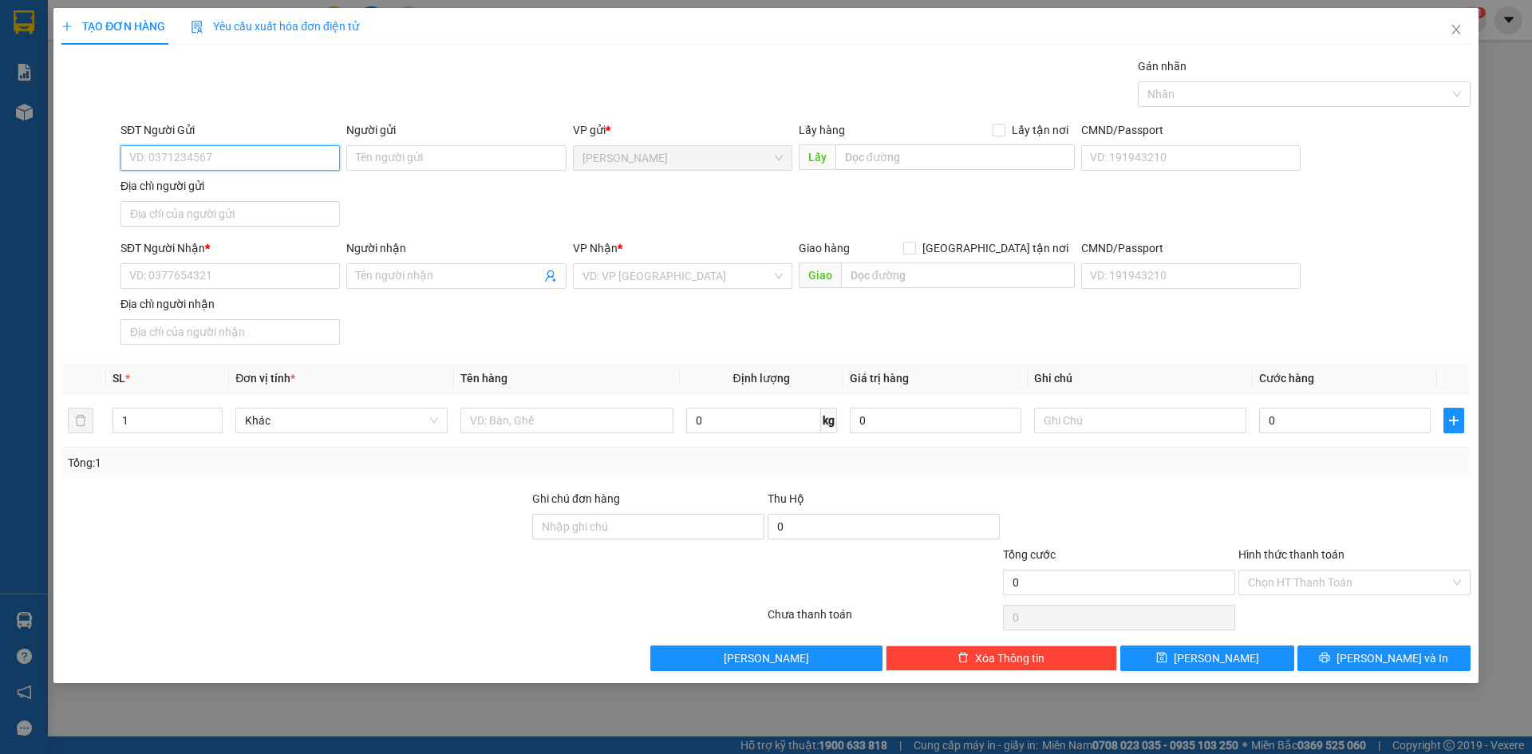
click at [204, 149] on input "SĐT Người Gửi" at bounding box center [230, 158] width 219 height 26
type input "0979815815"
click at [243, 196] on div "0979815815 - NGUYỄN THÀNH PHƯỚC" at bounding box center [230, 190] width 200 height 18
type input "NGUYỄN THÀNH PHƯỚC"
type input "0979815815"
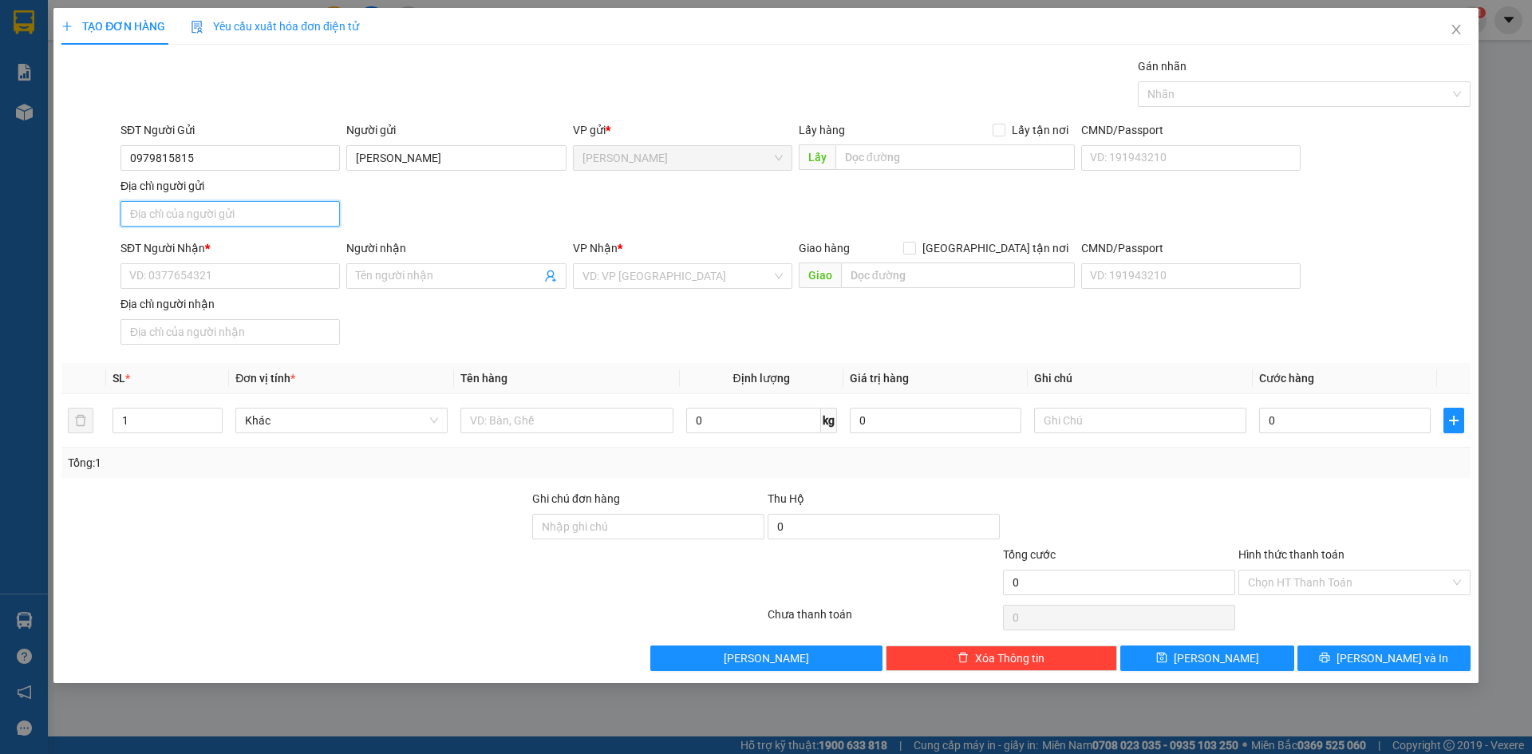
click at [234, 223] on input "Địa chỉ người gửi" at bounding box center [230, 214] width 219 height 26
type input "PHƯỜNG MỸ TRÀ, ĐỒNG THÁP"
click at [186, 271] on input "SĐT Người Nhận *" at bounding box center [230, 276] width 219 height 26
type input "0975438781"
click at [370, 278] on input "Người nhận" at bounding box center [448, 276] width 184 height 18
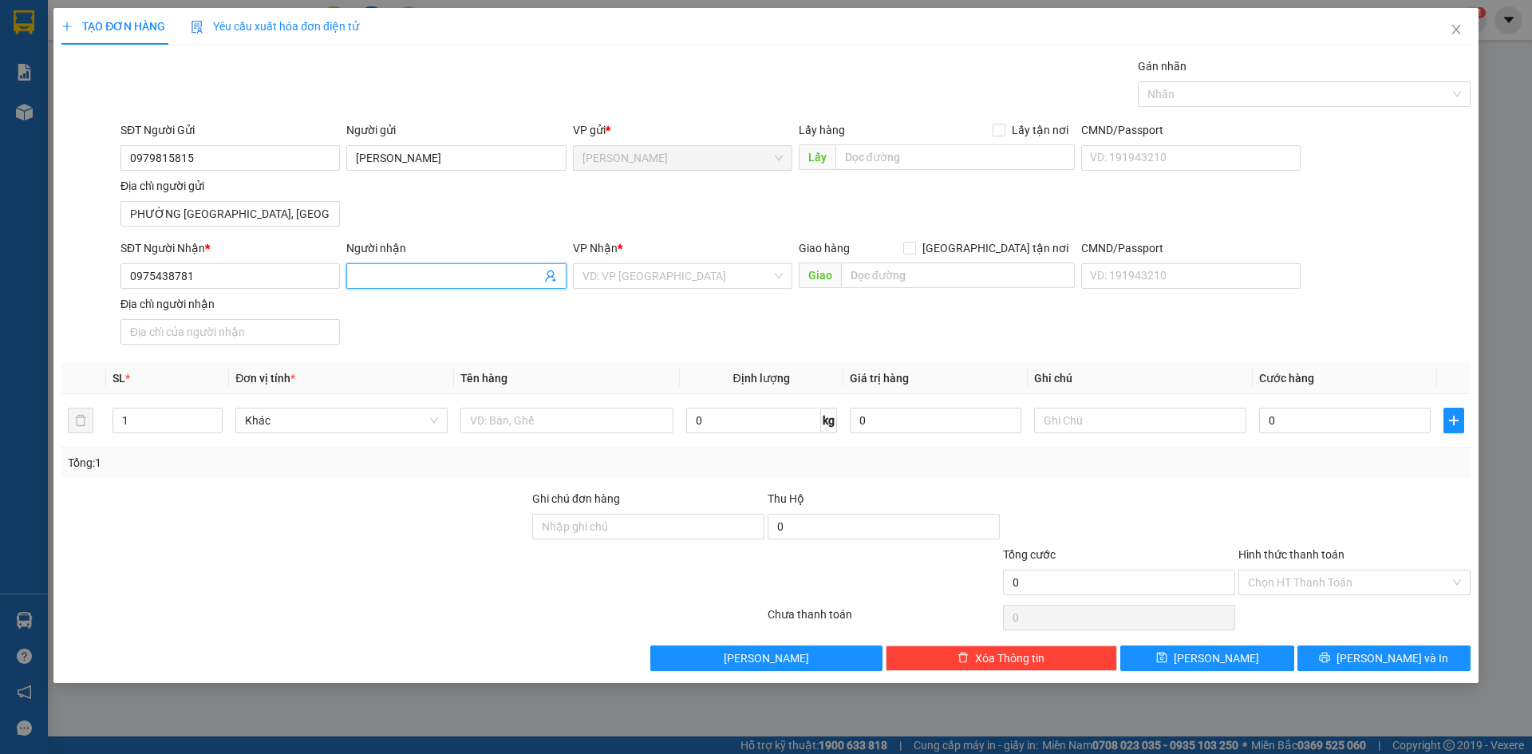
click at [422, 280] on input "Người nhận" at bounding box center [448, 276] width 184 height 18
click at [425, 280] on input "Người nhận" at bounding box center [448, 276] width 184 height 18
type input "CÔNG TY LAPTOP NHẬT"
click at [1318, 420] on input "0" at bounding box center [1345, 421] width 172 height 26
type input "1"
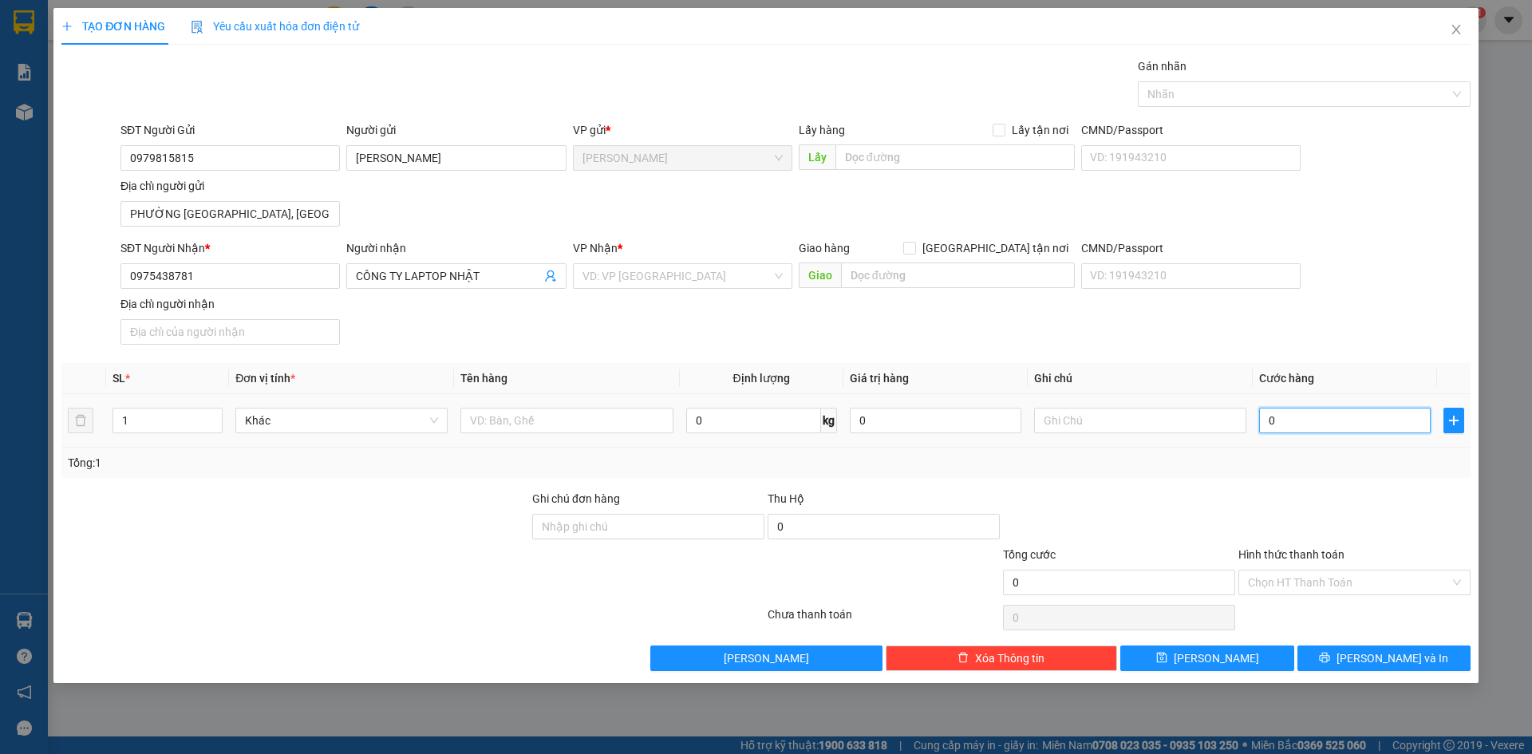
type input "1"
type input "17"
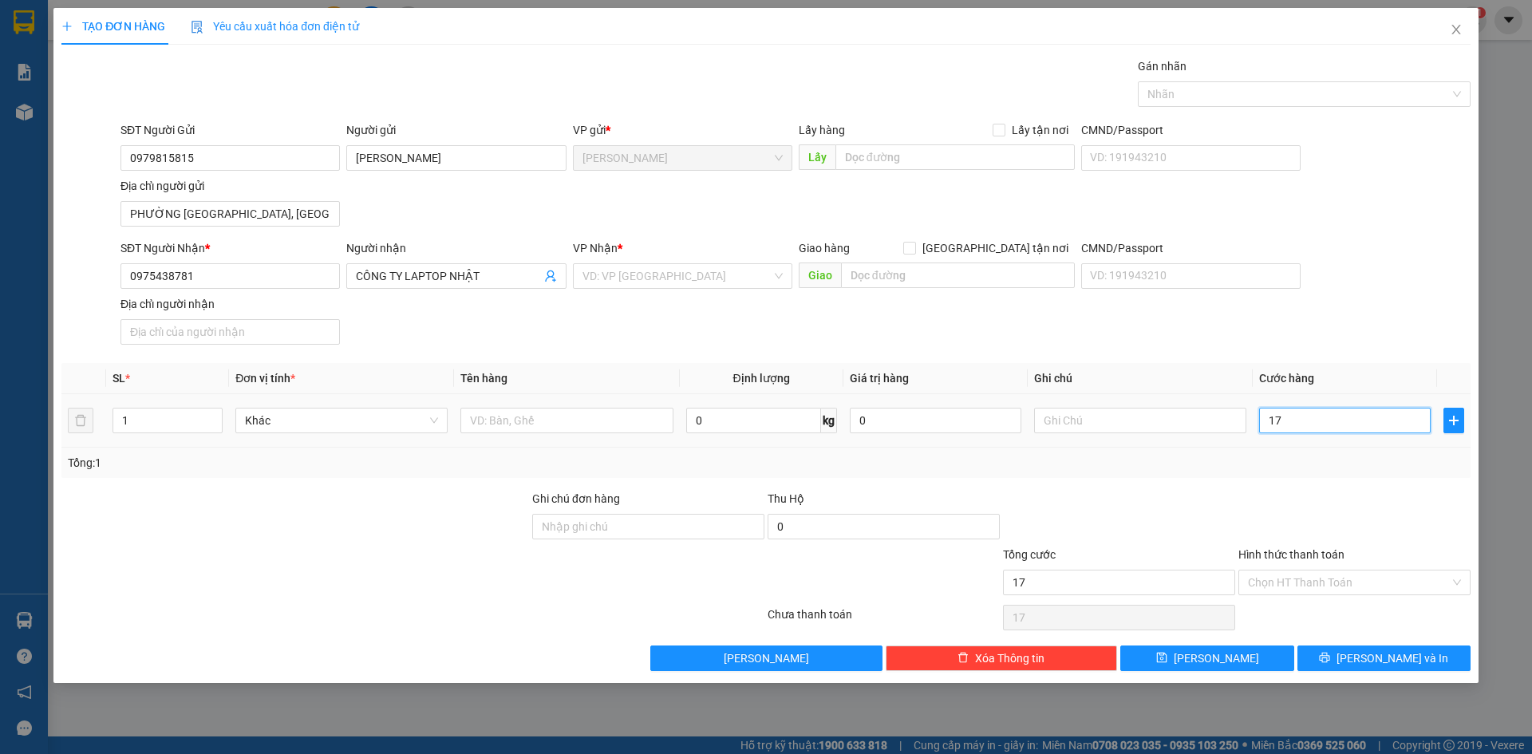
type input "170"
type input "1.700"
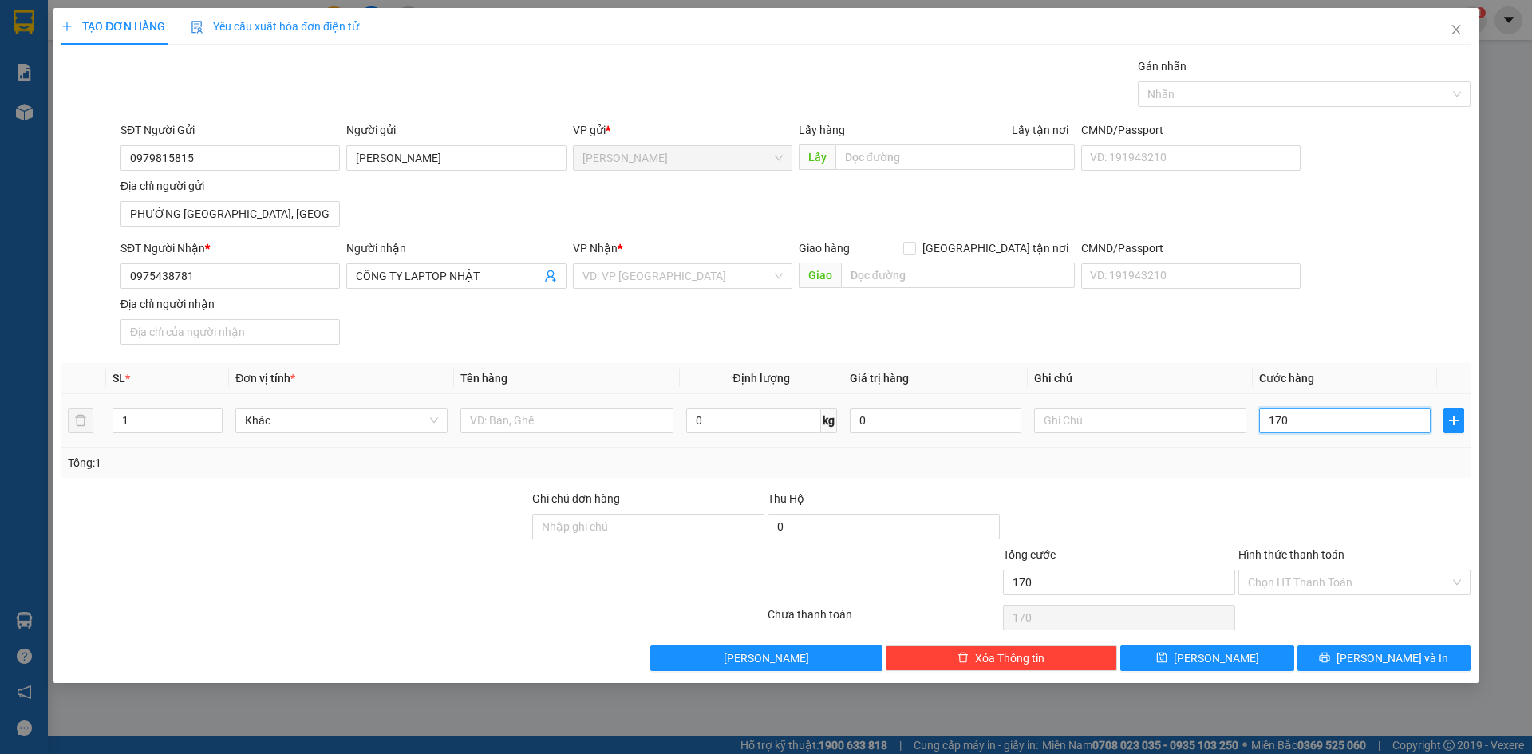
type input "1.700"
type input "17.000"
type input "170.000"
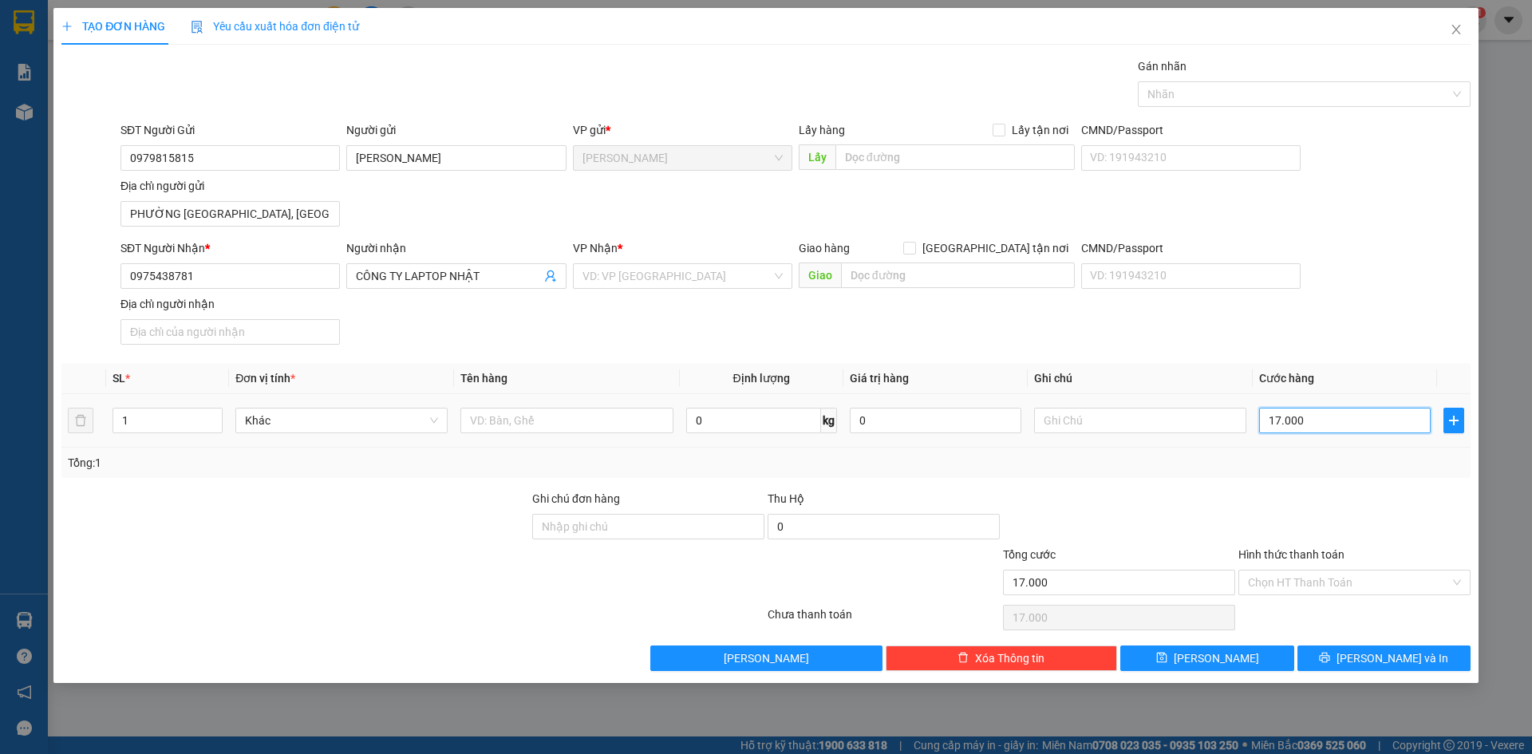
type input "170.000"
click at [1358, 325] on div "SĐT Người Nhận * 0975438781 Người nhận CÔNG TY LAPTOP NHẬT VP Nhận * VD: VP Sài…" at bounding box center [795, 295] width 1357 height 112
click at [482, 275] on input "CÔNG TY LAPTOP NHẬT" at bounding box center [448, 276] width 184 height 18
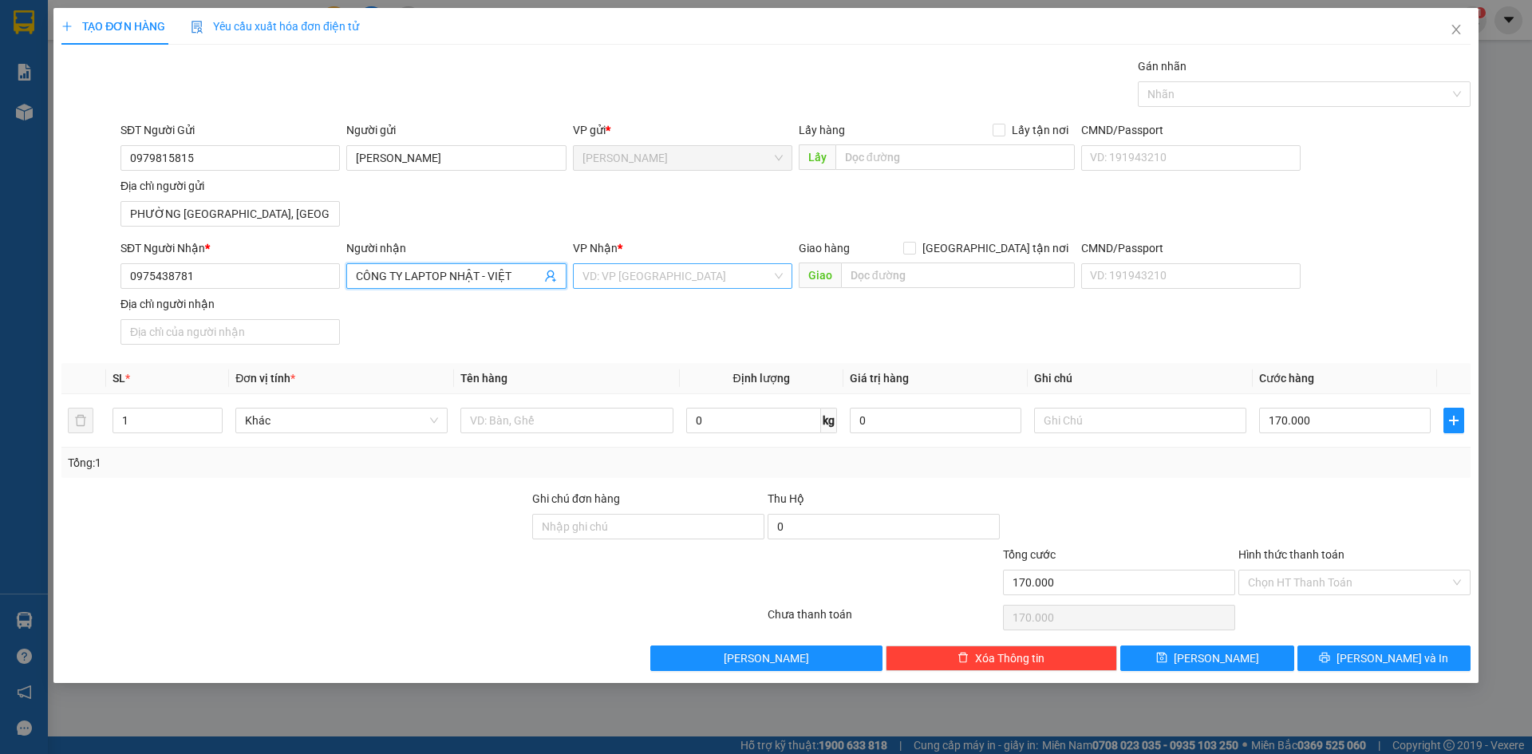
type input "CÔNG TY LAPTOP NHẬT - VIỆT"
click at [627, 279] on input "search" at bounding box center [677, 276] width 189 height 24
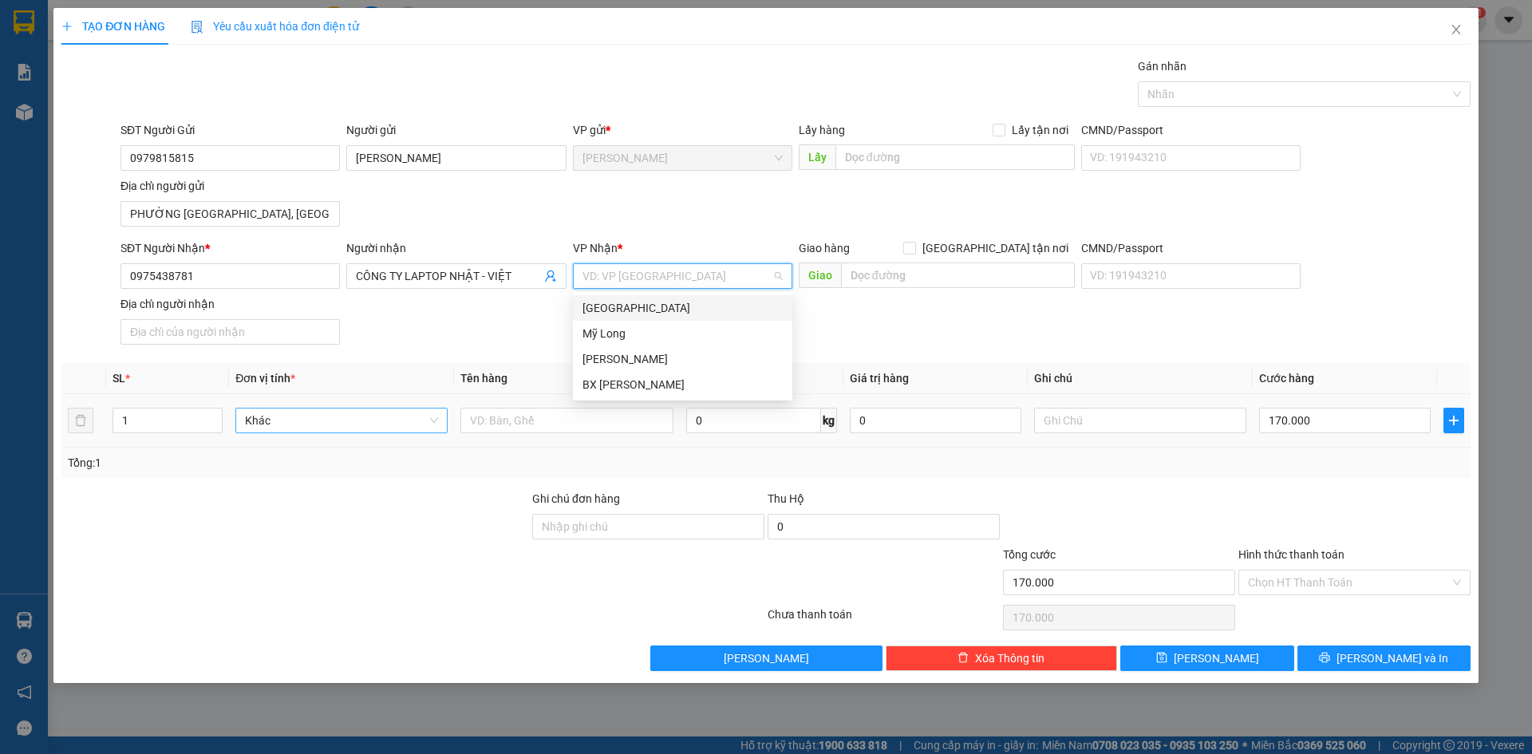
drag, startPoint x: 640, startPoint y: 312, endPoint x: 448, endPoint y: 428, distance: 224.5
click at [640, 312] on div "[GEOGRAPHIC_DATA]" at bounding box center [683, 308] width 200 height 18
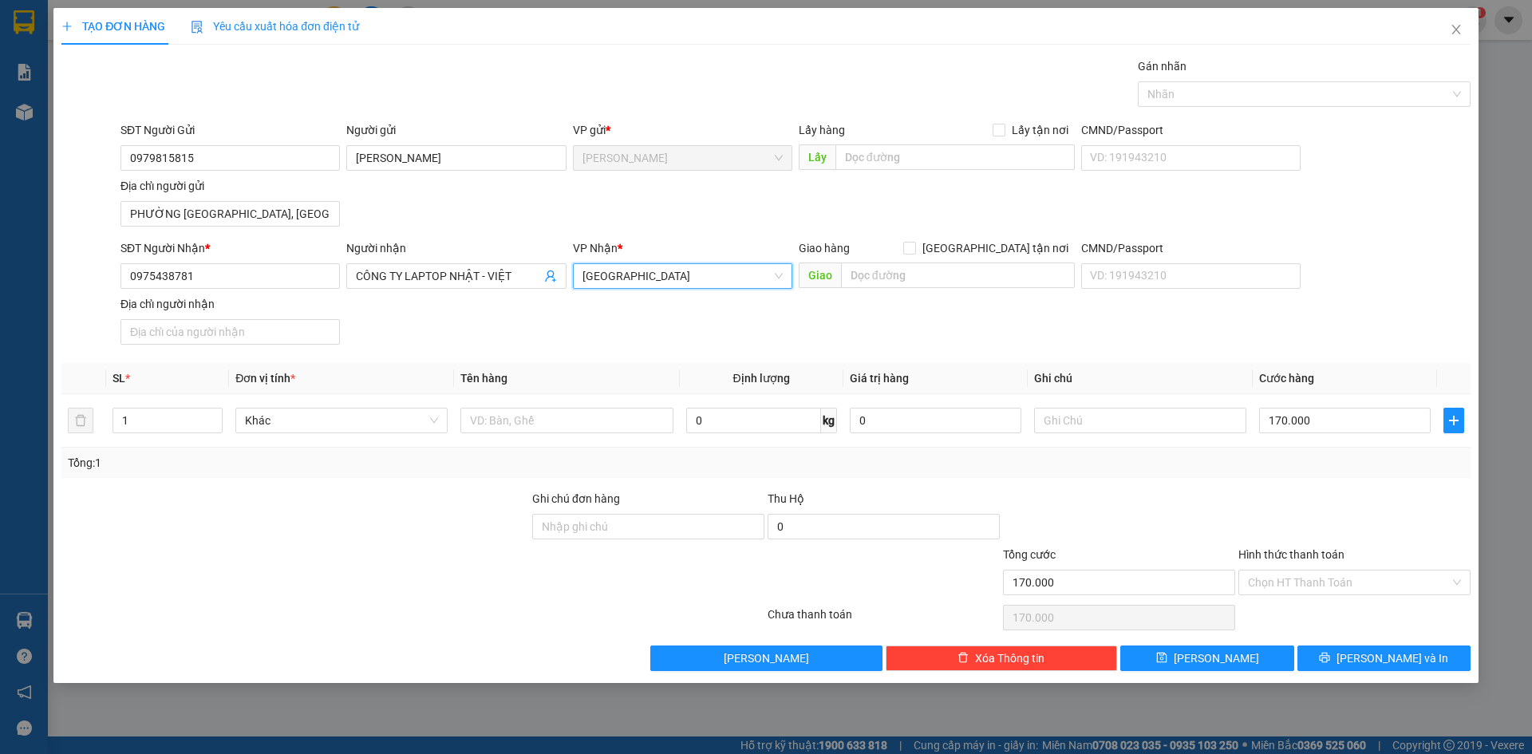
click at [592, 326] on div "SĐT Người Nhận * 0975438781 Người nhận CÔNG TY LAPTOP NHẬT - VIỆT VP Nhận * Sài…" at bounding box center [795, 295] width 1357 height 112
click at [592, 422] on input "text" at bounding box center [567, 421] width 212 height 26
type input "THÙNG"
click at [551, 341] on div "SĐT Người Nhận * 0975438781 Người nhận CÔNG TY LAPTOP NHẬT - VIỆT VP Nhận * Sài…" at bounding box center [795, 295] width 1357 height 112
click at [1026, 250] on span "Giao tận nơi" at bounding box center [995, 248] width 159 height 18
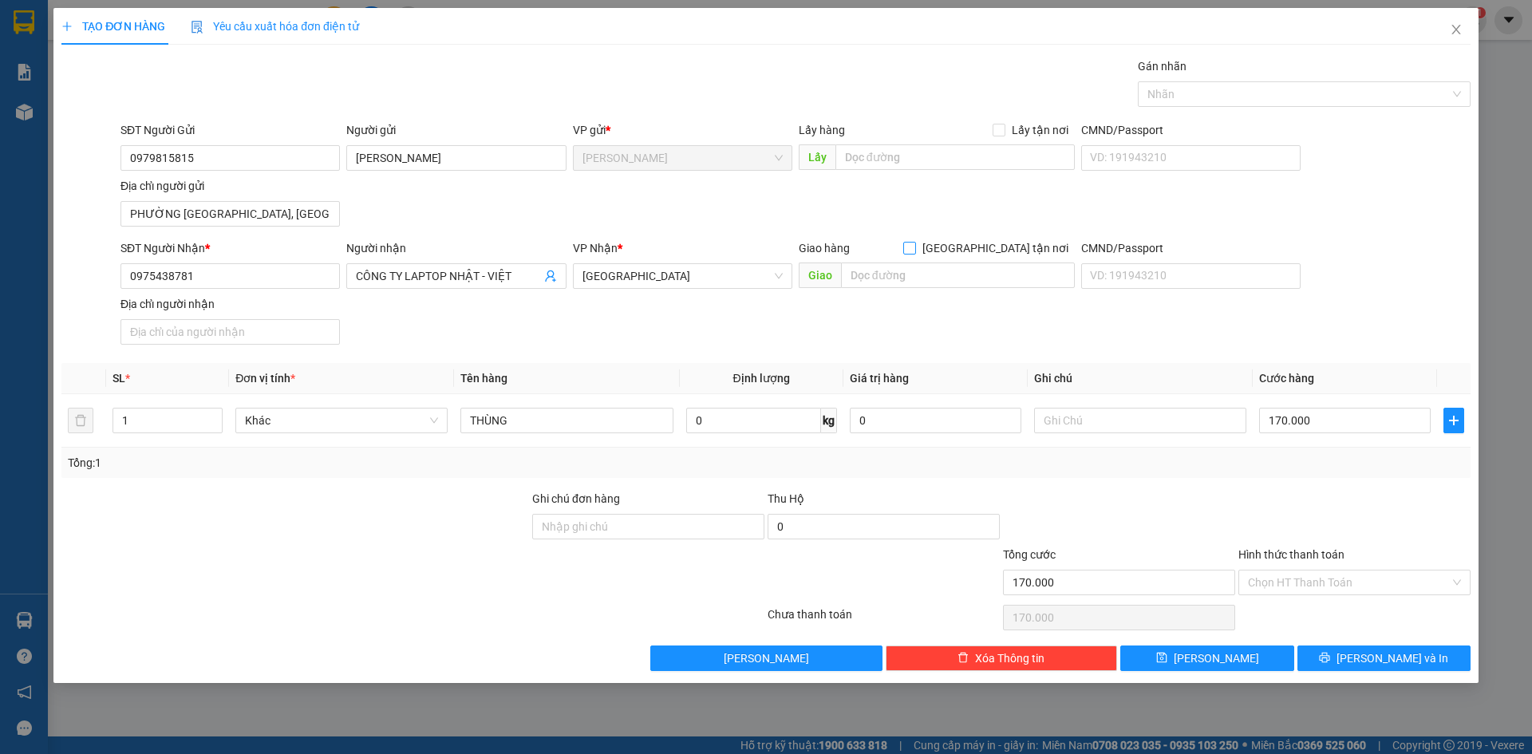
click at [915, 250] on input "Giao tận nơi" at bounding box center [908, 247] width 11 height 11
checkbox input "true"
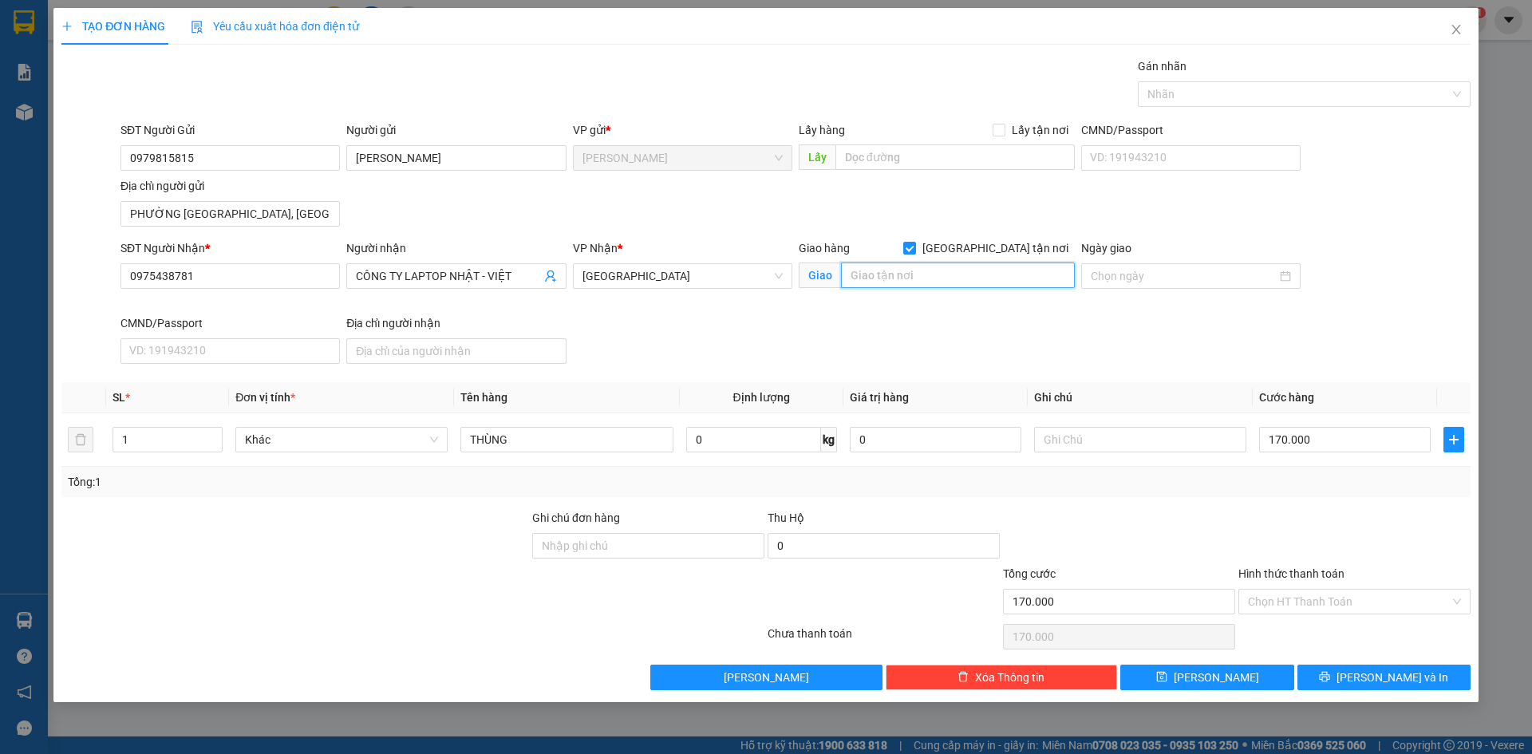
click at [919, 285] on input "text" at bounding box center [958, 276] width 234 height 26
type input "123 NGUYỄN NGỌC NHỰT, P.TÂN QUÝ, Q.TÂN PHÚ"
click at [1106, 340] on div "SĐT Người Nhận * 0975438781 Người nhận CÔNG TY LAPTOP NHẬT - VIỆT VP Nhận * Sài…" at bounding box center [795, 304] width 1357 height 131
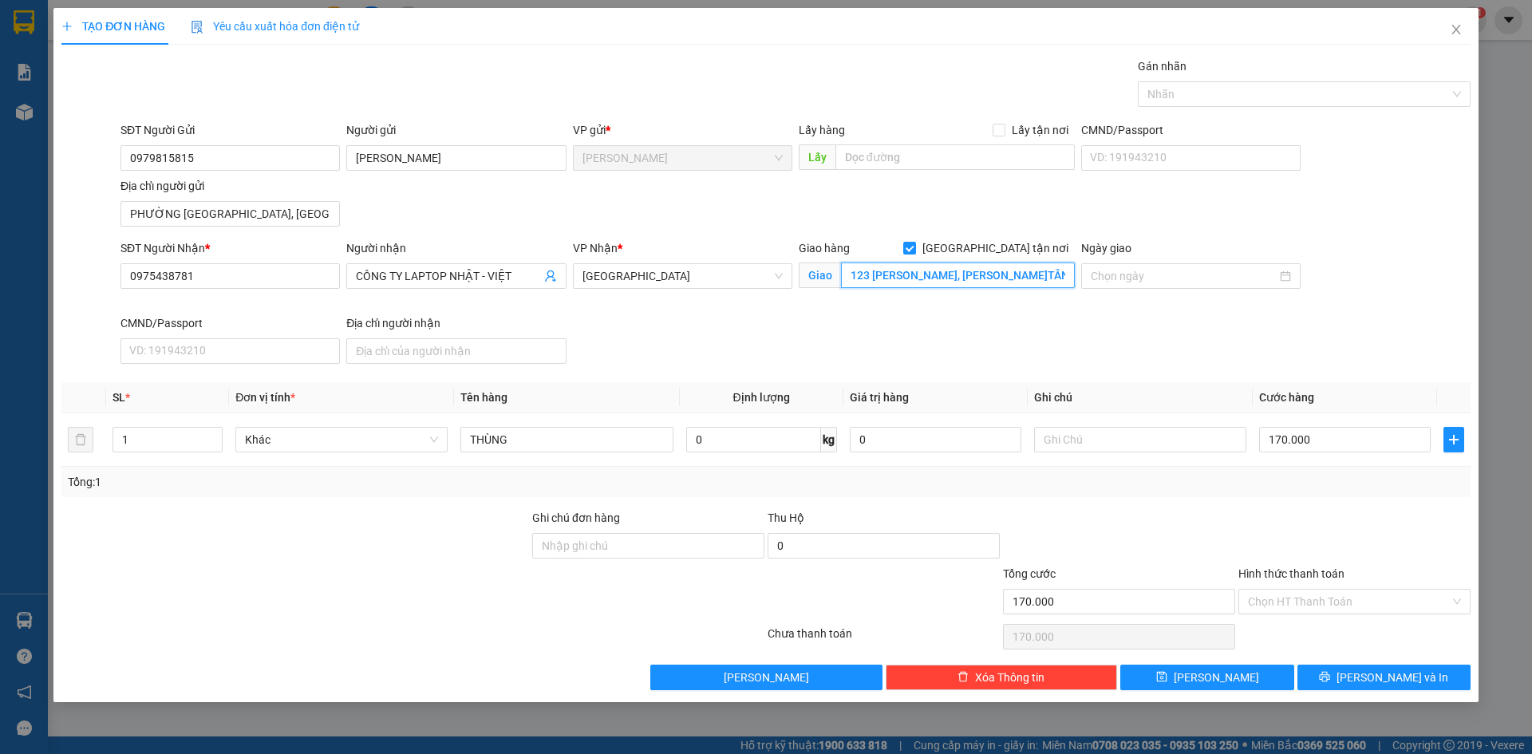
click at [1038, 282] on input "123 NGUYỄN NGỌC NHỰT, P.TÂN QUÝ, Q.TÂN PHÚ" at bounding box center [958, 276] width 234 height 26
click at [1171, 275] on input "Ngày giao" at bounding box center [1184, 276] width 186 height 18
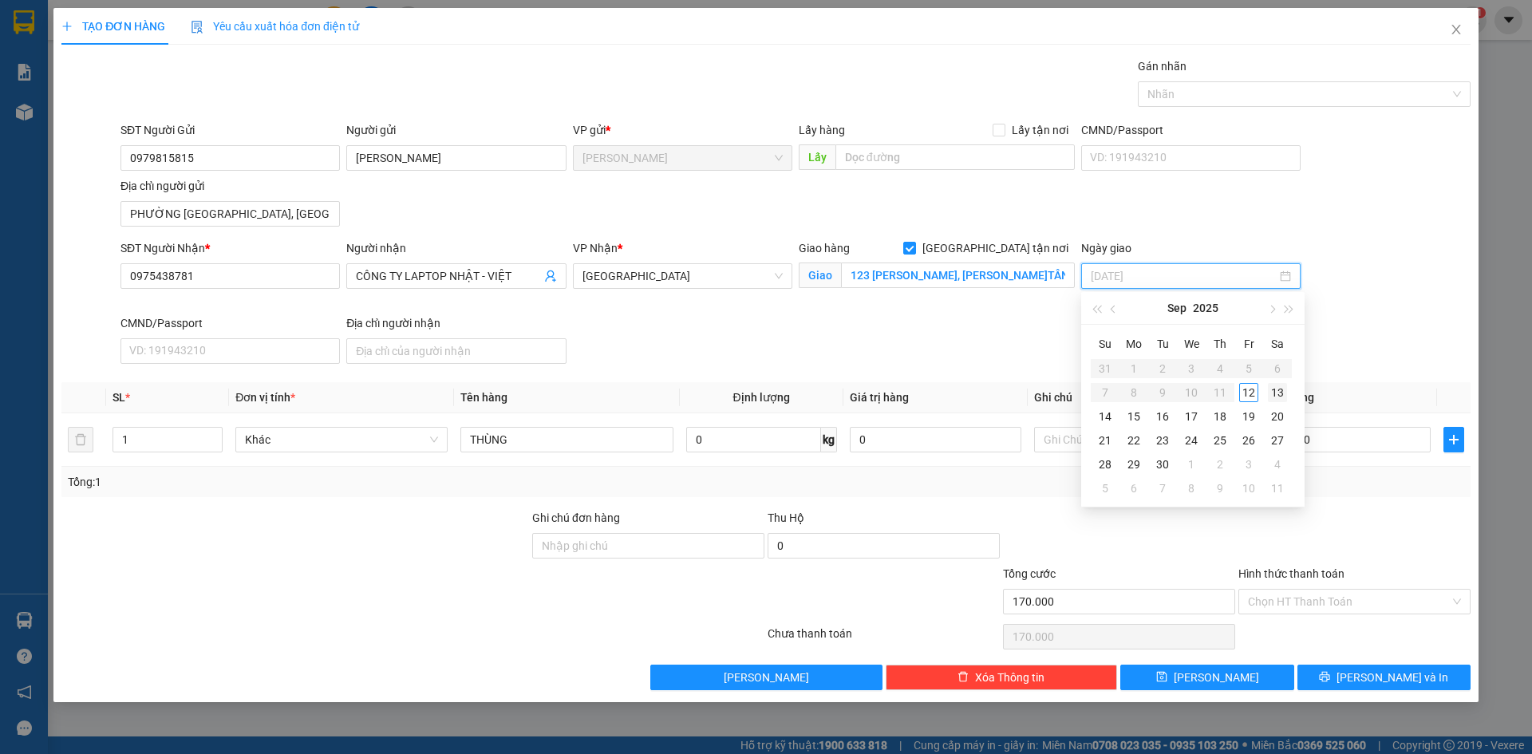
type input "13/09/2025"
click at [1279, 394] on div "13" at bounding box center [1277, 392] width 19 height 19
click at [1374, 347] on div "SĐT Người Nhận * 0975438781 Người nhận CÔNG TY LAPTOP NHẬT - VIỆT VP Nhận * Sài…" at bounding box center [795, 304] width 1357 height 131
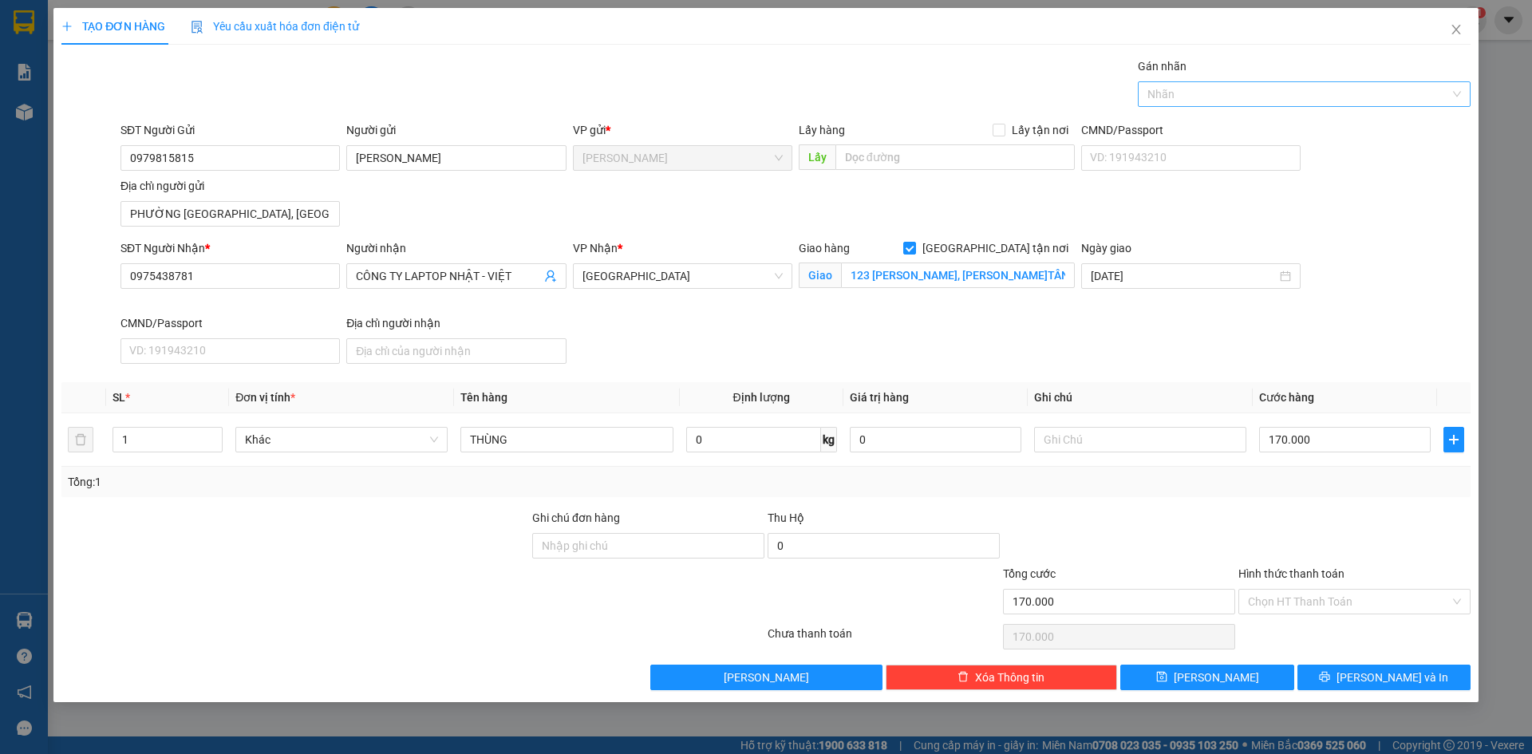
click at [1330, 89] on div at bounding box center [1296, 94] width 309 height 19
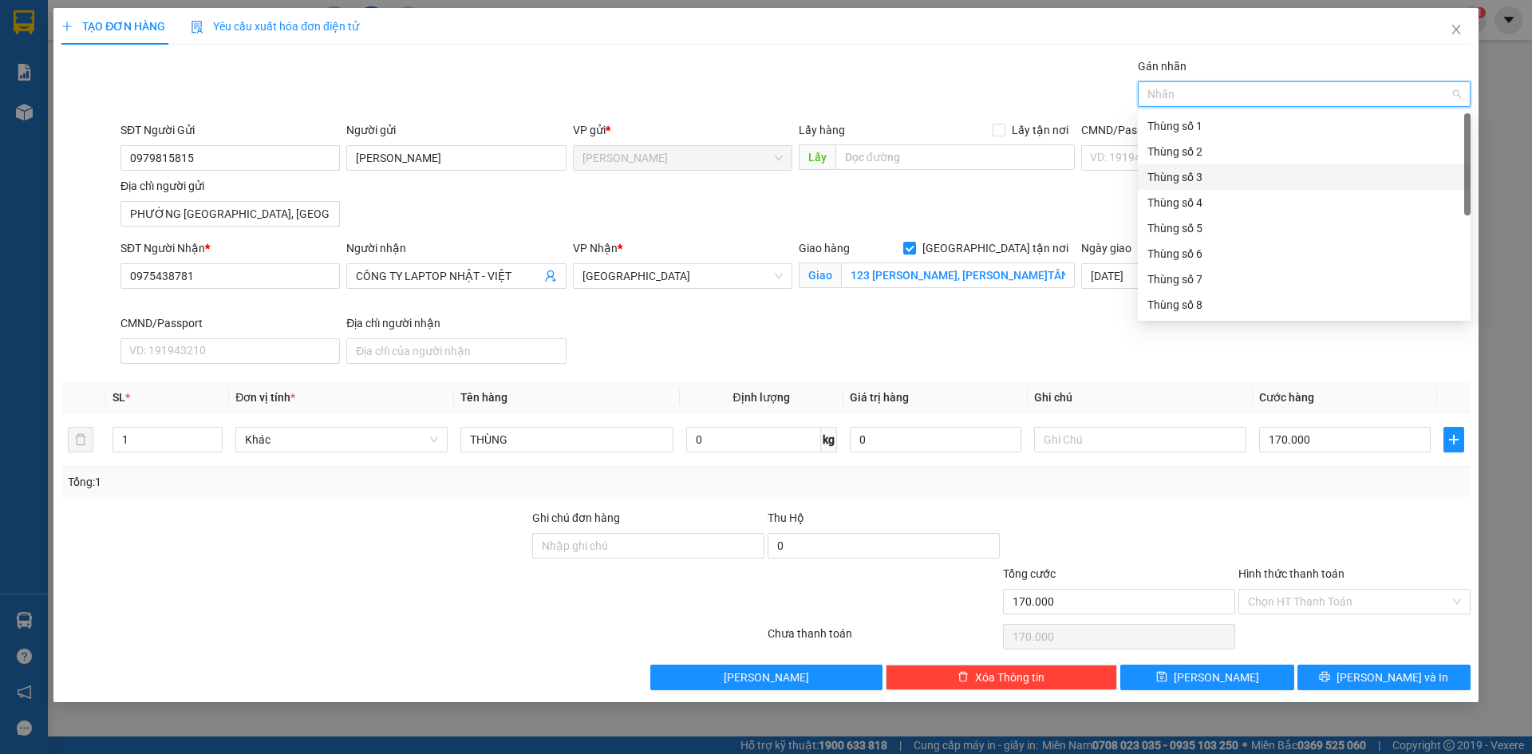
scroll to position [204, 0]
click at [1229, 302] on div "Thùng 2H" at bounding box center [1305, 305] width 314 height 18
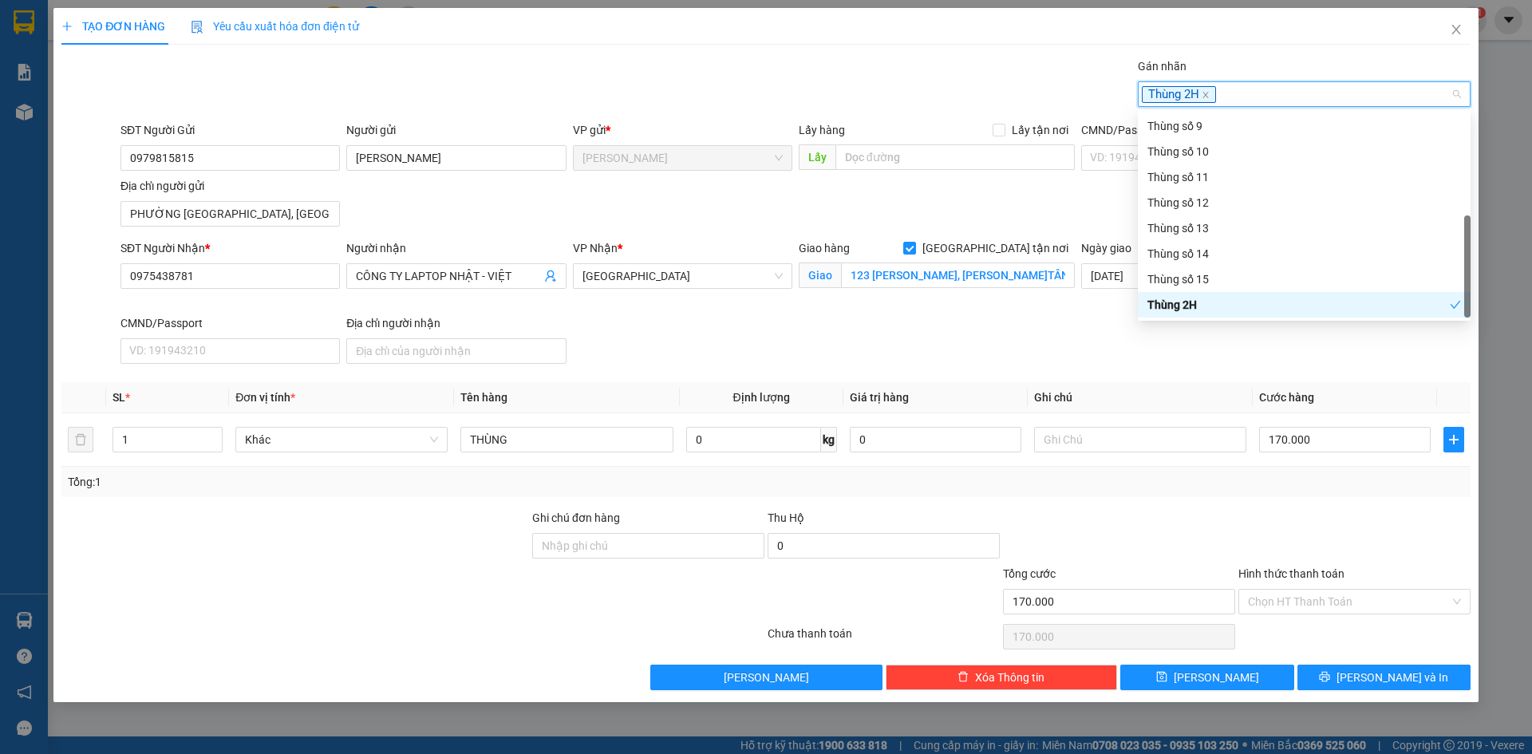
click at [1325, 537] on div at bounding box center [1354, 537] width 235 height 56
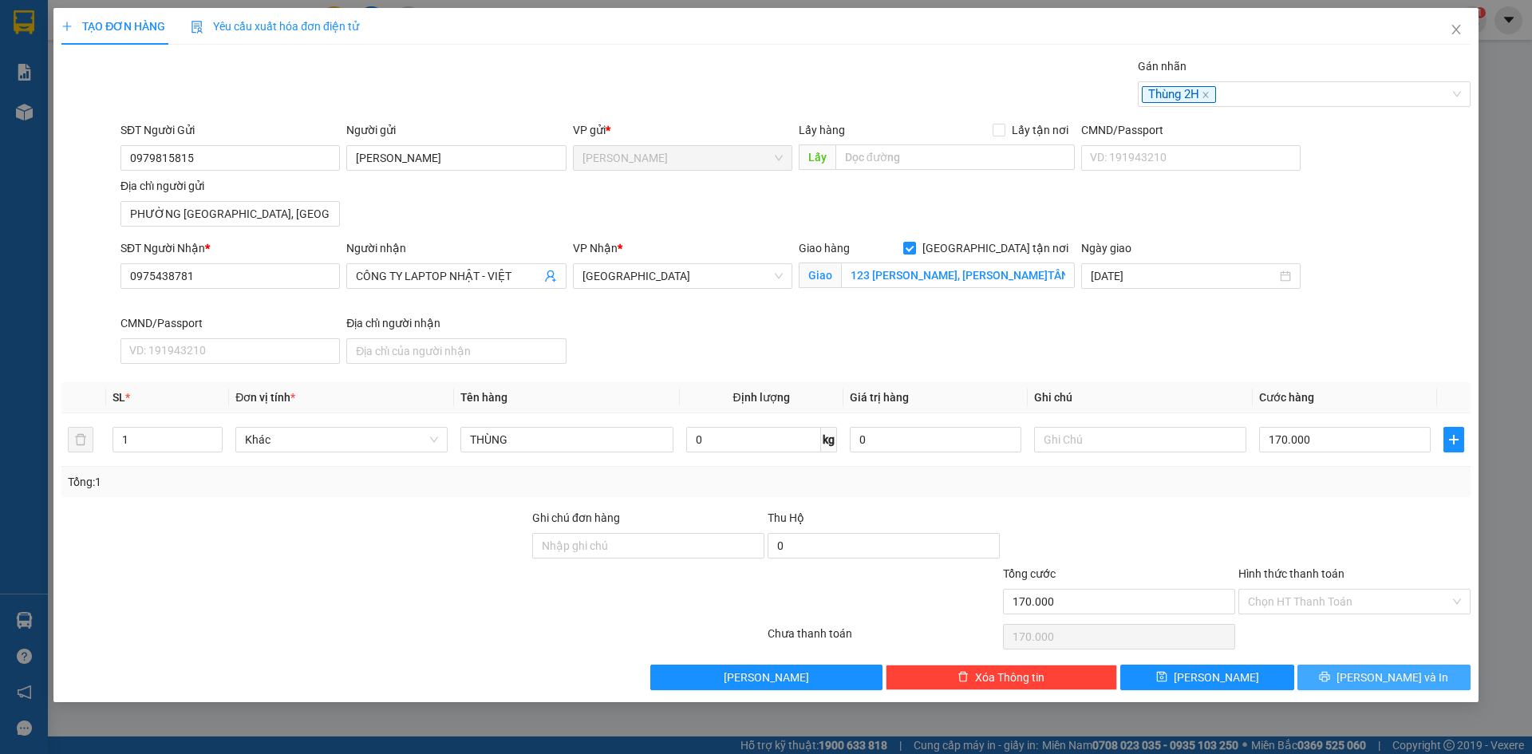
click at [1428, 672] on button "Lưu và In" at bounding box center [1384, 678] width 173 height 26
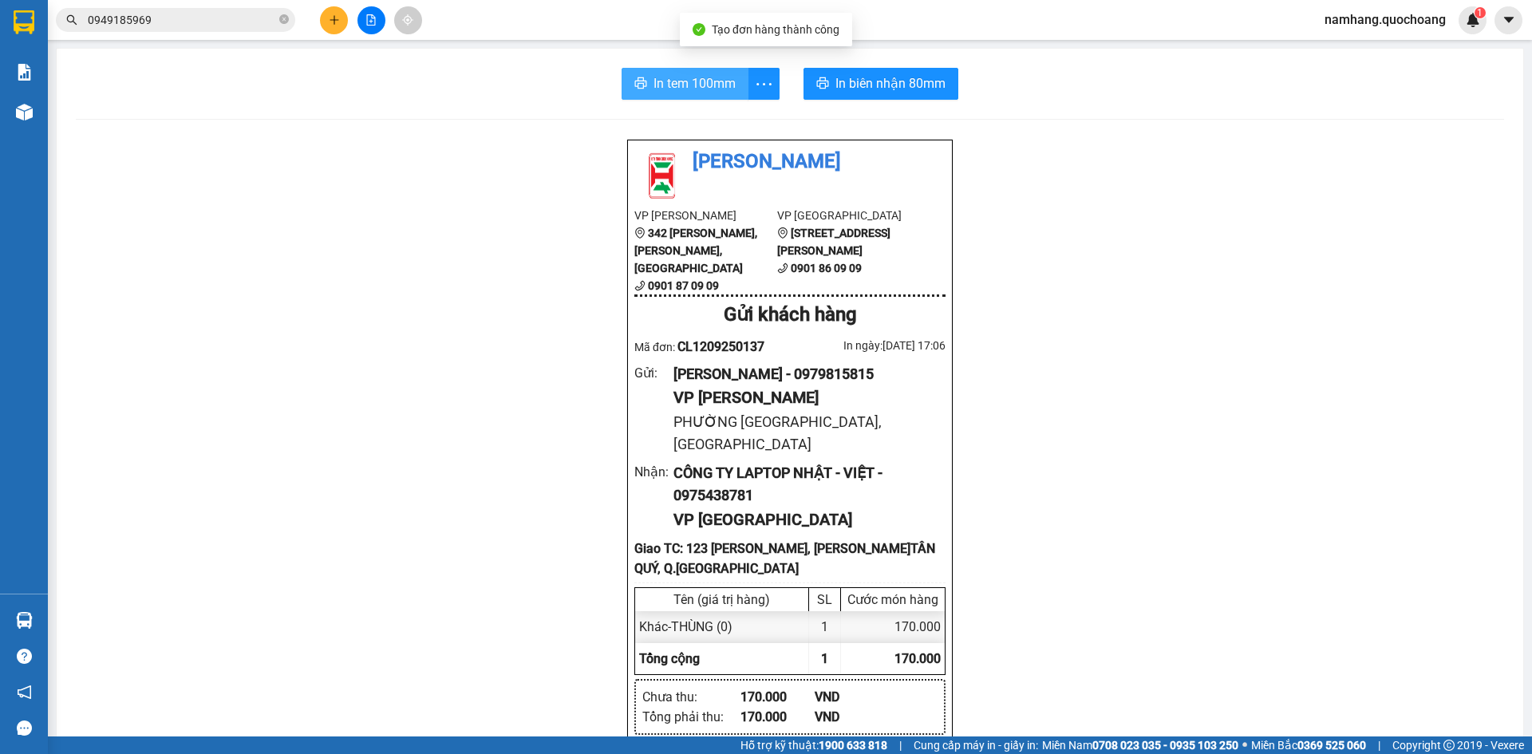
click at [654, 92] on span "In tem 100mm" at bounding box center [695, 83] width 82 height 20
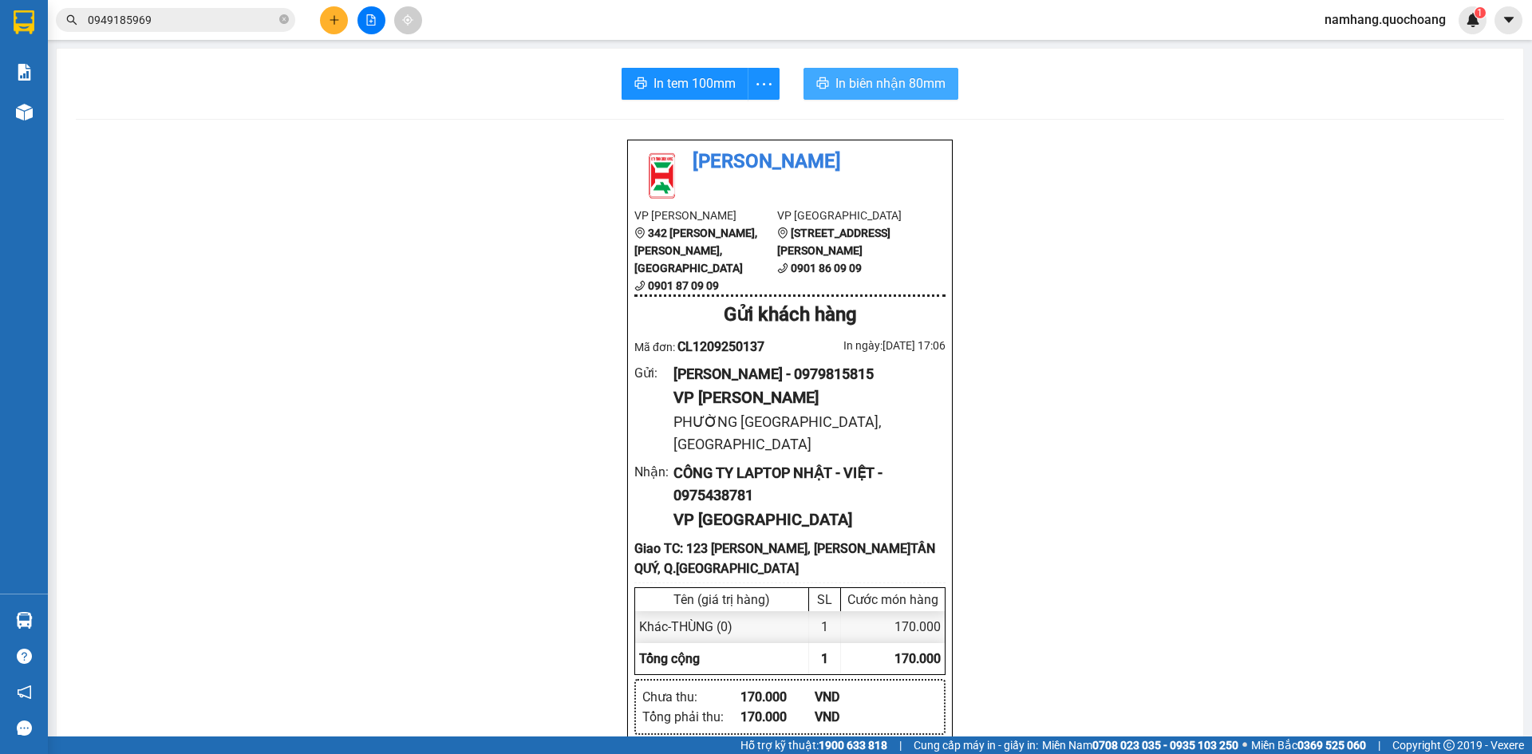
click at [918, 77] on span "In biên nhận 80mm" at bounding box center [891, 83] width 110 height 20
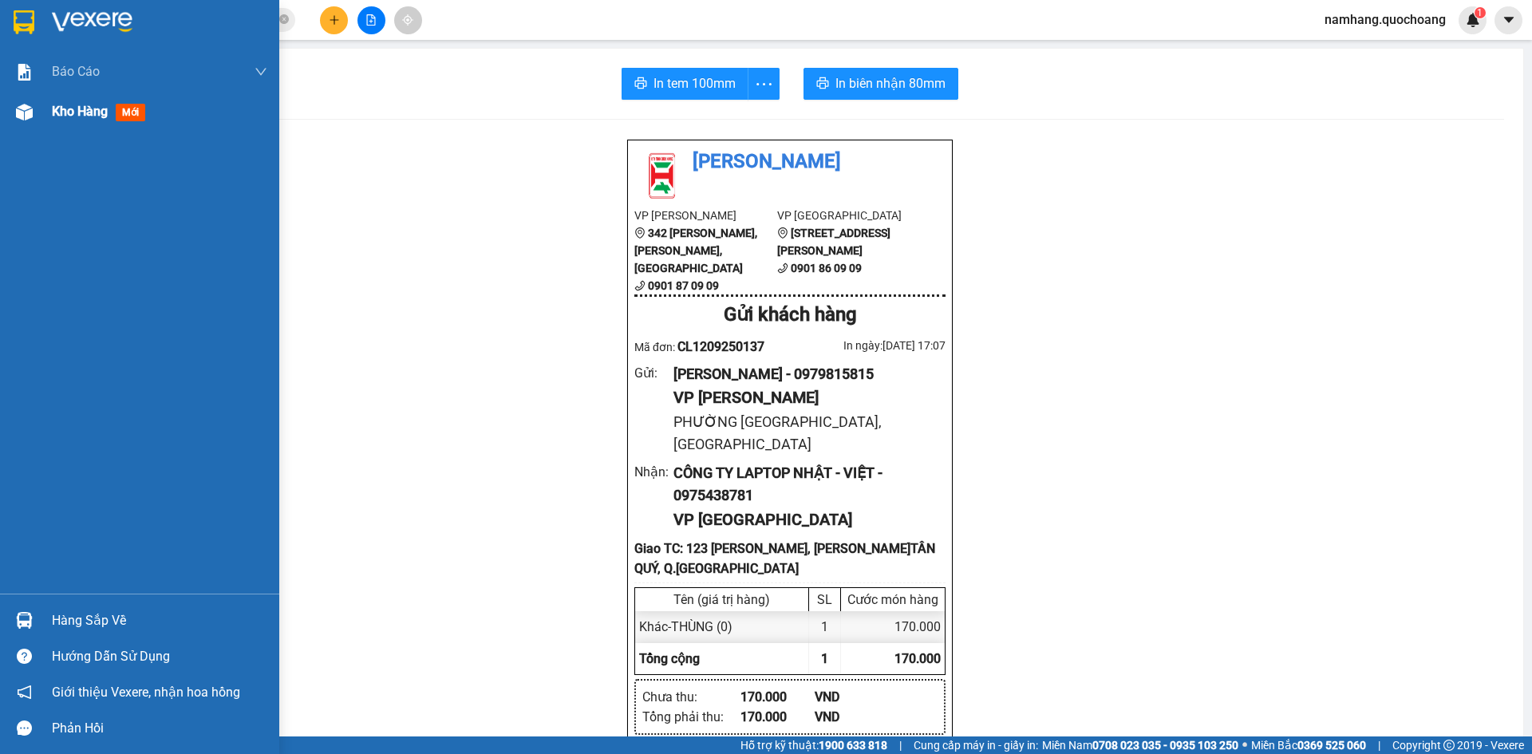
click at [79, 114] on span "Kho hàng" at bounding box center [80, 111] width 56 height 15
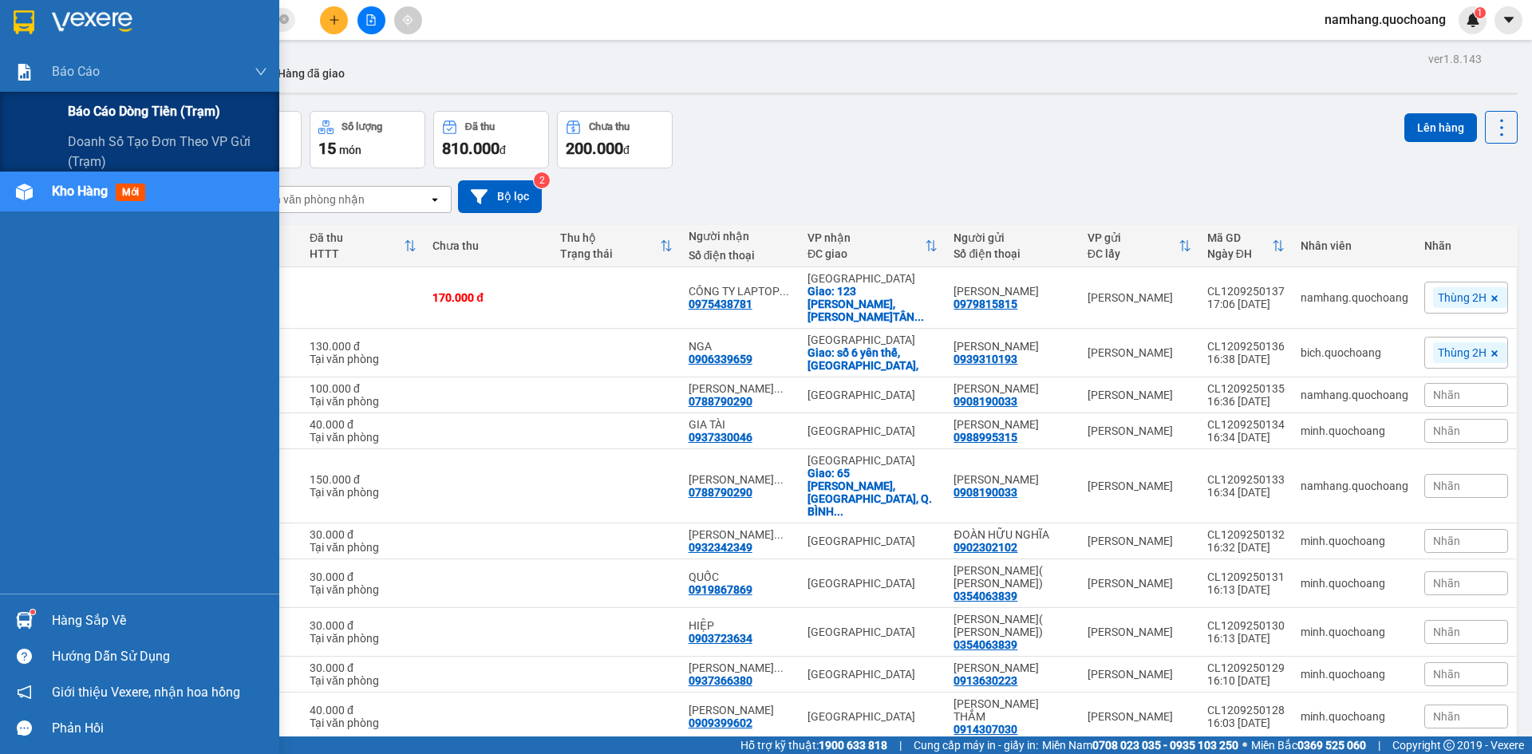
click at [69, 107] on span "Báo cáo dòng tiền (trạm)" at bounding box center [144, 111] width 152 height 20
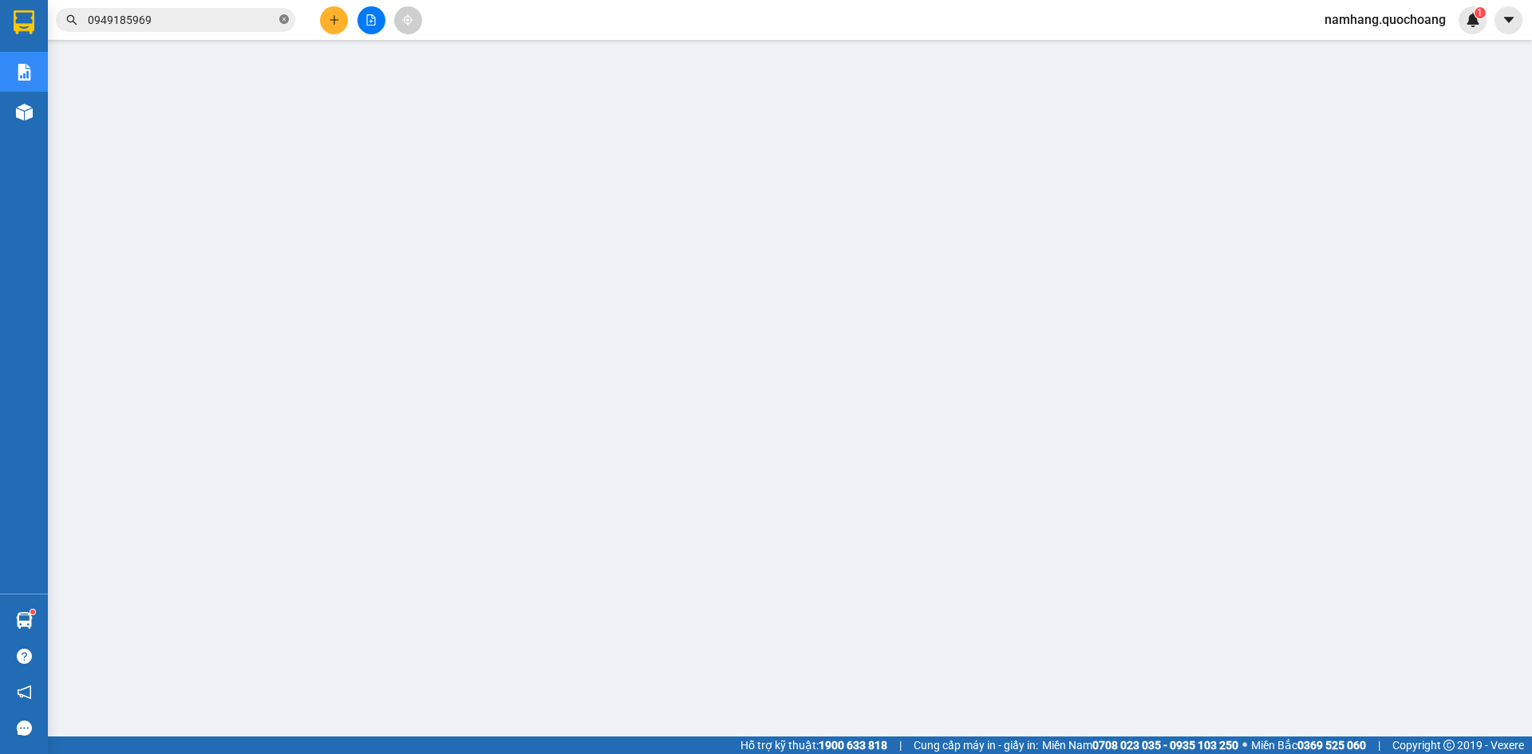
click at [283, 23] on icon "close-circle" at bounding box center [284, 19] width 10 height 10
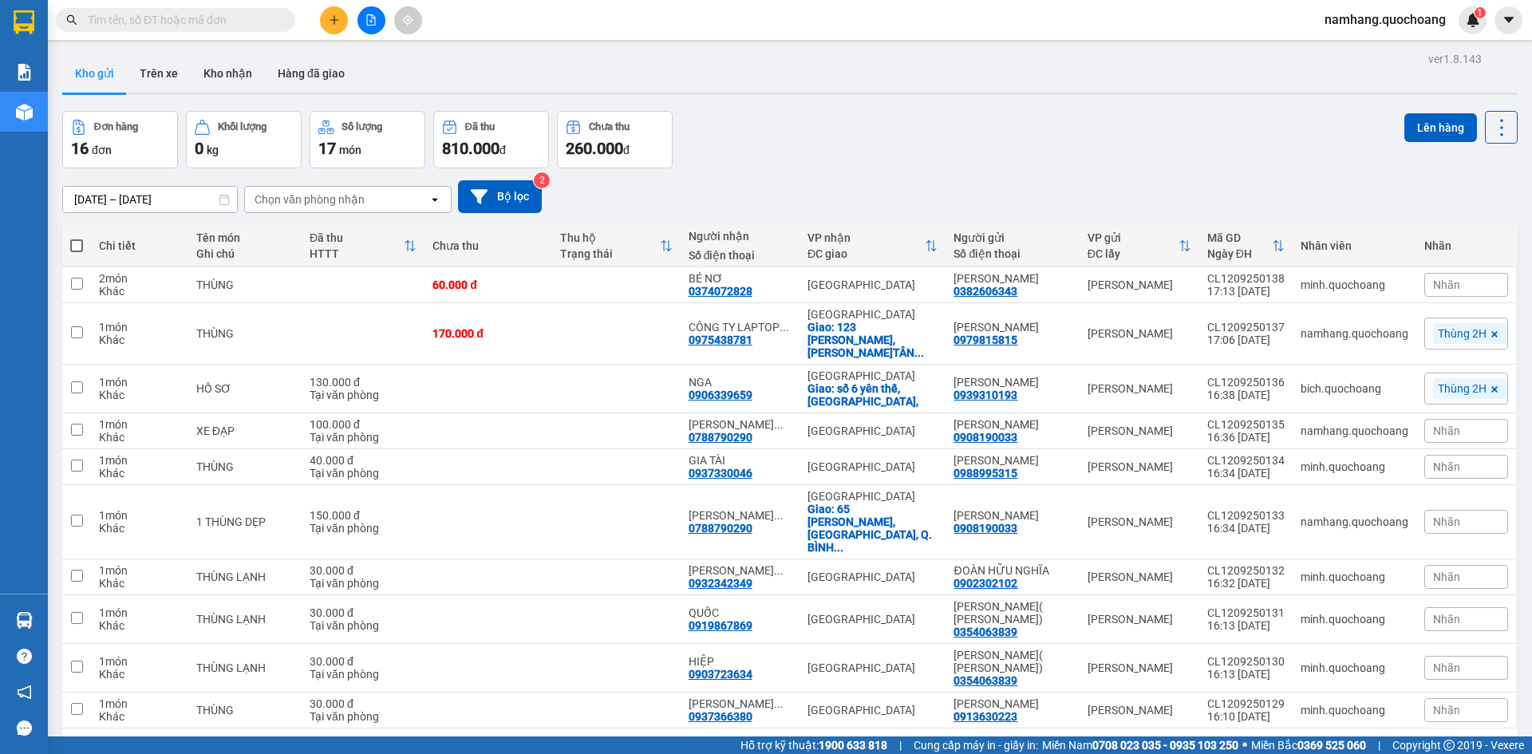
click at [190, 26] on input "text" at bounding box center [182, 20] width 188 height 18
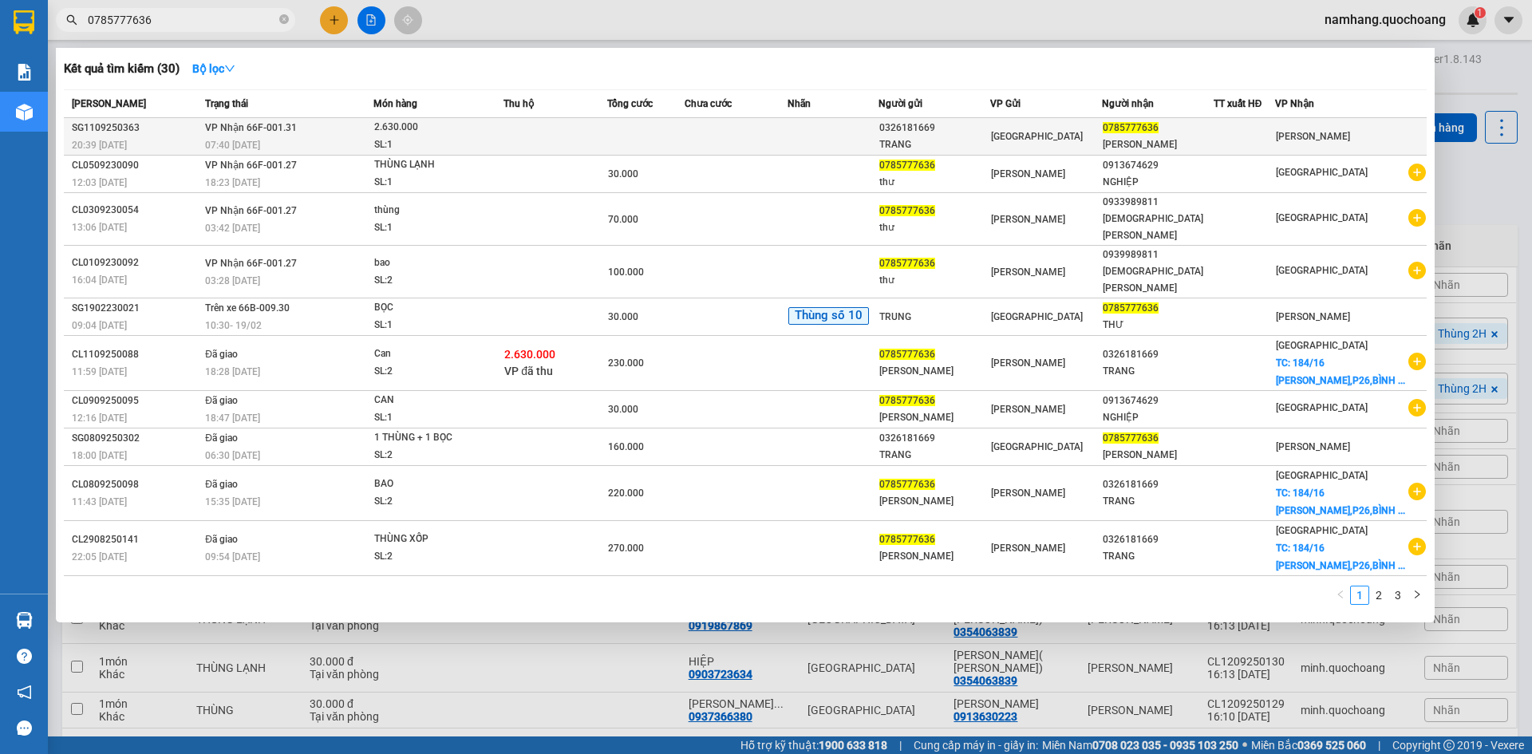
type input "0785777636"
click at [765, 147] on td at bounding box center [736, 137] width 103 height 38
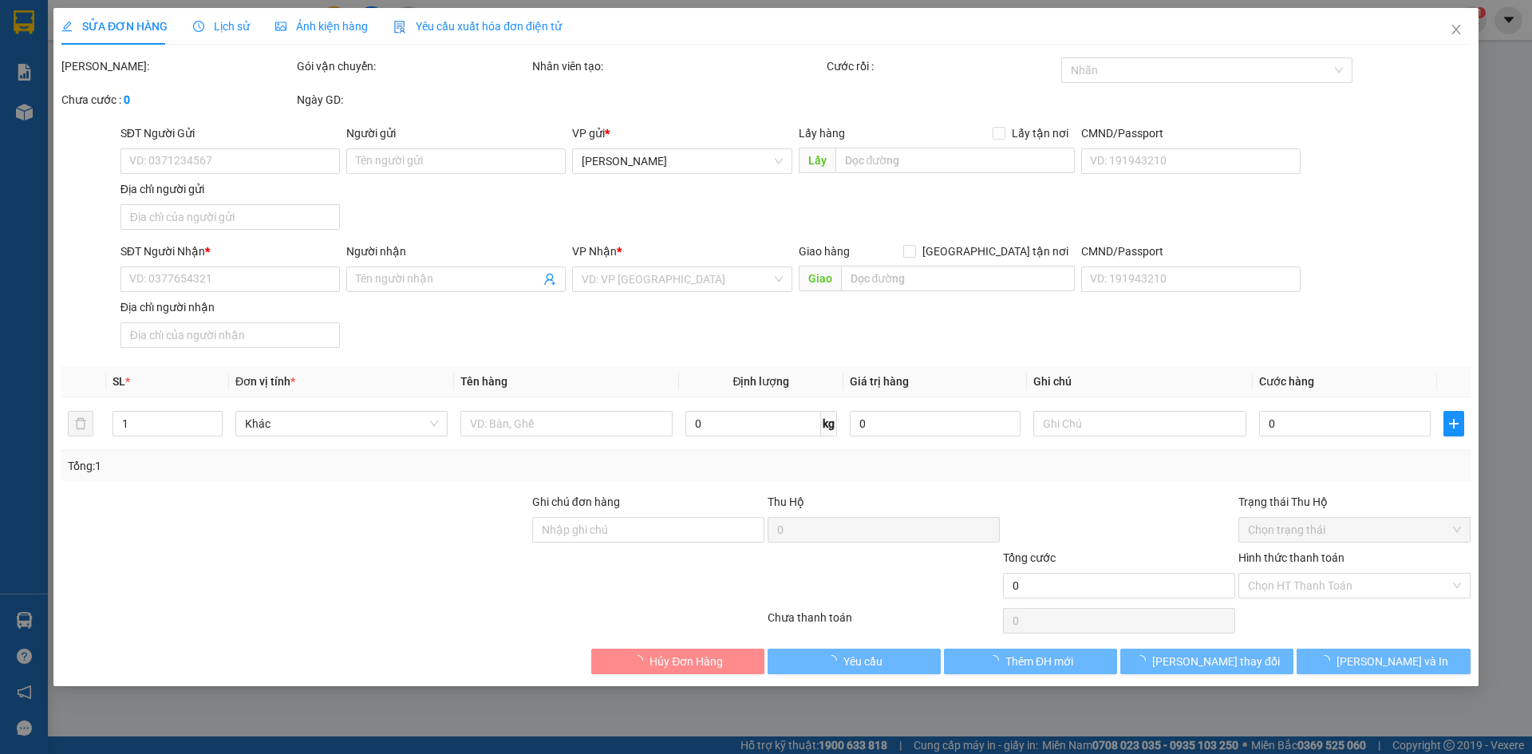
type input "0326181669"
type input "TRANG"
type input "184/16 [PERSON_NAME], P26, BÌNH THẠNH"
type input "0785777636"
type input "LÊ NGUYỄN ANH THƯ"
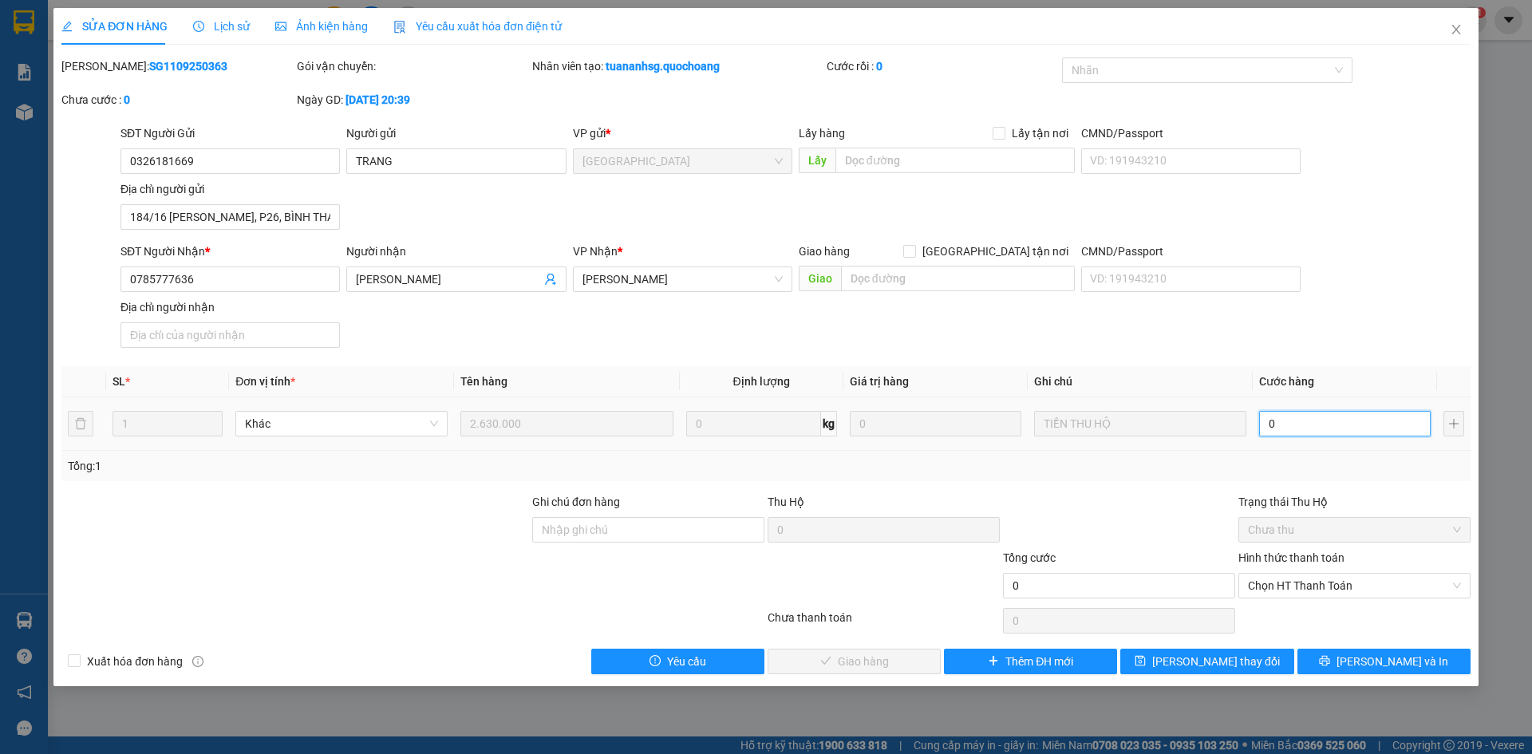
click at [1344, 433] on input "0" at bounding box center [1345, 424] width 172 height 26
type input "3"
type input "30"
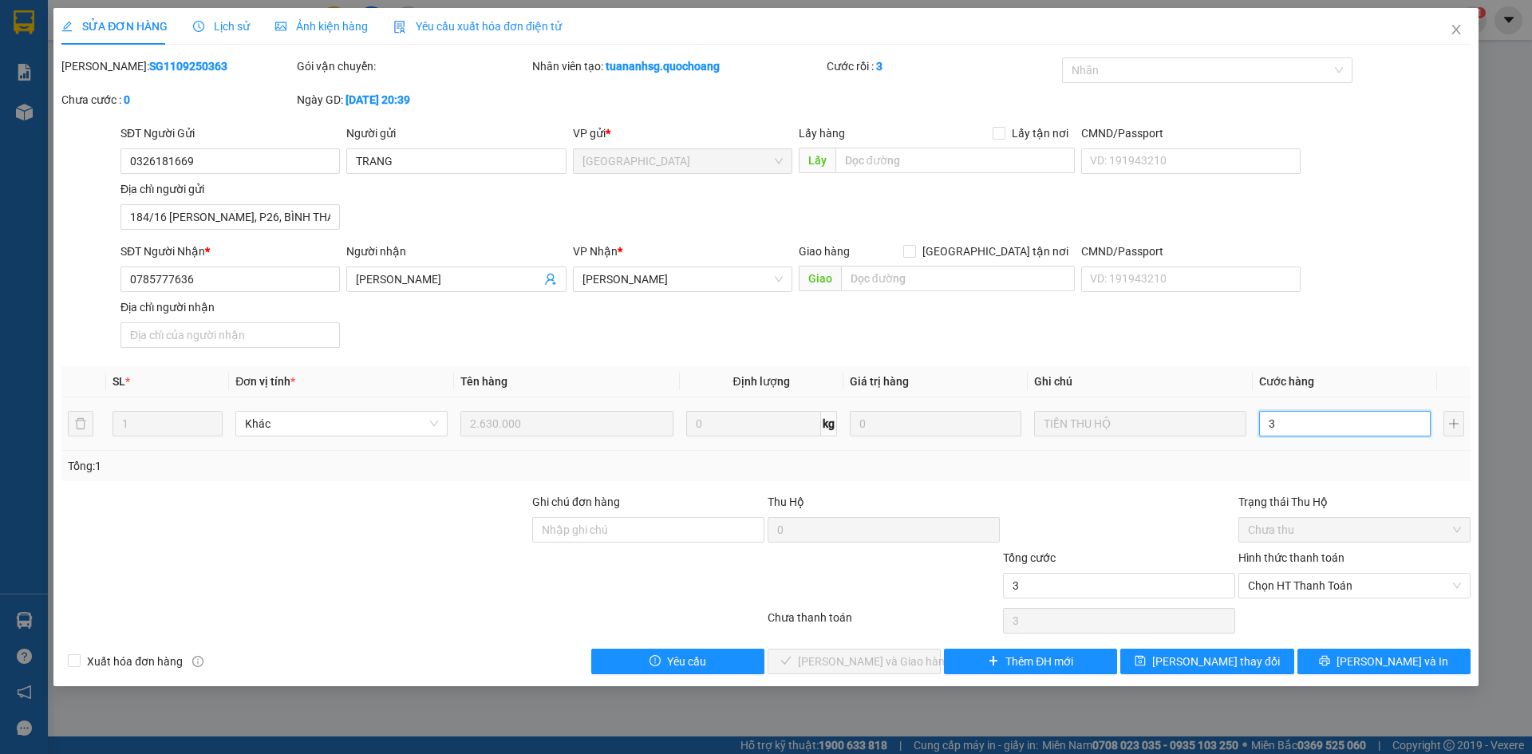
type input "30"
type input "300"
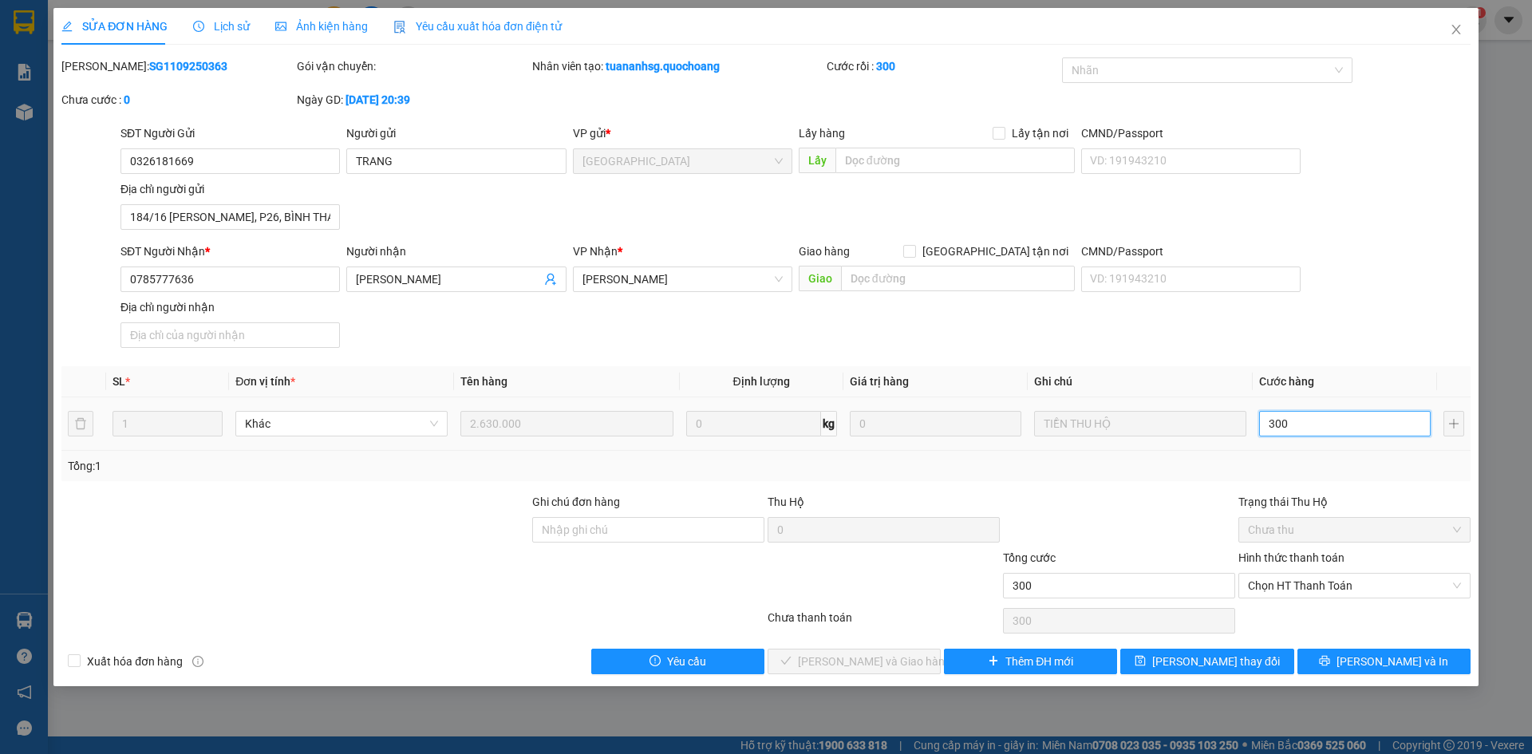
type input "3.000"
type input "30.000"
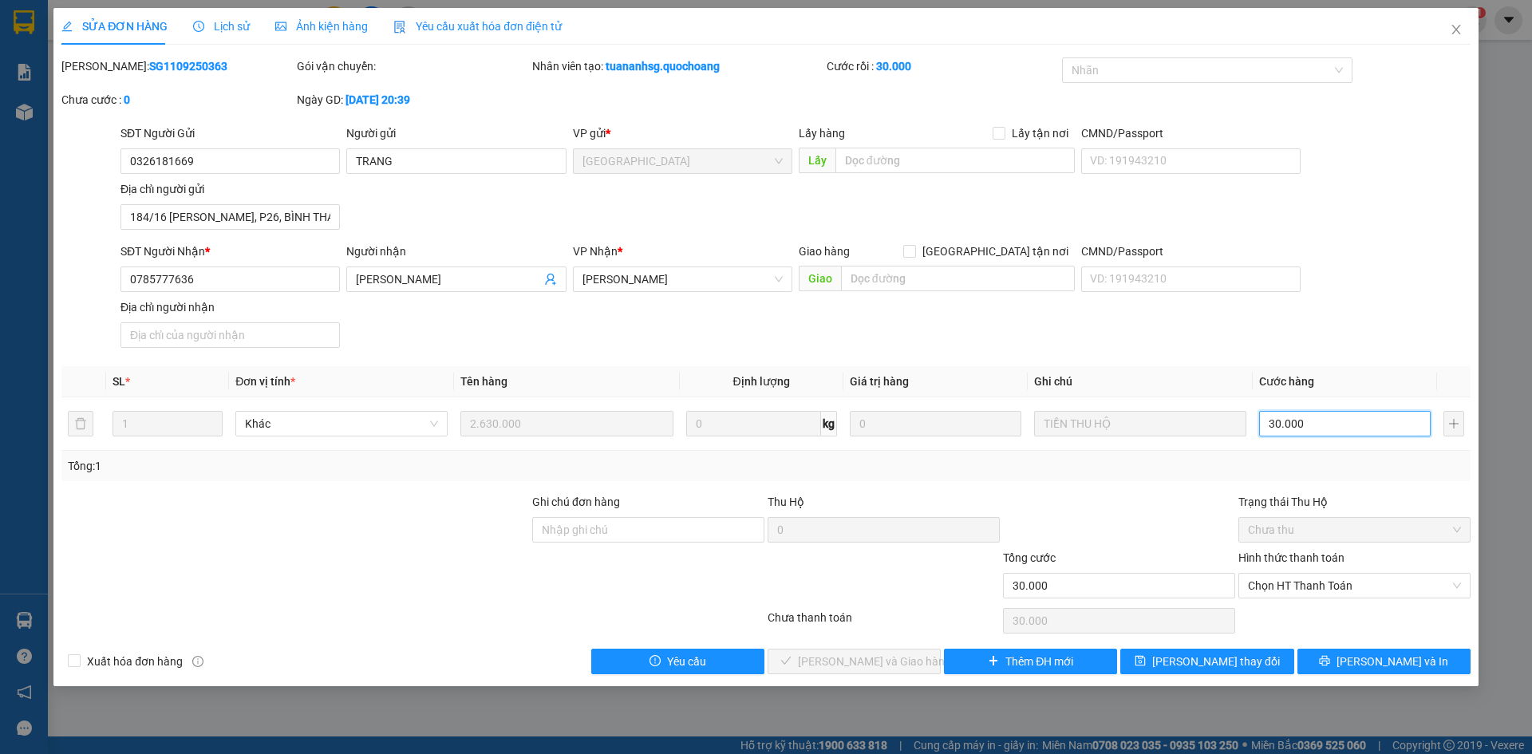
type input "30.000"
drag, startPoint x: 1371, startPoint y: 314, endPoint x: 1368, endPoint y: 328, distance: 13.9
click at [1372, 314] on div "SĐT Người Nhận * 0785777636 Người nhận LÊ NGUYỄN ANH THƯ VP Nhận * Cao Lãnh Gia…" at bounding box center [795, 299] width 1357 height 112
click at [1337, 580] on span "Chọn HT Thanh Toán" at bounding box center [1354, 586] width 213 height 24
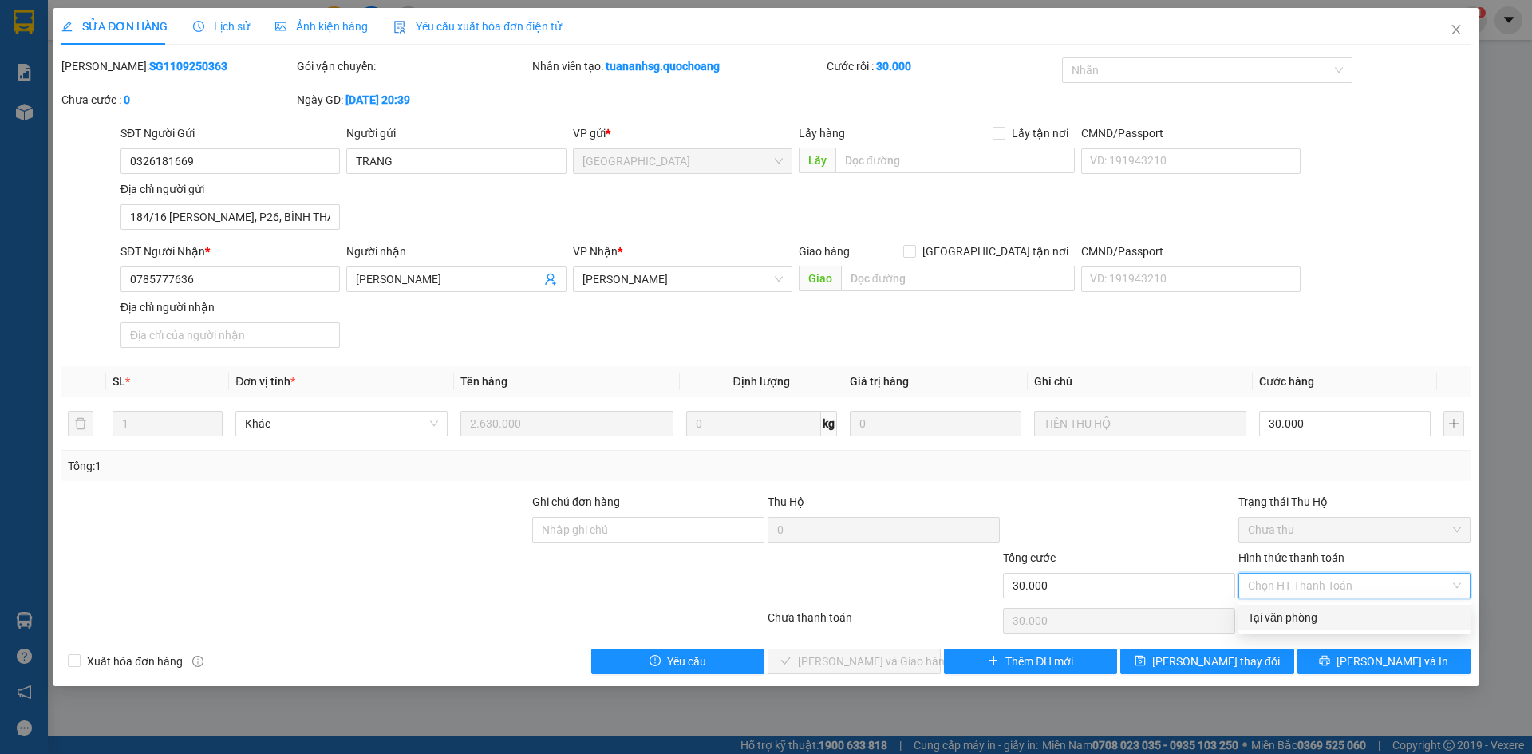
click at [1346, 613] on div "Tại văn phòng" at bounding box center [1354, 618] width 213 height 18
type input "0"
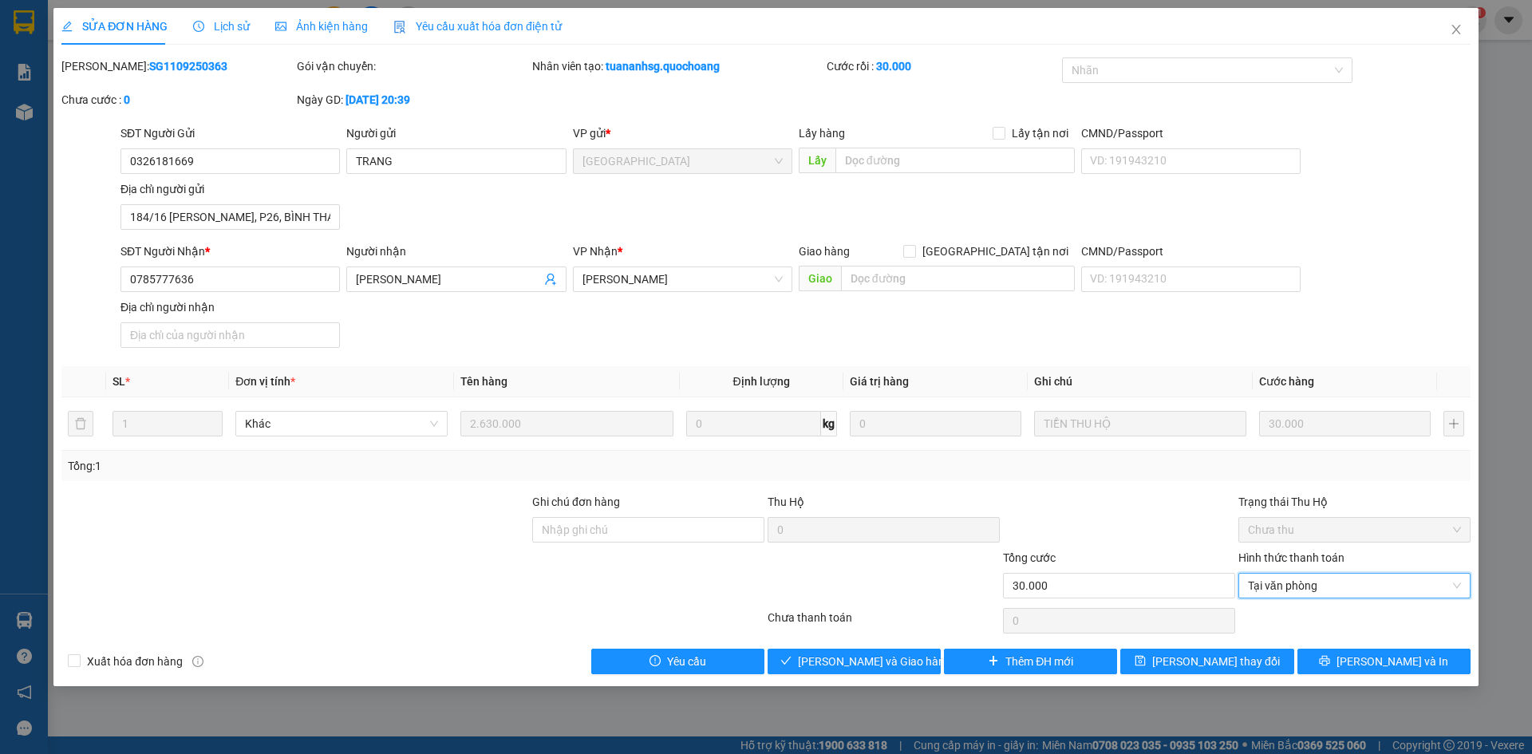
click at [1358, 285] on div "SĐT Người Nhận * 0785777636 Người nhận LÊ NGUYỄN ANH THƯ VP Nhận * Cao Lãnh Gia…" at bounding box center [795, 299] width 1357 height 112
click at [854, 663] on span "Lưu và Giao hàng" at bounding box center [874, 662] width 153 height 18
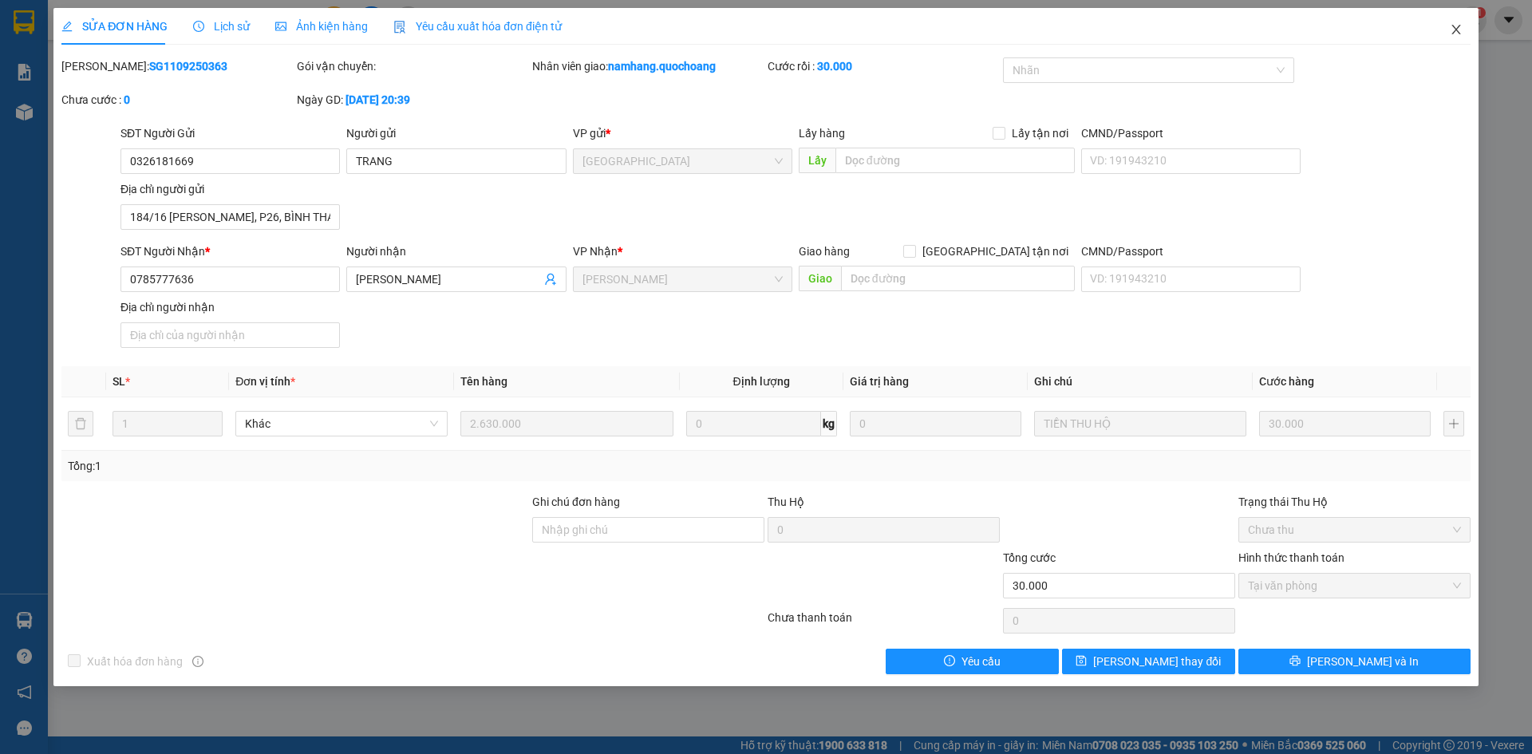
click at [1455, 38] on span "Close" at bounding box center [1456, 30] width 45 height 45
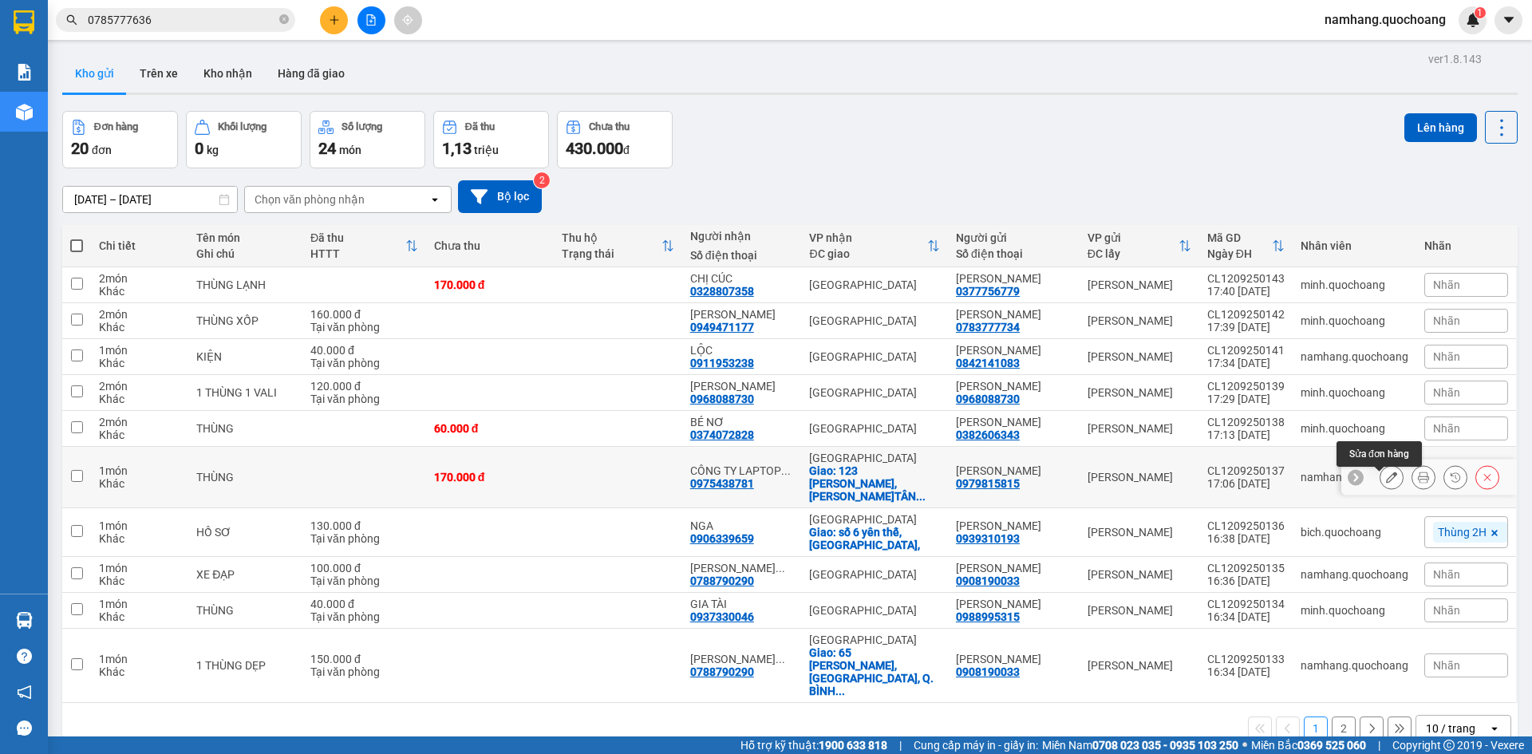
click at [1386, 483] on icon at bounding box center [1391, 477] width 11 height 11
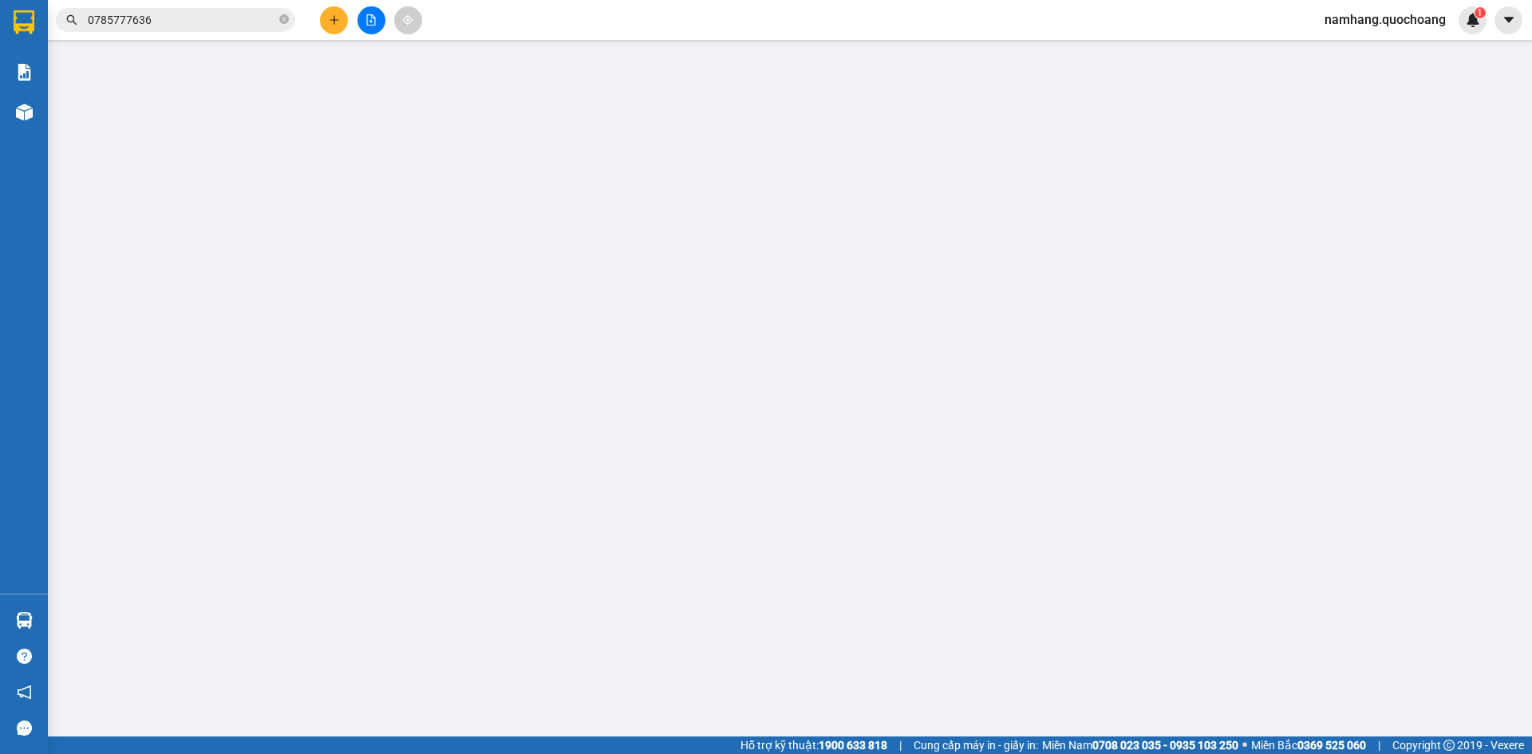
type input "0979815815"
type input "[PERSON_NAME]"
type input "PHƯỜNG [GEOGRAPHIC_DATA], [GEOGRAPHIC_DATA]"
type input "0975438781"
type input "CÔNG TY LAPTOP NHẬT - VIỆT"
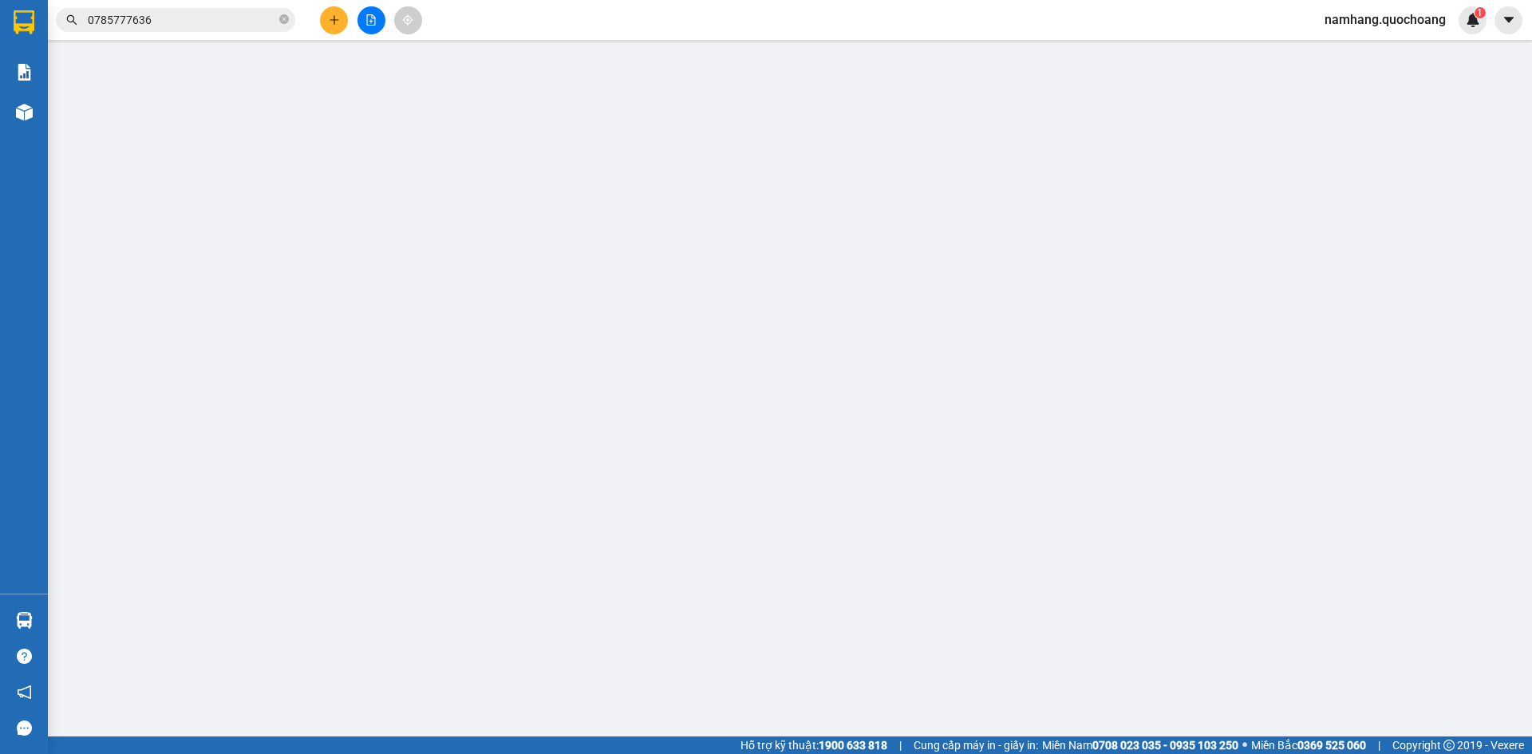
checkbox input "true"
type input "123 [PERSON_NAME], [PERSON_NAME]TÂN QUÝ, Q.[GEOGRAPHIC_DATA]"
type input "170.000"
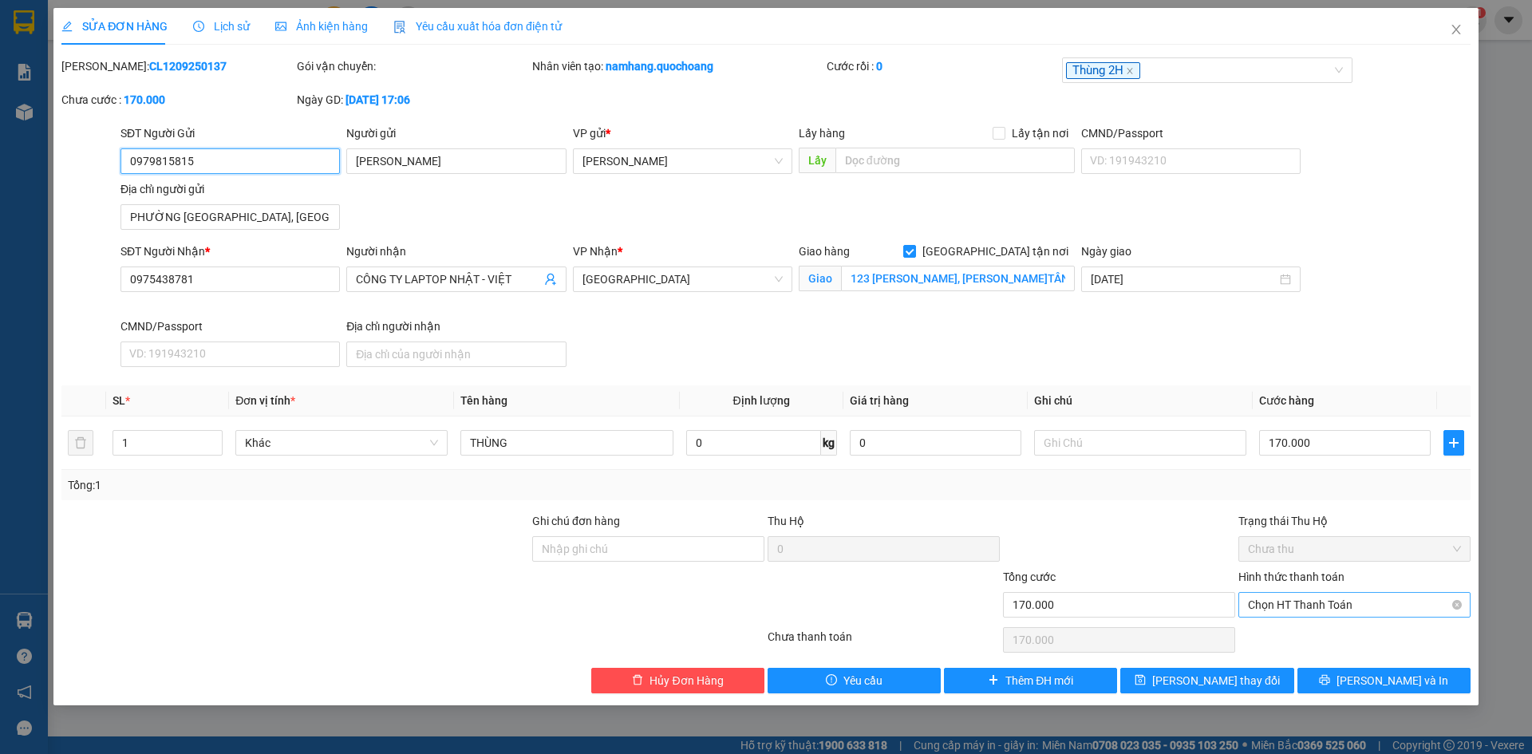
click at [1338, 595] on span "Chọn HT Thanh Toán" at bounding box center [1354, 605] width 213 height 24
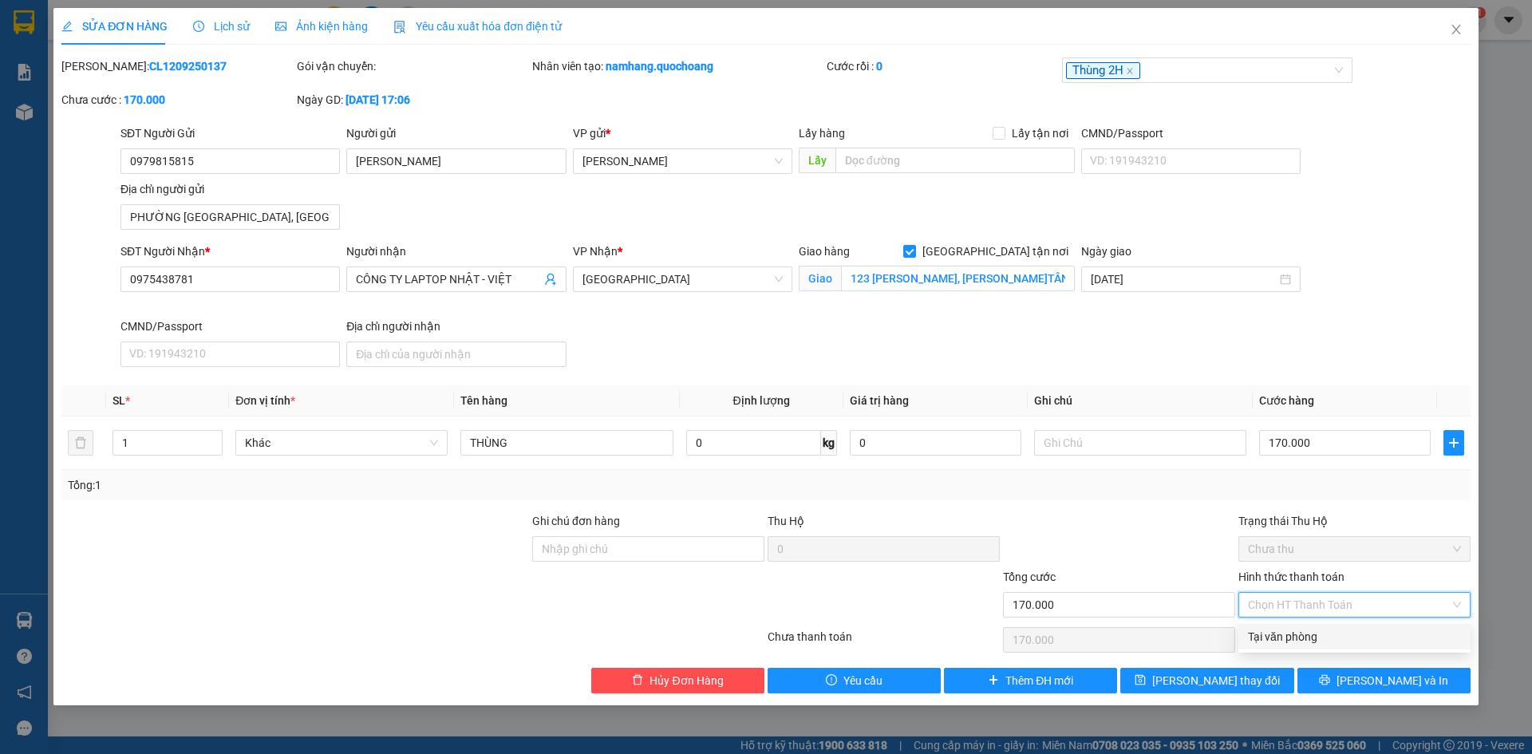
click at [1328, 630] on div "Tại văn phòng" at bounding box center [1354, 637] width 213 height 18
type input "0"
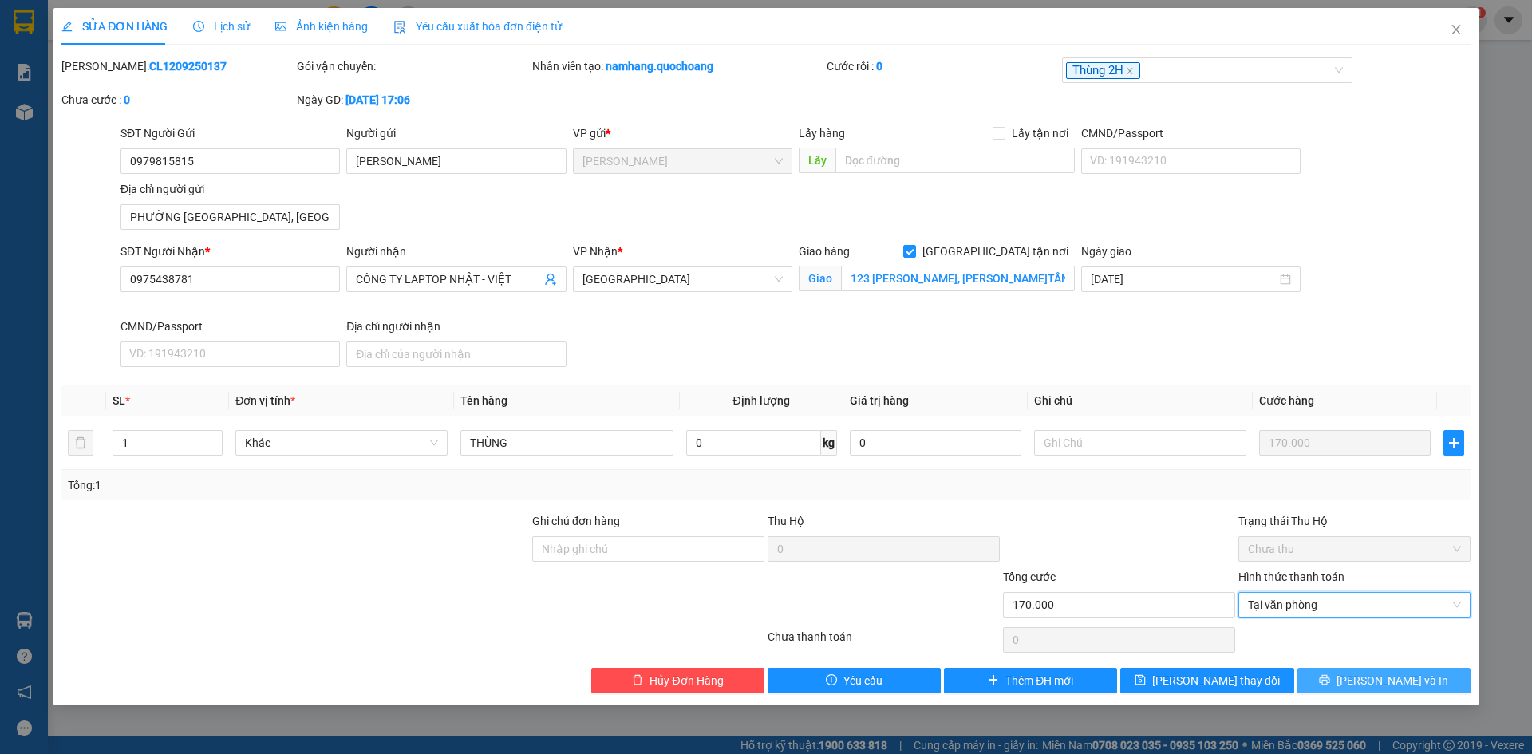
click at [1330, 675] on icon "printer" at bounding box center [1324, 679] width 11 height 11
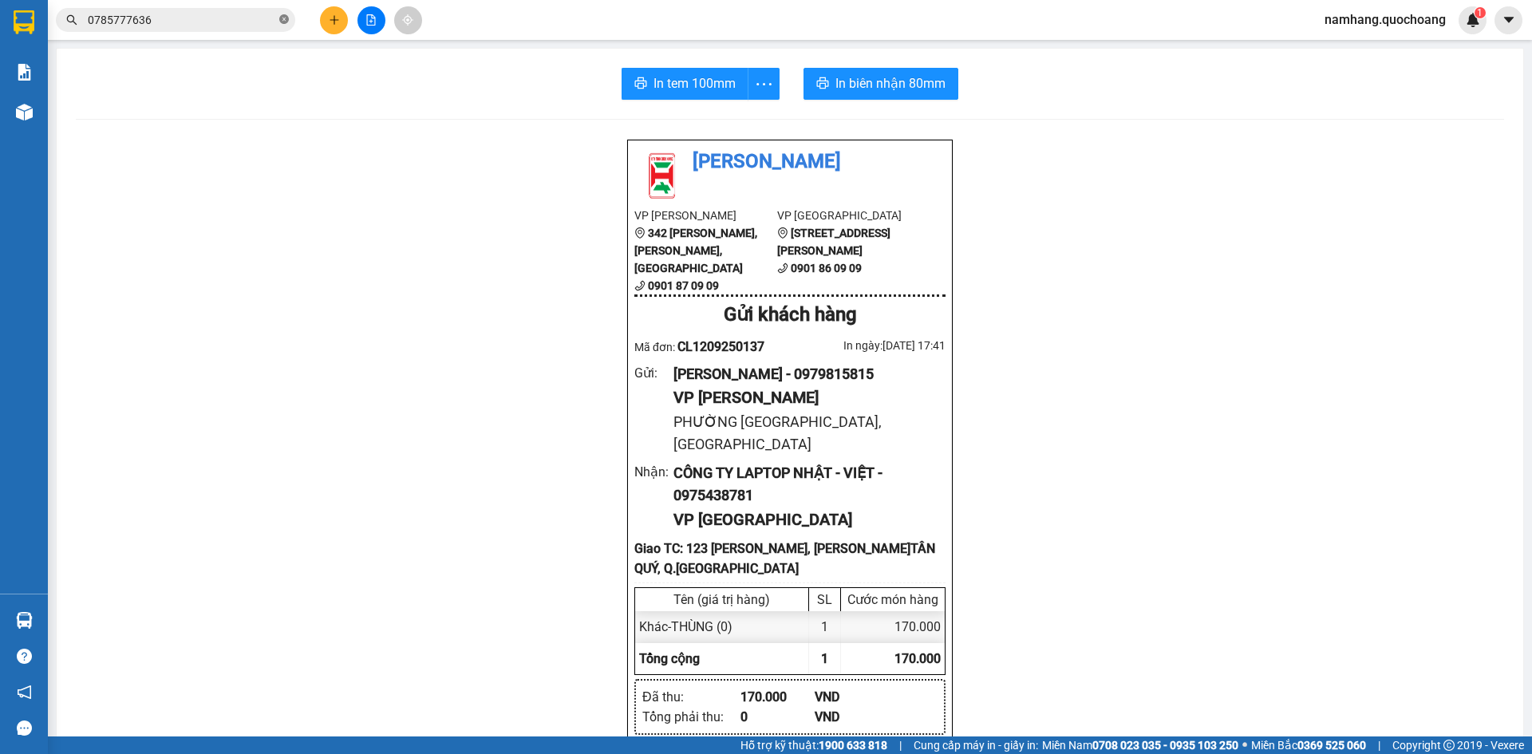
click at [286, 15] on icon "close-circle" at bounding box center [284, 19] width 10 height 10
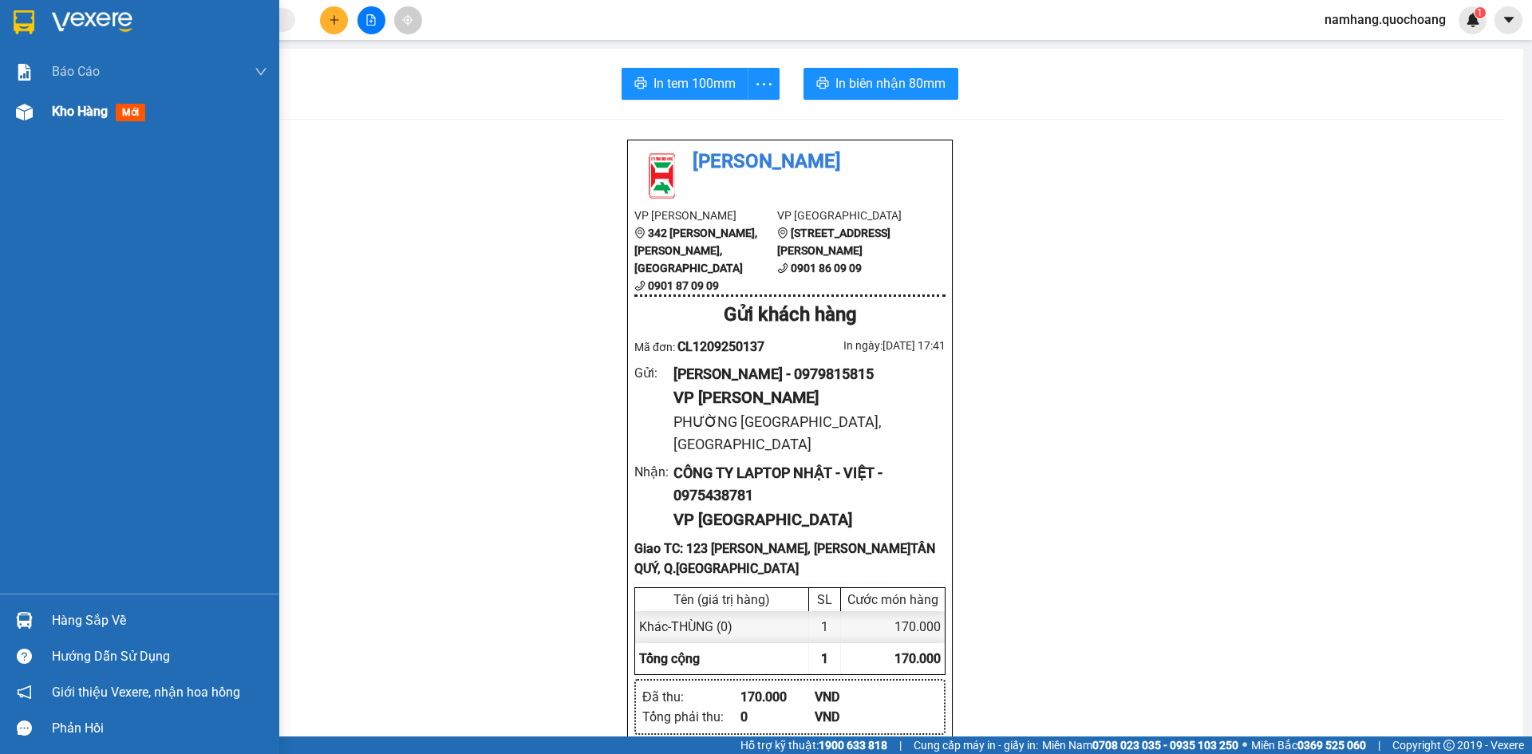
click at [65, 116] on span "Kho hàng" at bounding box center [80, 111] width 56 height 15
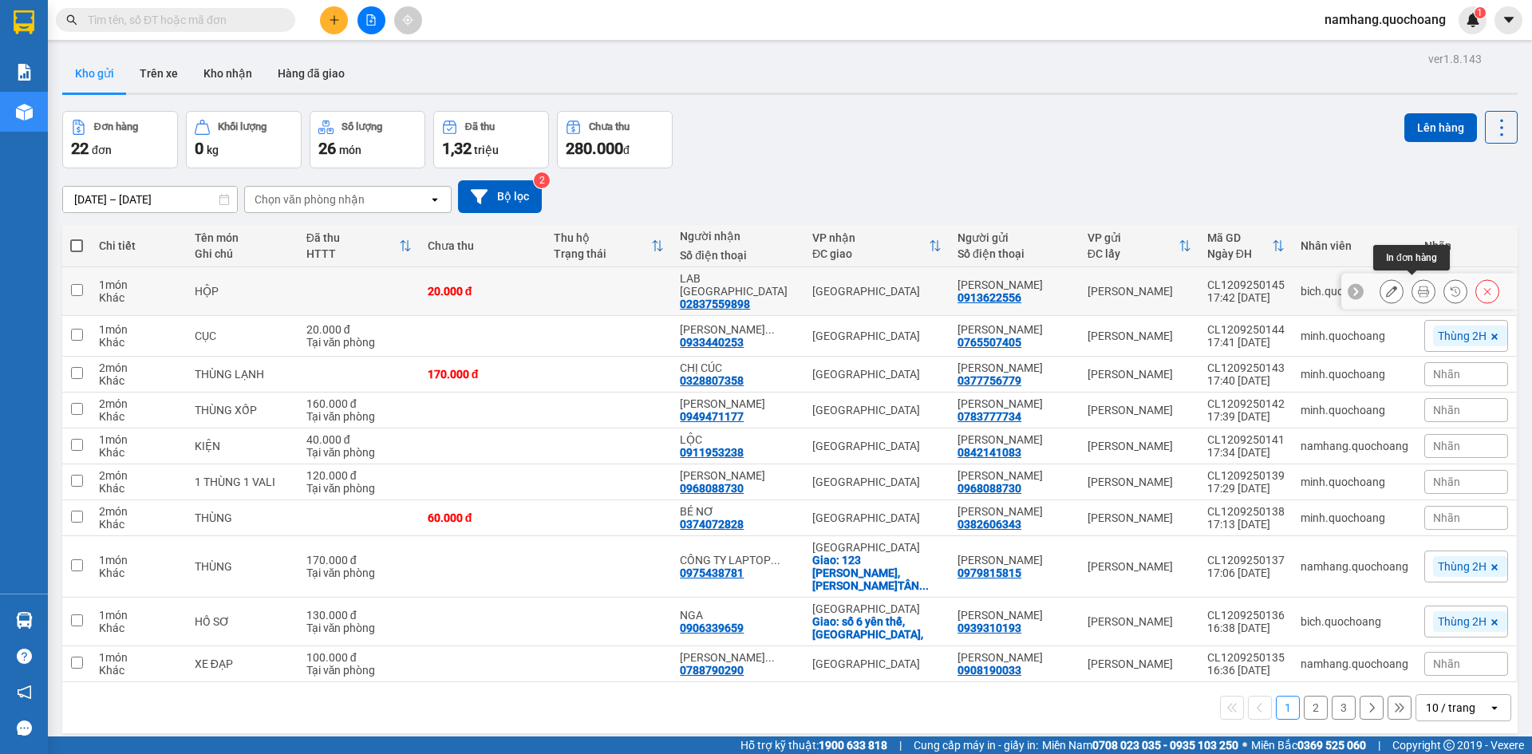
click at [1413, 284] on button at bounding box center [1424, 292] width 22 height 28
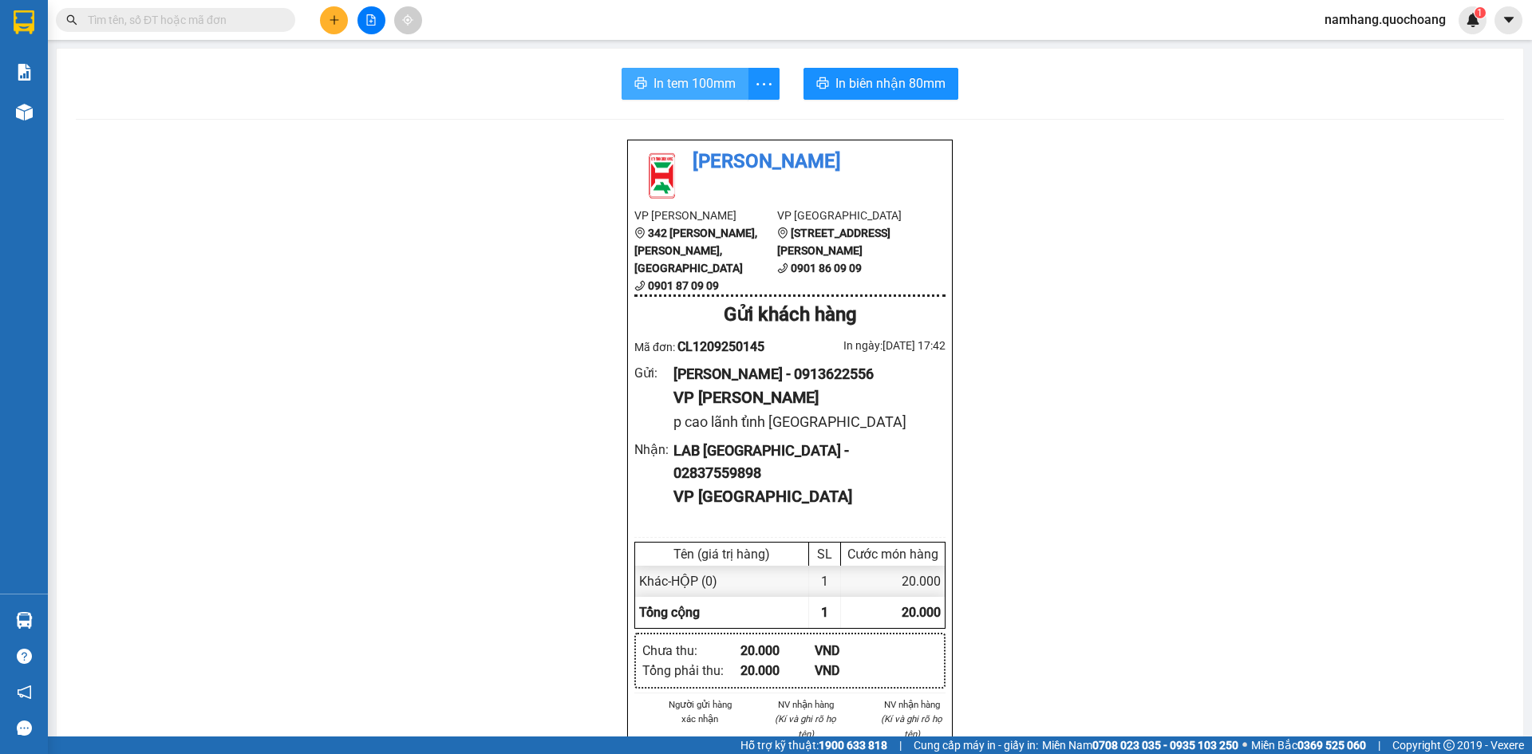
click at [672, 87] on span "In tem 100mm" at bounding box center [695, 83] width 82 height 20
click at [352, 31] on div at bounding box center [371, 20] width 120 height 28
click at [334, 28] on button at bounding box center [334, 20] width 28 height 28
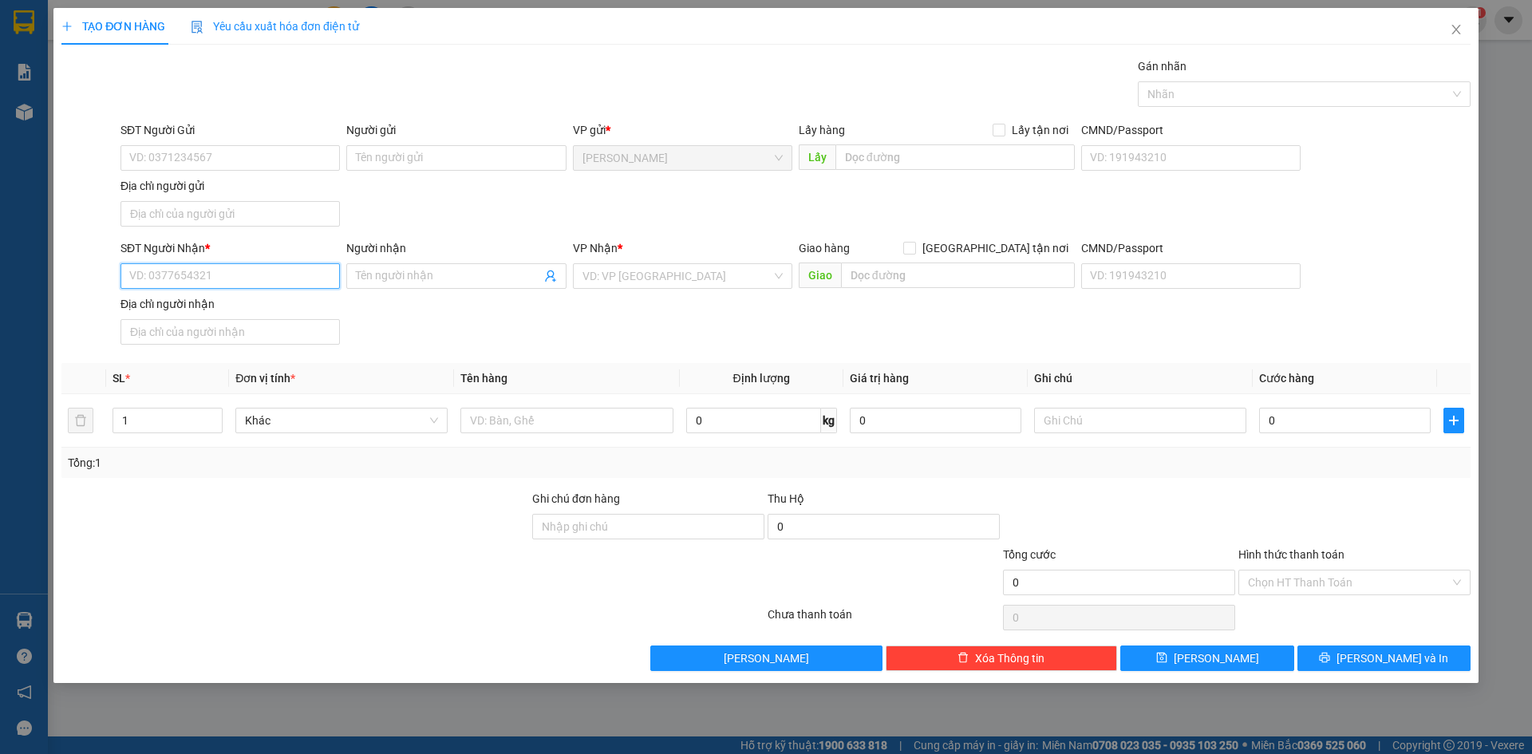
click at [275, 284] on input "SĐT Người Nhận *" at bounding box center [230, 276] width 219 height 26
type input "0000000000"
click at [433, 283] on input "Người nhận" at bounding box center [448, 276] width 184 height 18
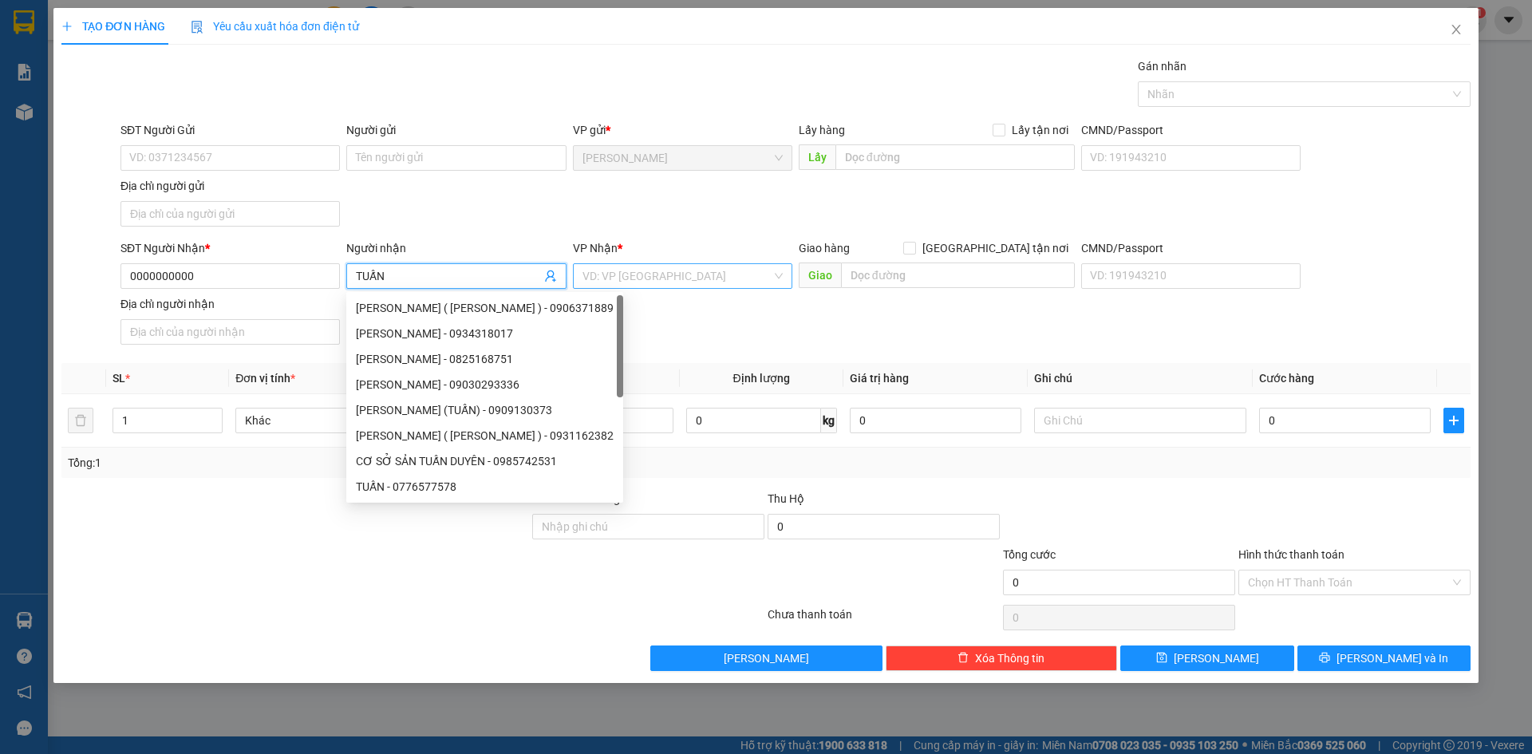
type input "TUẤN"
drag, startPoint x: 686, startPoint y: 283, endPoint x: 678, endPoint y: 264, distance: 20.3
click at [686, 282] on input "search" at bounding box center [677, 276] width 189 height 24
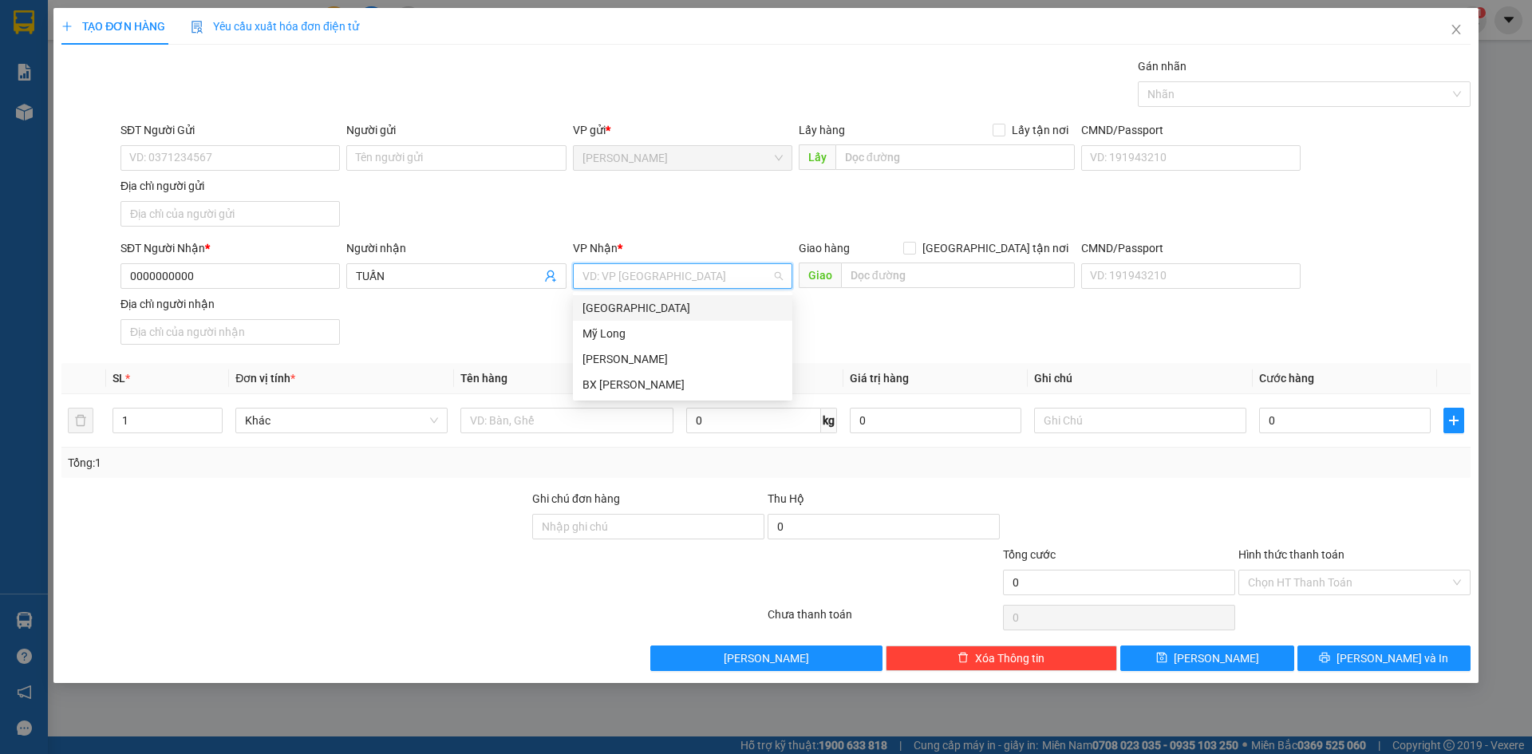
click at [623, 310] on div "[GEOGRAPHIC_DATA]" at bounding box center [683, 308] width 200 height 18
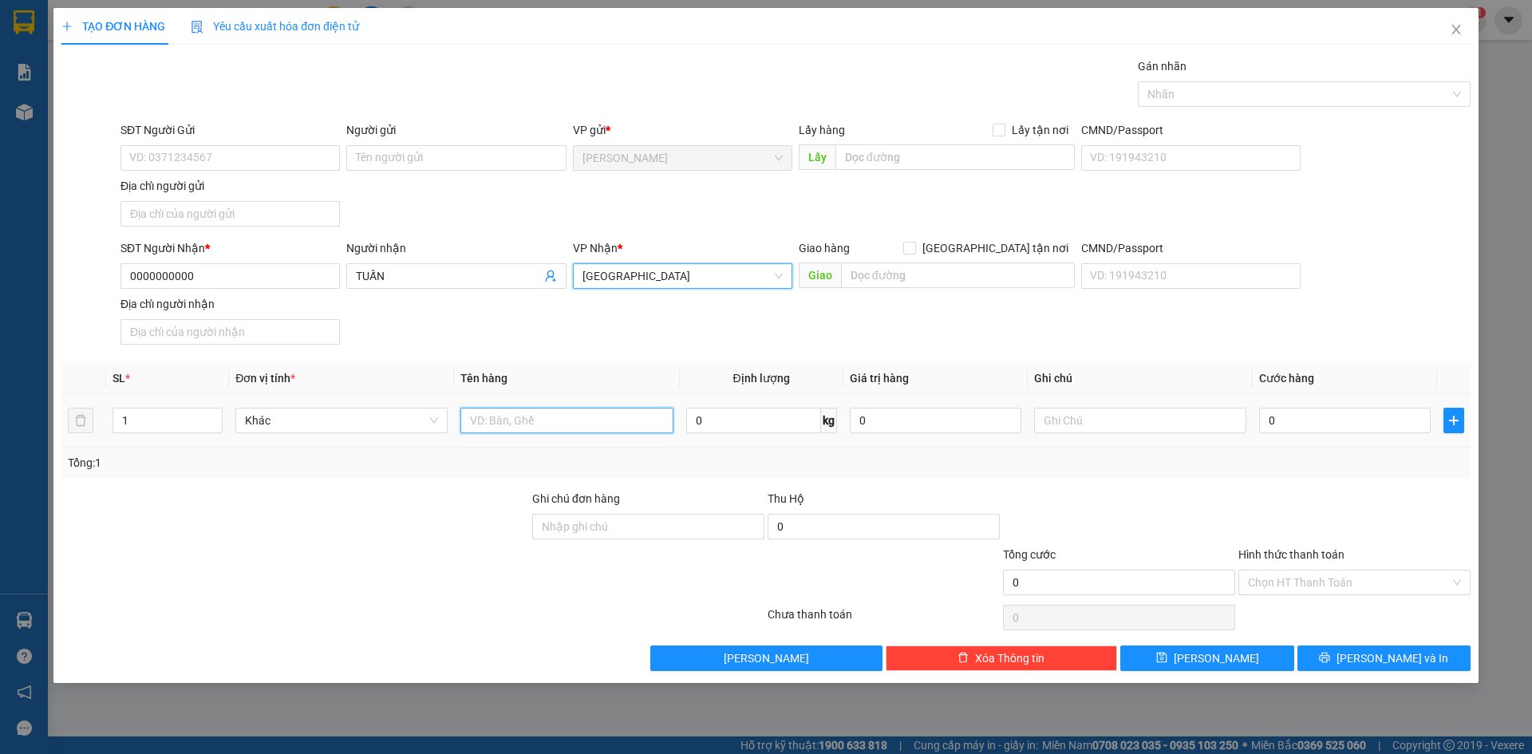
click at [529, 430] on input "text" at bounding box center [567, 421] width 212 height 26
click at [211, 414] on icon "up" at bounding box center [214, 417] width 6 height 6
type input "4"
click at [211, 414] on icon "up" at bounding box center [214, 417] width 6 height 6
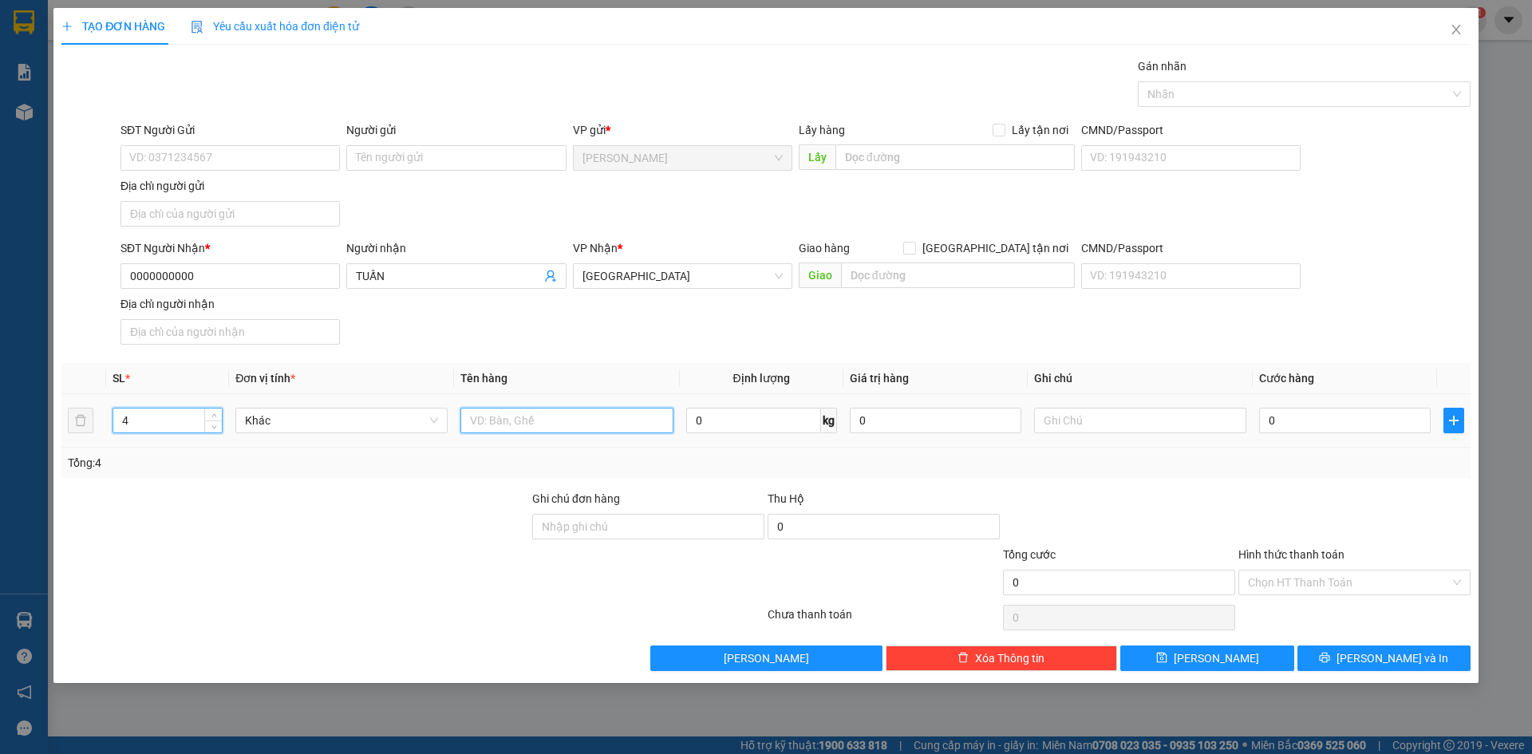
click at [553, 421] on input "text" at bounding box center [567, 421] width 212 height 26
type input "BAO"
click at [1392, 418] on input "0" at bounding box center [1345, 421] width 172 height 26
type input "1"
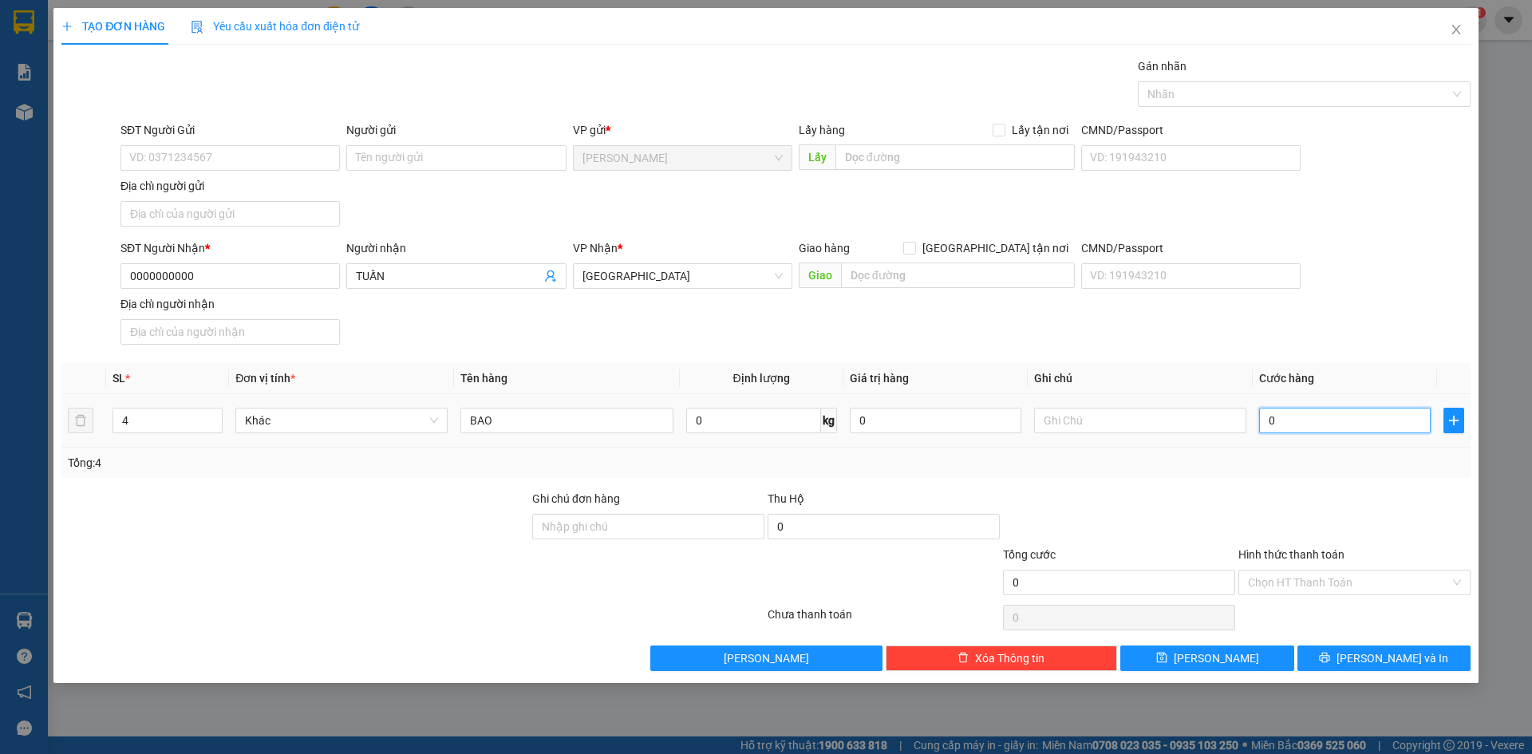
type input "1"
type input "16"
type input "160"
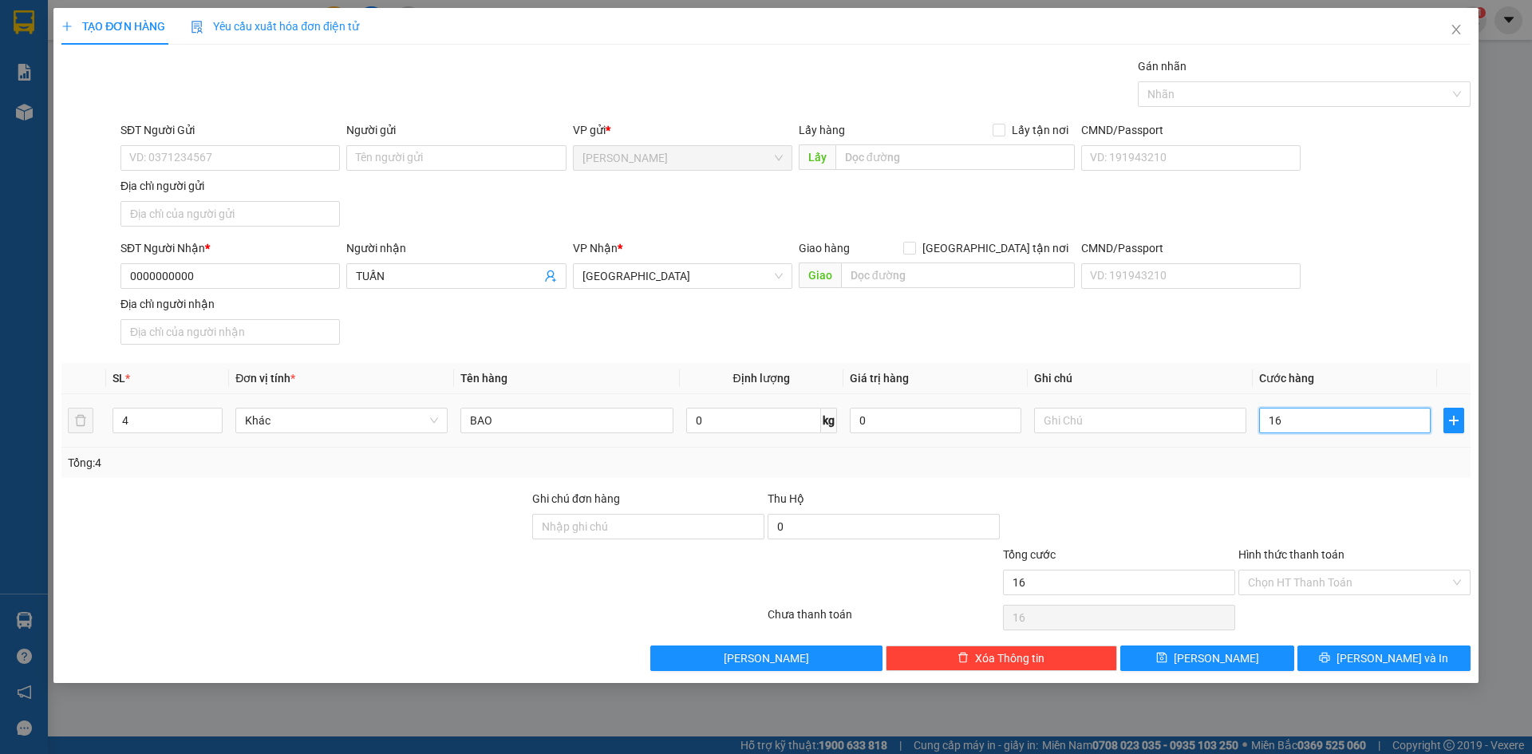
type input "160"
type input "1.600"
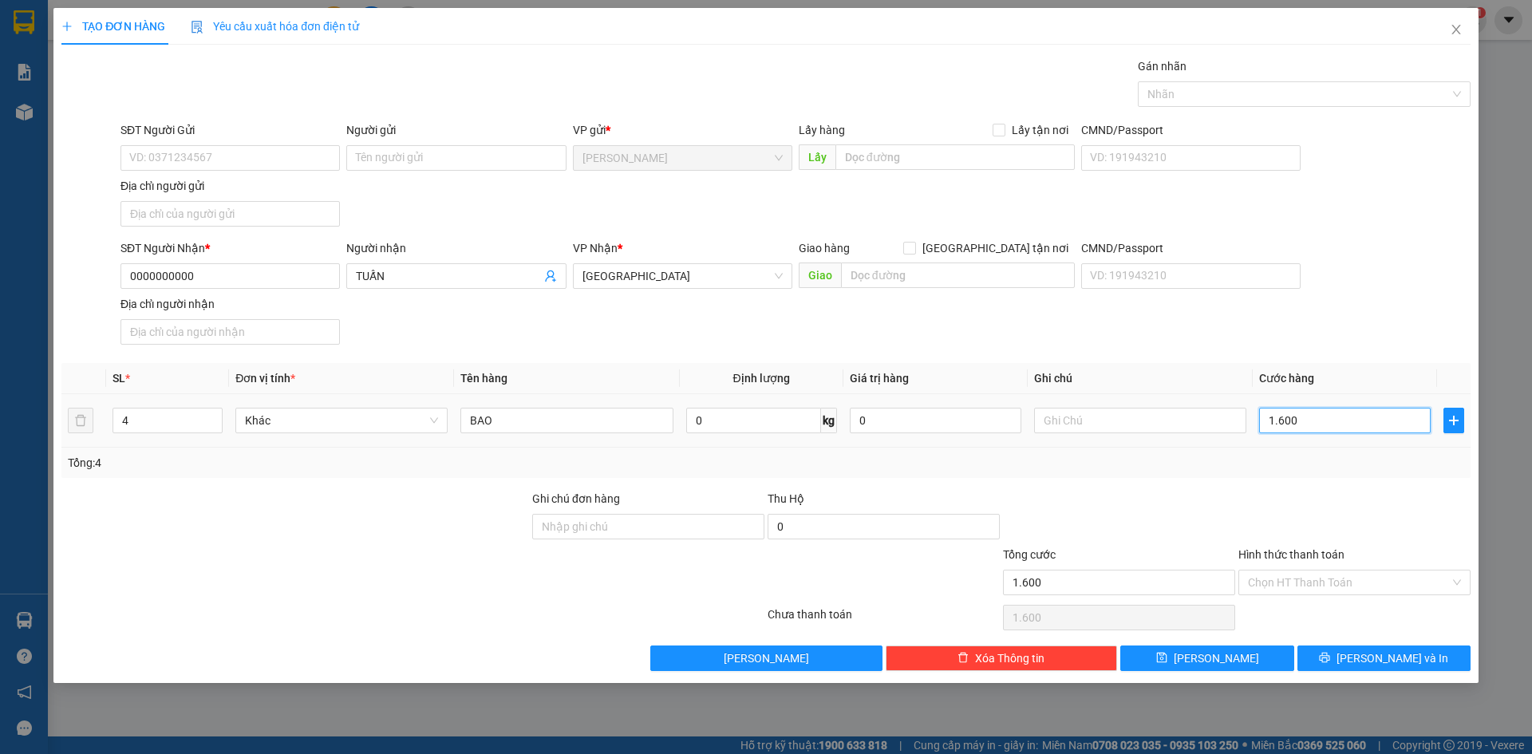
type input "16.000"
type input "160.000"
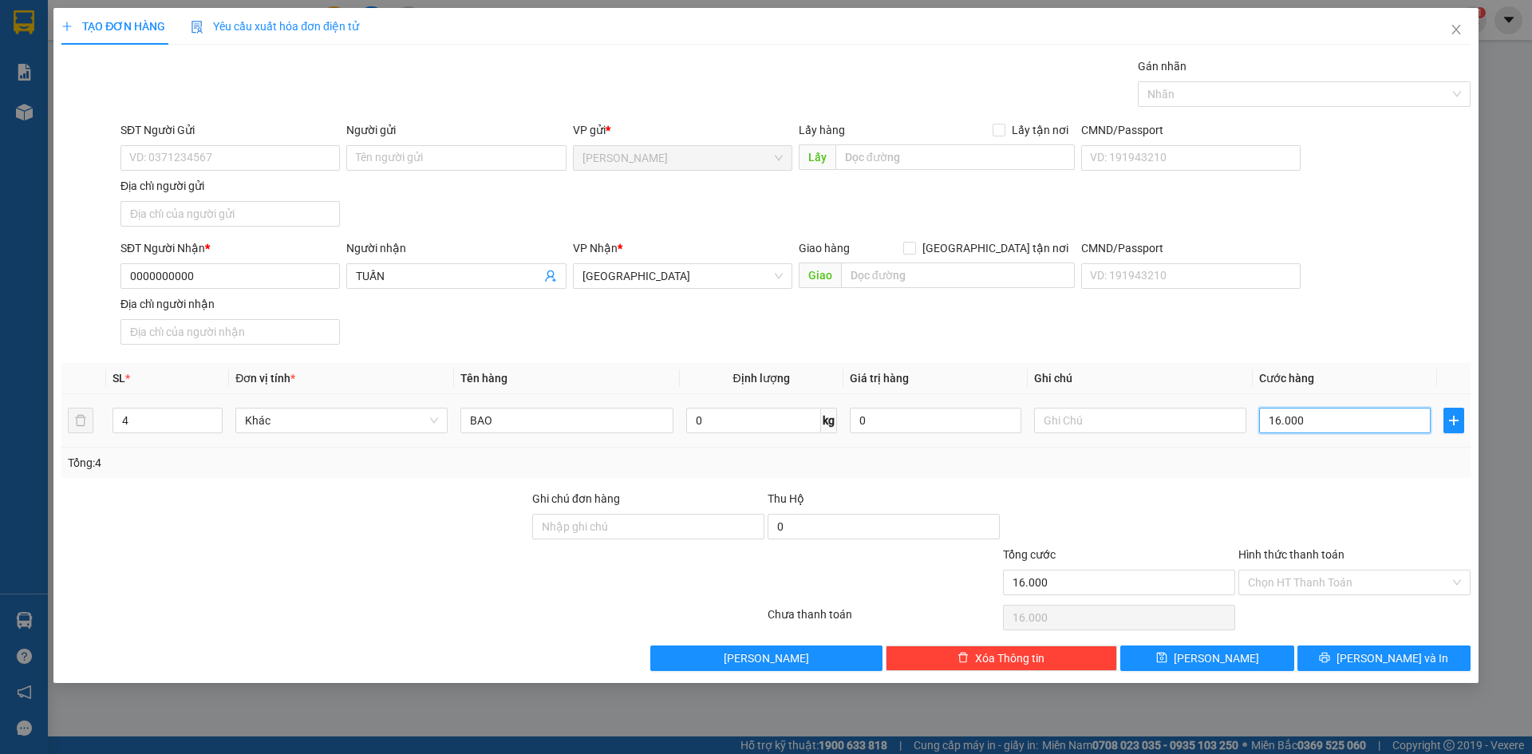
type input "160.000"
click at [1260, 544] on div at bounding box center [1354, 518] width 235 height 56
click at [1299, 581] on input "Hình thức thanh toán" at bounding box center [1349, 583] width 202 height 24
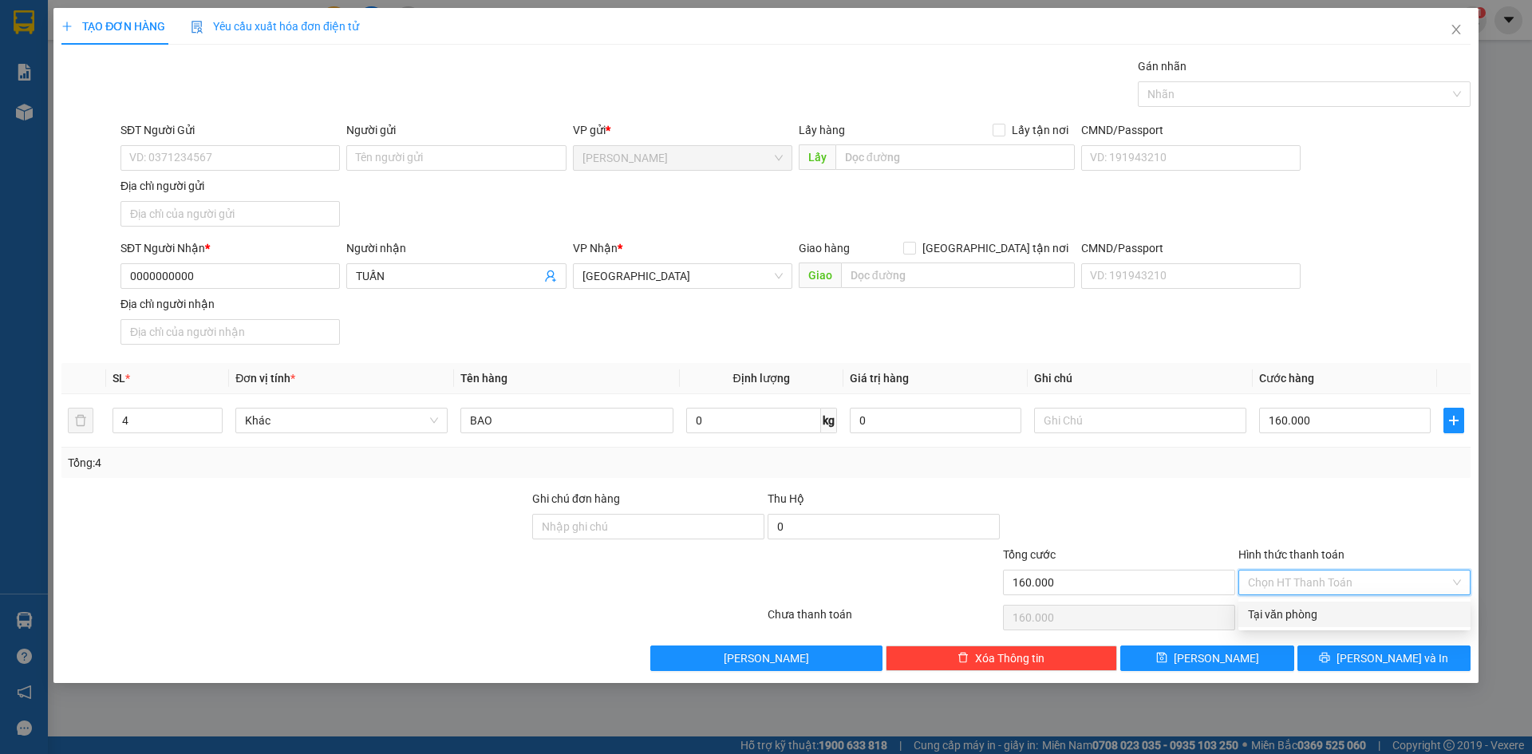
click at [1300, 614] on div "Tại văn phòng" at bounding box center [1354, 615] width 213 height 18
type input "0"
click at [1348, 512] on div at bounding box center [1354, 518] width 235 height 56
click at [1324, 536] on div at bounding box center [1354, 518] width 235 height 56
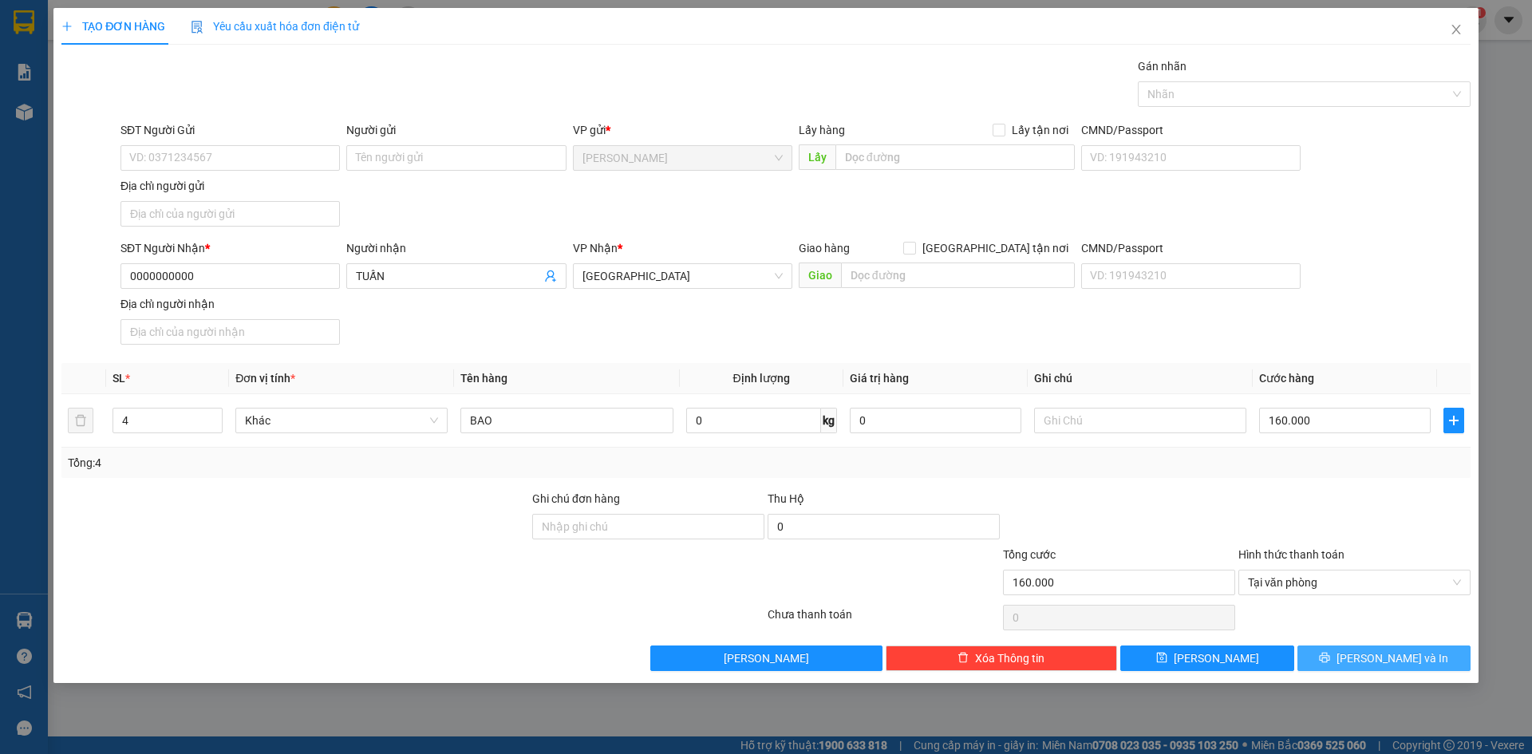
click at [1396, 663] on span "[PERSON_NAME] và In" at bounding box center [1393, 659] width 112 height 18
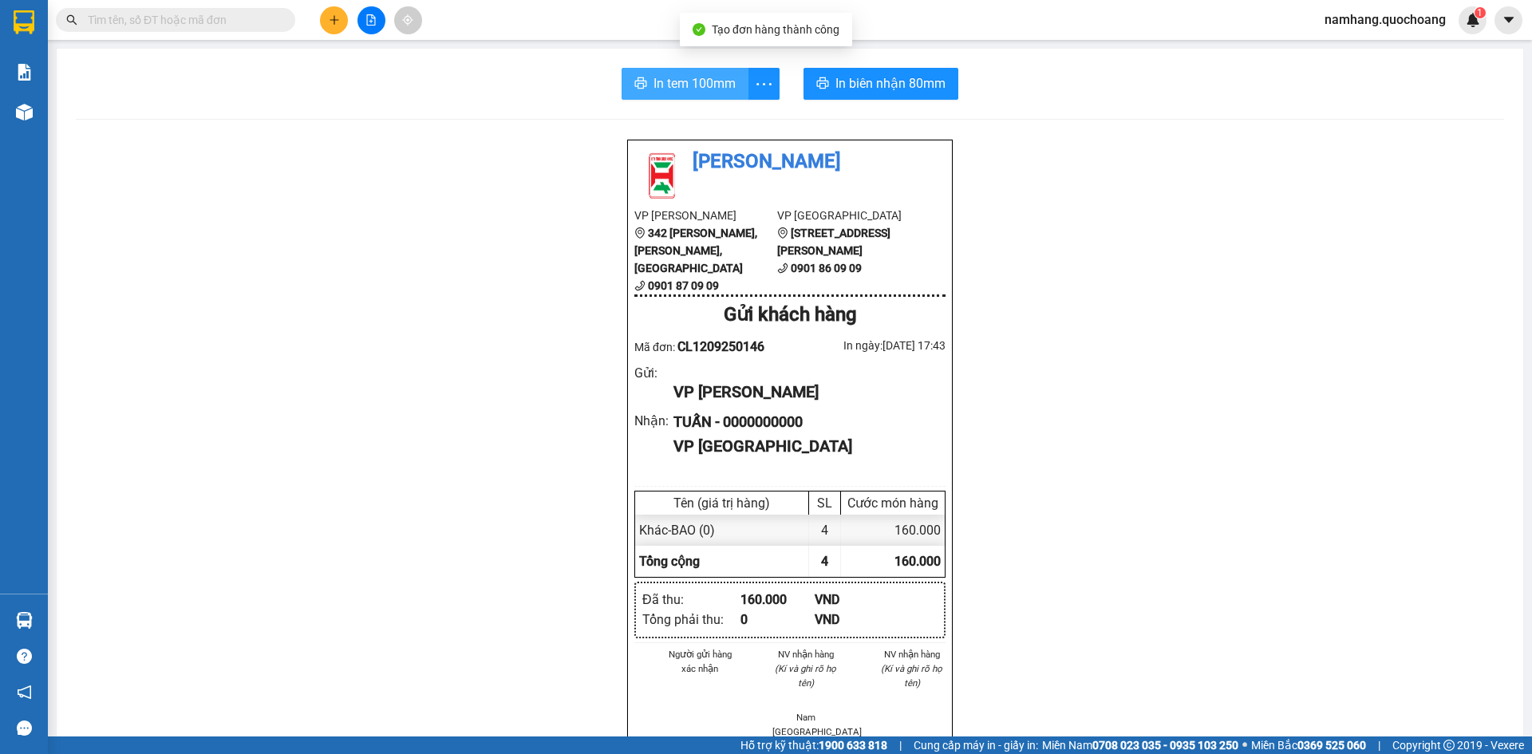
click at [657, 85] on span "In tem 100mm" at bounding box center [695, 83] width 82 height 20
click at [683, 87] on span "In tem 100mm" at bounding box center [695, 83] width 82 height 20
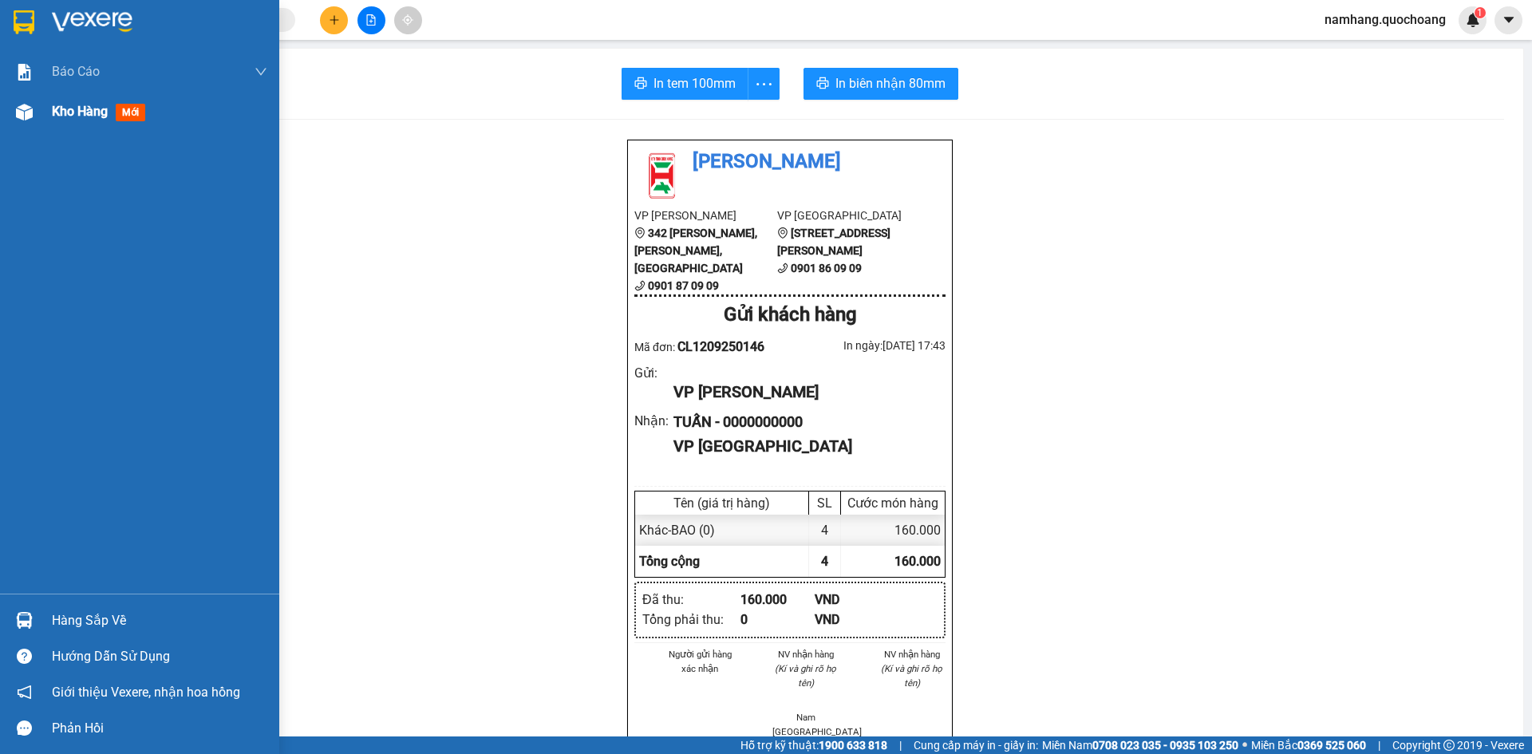
click at [78, 120] on div "Kho hàng mới" at bounding box center [102, 111] width 100 height 20
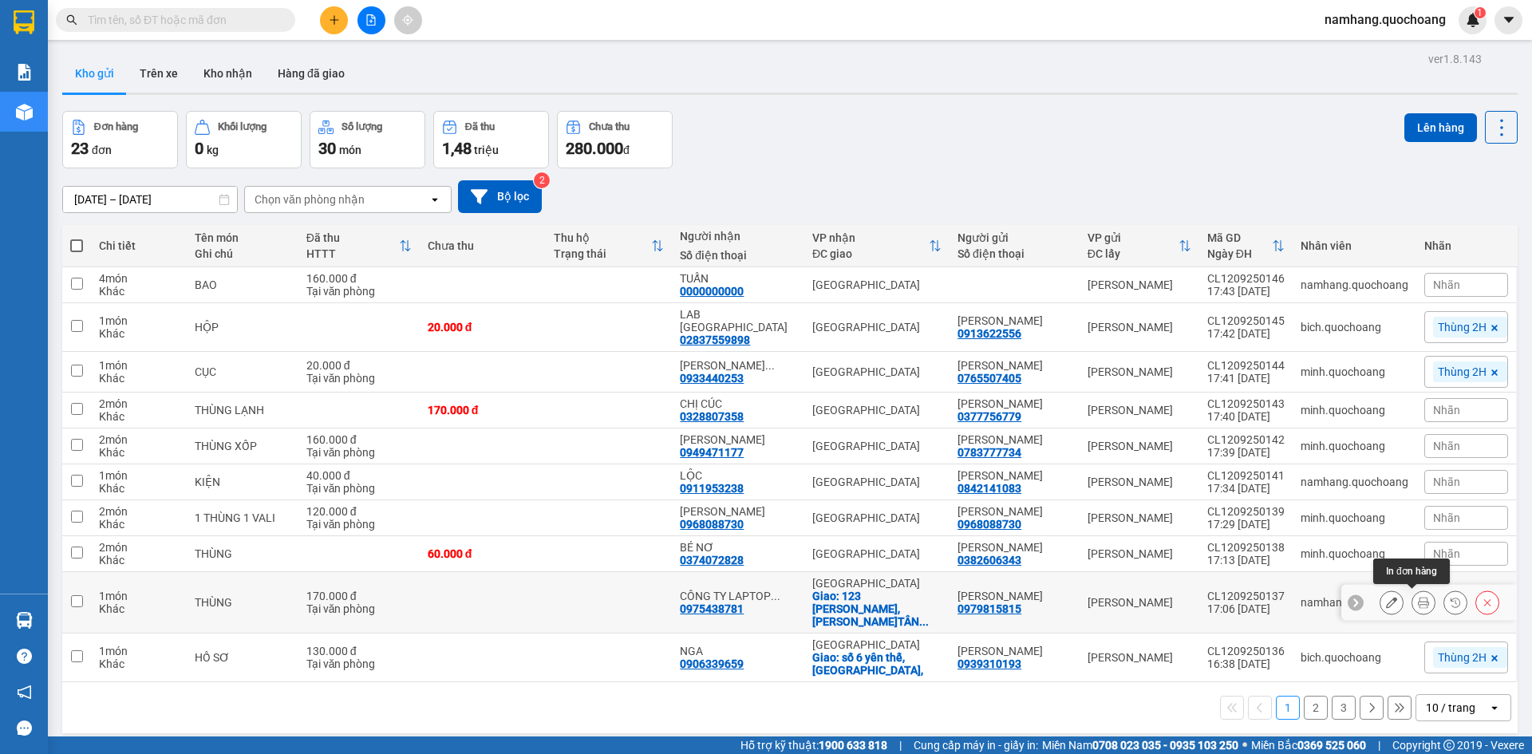
click at [1418, 607] on icon at bounding box center [1423, 602] width 11 height 11
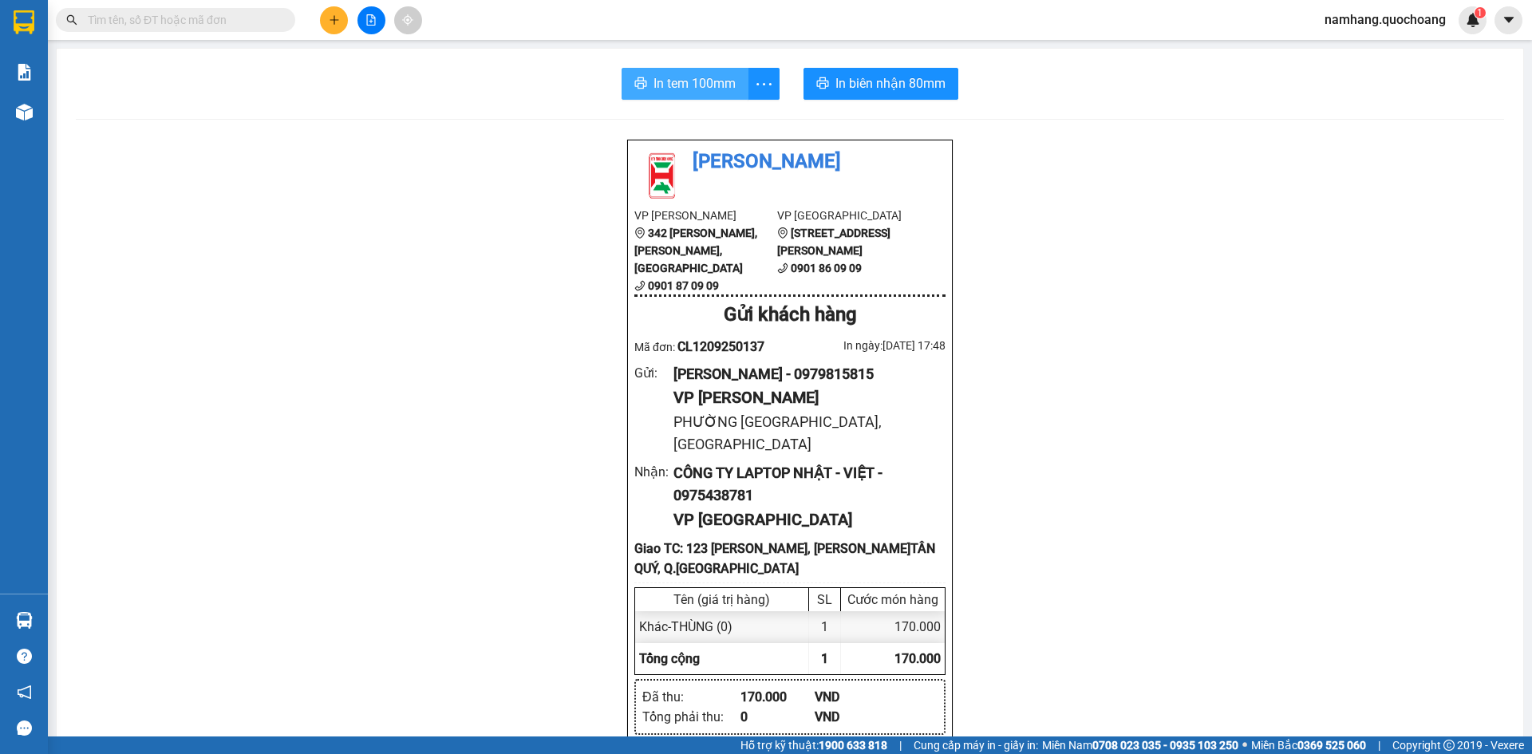
click at [705, 90] on span "In tem 100mm" at bounding box center [695, 83] width 82 height 20
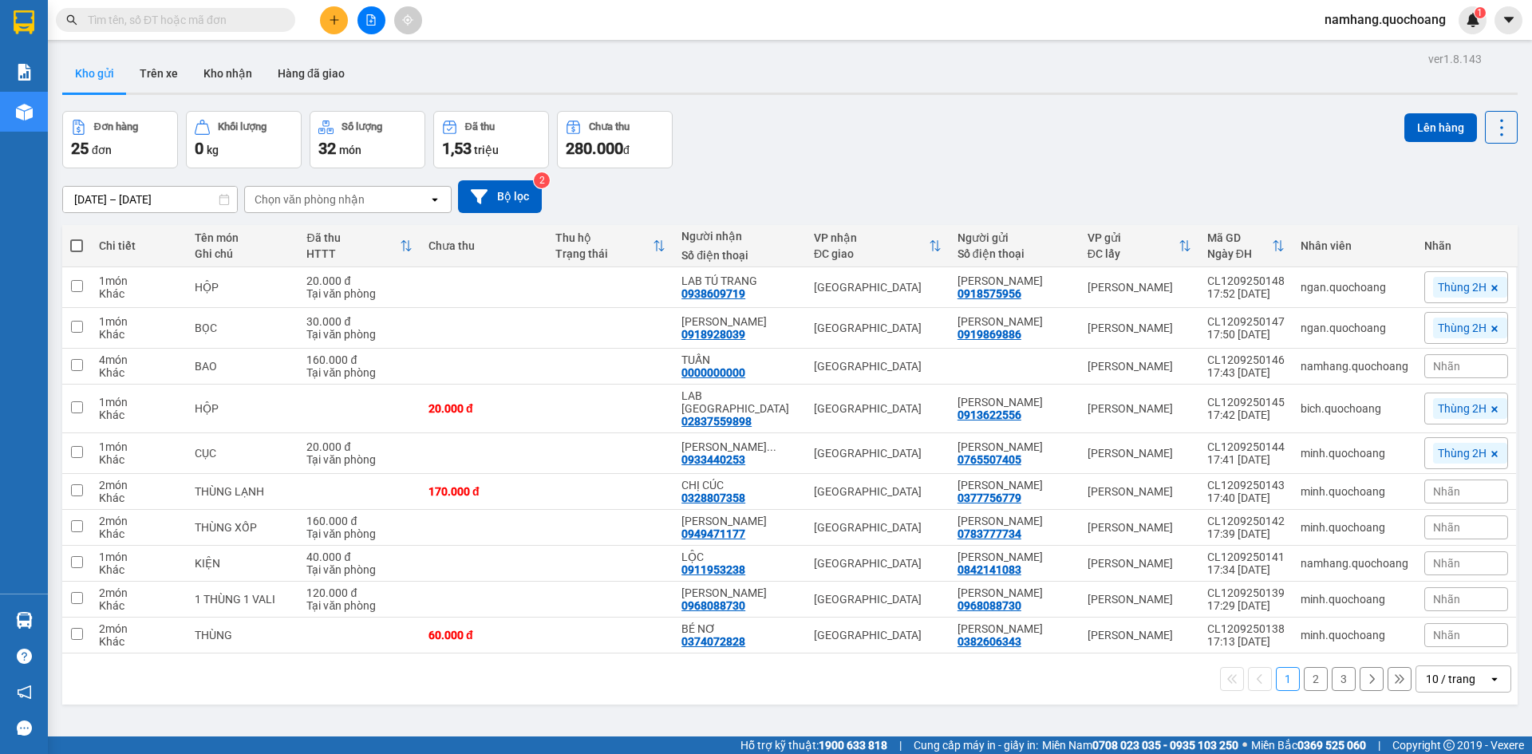
click at [184, 10] on span at bounding box center [175, 20] width 239 height 24
click at [185, 22] on input "text" at bounding box center [182, 20] width 188 height 18
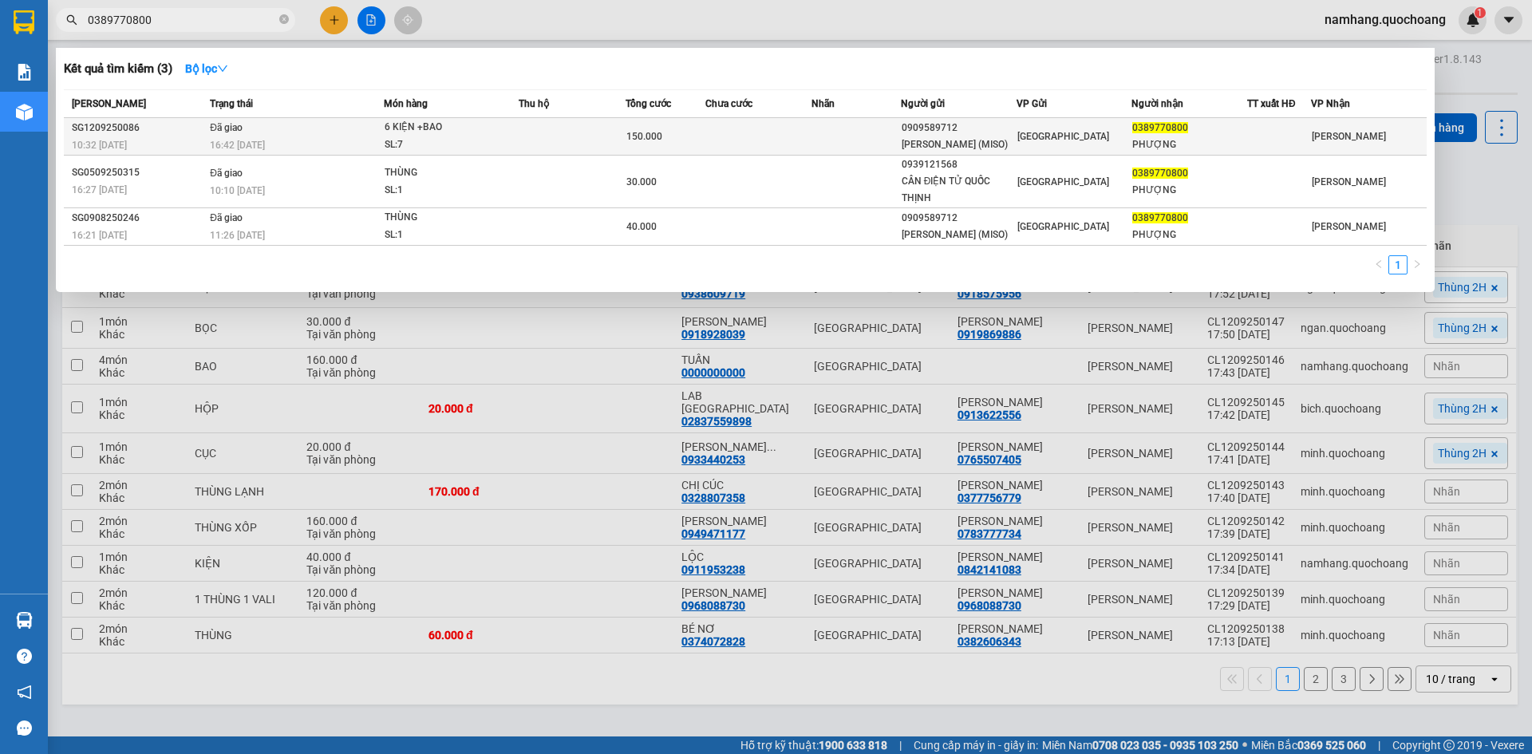
type input "0389770800"
click at [848, 140] on td at bounding box center [856, 137] width 89 height 38
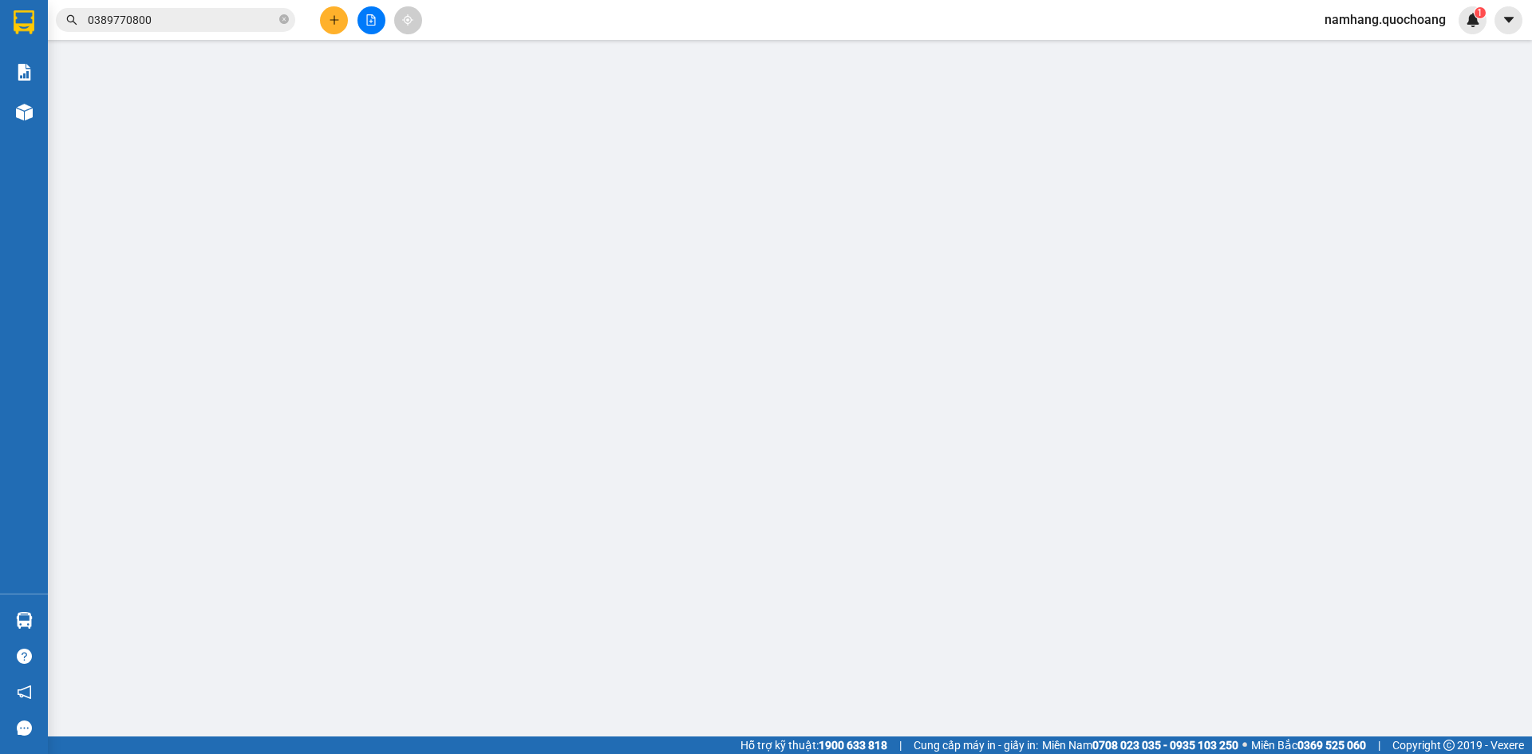
type input "0909589712"
type input "[PERSON_NAME] (MISO)"
type input "[STREET_ADDRESS][PERSON_NAME]"
type input "0389770800"
type input "PHƯỢNG"
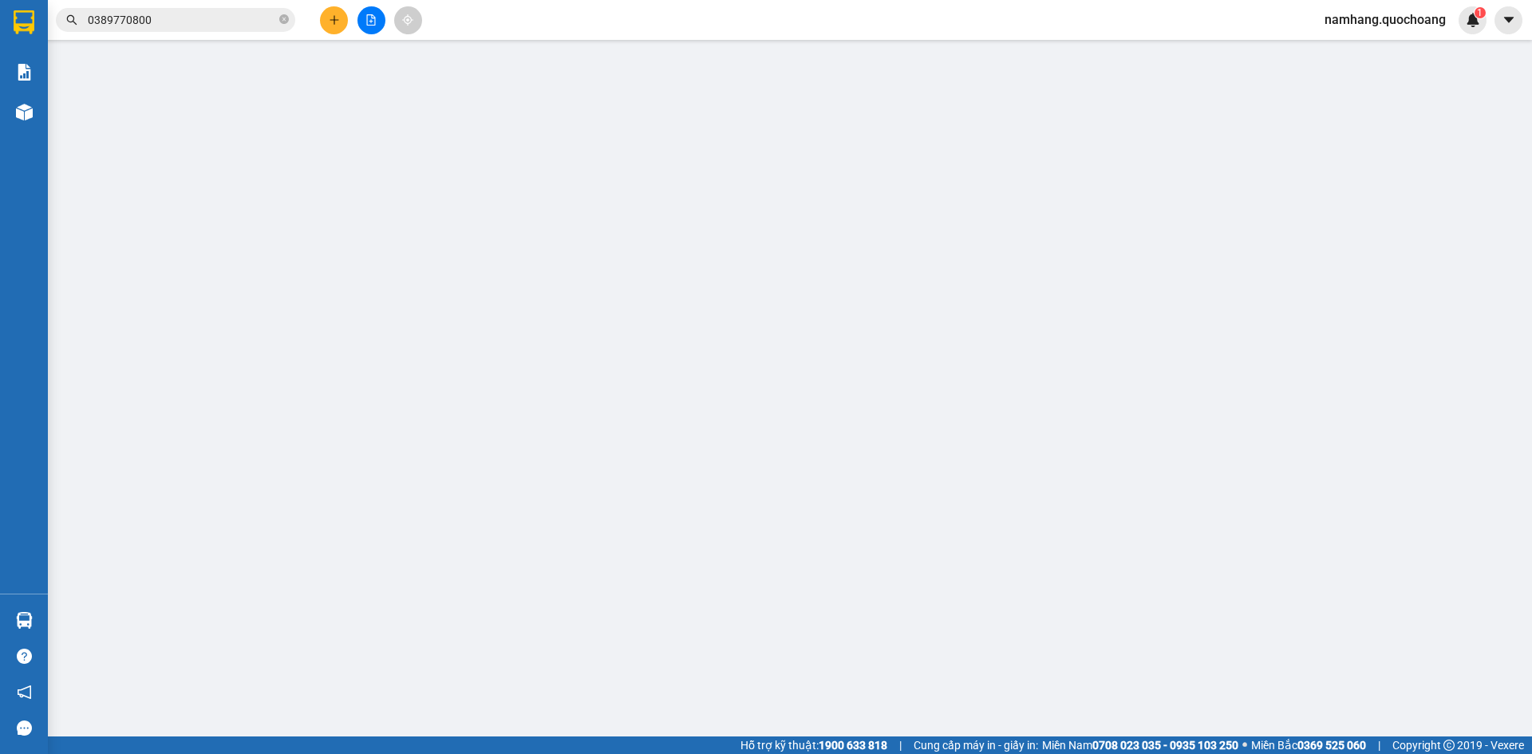
type input "150.000"
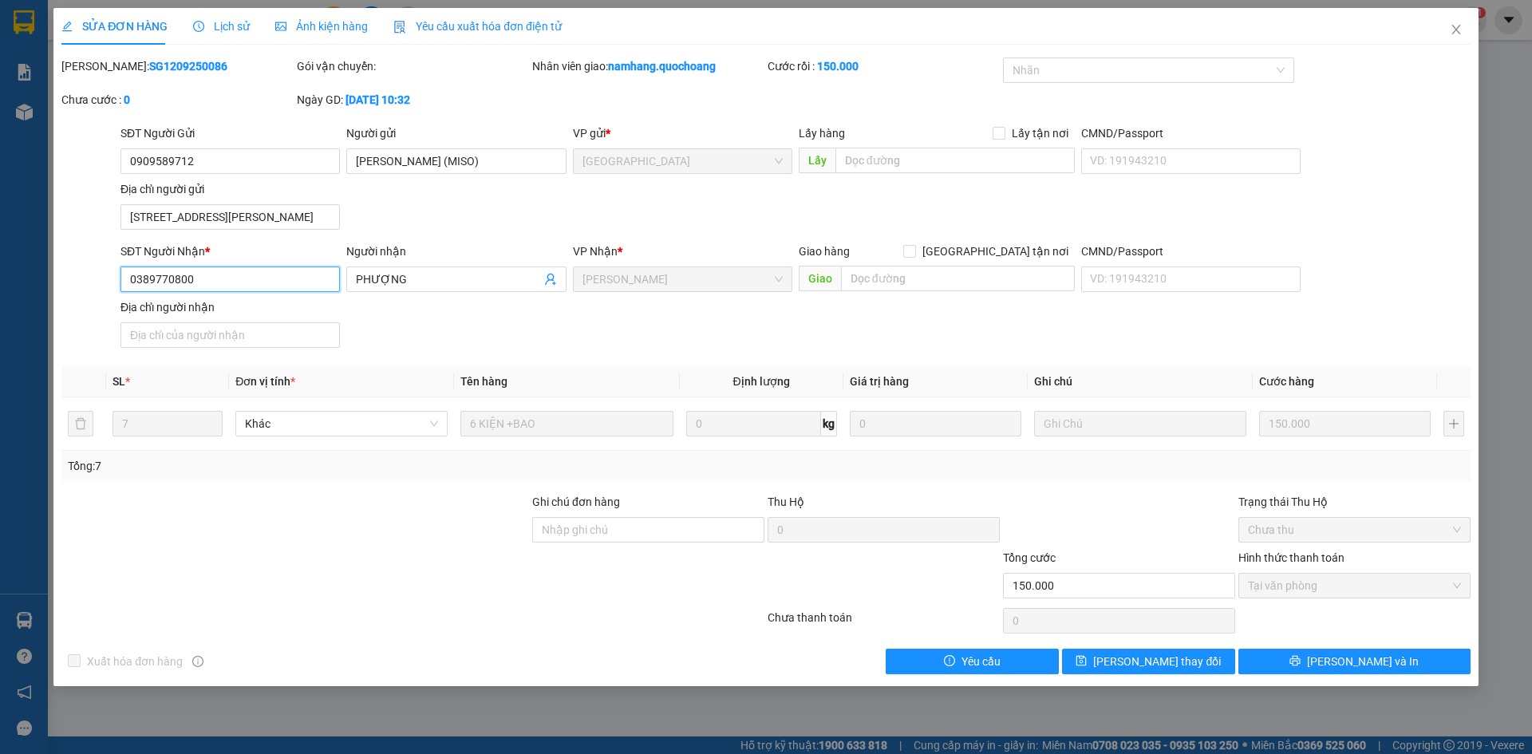
click at [235, 284] on input "0389770800" at bounding box center [230, 280] width 219 height 26
click at [149, 283] on input "0389770800" at bounding box center [230, 280] width 219 height 26
type input "0398770800"
click at [668, 330] on div "SĐT Người Nhận * 0398770800 0398770800 Người nhận PHƯỢNG VP Nhận * Cao Lãnh Gia…" at bounding box center [795, 299] width 1357 height 112
click at [1362, 666] on span "[PERSON_NAME] và In" at bounding box center [1363, 662] width 112 height 18
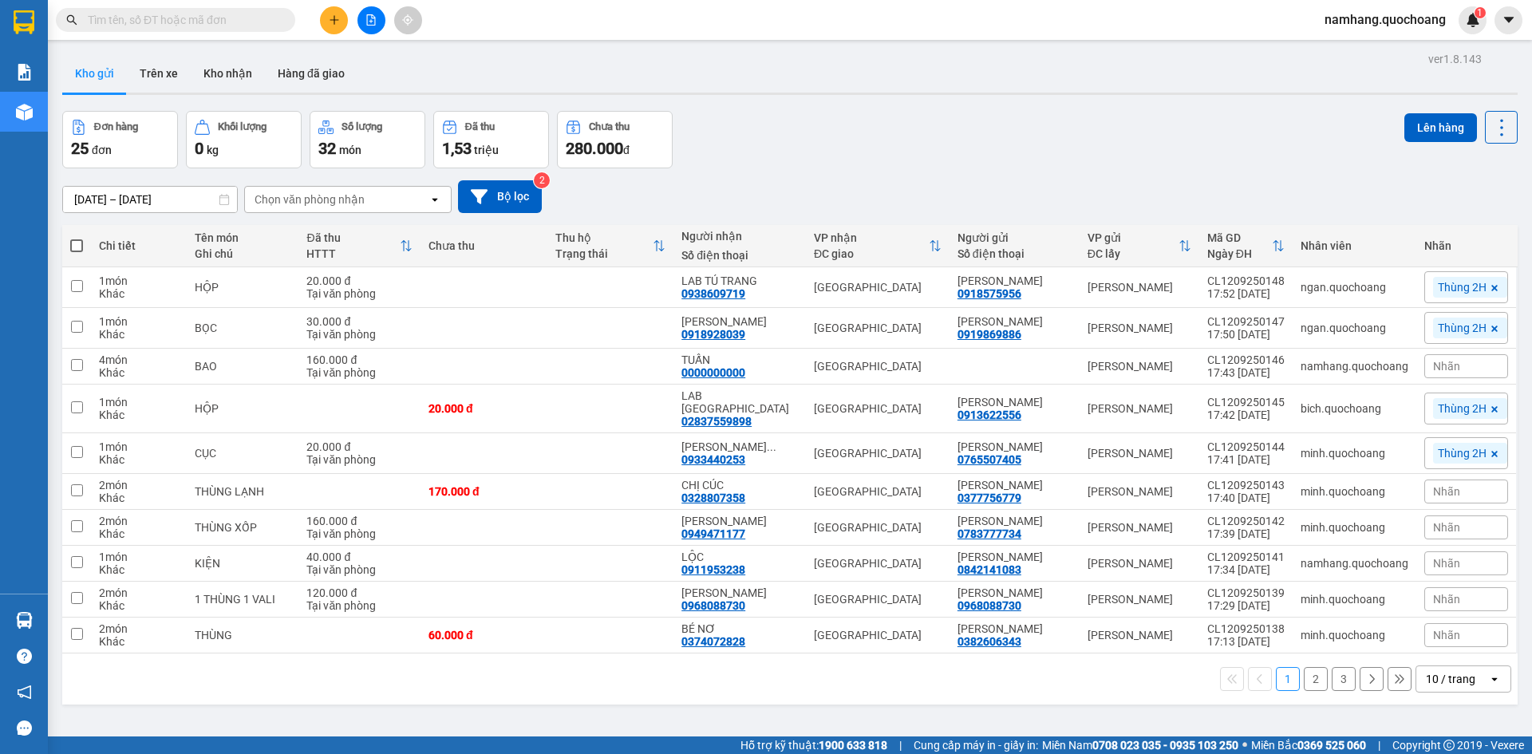
click at [225, 11] on input "text" at bounding box center [182, 20] width 188 height 18
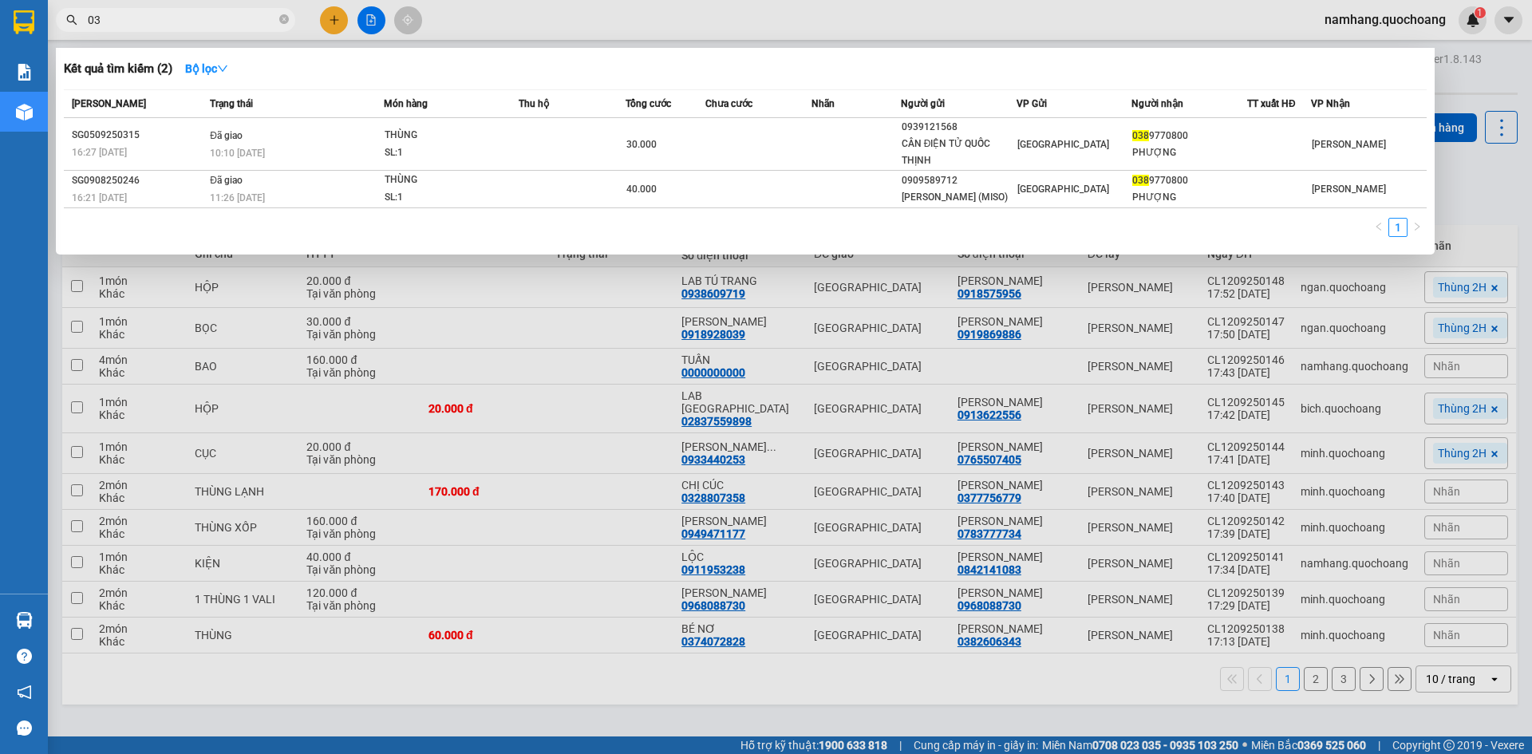
type input "0"
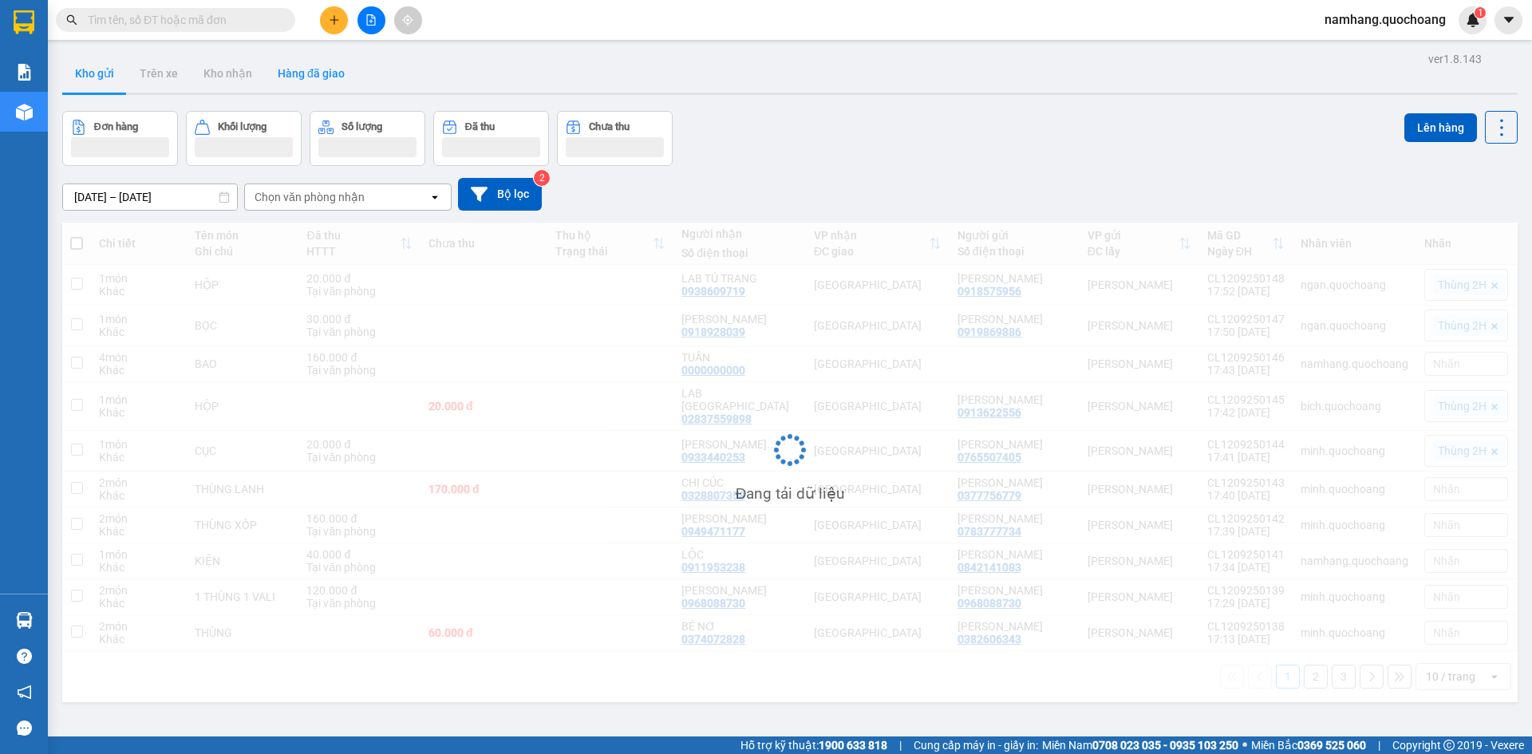
click at [258, 22] on input "text" at bounding box center [182, 20] width 188 height 18
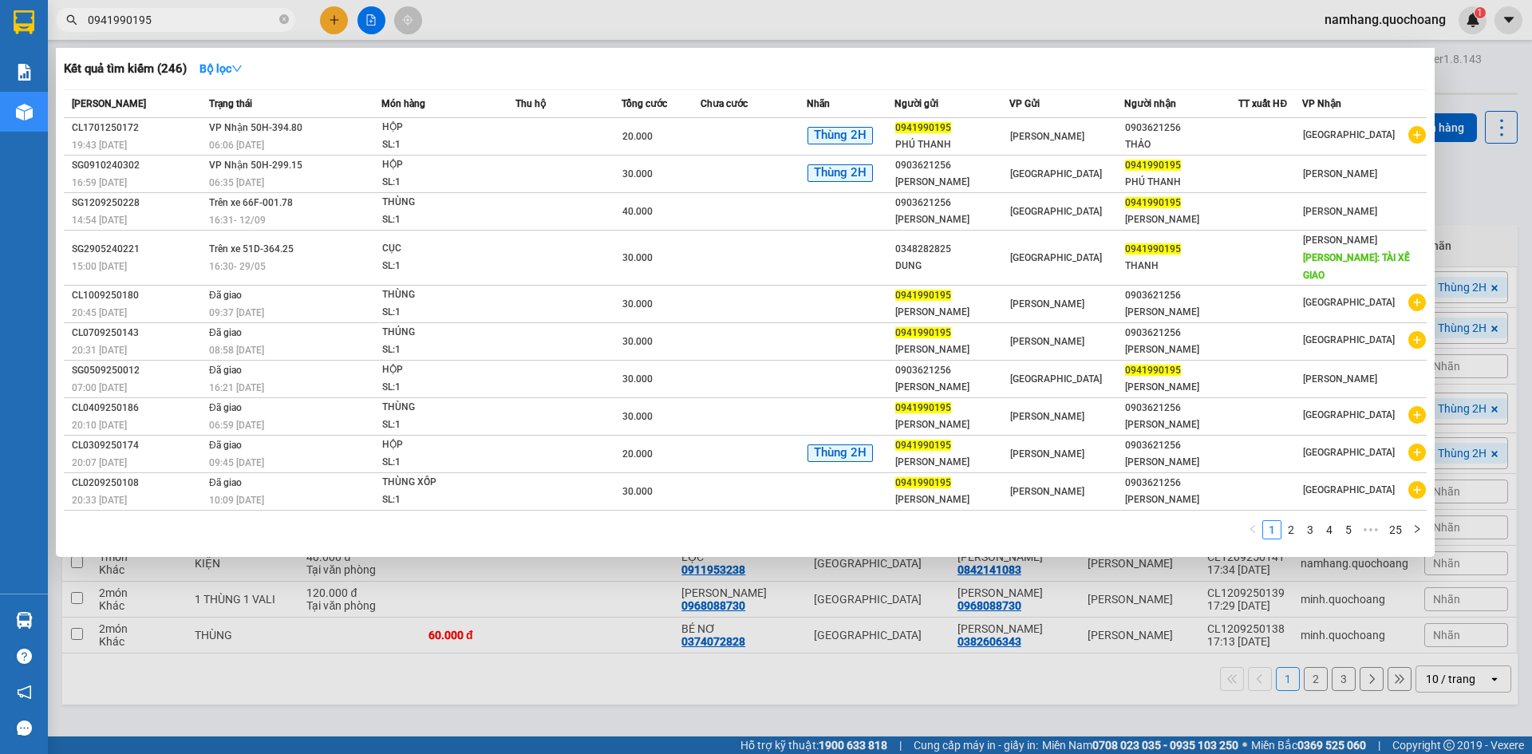
type input "0941990195"
